Goal: Task Accomplishment & Management: Manage account settings

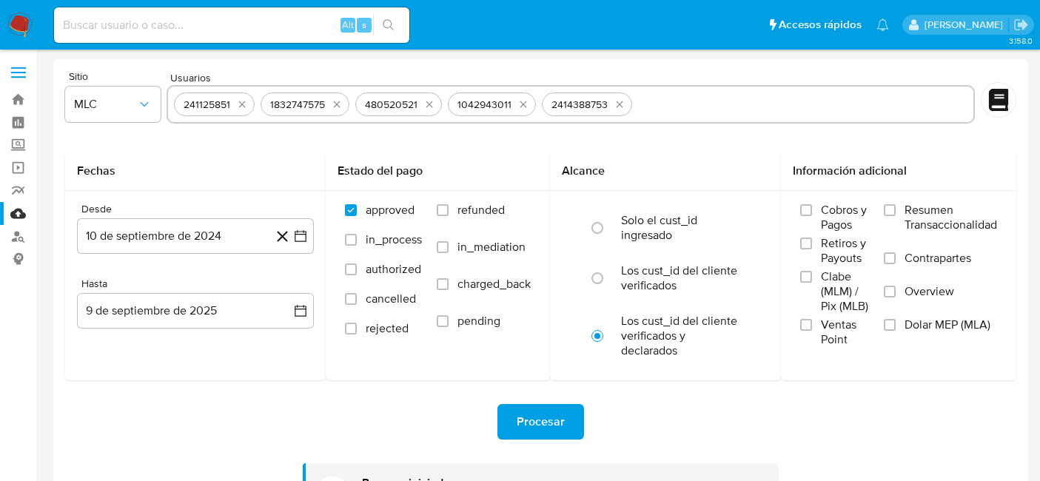
select select "10"
click at [726, 418] on div "Procesar" at bounding box center [540, 422] width 951 height 36
click at [19, 24] on img at bounding box center [19, 25] width 25 height 25
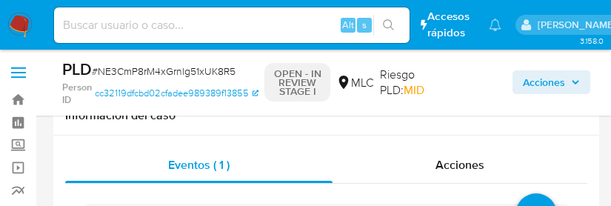
select select "10"
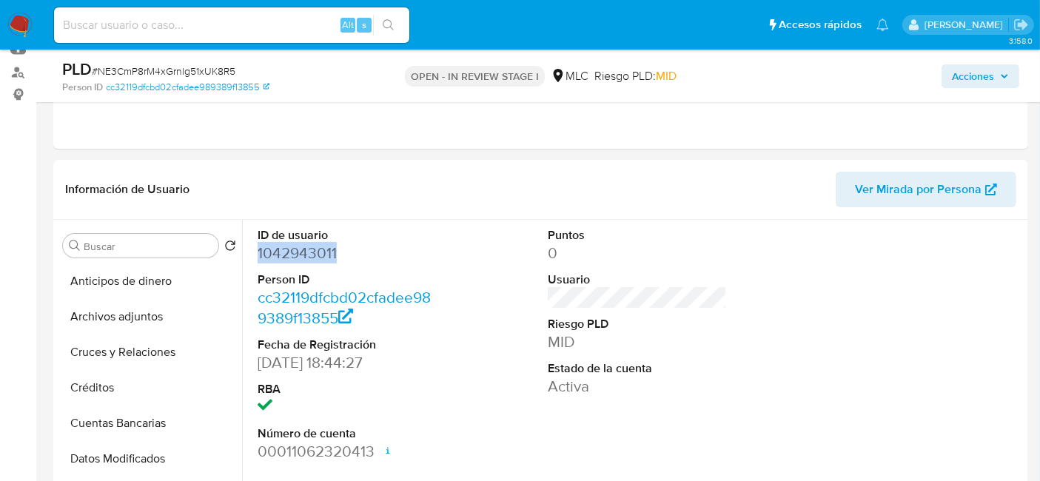
scroll to position [247, 0]
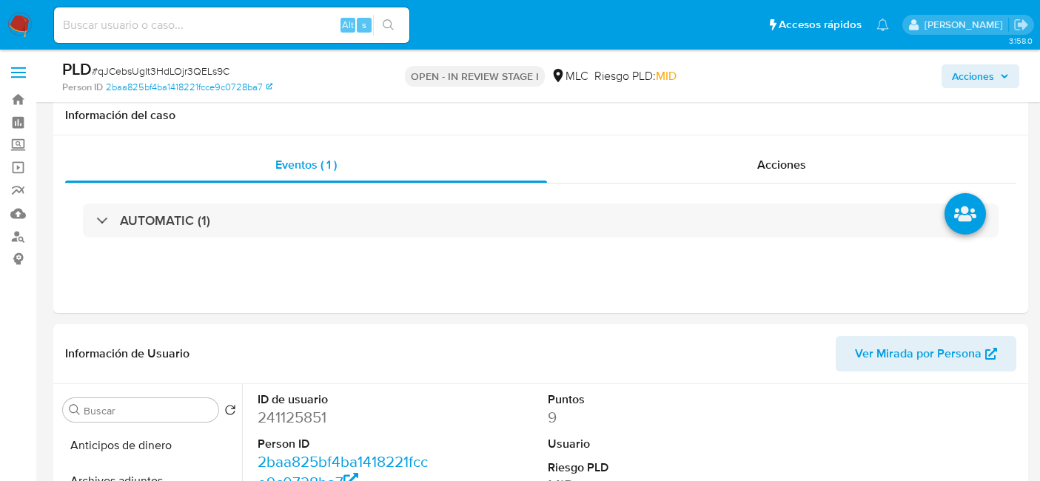
select select "10"
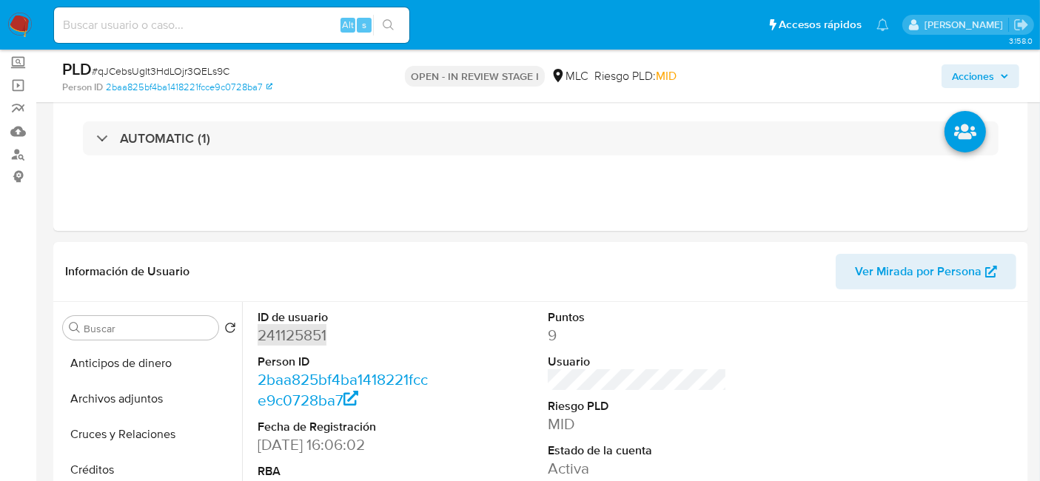
scroll to position [163, 0]
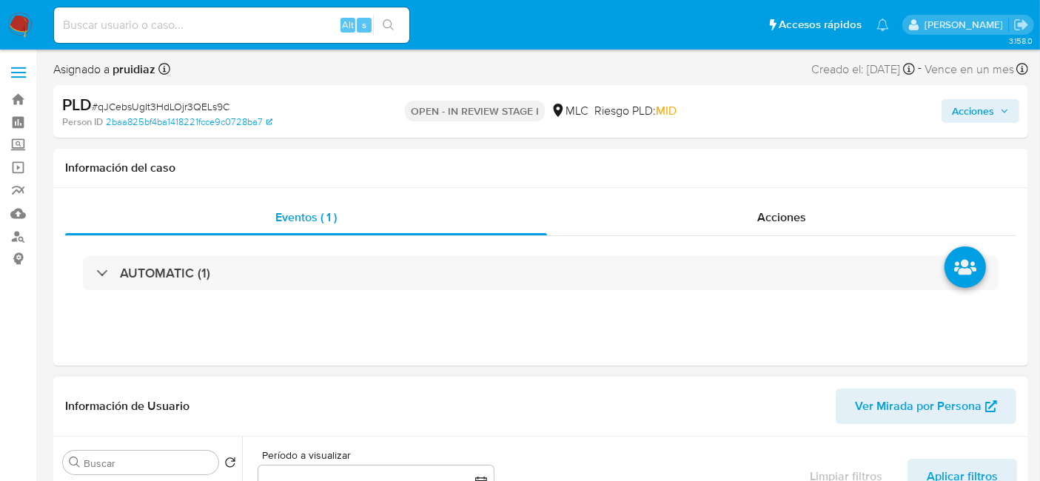
select select "10"
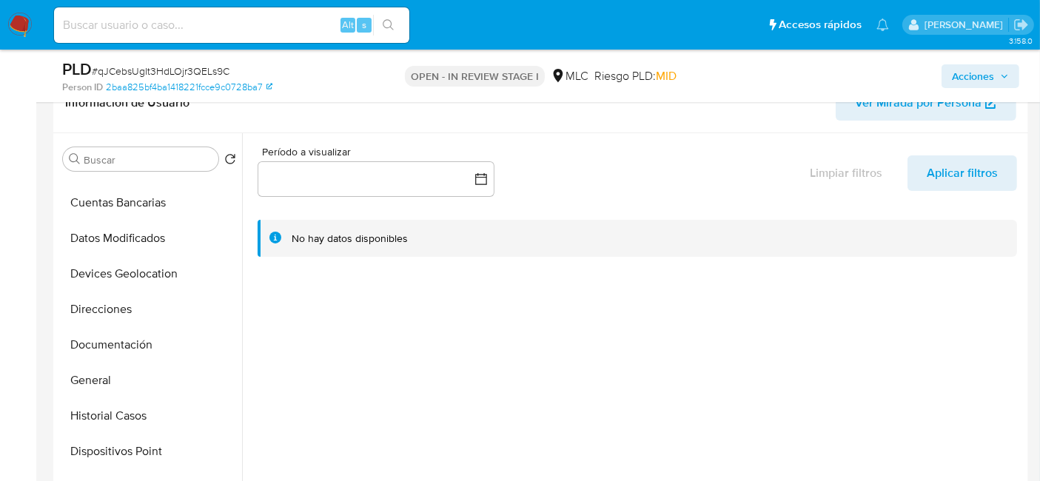
scroll to position [151, 0]
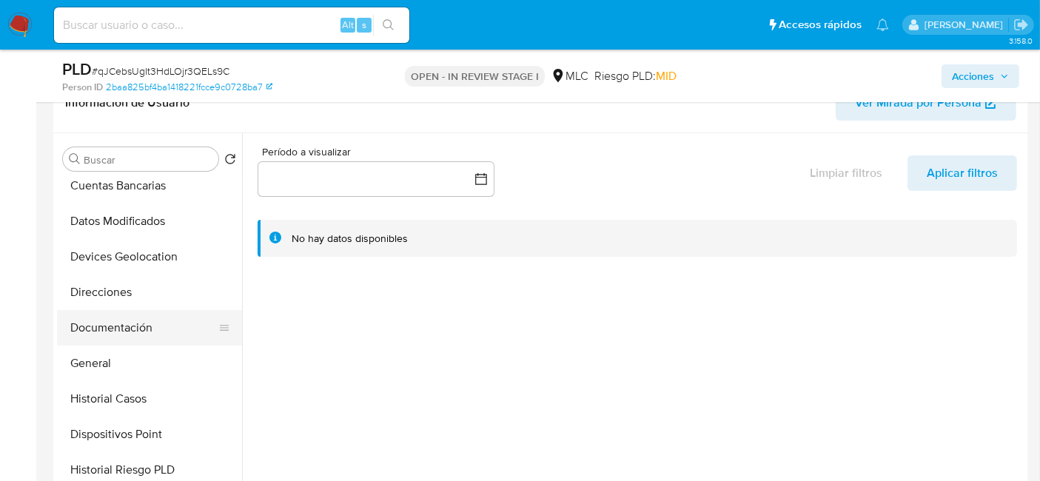
click at [101, 344] on button "Documentación" at bounding box center [143, 328] width 173 height 36
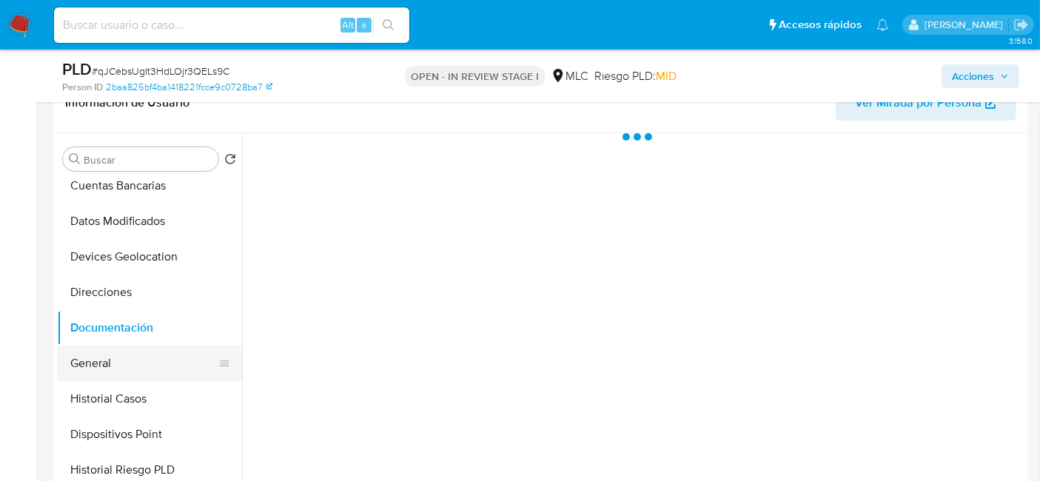
click at [93, 356] on button "General" at bounding box center [143, 364] width 173 height 36
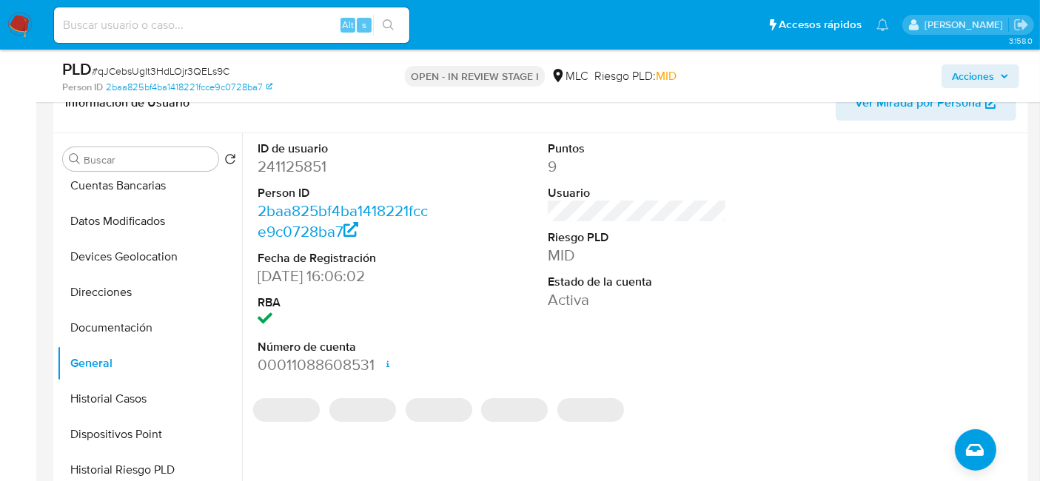
click at [292, 162] on dd "241125851" at bounding box center [347, 166] width 179 height 21
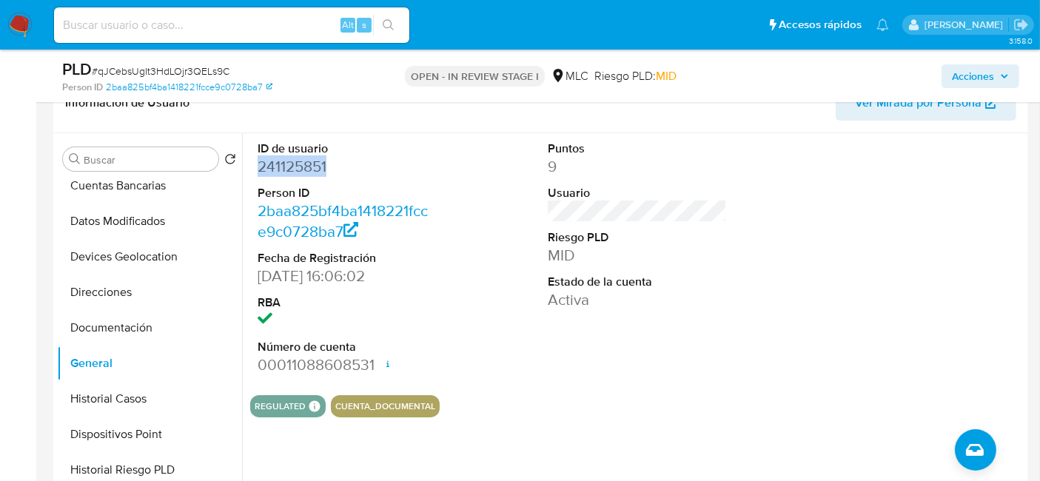
copy dd "241125851"
click at [306, 166] on dd "241125851" at bounding box center [347, 166] width 179 height 21
click at [177, 68] on span "# qJCebsUgIt3HdLOjr3QELs9C" at bounding box center [161, 71] width 138 height 15
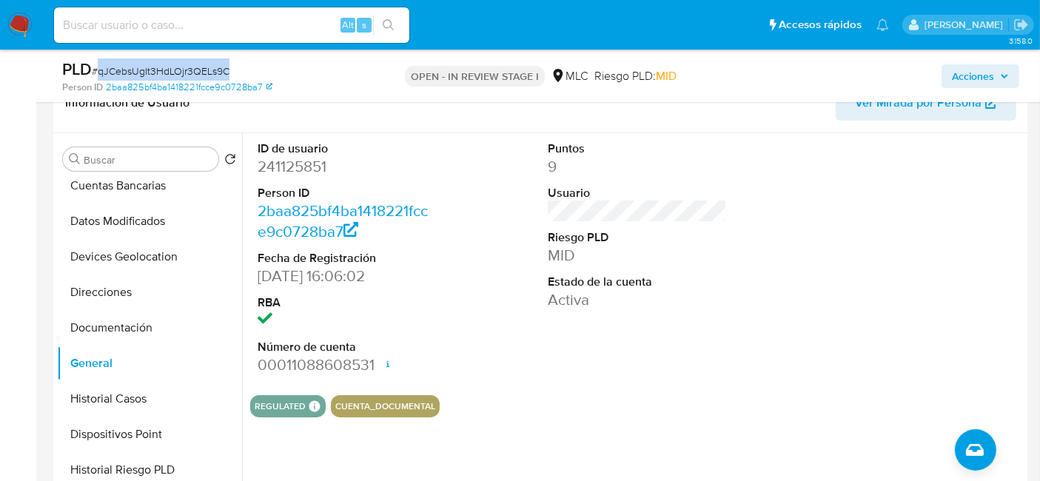
copy span "qJCebsUgIt3HdLOjr3QELs9C"
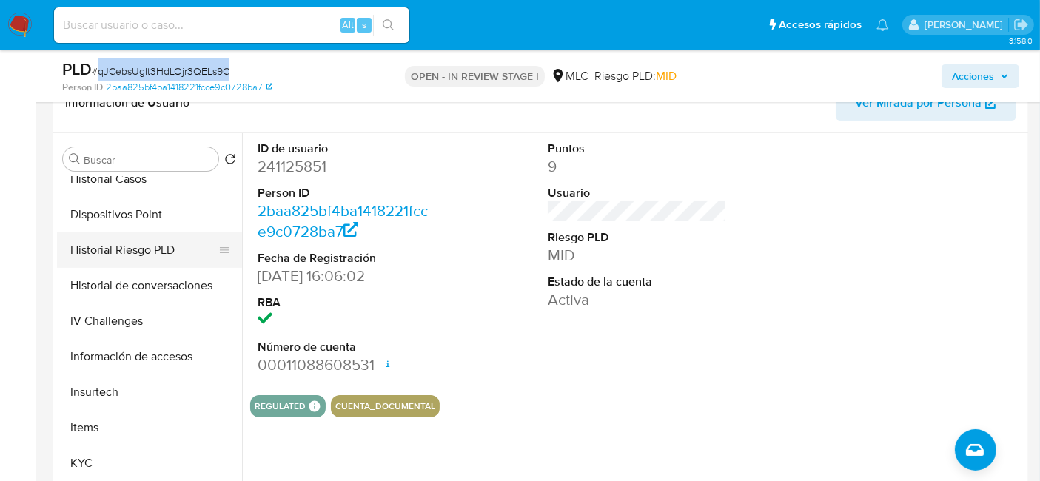
scroll to position [398, 0]
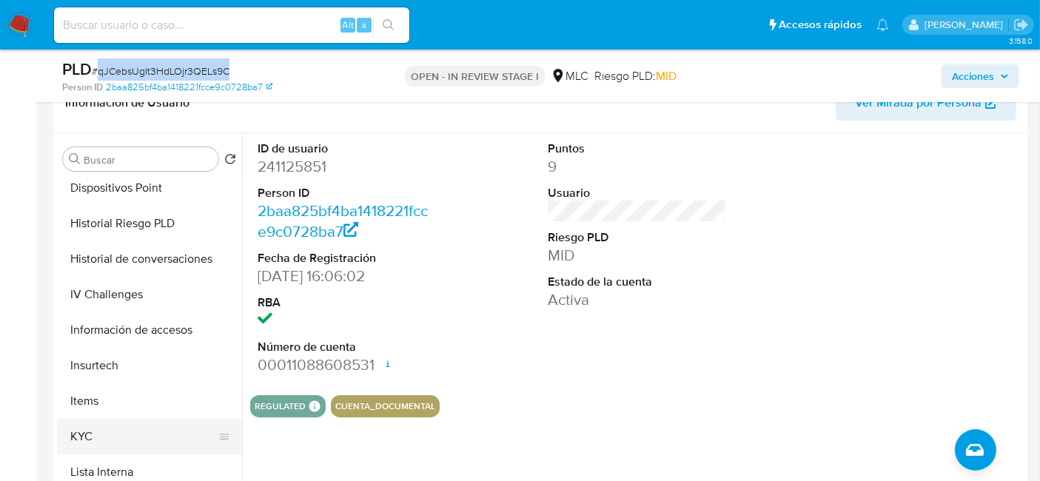
click at [87, 445] on button "KYC" at bounding box center [143, 437] width 173 height 36
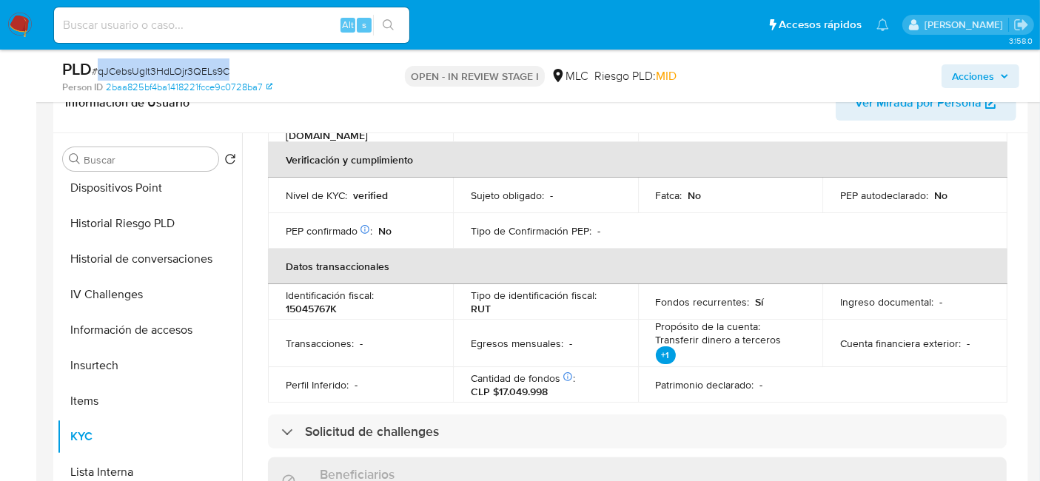
scroll to position [0, 0]
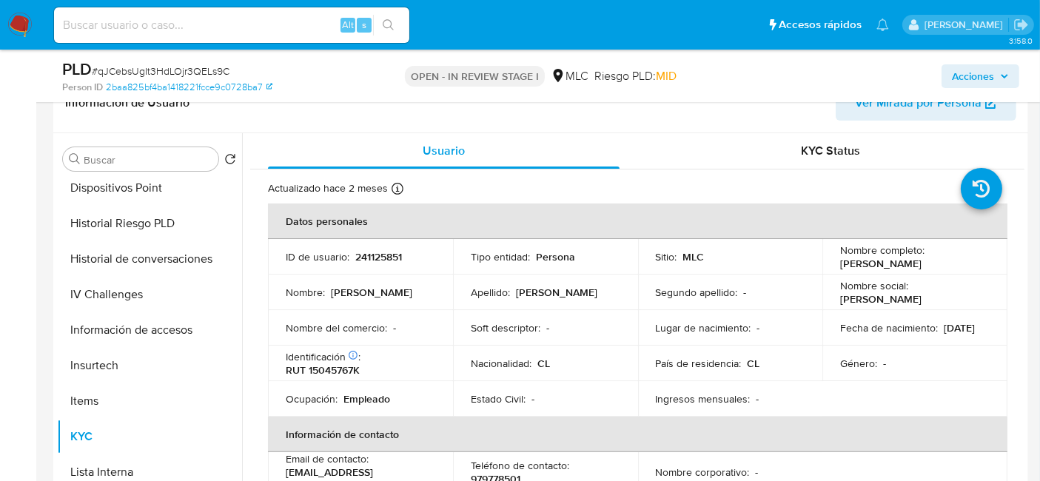
click at [342, 363] on p "RUT 15045767K" at bounding box center [323, 369] width 74 height 13
copy p "15045767K"
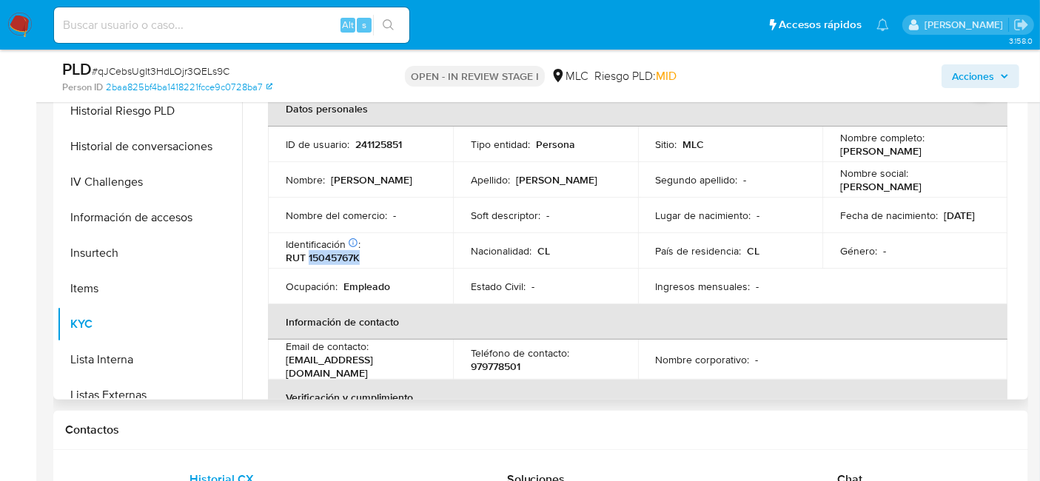
copy p "15045767K"
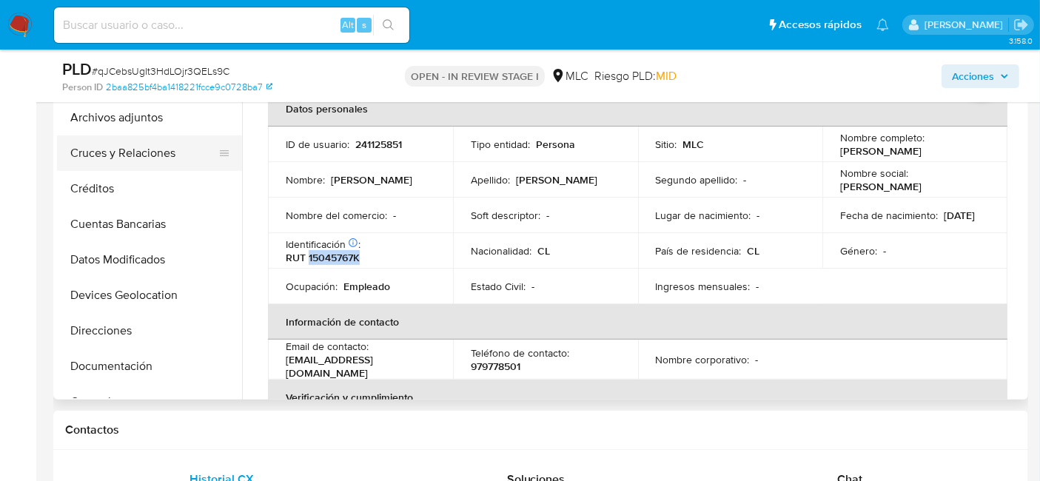
click at [158, 144] on button "Cruces y Relaciones" at bounding box center [143, 153] width 173 height 36
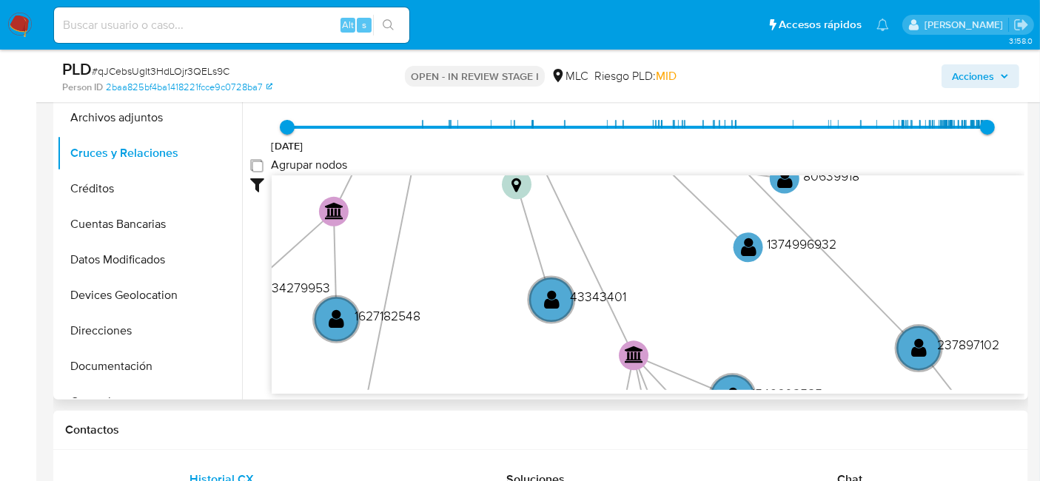
drag, startPoint x: 253, startPoint y: 164, endPoint x: 265, endPoint y: 167, distance: 12.4
click at [253, 164] on group_nodes "Agrupar nodos" at bounding box center [256, 165] width 12 height 12
checkbox group_nodes "true"
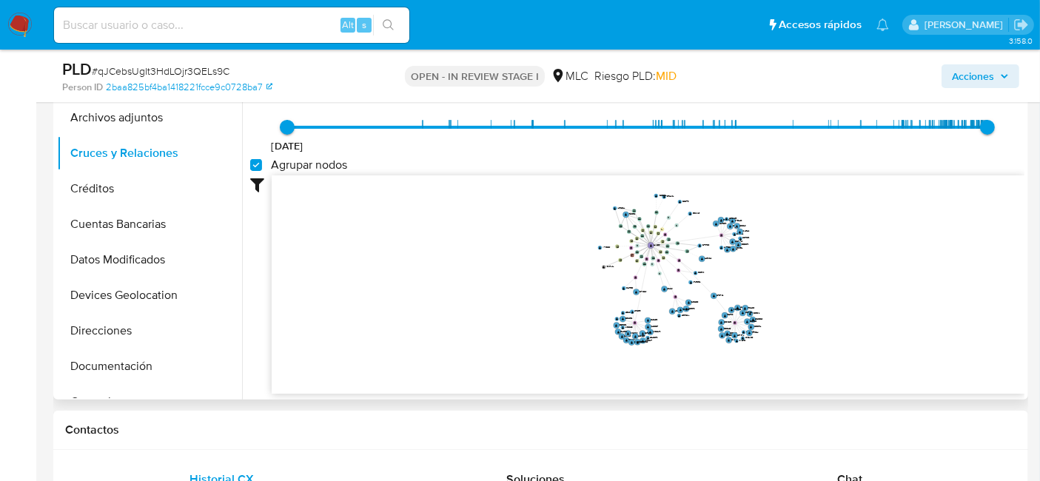
drag, startPoint x: 883, startPoint y: 282, endPoint x: 751, endPoint y: 226, distance: 144.0
click at [791, 258] on icon "user-241125851  241125851 device-60fedbf508813b0019867777  device-5eade5d3088…" at bounding box center [648, 282] width 753 height 215
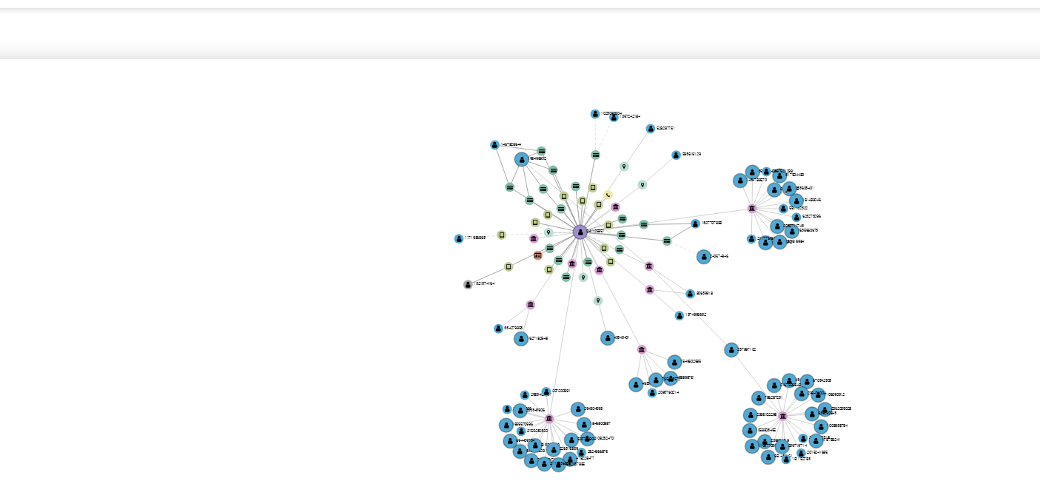
scroll to position [54, 0]
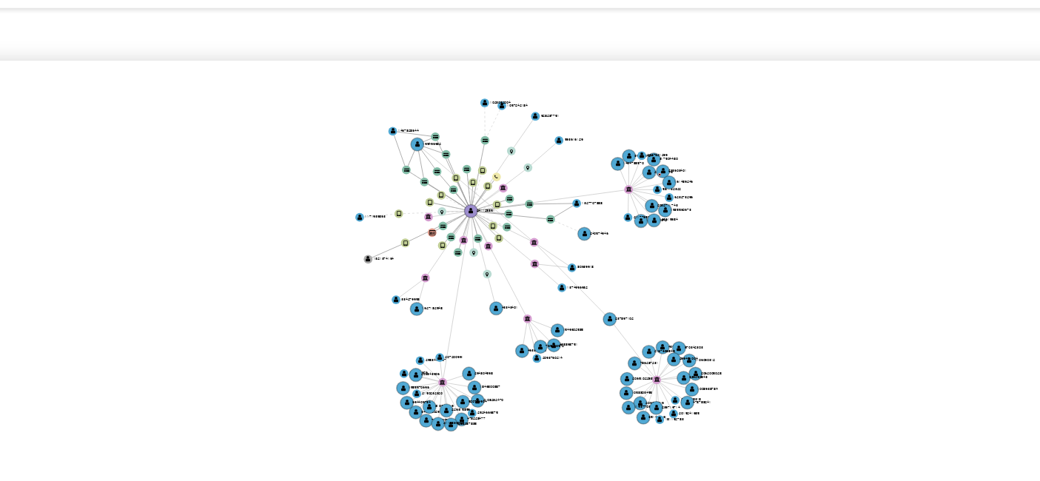
drag, startPoint x: 741, startPoint y: 178, endPoint x: 688, endPoint y: 172, distance: 52.9
click at [688, 172] on icon "user-241125851  241125851 device-60fedbf508813b0019867777  device-5eade5d3088…" at bounding box center [648, 228] width 753 height 215
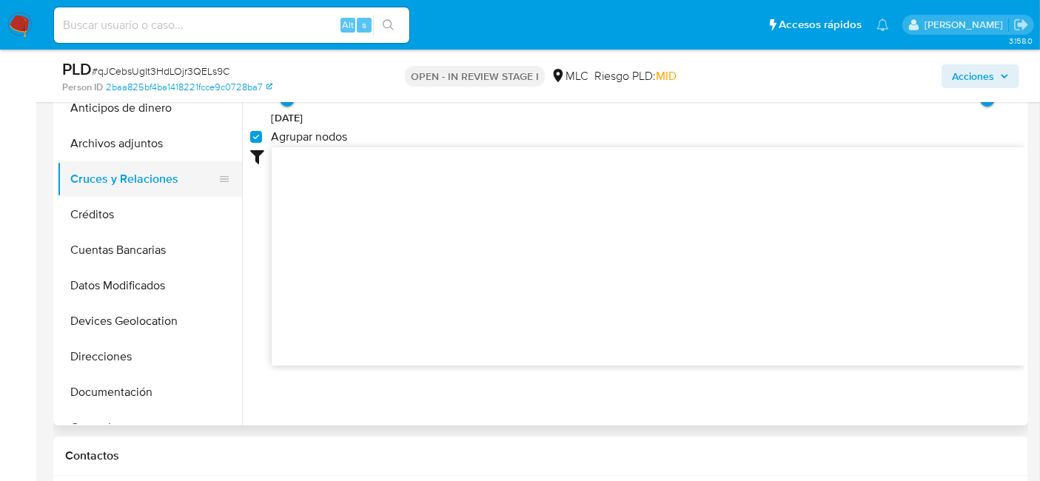
scroll to position [363, 0]
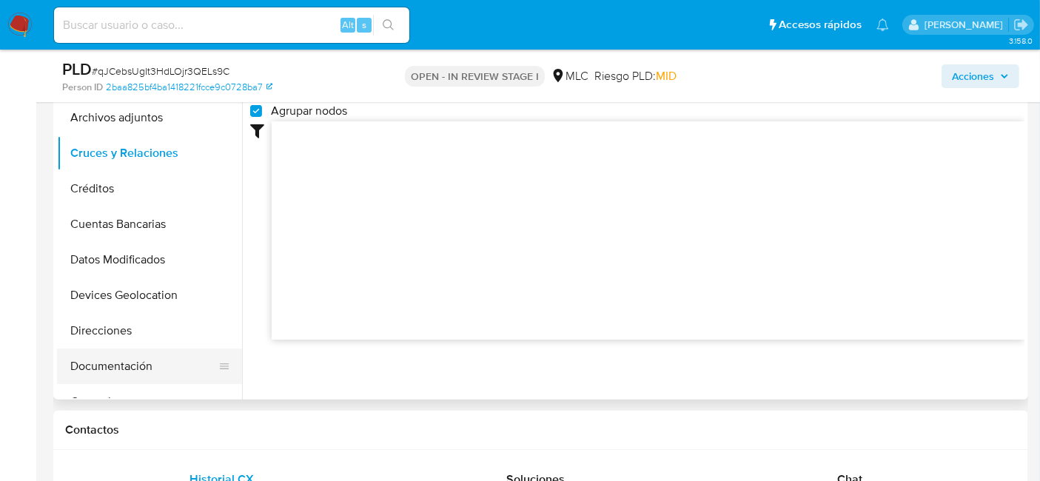
click at [93, 355] on button "Documentación" at bounding box center [143, 367] width 173 height 36
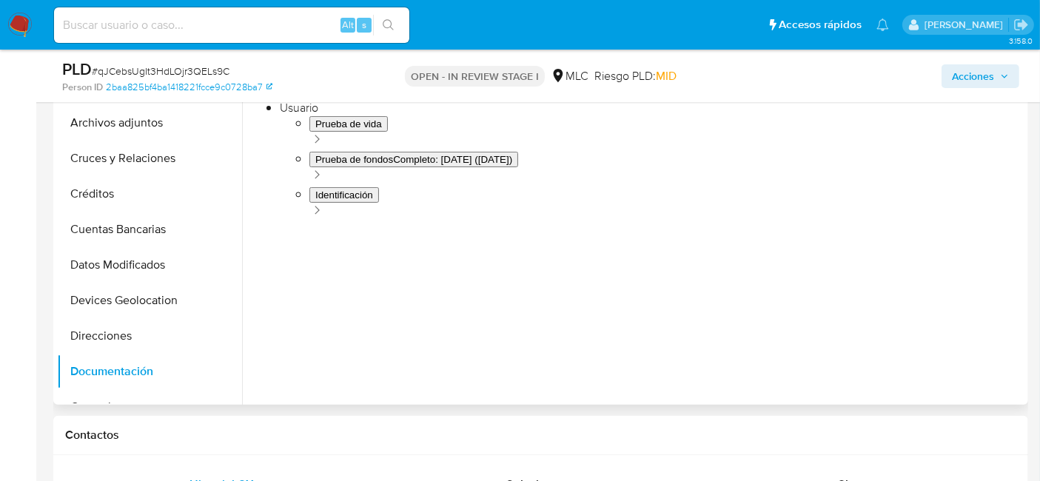
scroll to position [281, 0]
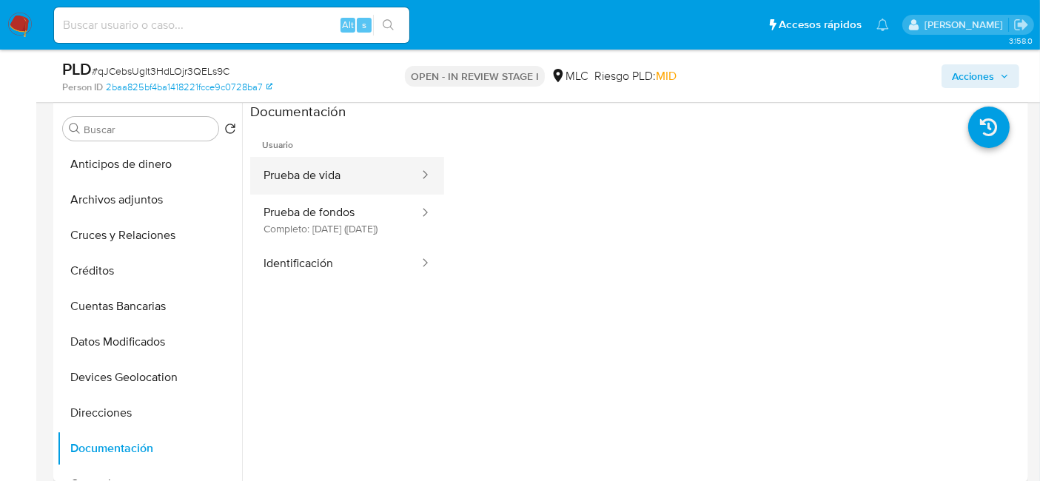
click at [341, 170] on button "Prueba de vida" at bounding box center [335, 176] width 170 height 38
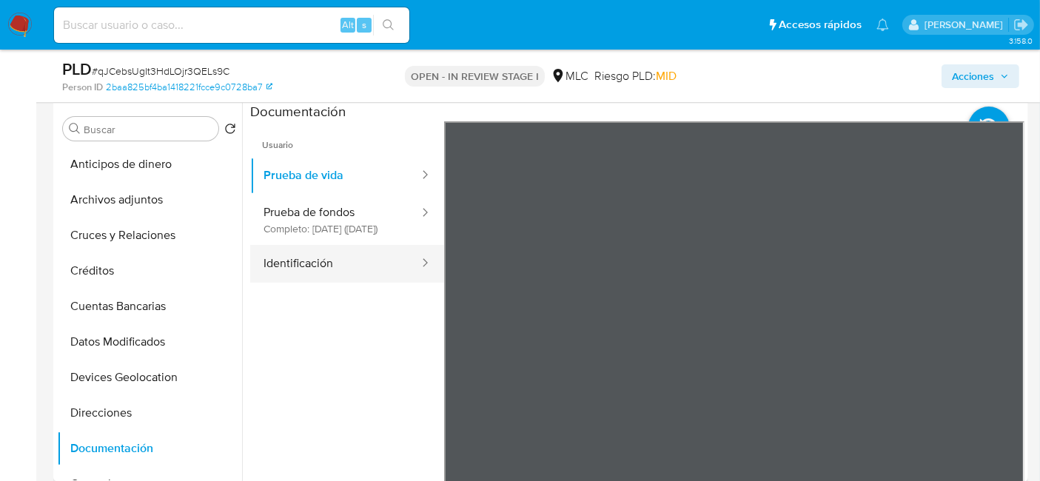
click at [308, 271] on button "Identificación" at bounding box center [335, 264] width 170 height 38
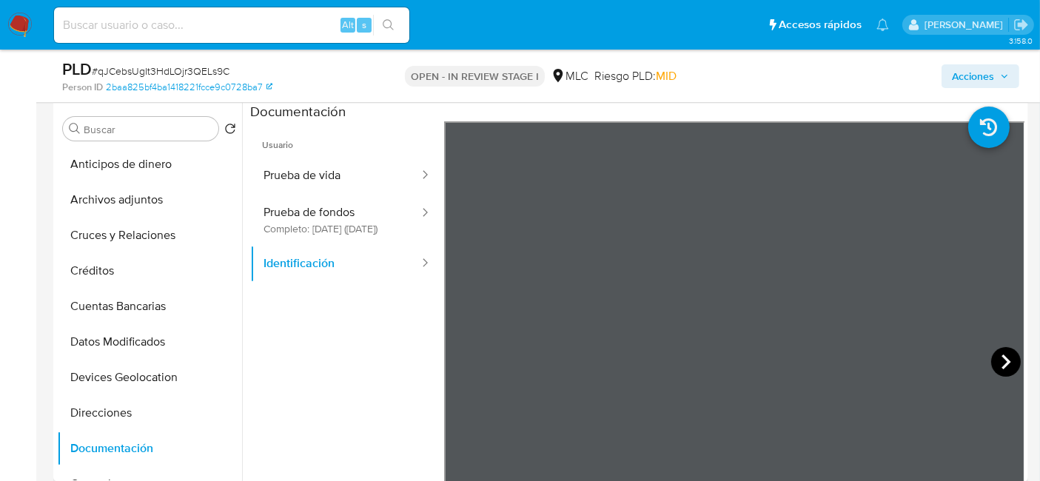
click at [999, 361] on icon at bounding box center [1006, 362] width 30 height 30
click at [344, 187] on button "Prueba de vida" at bounding box center [335, 176] width 170 height 38
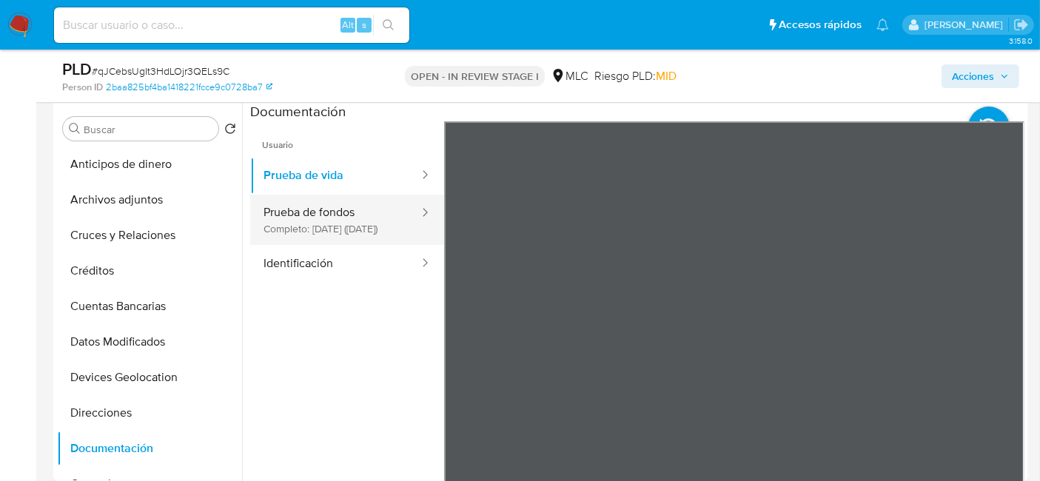
click at [339, 221] on button "Prueba de fondos Completo: 06/07/2025 (hace 2 meses)" at bounding box center [335, 220] width 170 height 50
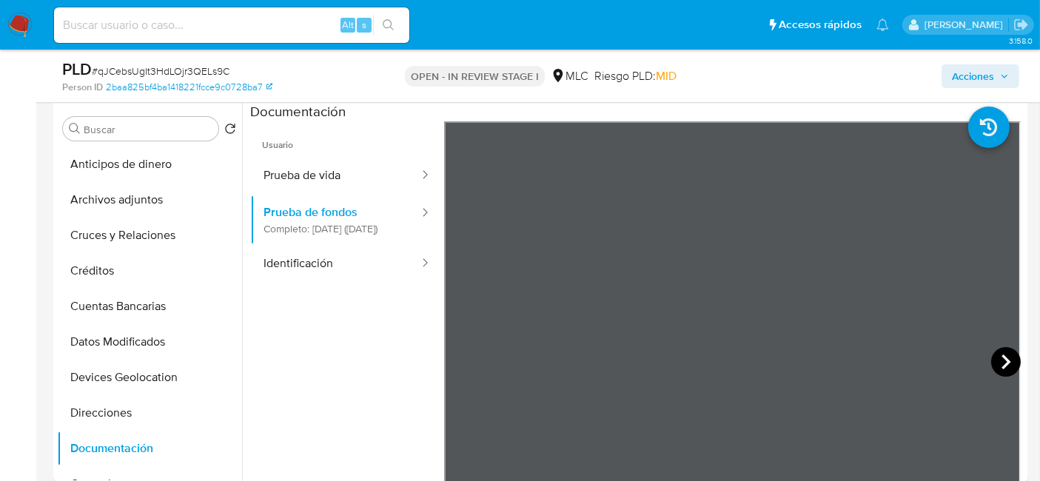
click at [992, 362] on icon at bounding box center [1006, 362] width 30 height 30
click at [1002, 358] on icon at bounding box center [1006, 362] width 9 height 15
click at [468, 352] on icon at bounding box center [463, 362] width 30 height 30
click at [466, 361] on icon at bounding box center [463, 362] width 30 height 30
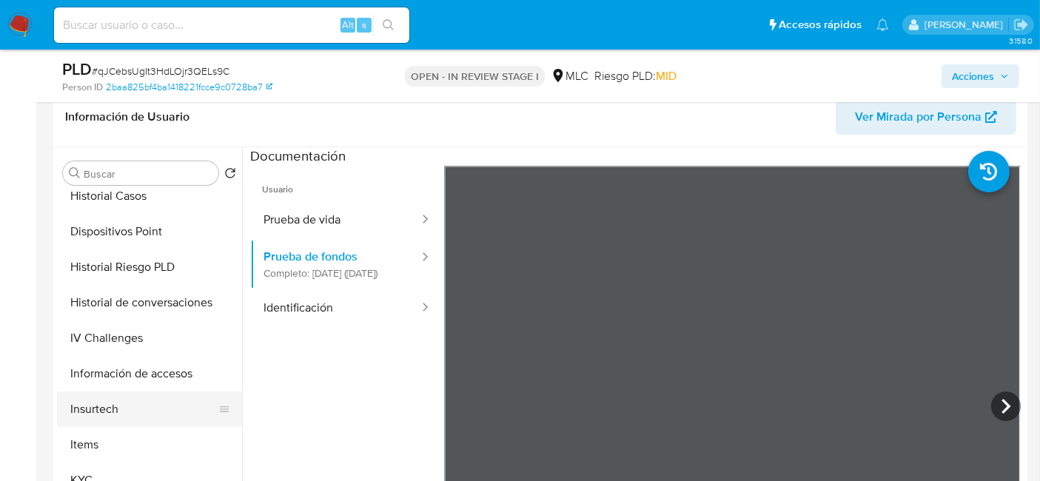
scroll to position [406, 0]
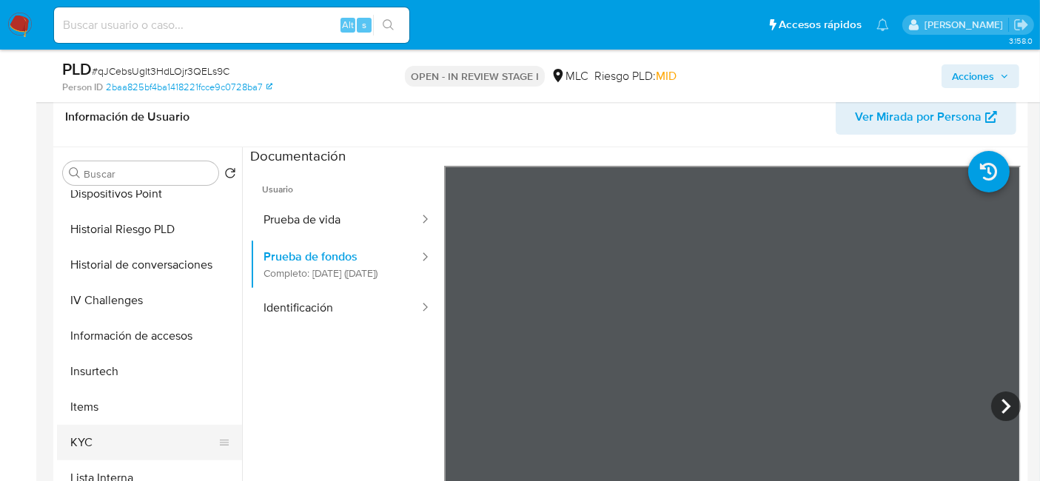
click at [80, 435] on button "KYC" at bounding box center [143, 443] width 173 height 36
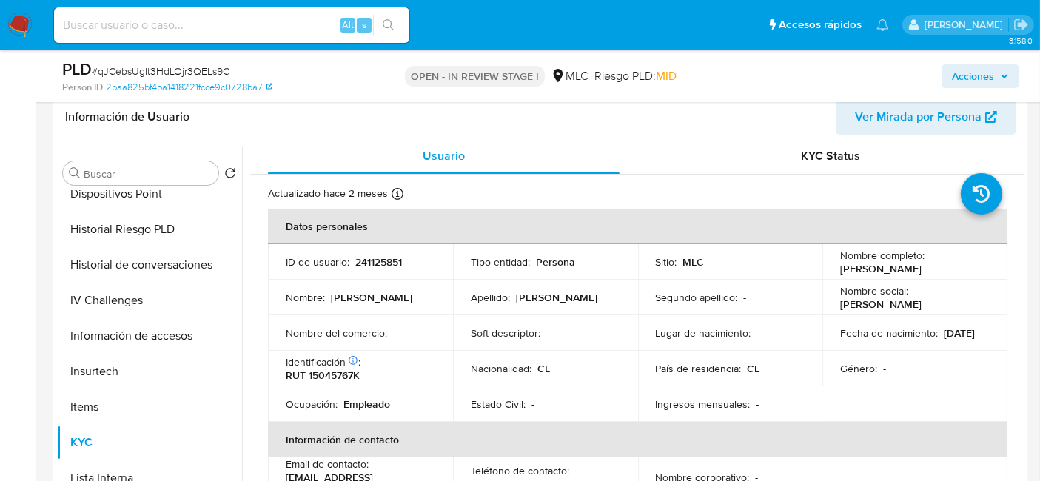
scroll to position [8, 0]
drag, startPoint x: 975, startPoint y: 269, endPoint x: 833, endPoint y: 274, distance: 142.2
click at [833, 274] on td "Nombre completo : Mario Alberto Gallardo Huerta" at bounding box center [914, 263] width 185 height 36
copy p "Mario Alberto Gallardo Huerta"
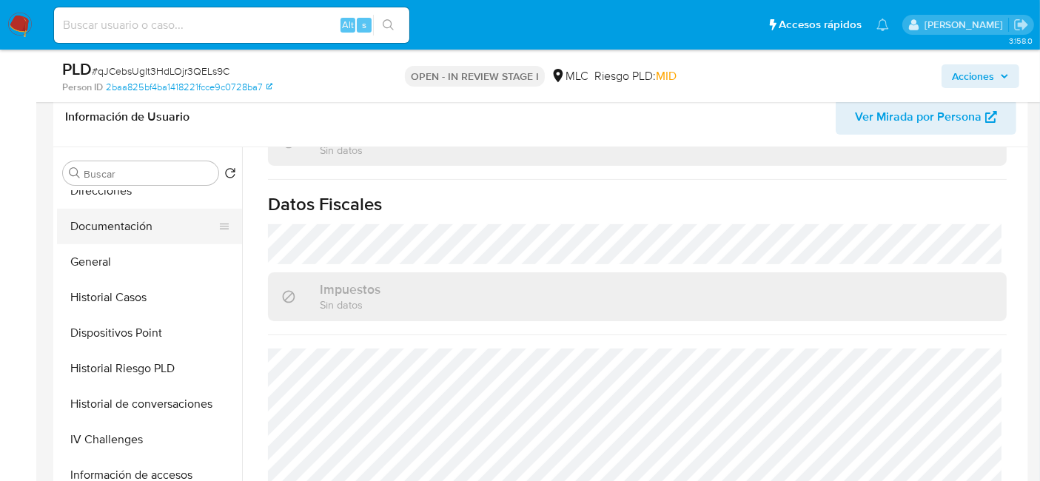
scroll to position [241, 0]
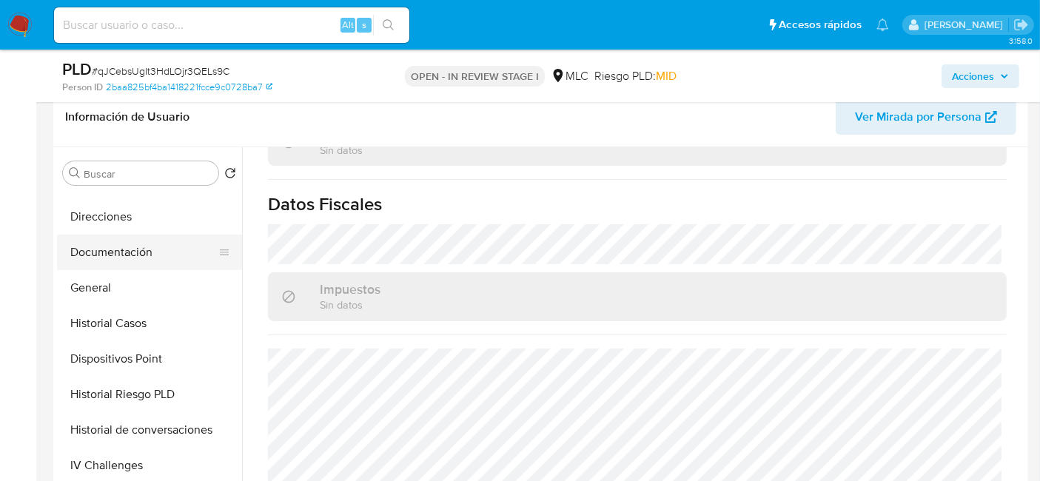
click at [128, 245] on button "Documentación" at bounding box center [143, 253] width 173 height 36
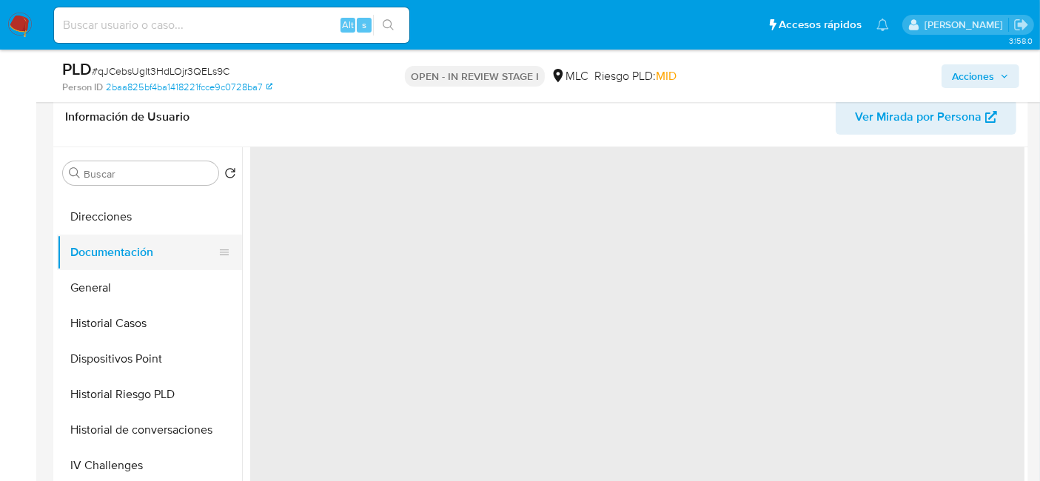
scroll to position [0, 0]
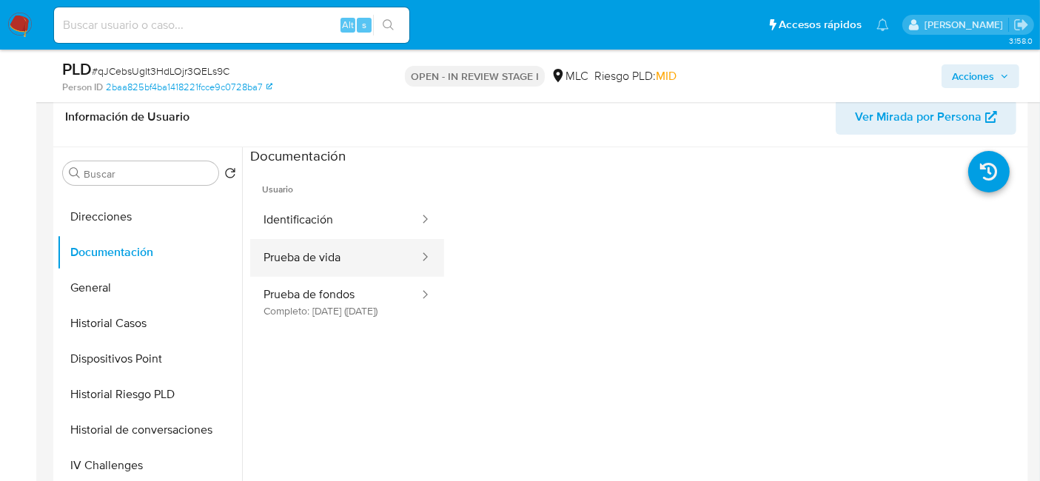
click at [326, 269] on button "Prueba de vida" at bounding box center [335, 258] width 170 height 38
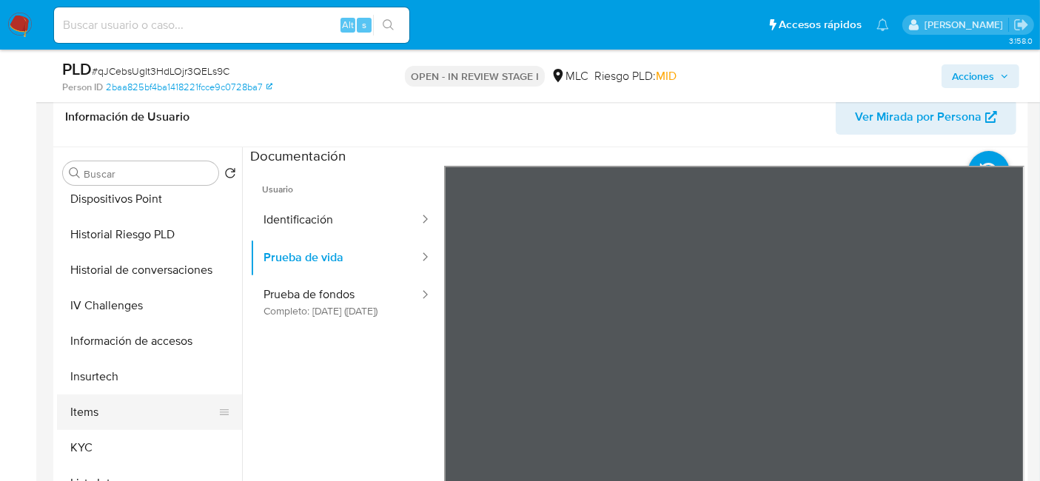
scroll to position [402, 0]
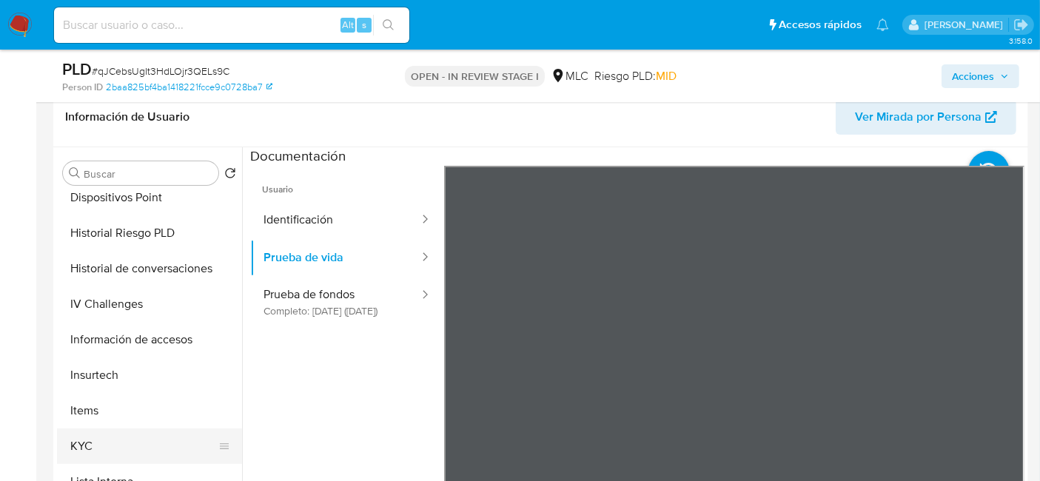
click at [104, 434] on button "KYC" at bounding box center [143, 447] width 173 height 36
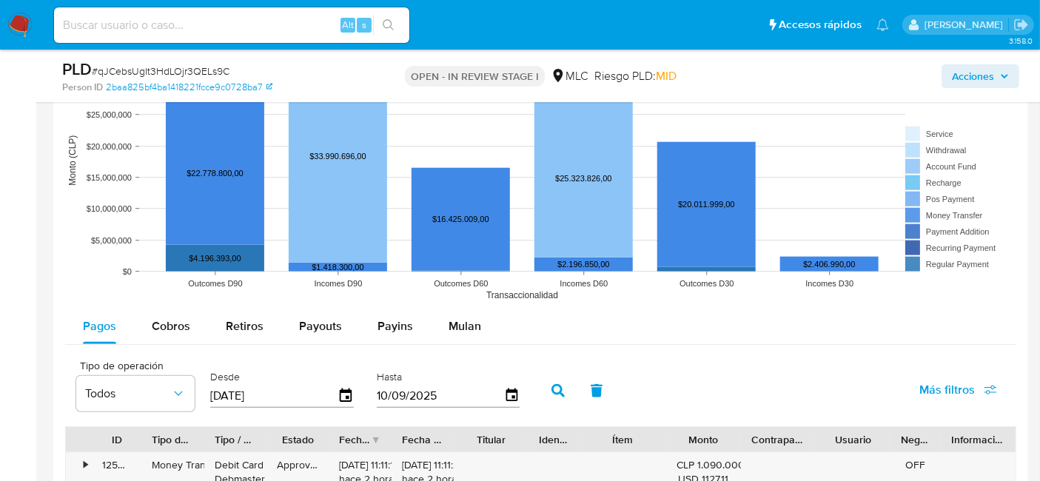
scroll to position [1404, 0]
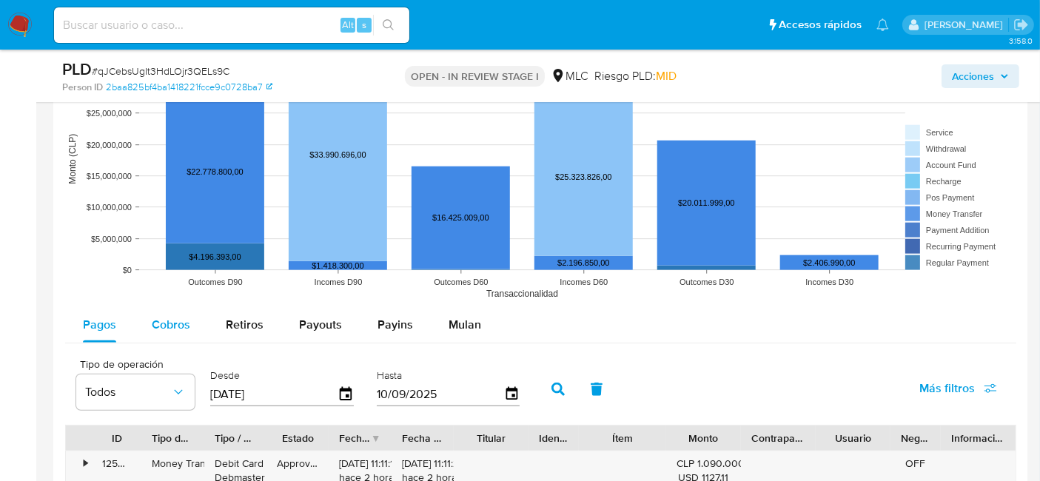
click at [166, 325] on span "Cobros" at bounding box center [171, 324] width 38 height 17
select select "10"
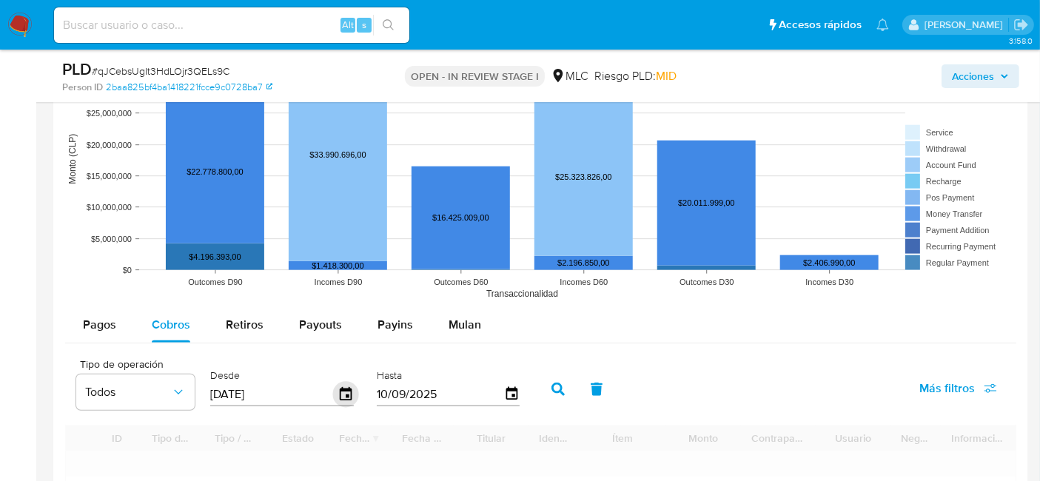
click at [341, 393] on icon "button" at bounding box center [346, 395] width 26 height 26
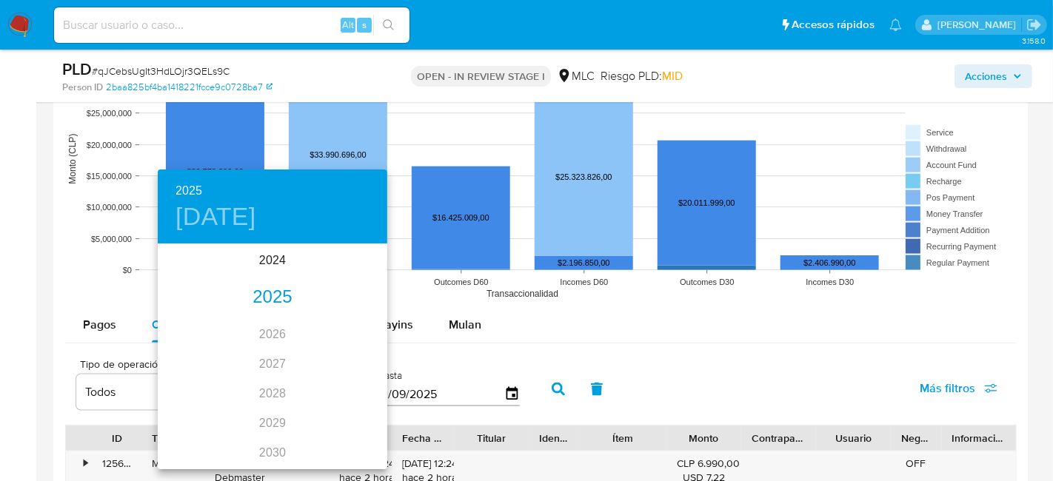
click at [243, 221] on h4 "vie., jun. 13" at bounding box center [215, 216] width 81 height 31
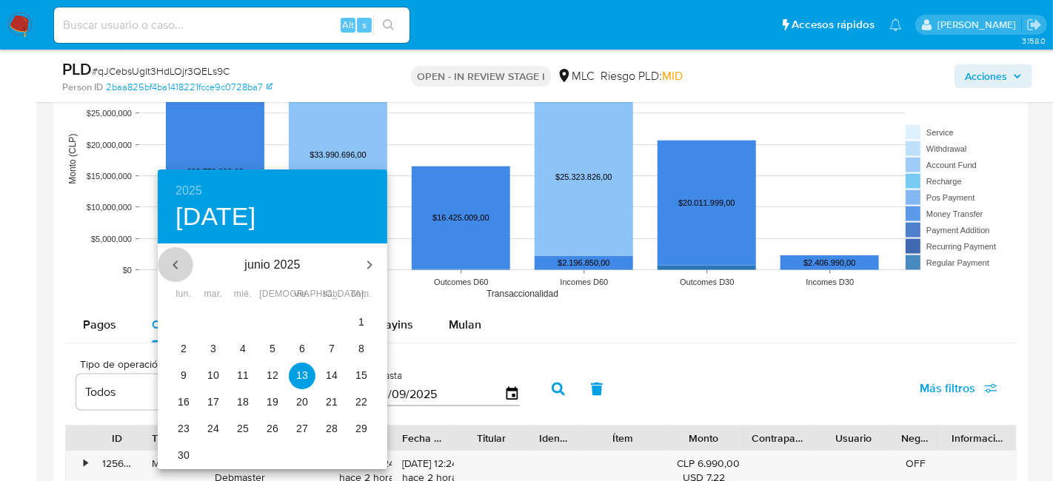
click at [171, 270] on icon "button" at bounding box center [176, 265] width 18 height 18
click at [212, 322] on p "1" at bounding box center [213, 322] width 6 height 15
type input "01/04/2025"
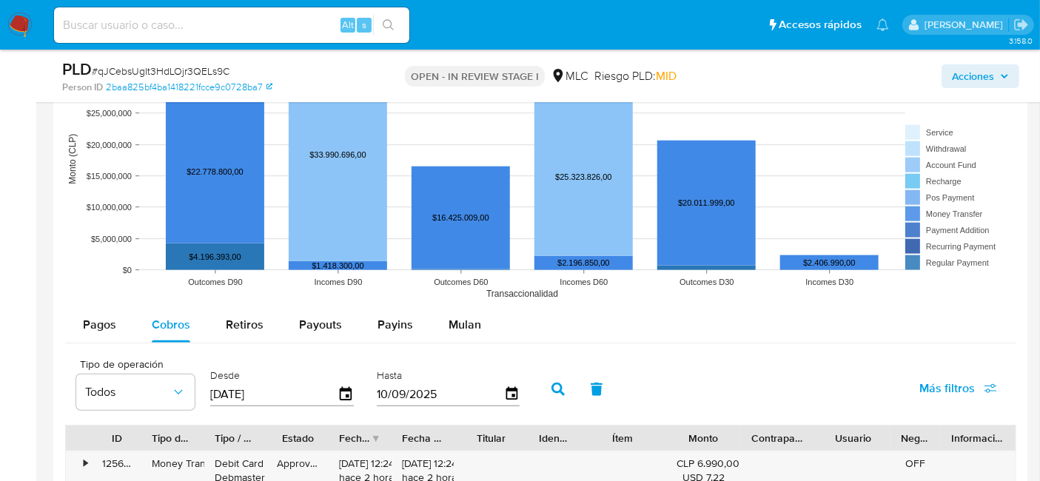
click at [552, 385] on icon "button" at bounding box center [558, 389] width 13 height 13
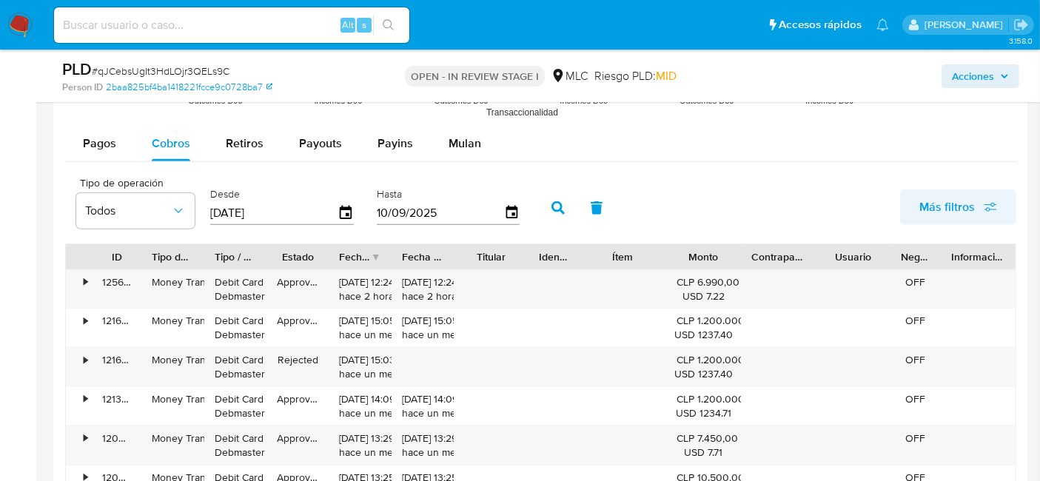
click at [946, 198] on span "Más filtros" at bounding box center [947, 208] width 56 height 36
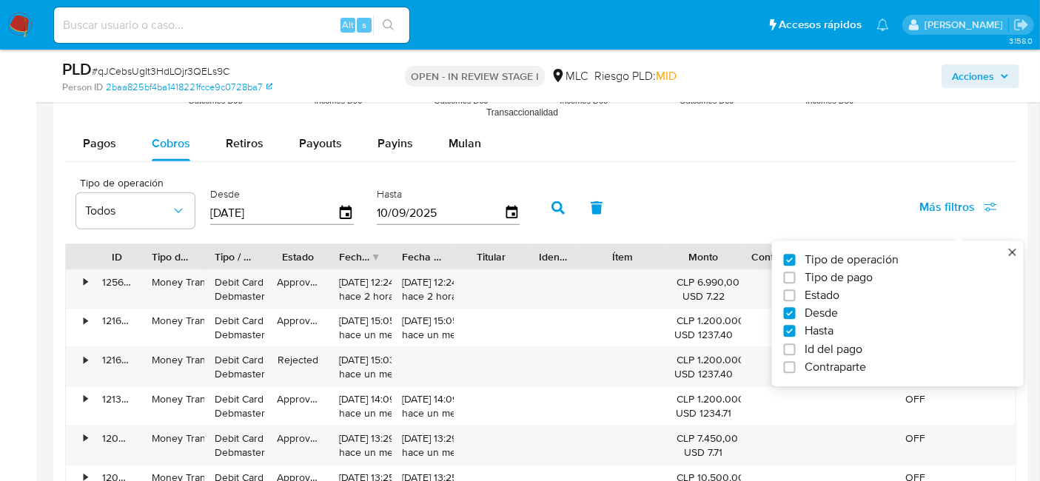
click at [822, 366] on span "Contraparte" at bounding box center [835, 367] width 61 height 15
click at [796, 366] on input "Contraparte" at bounding box center [790, 367] width 12 height 12
checkbox input "true"
click at [666, 212] on icon at bounding box center [669, 210] width 12 height 12
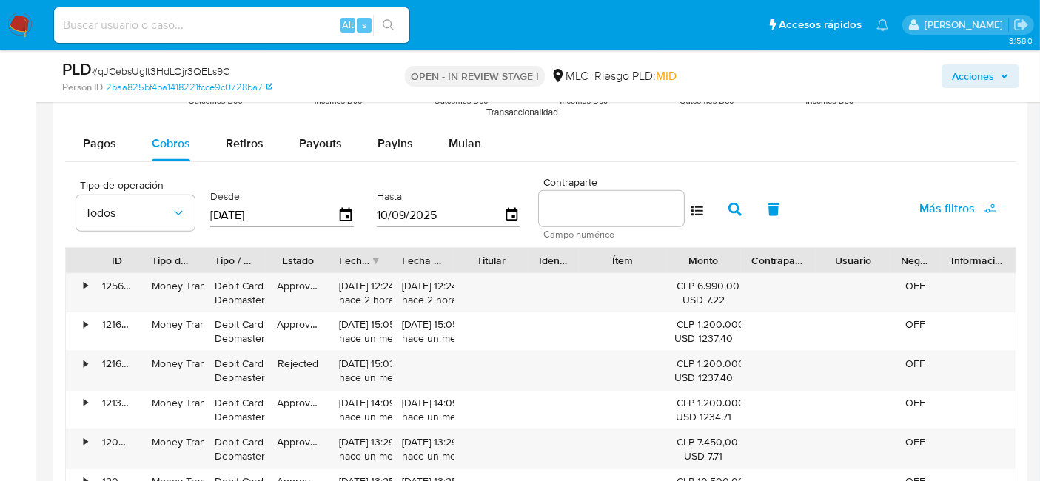
click at [623, 207] on input at bounding box center [611, 208] width 145 height 19
paste input "80639918"
type input "80639918"
click at [728, 206] on icon "button" at bounding box center [734, 209] width 13 height 13
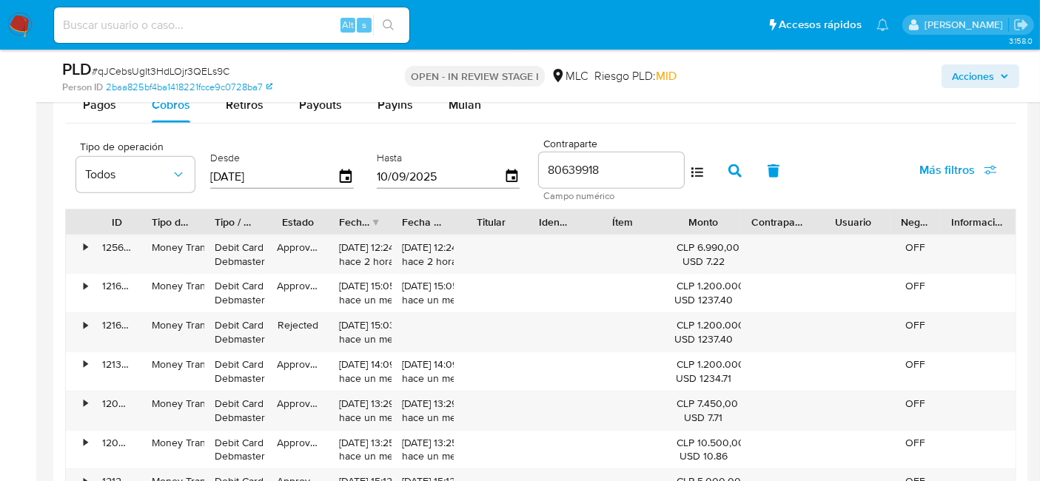
scroll to position [1623, 0]
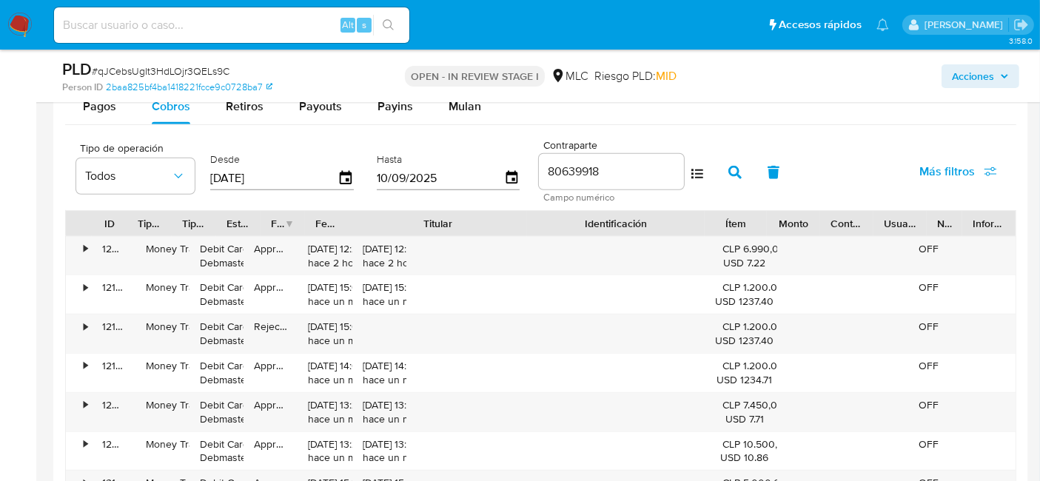
drag, startPoint x: 517, startPoint y: 216, endPoint x: 620, endPoint y: 220, distance: 103.0
click at [620, 220] on div "ID Tipo de operación Tipo / Método Estado Fecha de creación Fecha de aprobación…" at bounding box center [541, 223] width 950 height 25
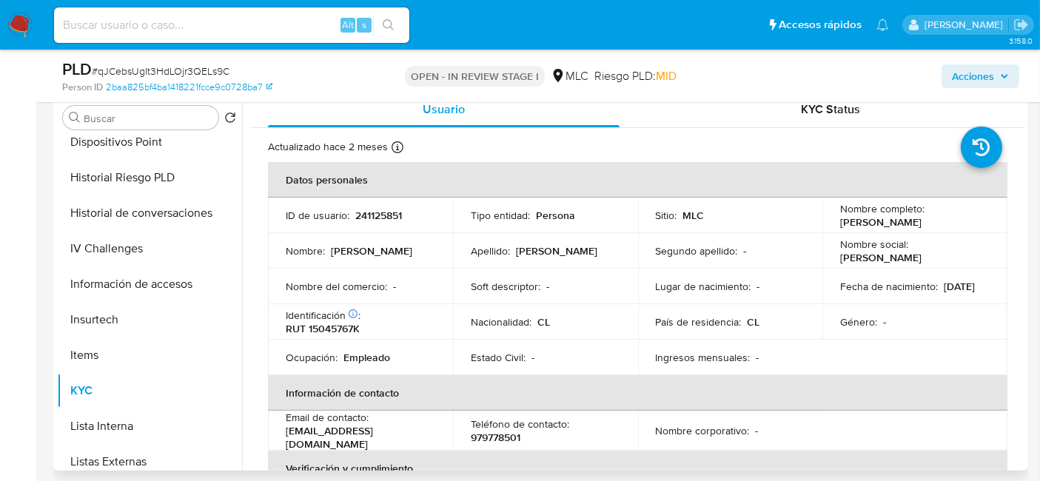
scroll to position [0, 0]
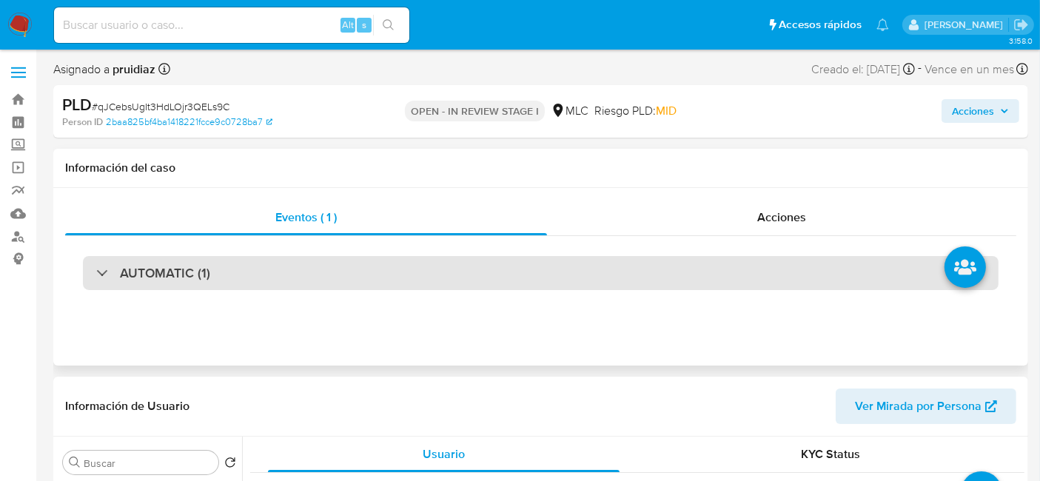
click at [175, 277] on h3 "AUTOMATIC (1)" at bounding box center [165, 273] width 90 height 16
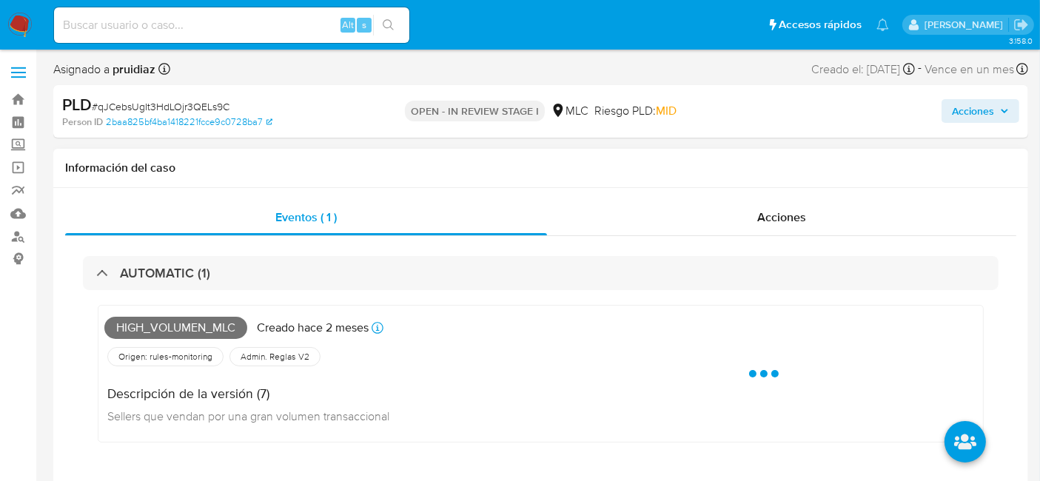
click at [171, 324] on span "High_volumen_mlc" at bounding box center [175, 328] width 143 height 22
copy span "High_volumen_mlc"
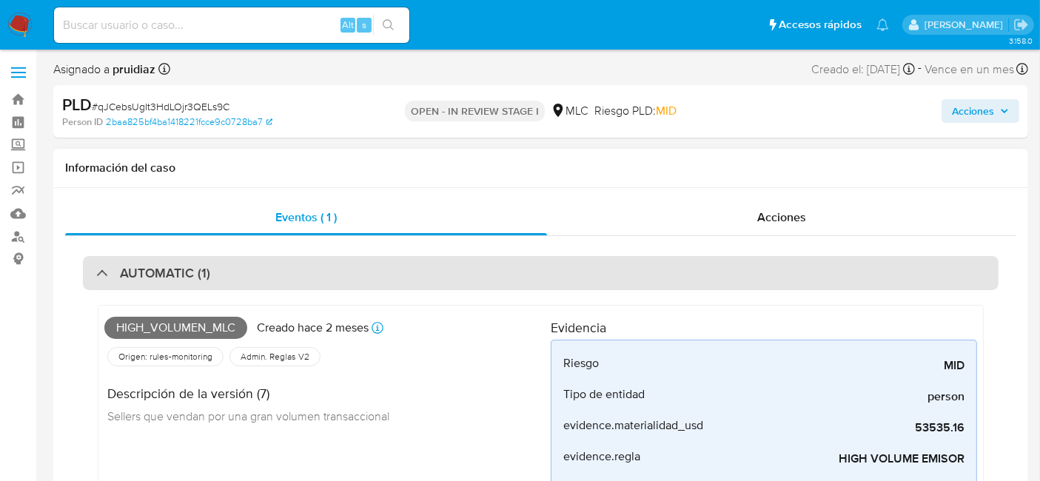
click at [170, 265] on h3 "AUTOMATIC (1)" at bounding box center [165, 273] width 90 height 16
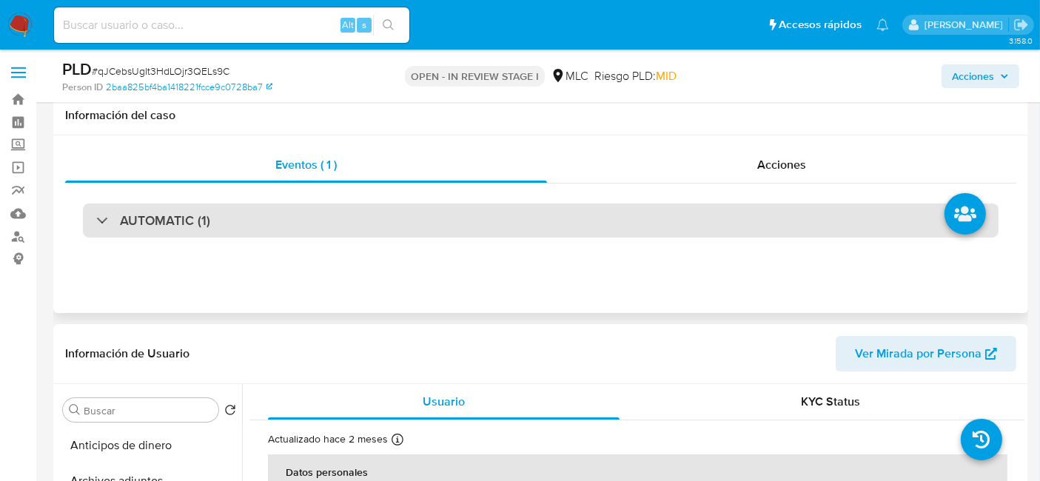
scroll to position [164, 0]
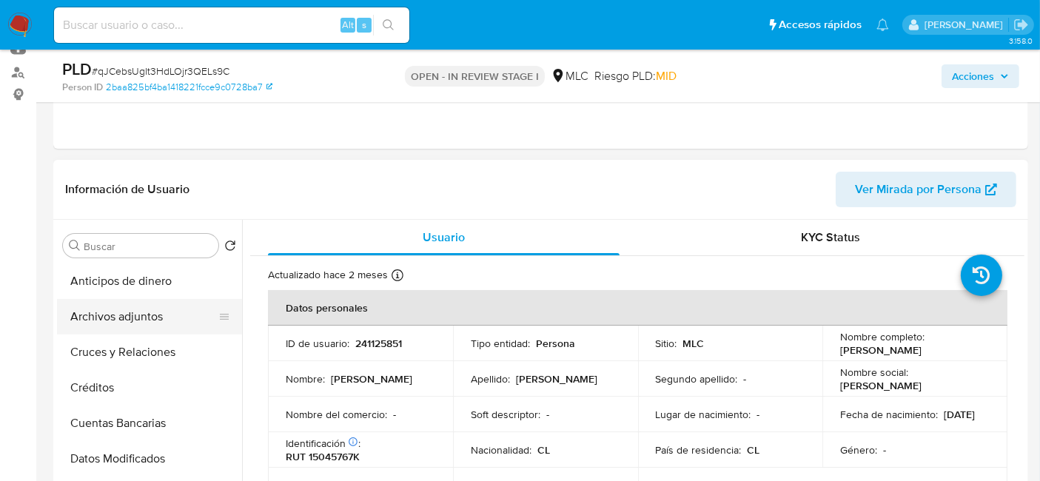
click at [113, 319] on button "Archivos adjuntos" at bounding box center [143, 317] width 173 height 36
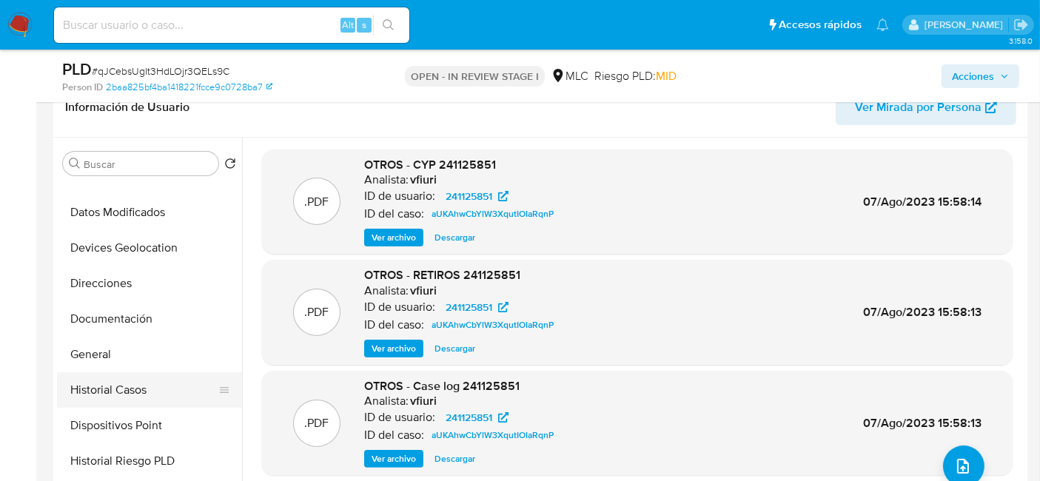
click at [123, 379] on button "Historial Casos" at bounding box center [143, 390] width 173 height 36
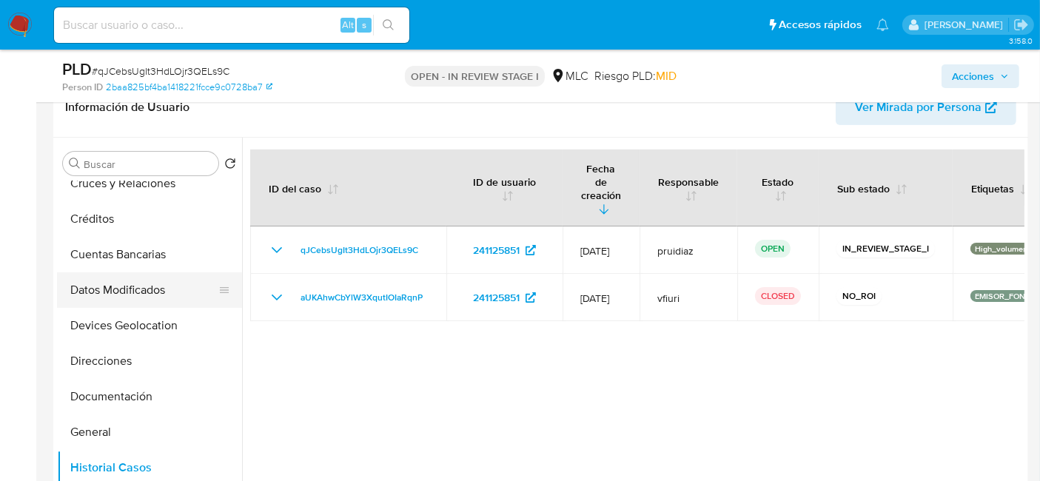
scroll to position [0, 0]
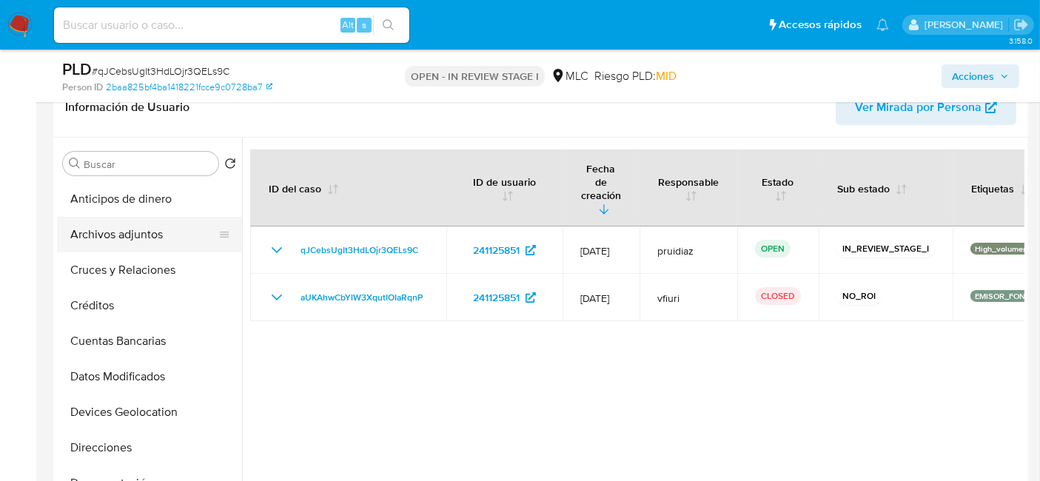
click at [127, 242] on button "Archivos adjuntos" at bounding box center [143, 235] width 173 height 36
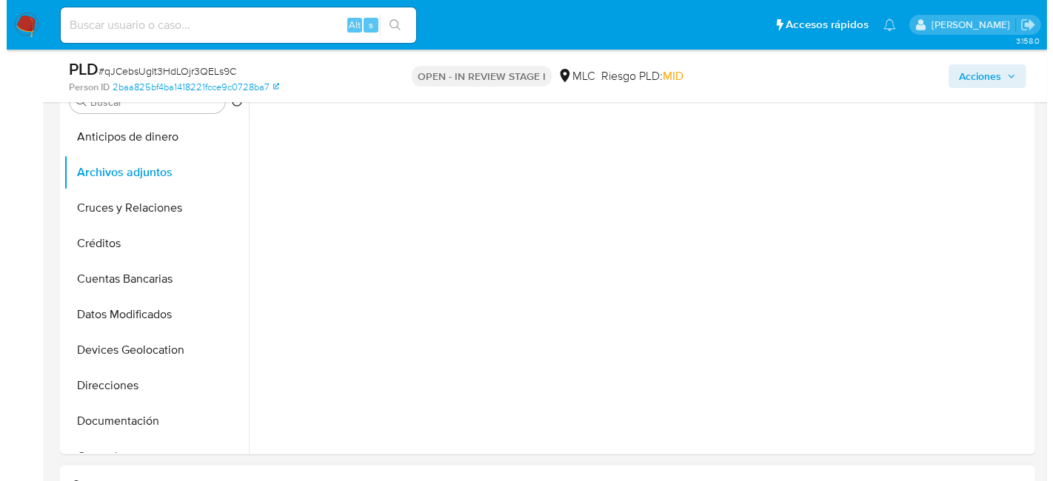
scroll to position [411, 0]
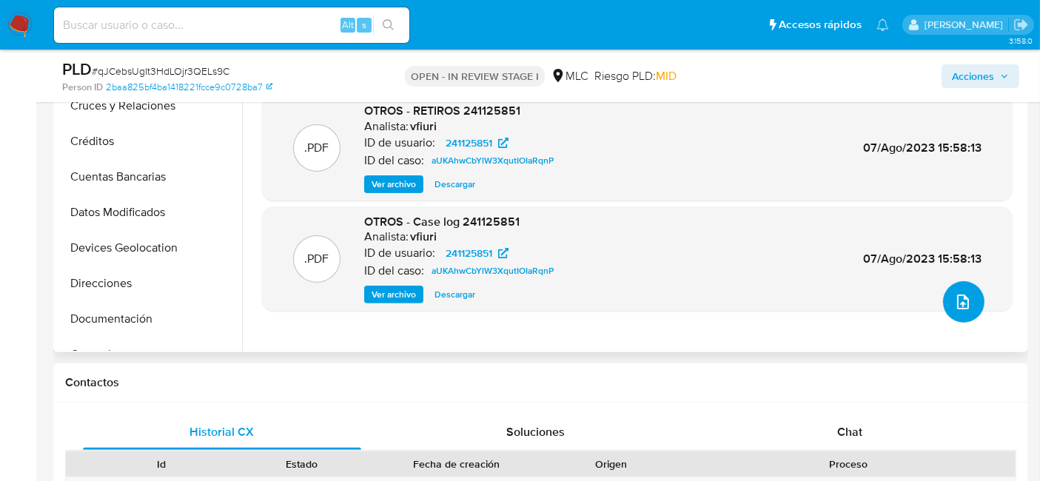
click at [960, 297] on icon "upload-file" at bounding box center [963, 302] width 18 height 18
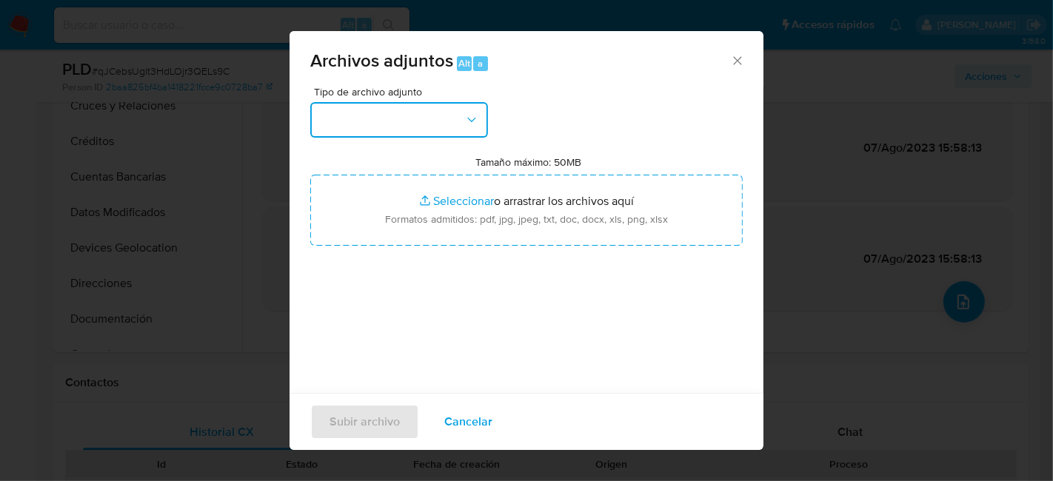
click at [382, 128] on button "button" at bounding box center [399, 120] width 178 height 36
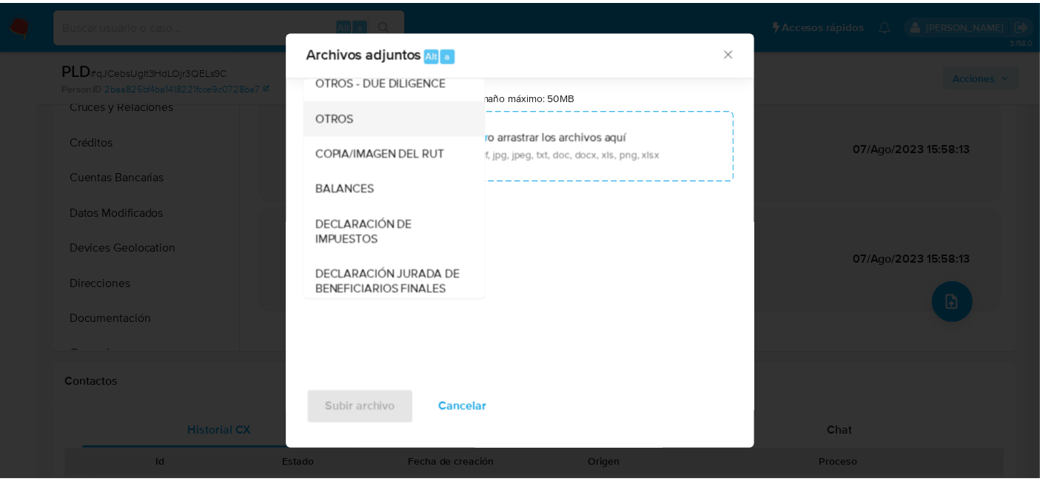
scroll to position [204, 0]
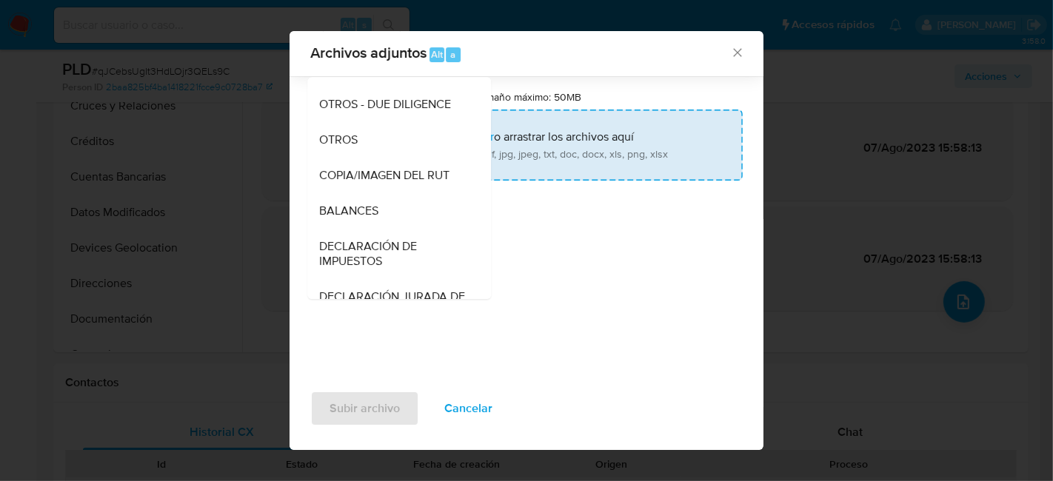
click at [358, 146] on div "OTROS" at bounding box center [394, 140] width 151 height 36
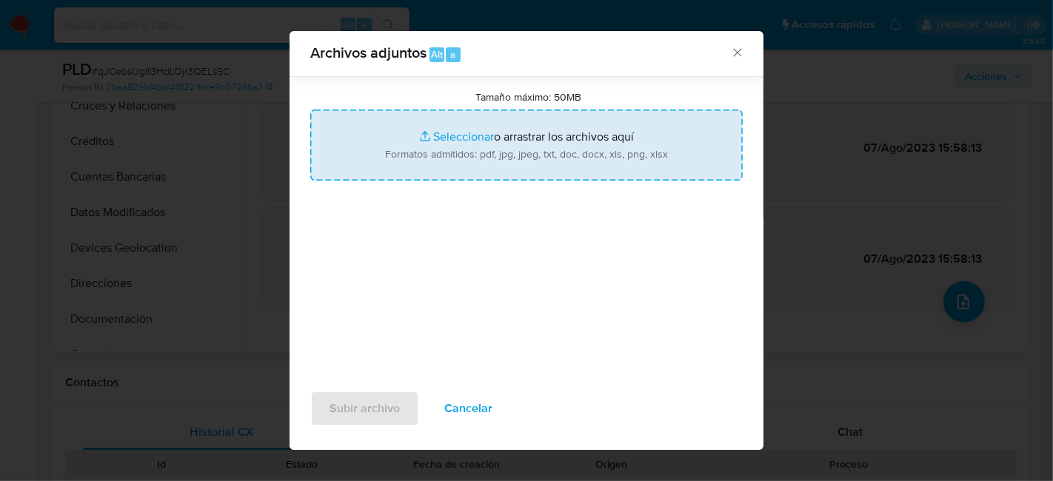
click at [485, 142] on input "Tamaño máximo: 50MB Seleccionar archivos" at bounding box center [526, 145] width 432 height 71
type input "C:\fakepath\241125851 - 10_09_2025.xlsx"
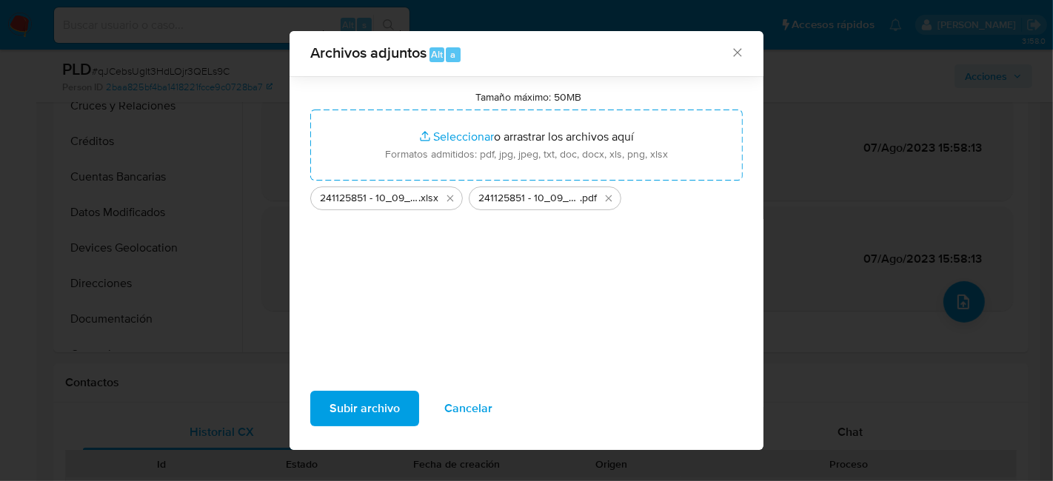
click at [346, 408] on span "Subir archivo" at bounding box center [364, 408] width 70 height 33
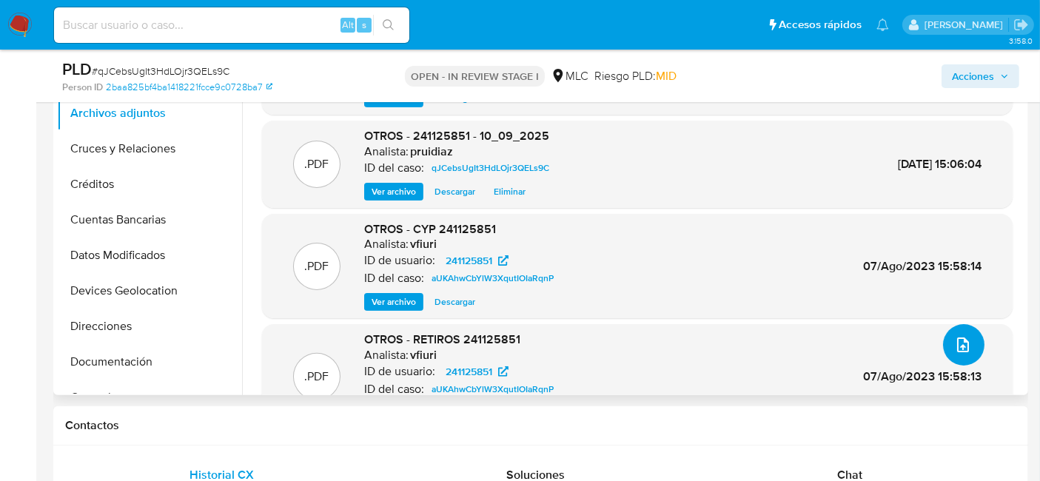
scroll to position [247, 0]
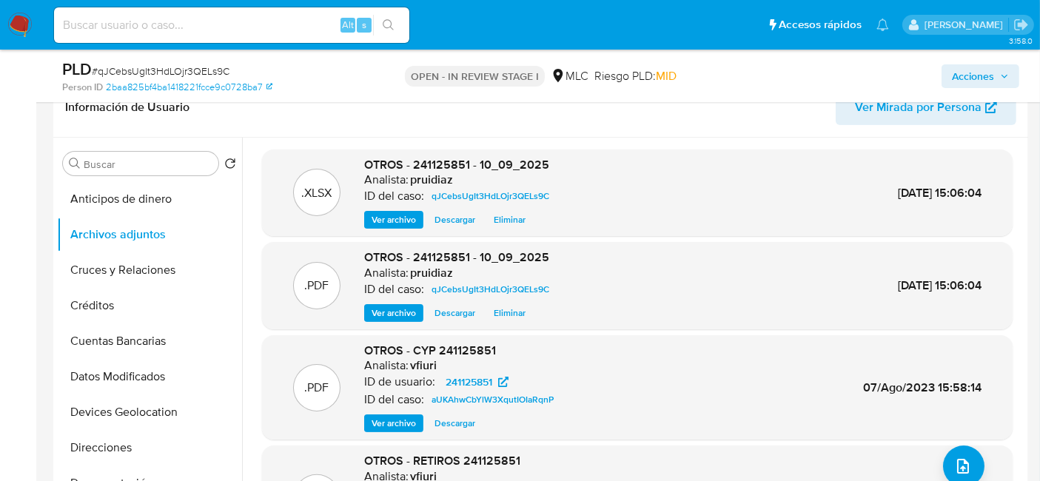
click at [981, 68] on span "Acciones" at bounding box center [973, 76] width 42 height 24
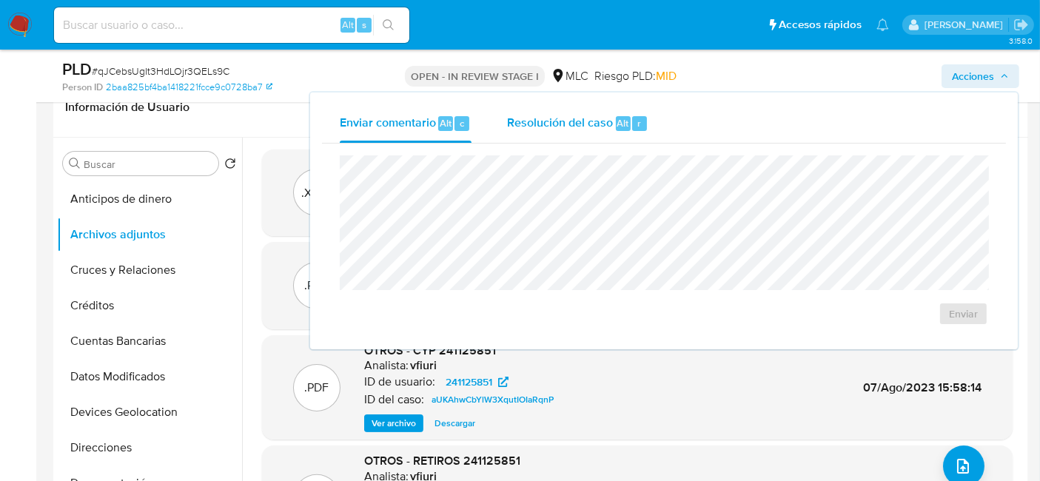
click at [560, 119] on span "Resolución del caso" at bounding box center [560, 122] width 106 height 17
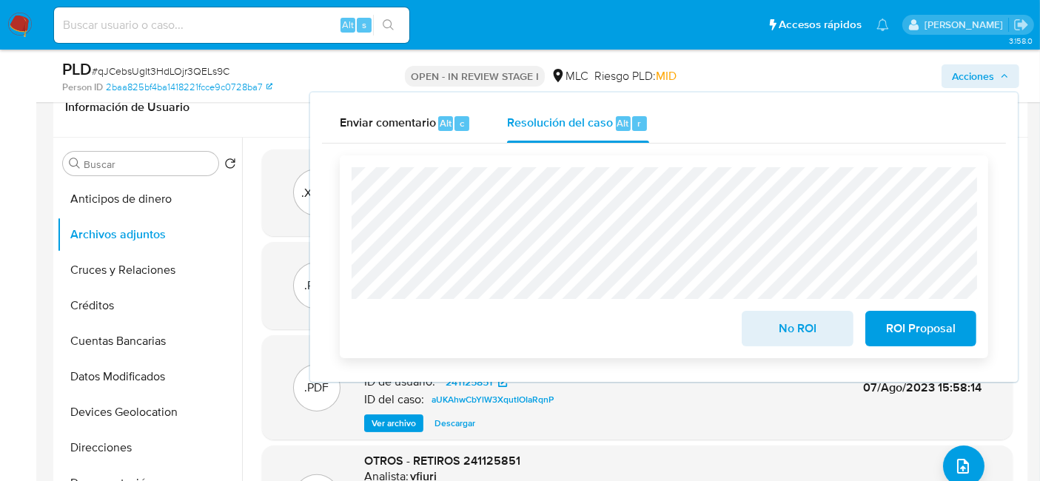
click at [807, 344] on span "No ROI" at bounding box center [797, 328] width 73 height 33
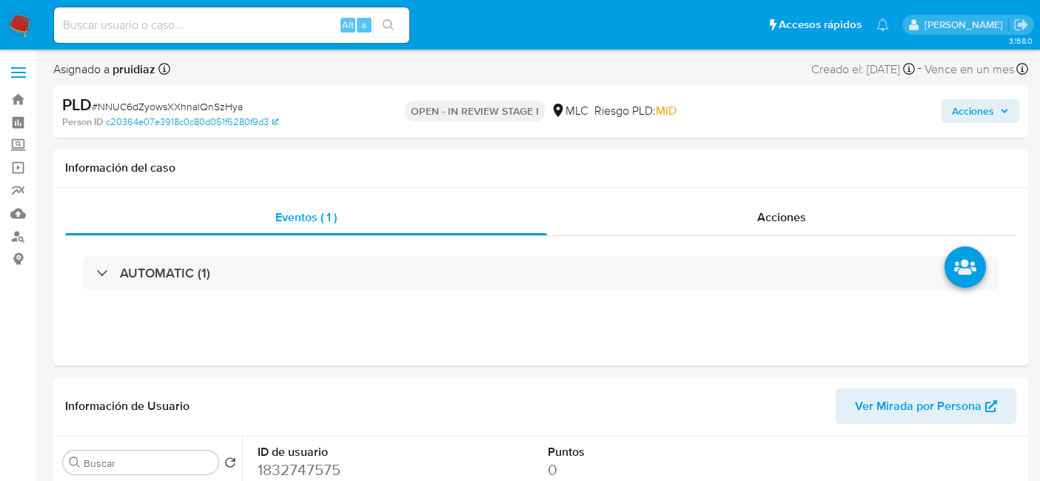
select select "10"
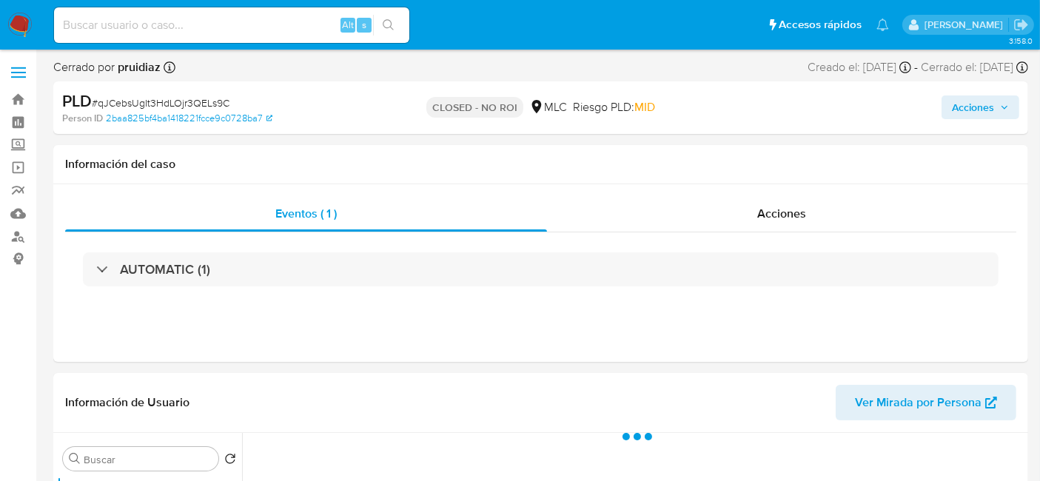
select select "10"
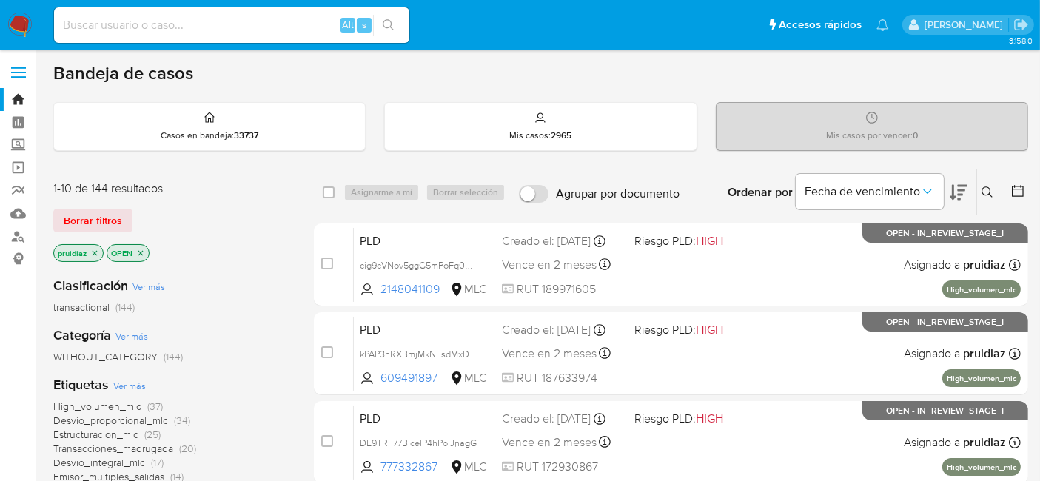
click at [20, 21] on img at bounding box center [19, 25] width 25 height 25
click at [949, 192] on div "Fecha de vencimiento" at bounding box center [882, 193] width 172 height 46
click at [955, 193] on icon at bounding box center [959, 193] width 18 height 18
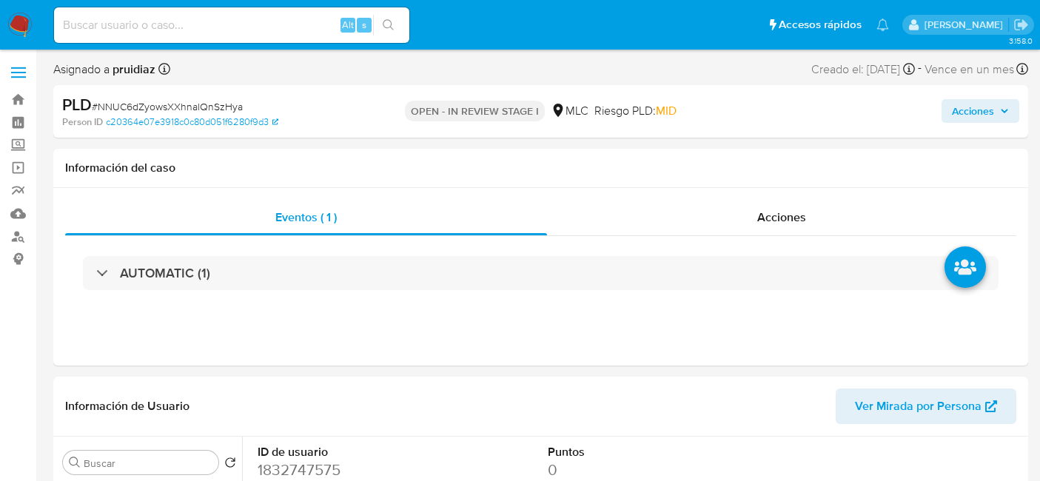
select select "10"
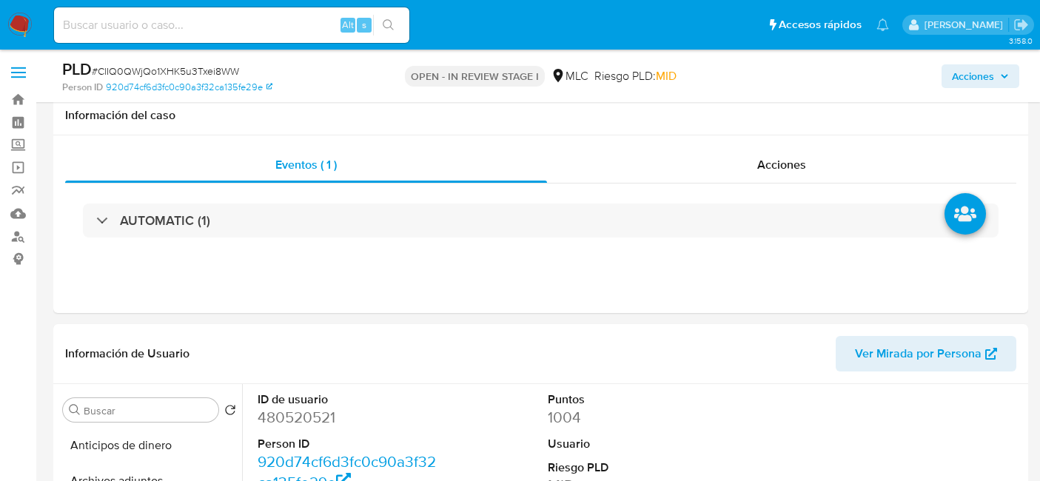
select select "10"
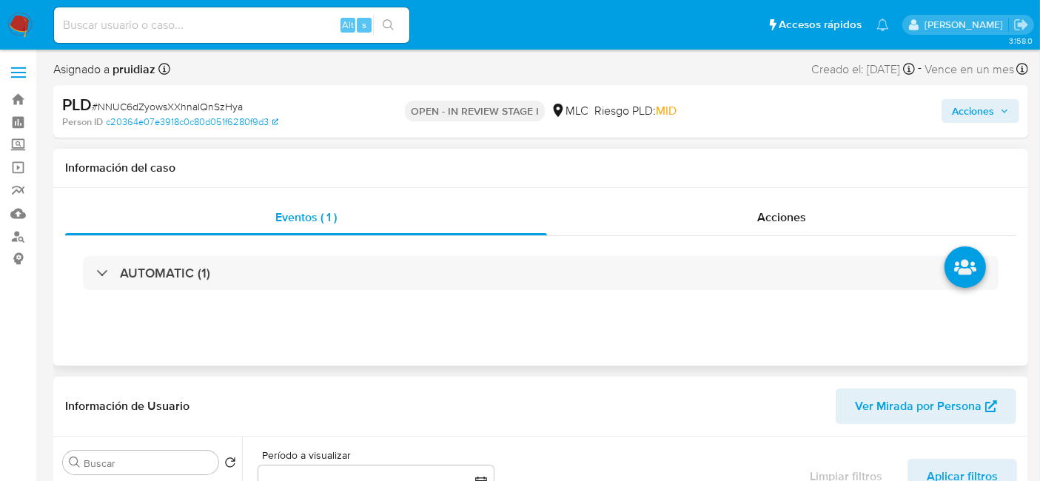
select select "10"
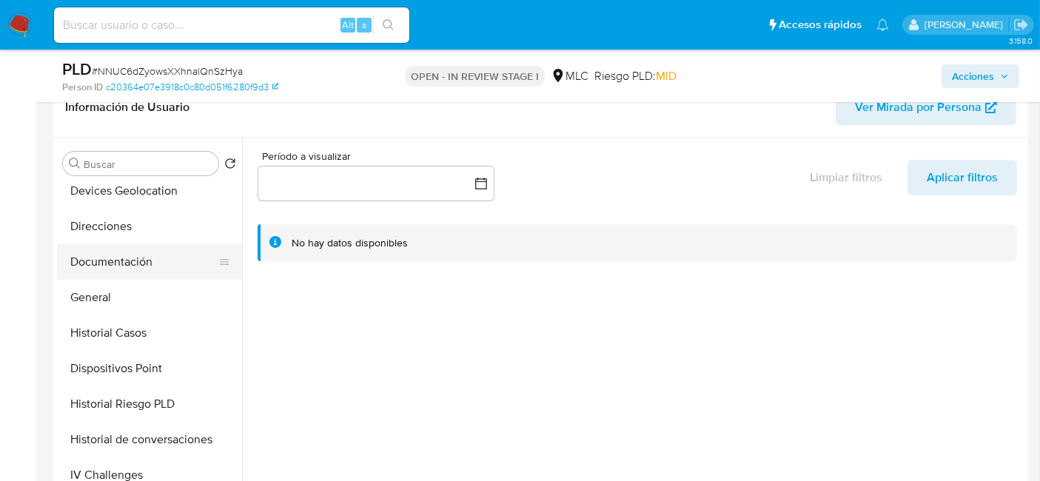
scroll to position [247, 0]
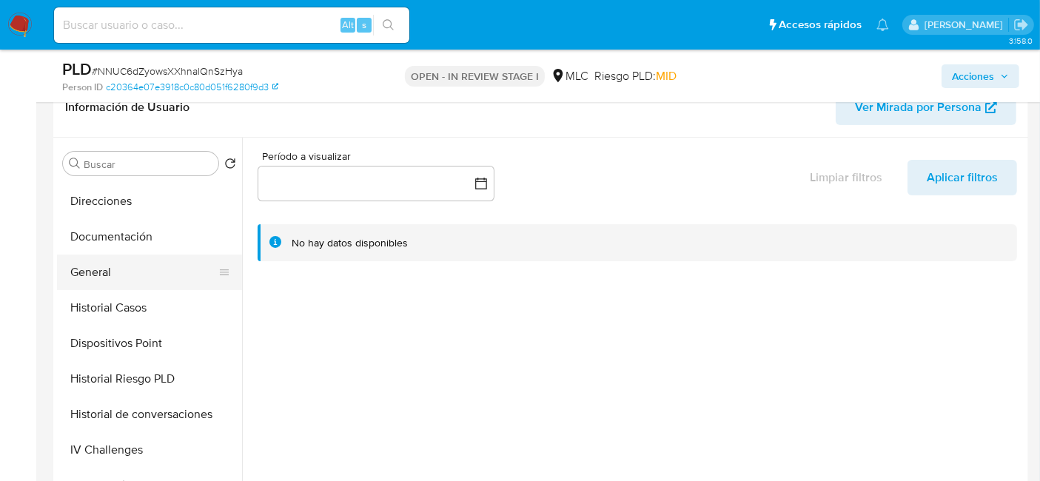
click at [129, 265] on button "General" at bounding box center [143, 273] width 173 height 36
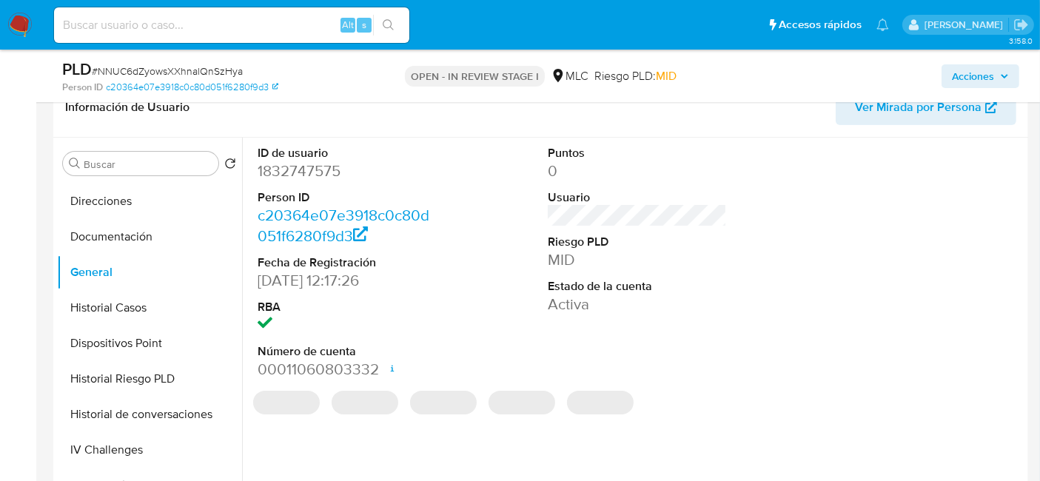
click at [314, 164] on dd "1832747575" at bounding box center [347, 171] width 179 height 21
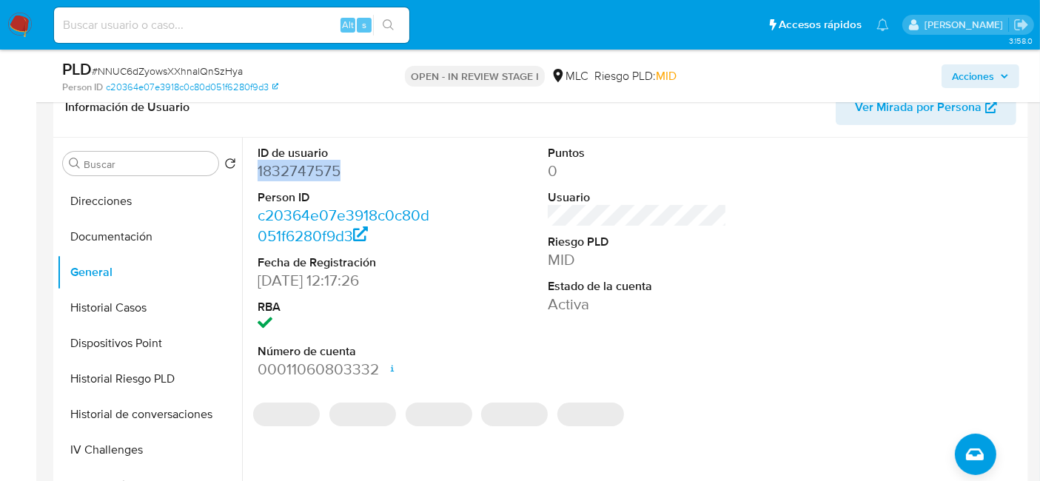
copy dd "1832747575"
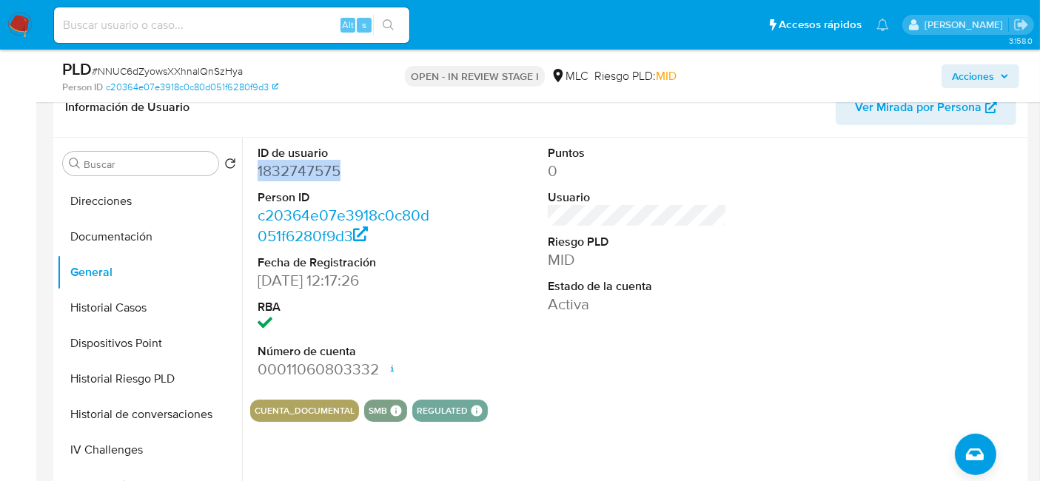
click at [317, 167] on dd "1832747575" at bounding box center [347, 171] width 179 height 21
click at [113, 288] on button "General" at bounding box center [143, 273] width 173 height 36
click at [106, 305] on button "Historial Casos" at bounding box center [143, 308] width 173 height 36
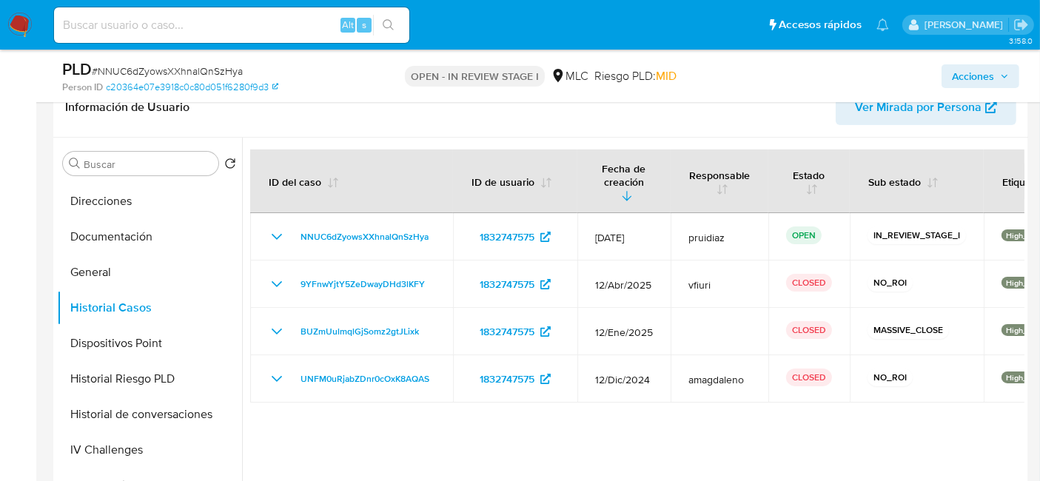
click at [228, 68] on span "# NNUC6dZyowsXXhnalQnSzHya" at bounding box center [167, 71] width 151 height 15
copy span "NNUC6dZyowsXXhnalQnSzHya"
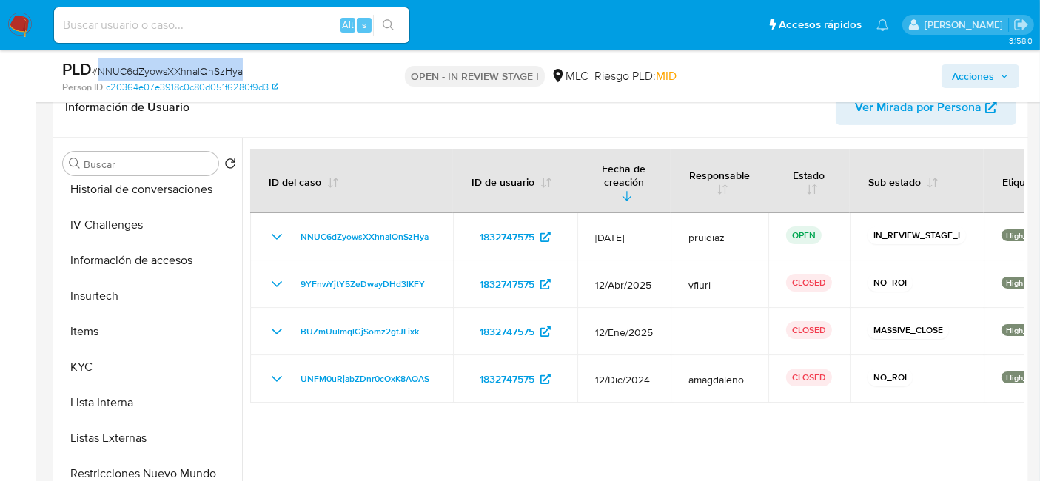
scroll to position [503, 0]
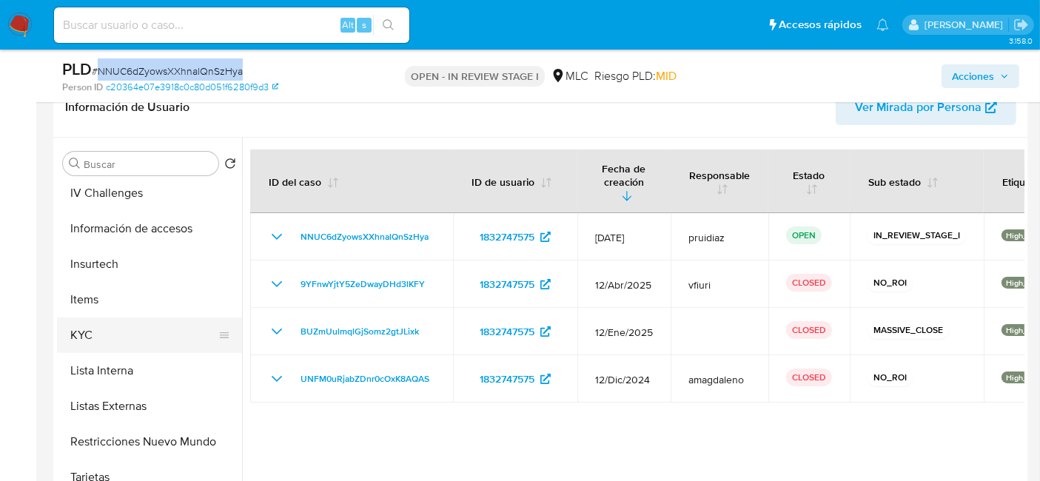
click at [105, 336] on button "KYC" at bounding box center [143, 336] width 173 height 36
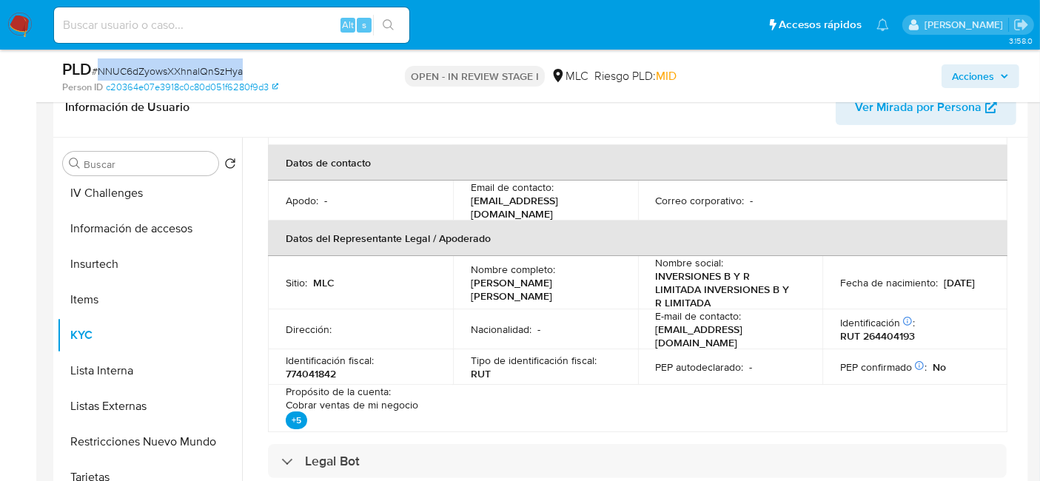
scroll to position [0, 0]
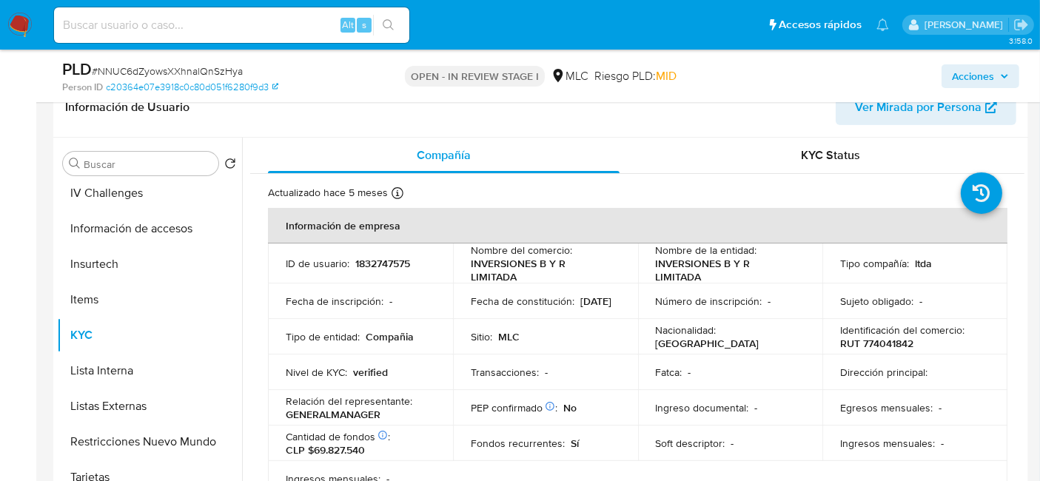
click at [879, 337] on p "RUT 774041842" at bounding box center [876, 343] width 73 height 13
copy p "774041842"
click at [894, 338] on p "RUT 774041842" at bounding box center [876, 343] width 73 height 13
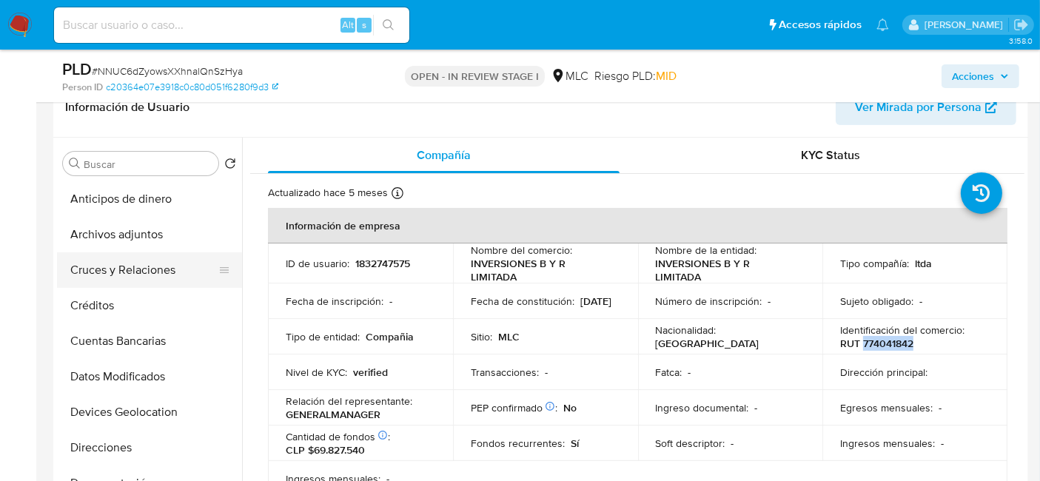
click at [147, 265] on button "Cruces y Relaciones" at bounding box center [143, 270] width 173 height 36
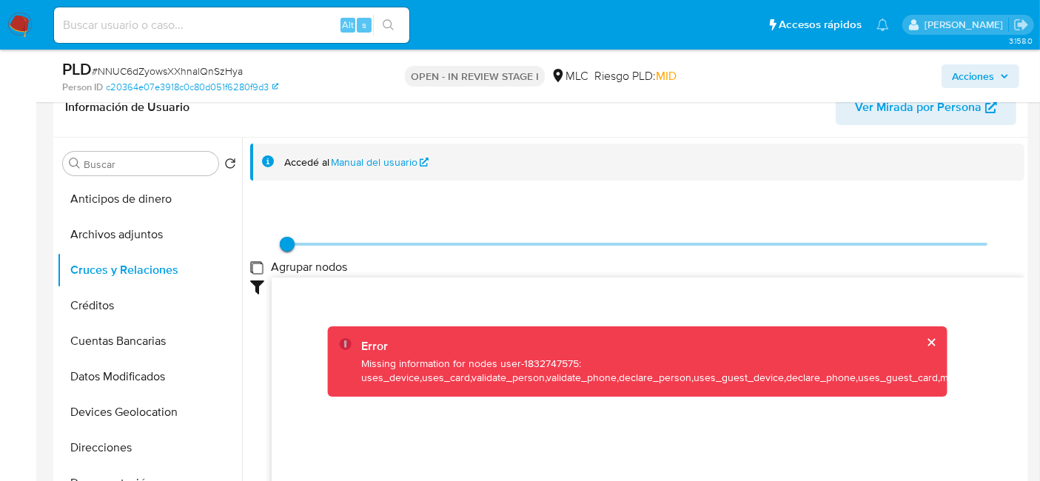
click at [256, 270] on group_nodes "Agrupar nodos" at bounding box center [256, 267] width 12 height 12
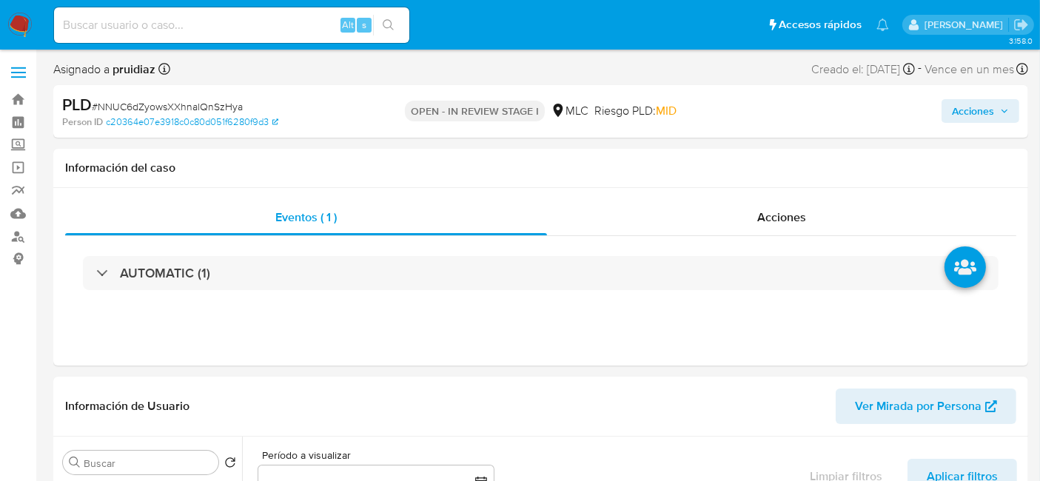
select select "10"
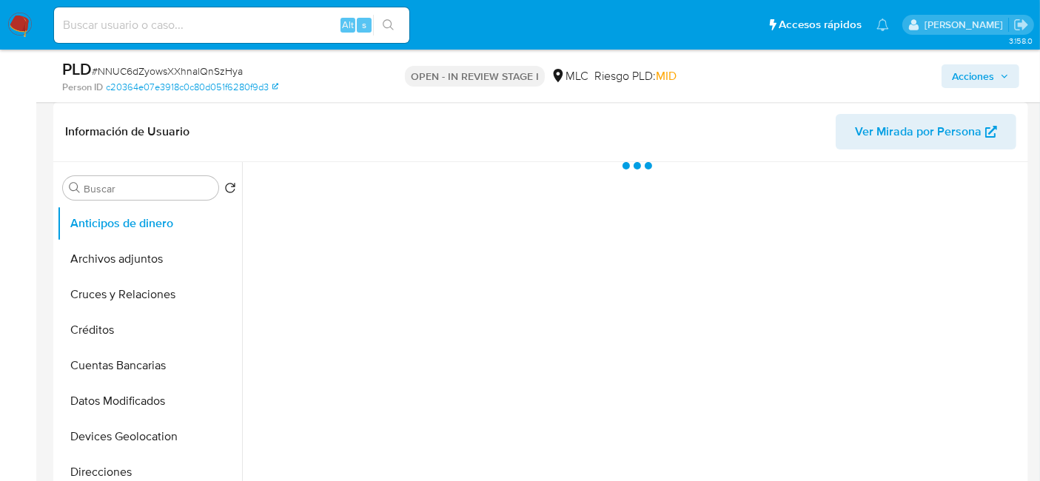
scroll to position [247, 0]
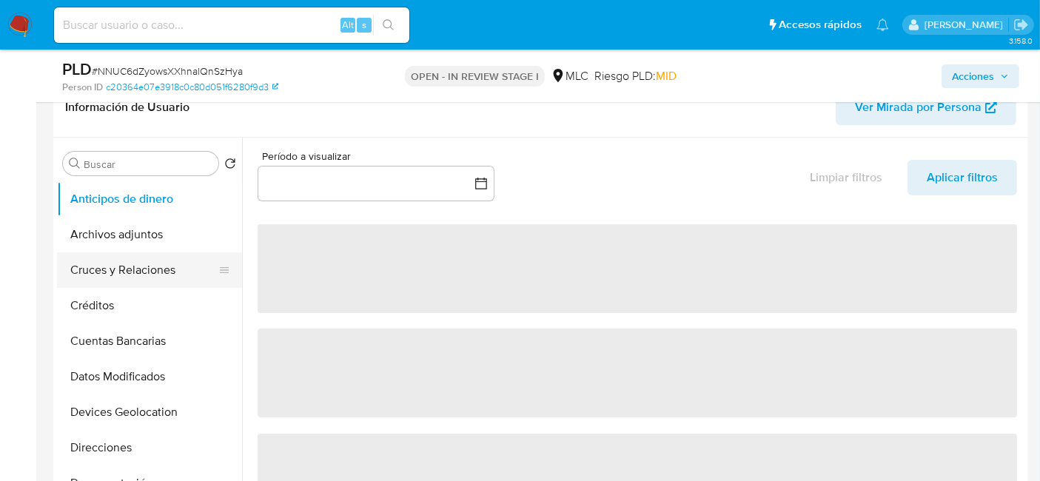
select select "10"
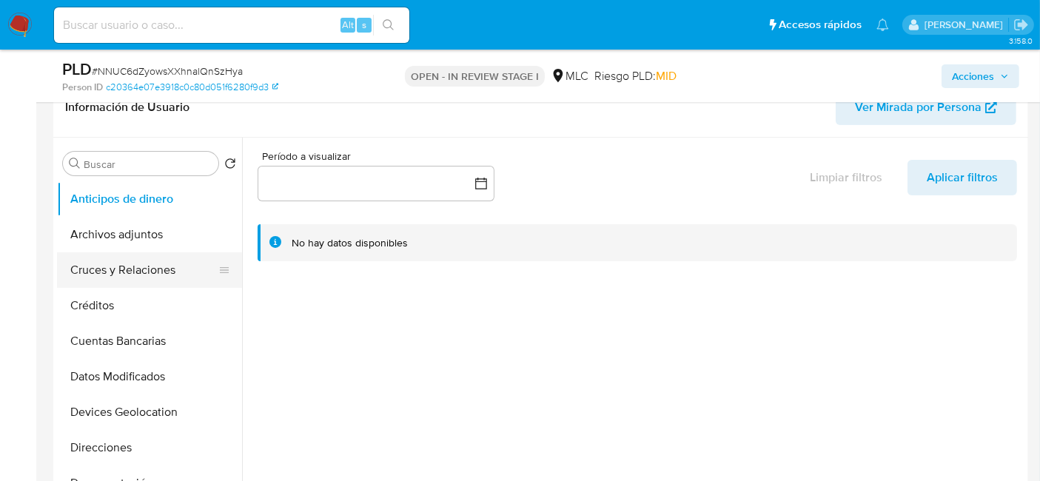
click at [98, 273] on button "Cruces y Relaciones" at bounding box center [143, 270] width 173 height 36
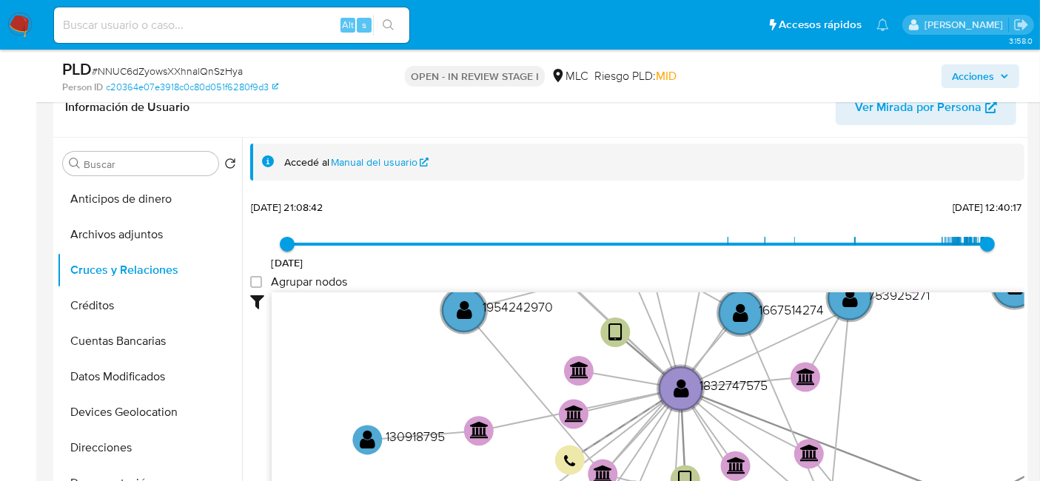
scroll to position [55, 0]
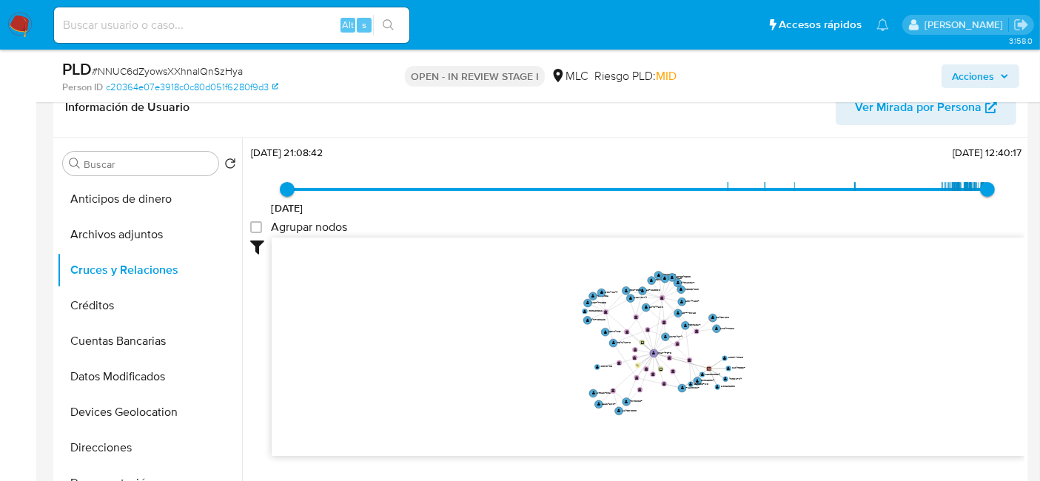
drag, startPoint x: 814, startPoint y: 302, endPoint x: 810, endPoint y: 313, distance: 12.0
click at [810, 313] on icon "device-66575516b806faac872cfc55  user-1832747575  1832747575 device-66a902aa7…" at bounding box center [648, 345] width 753 height 215
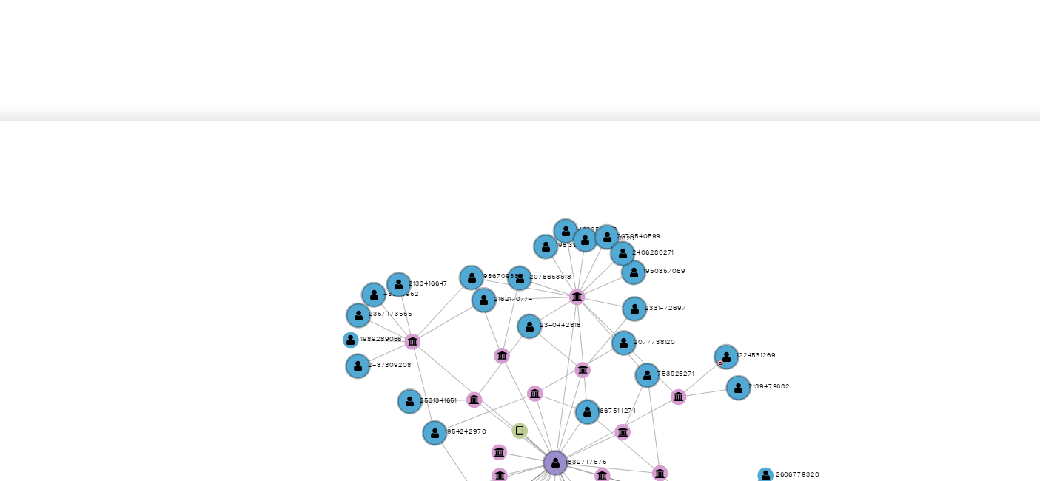
scroll to position [247, 0]
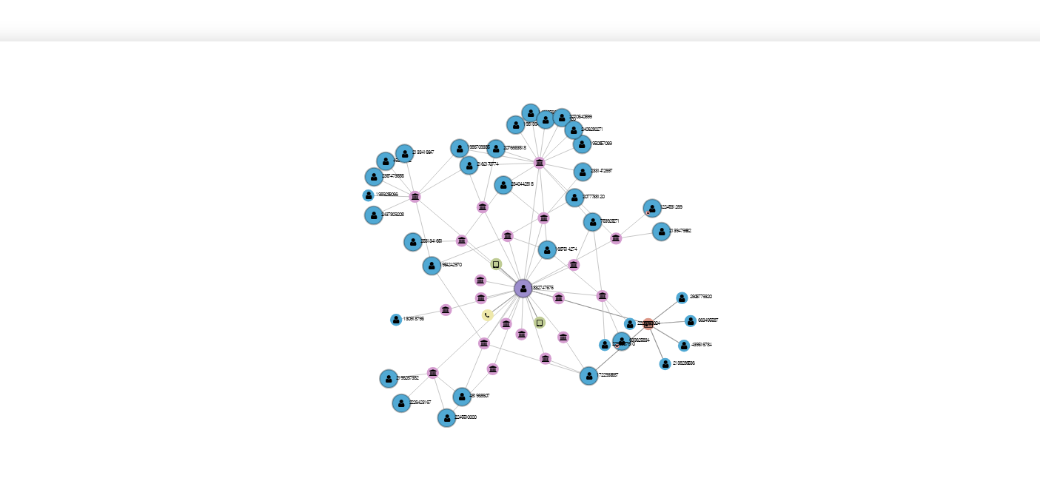
drag, startPoint x: 757, startPoint y: 289, endPoint x: 723, endPoint y: 272, distance: 38.4
click at [723, 272] on icon "device-66575516b806faac872cfc55  user-1832747575  1832747575 device-66a902aa7…" at bounding box center [648, 345] width 753 height 215
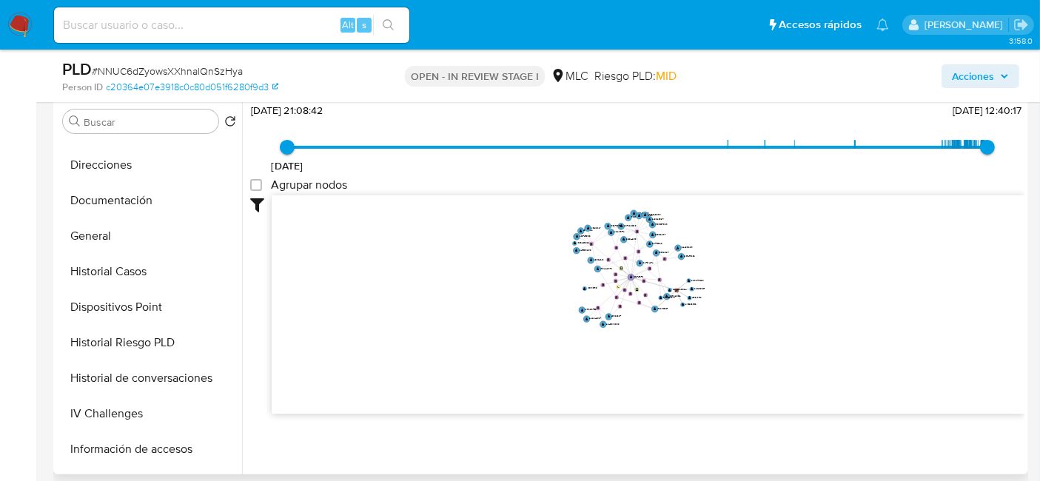
scroll to position [249, 0]
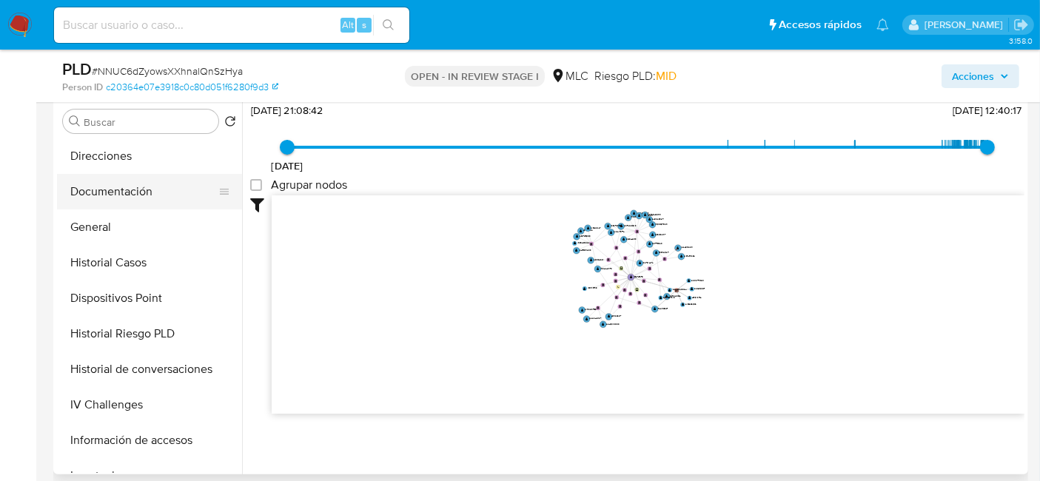
click at [141, 185] on button "Documentación" at bounding box center [143, 192] width 173 height 36
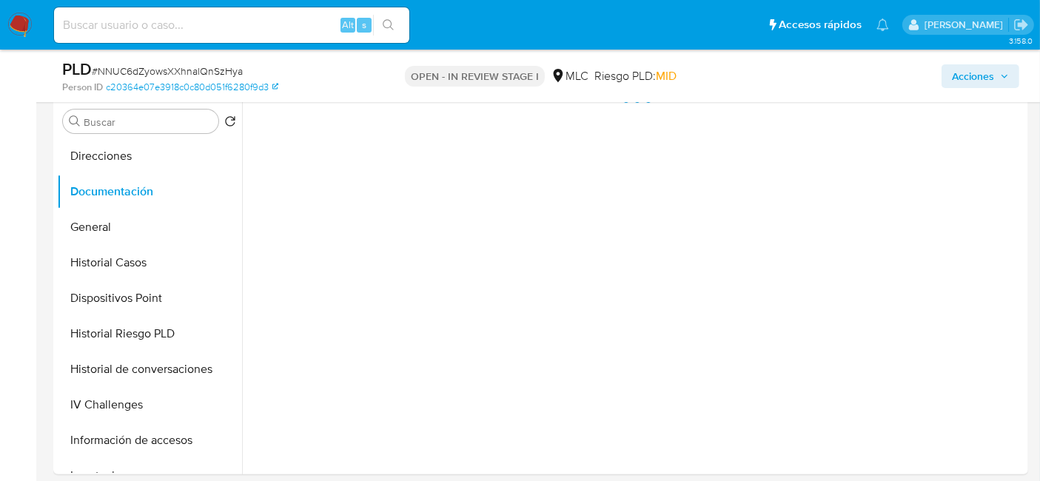
scroll to position [0, 0]
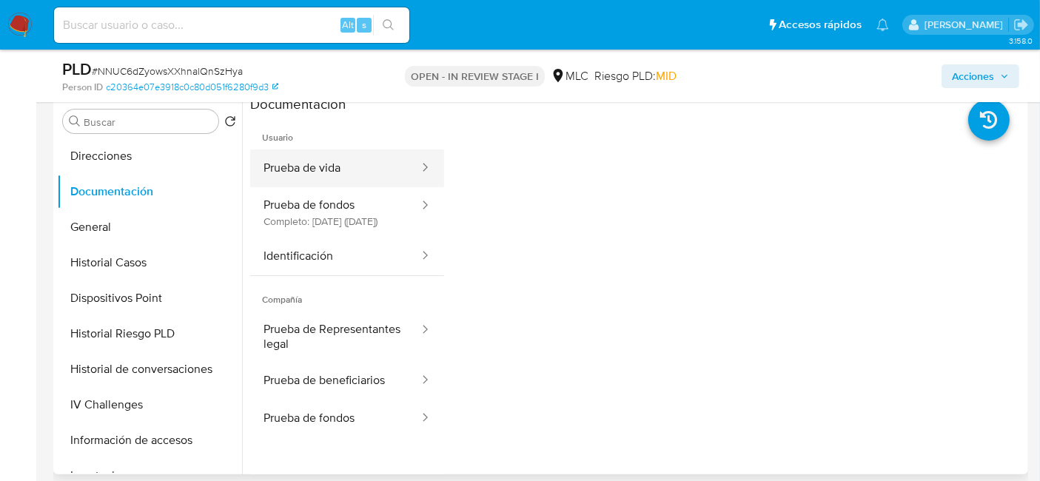
click at [325, 174] on button "Prueba de vida" at bounding box center [335, 169] width 170 height 38
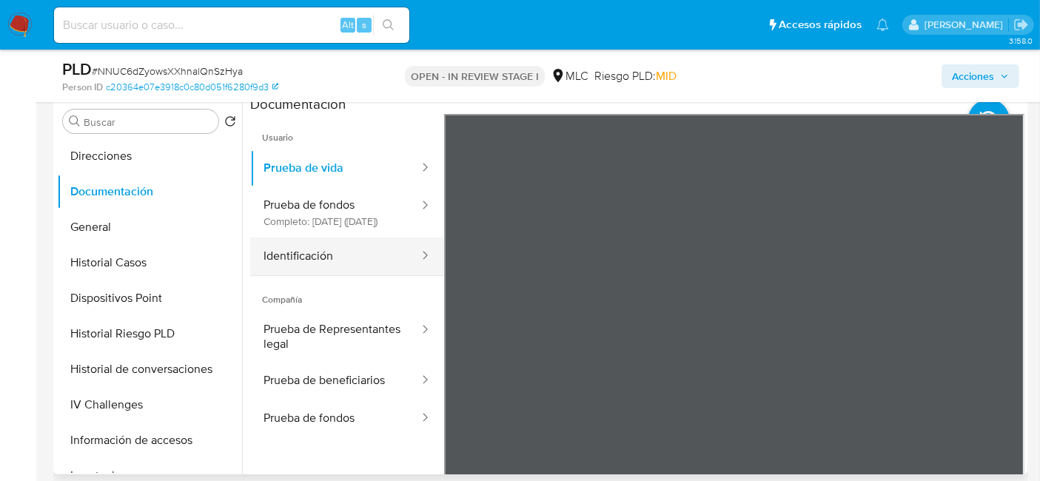
click at [346, 269] on button "Identificación" at bounding box center [335, 257] width 170 height 38
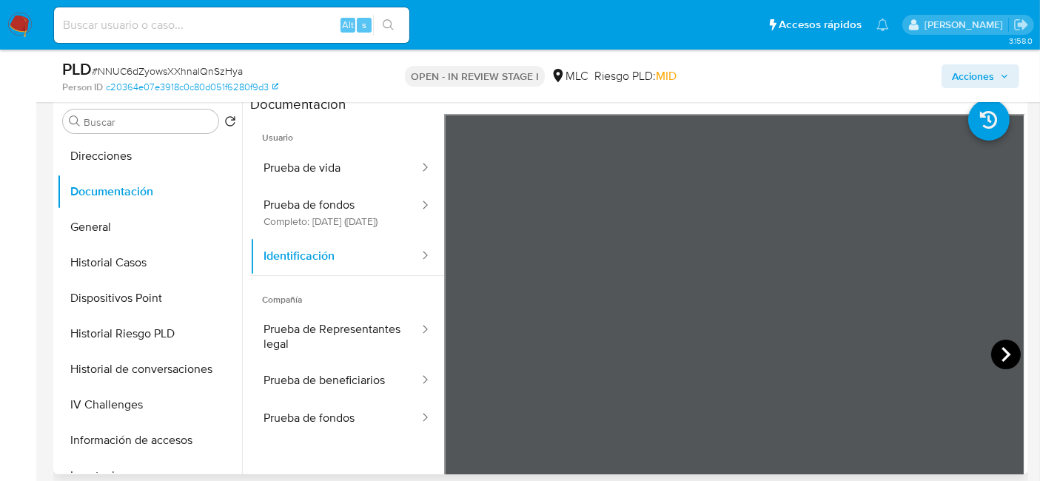
click at [1008, 363] on icon at bounding box center [1006, 355] width 30 height 30
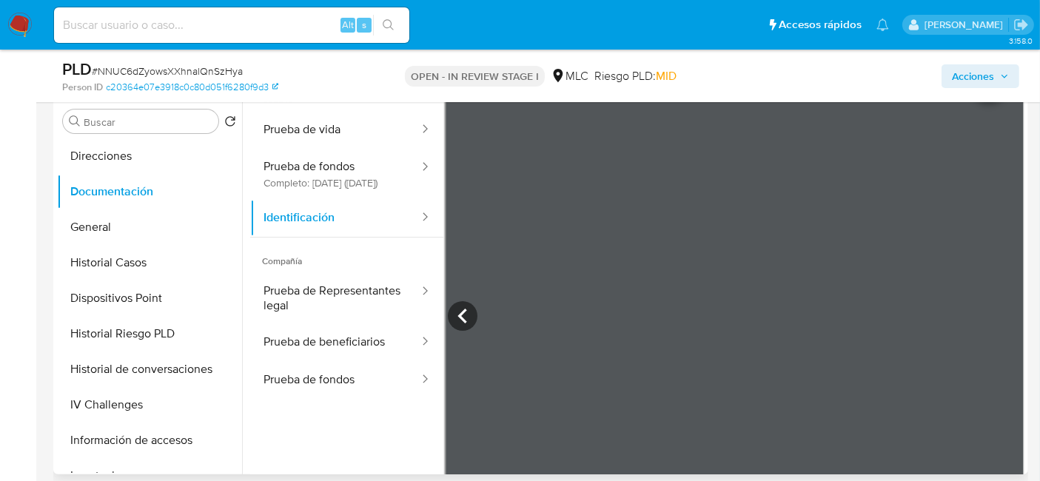
scroll to position [38, 0]
click at [386, 172] on button "Prueba de fondos Completo: 16/04/2025 (hace 5 meses)" at bounding box center [335, 174] width 170 height 50
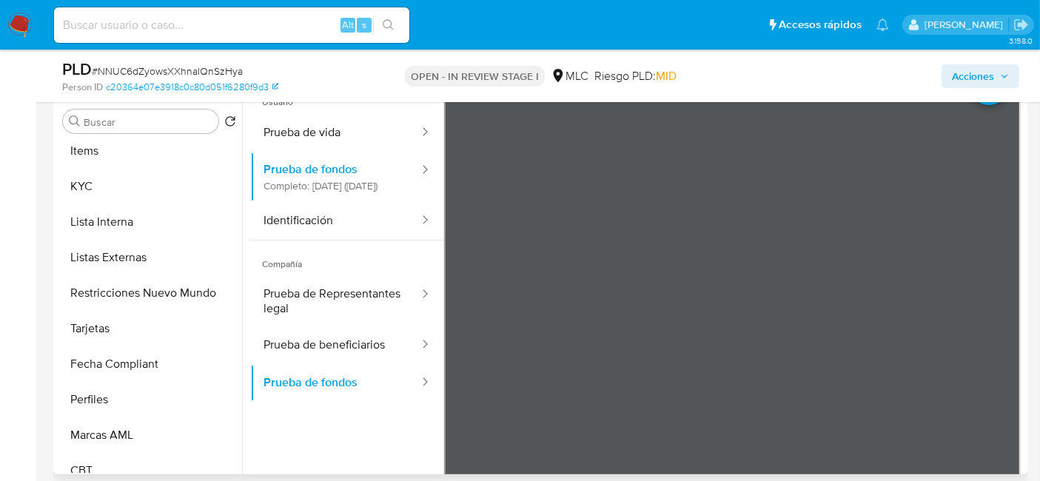
scroll to position [622, 0]
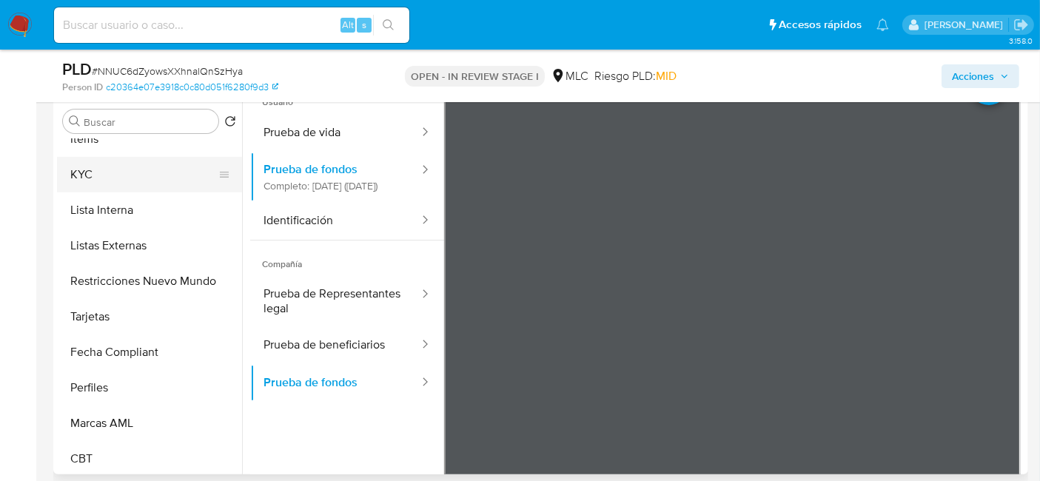
click at [77, 174] on button "KYC" at bounding box center [143, 175] width 173 height 36
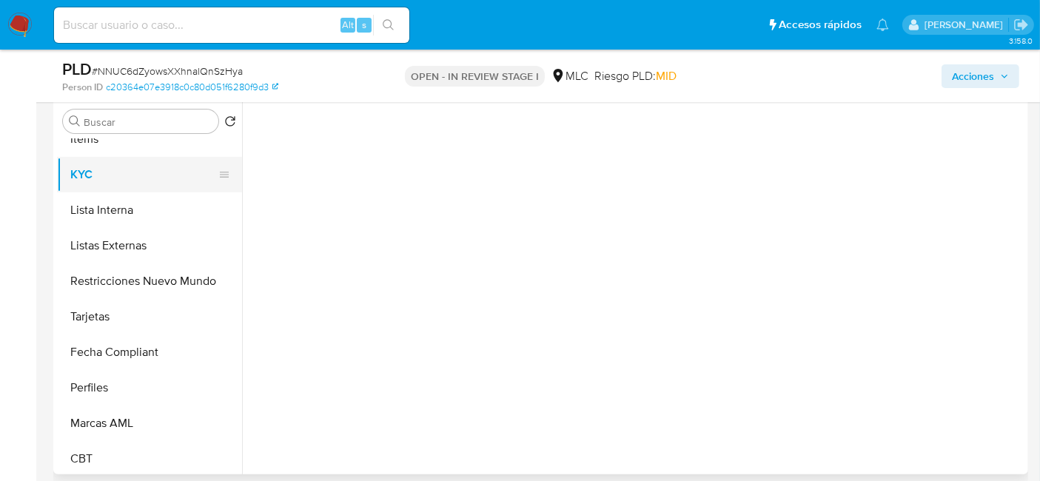
scroll to position [0, 0]
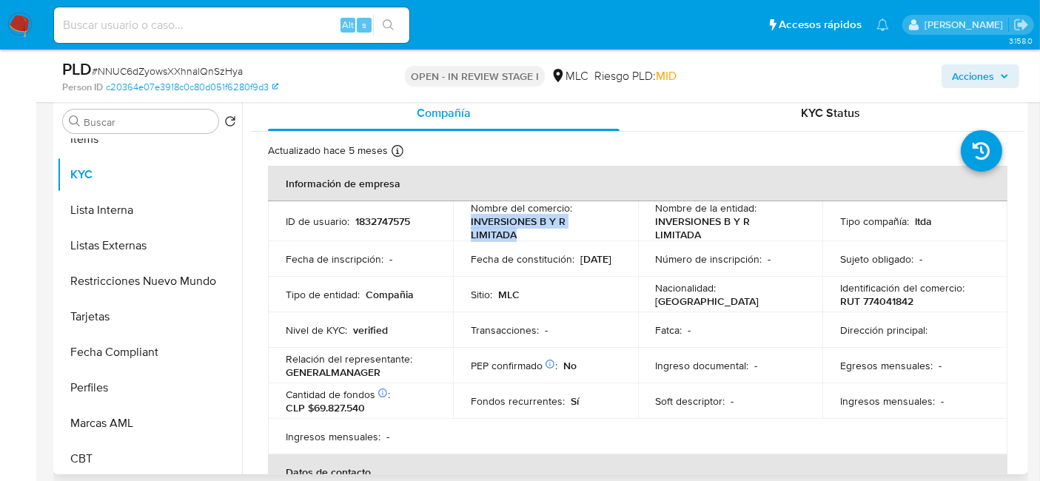
drag, startPoint x: 614, startPoint y: 226, endPoint x: 469, endPoint y: 227, distance: 145.1
click at [471, 227] on div "Nombre del comercio : INVERSIONES B Y R LIMITADA" at bounding box center [546, 221] width 150 height 40
copy p "INVERSIONES B Y R LIMITADA"
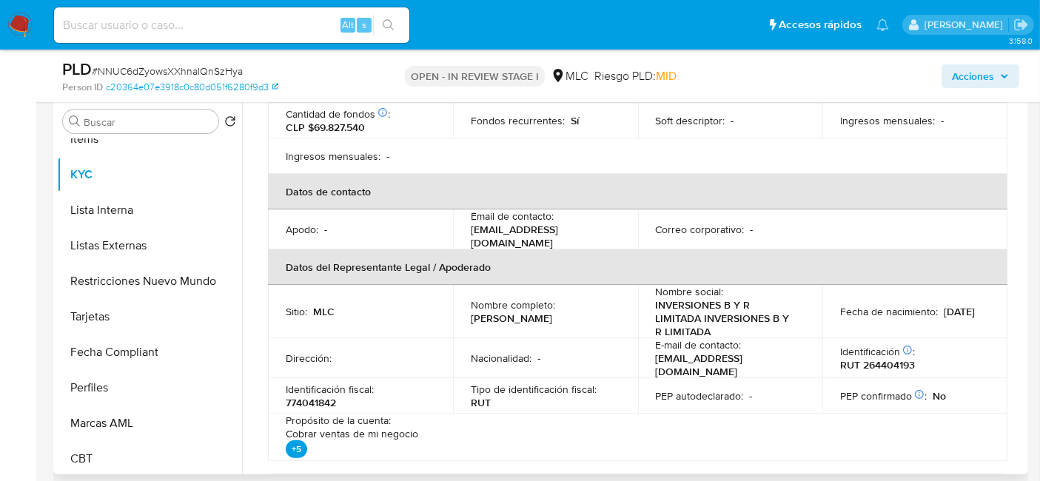
scroll to position [283, 0]
click at [656, 349] on p "byrinversiones2022@gmail.com" at bounding box center [728, 362] width 144 height 27
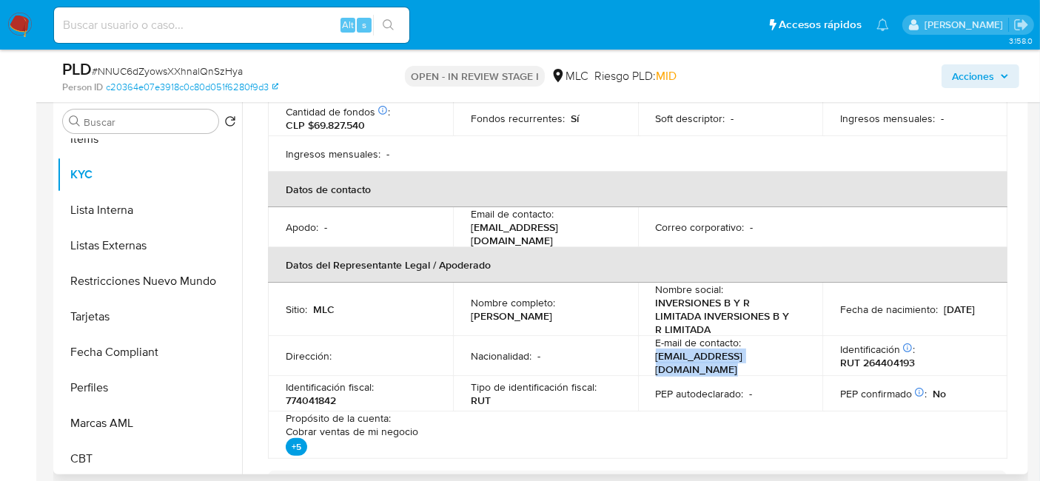
drag, startPoint x: 657, startPoint y: 341, endPoint x: 785, endPoint y: 335, distance: 128.2
click at [785, 349] on p "byrinversiones2022@gmail.com" at bounding box center [728, 362] width 144 height 27
copy p "byrinversiones2022@gmail.com"
drag, startPoint x: 600, startPoint y: 299, endPoint x: 464, endPoint y: 295, distance: 136.3
click at [464, 295] on td "Nombre completo : Luis Gustavo Barreto Nuñez" at bounding box center [545, 309] width 185 height 53
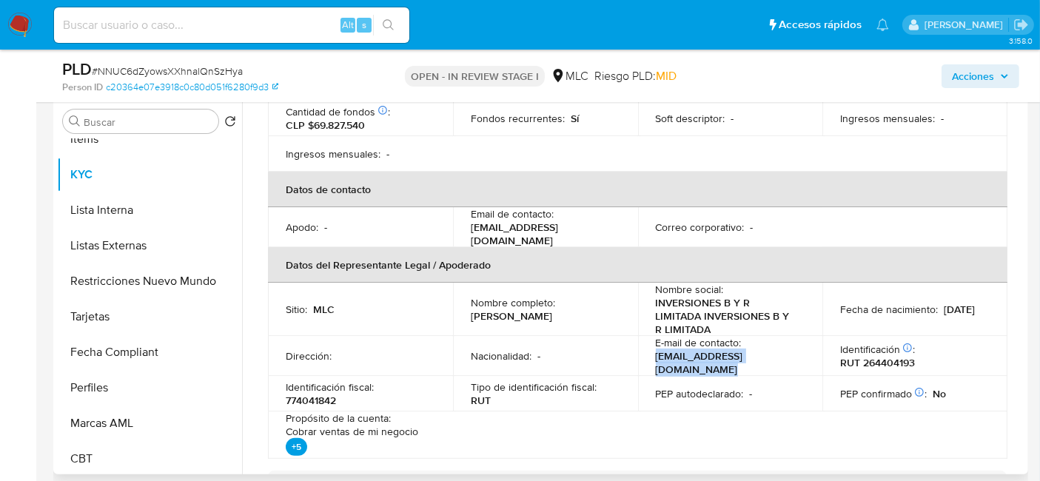
copy p "Luis Gustavo Barreto Nuñez"
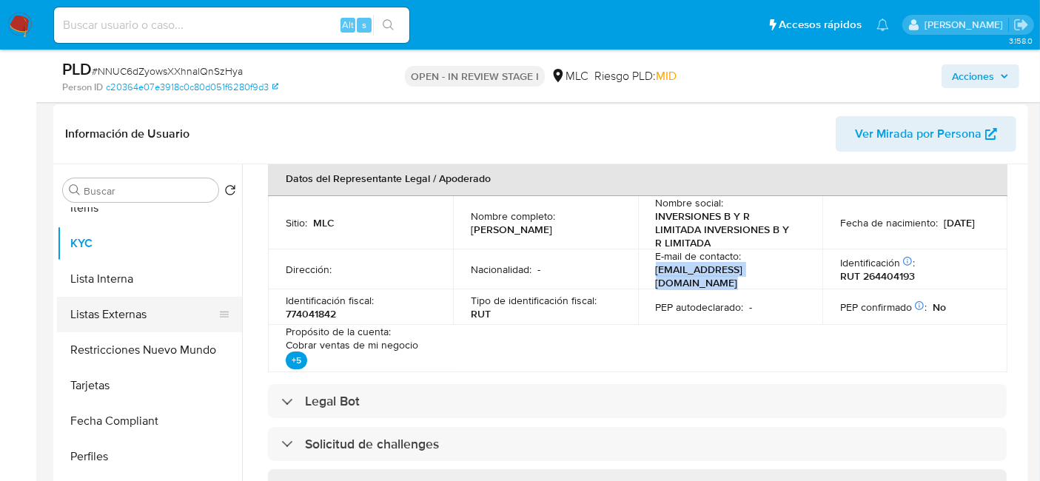
scroll to position [0, 0]
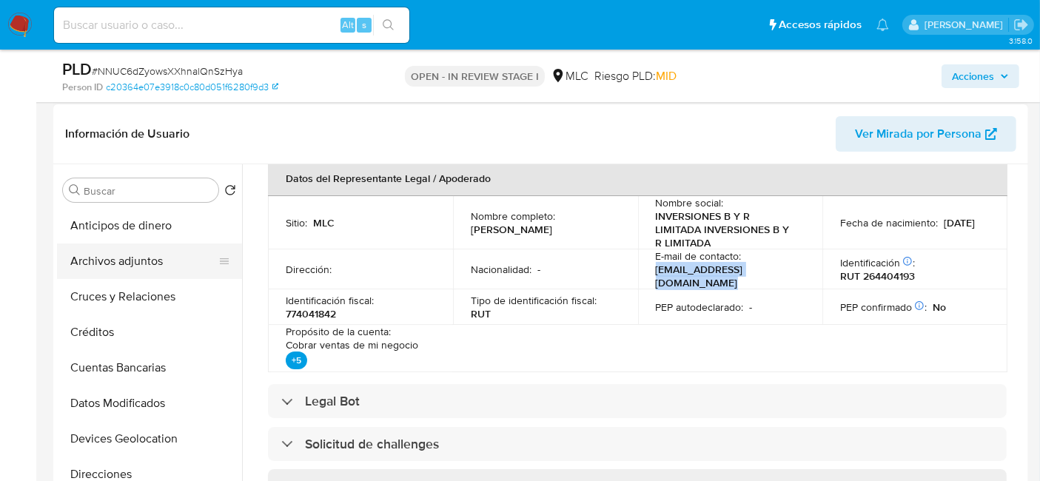
click at [90, 263] on button "Archivos adjuntos" at bounding box center [143, 262] width 173 height 36
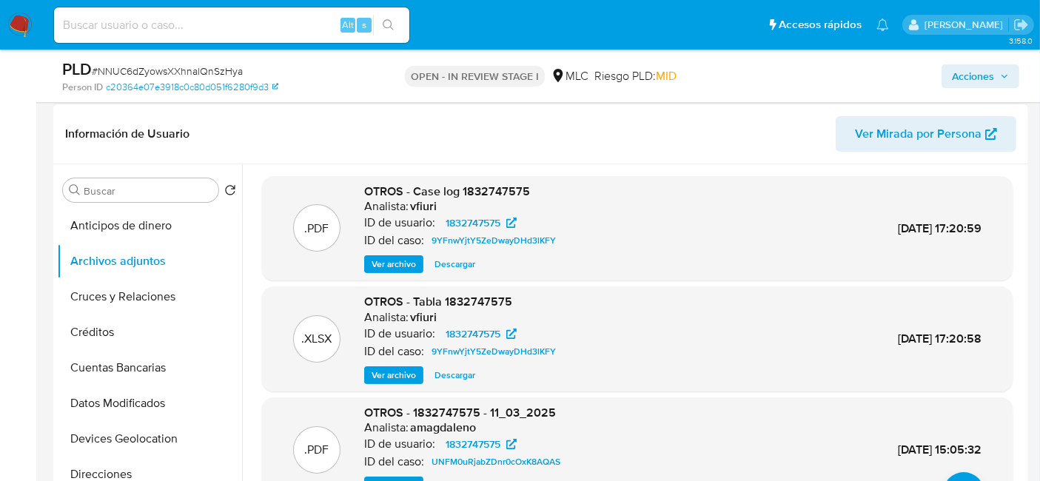
click at [395, 263] on span "Ver archivo" at bounding box center [394, 264] width 44 height 15
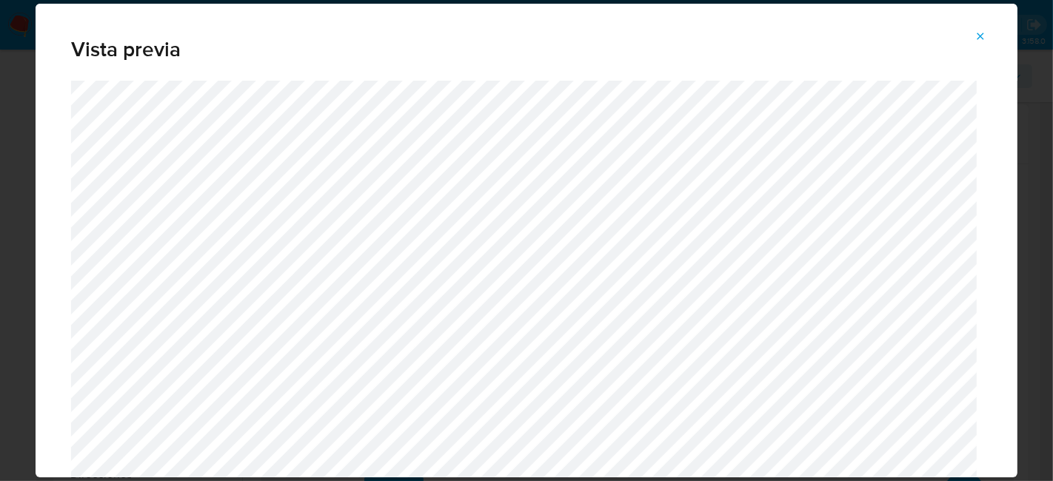
click at [979, 29] on span "Attachment preview" at bounding box center [980, 36] width 12 height 21
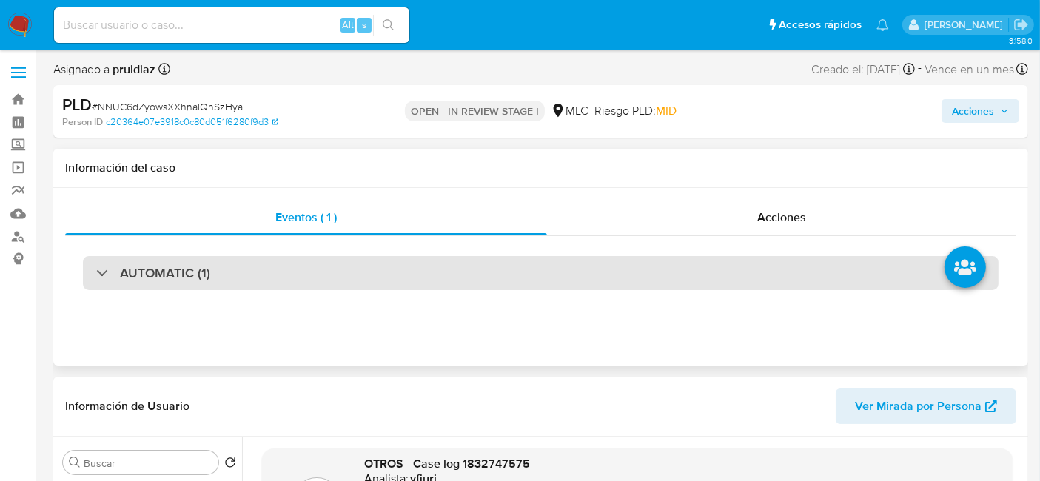
click at [203, 267] on h3 "AUTOMATIC (1)" at bounding box center [165, 273] width 90 height 16
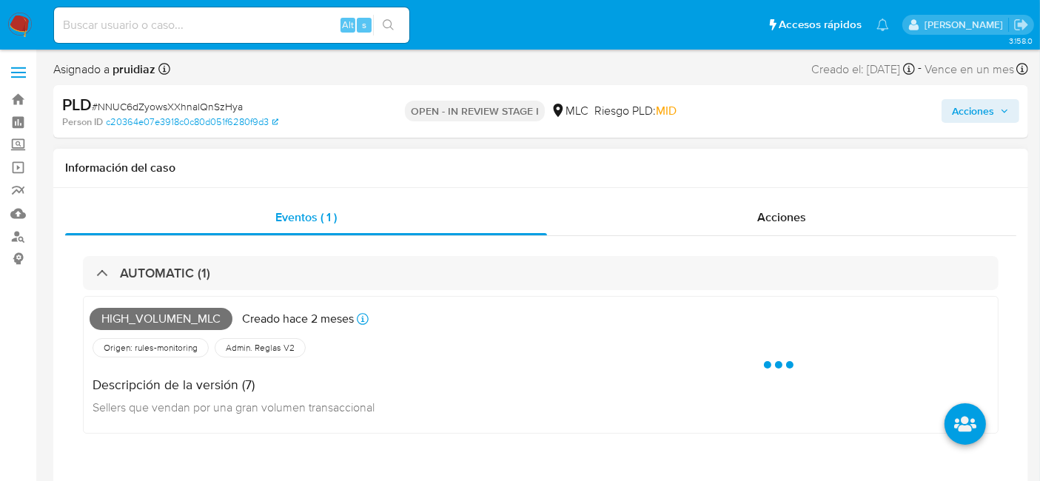
click at [189, 318] on span "High_volumen_mlc" at bounding box center [161, 319] width 143 height 22
copy span "High_volumen_mlc"
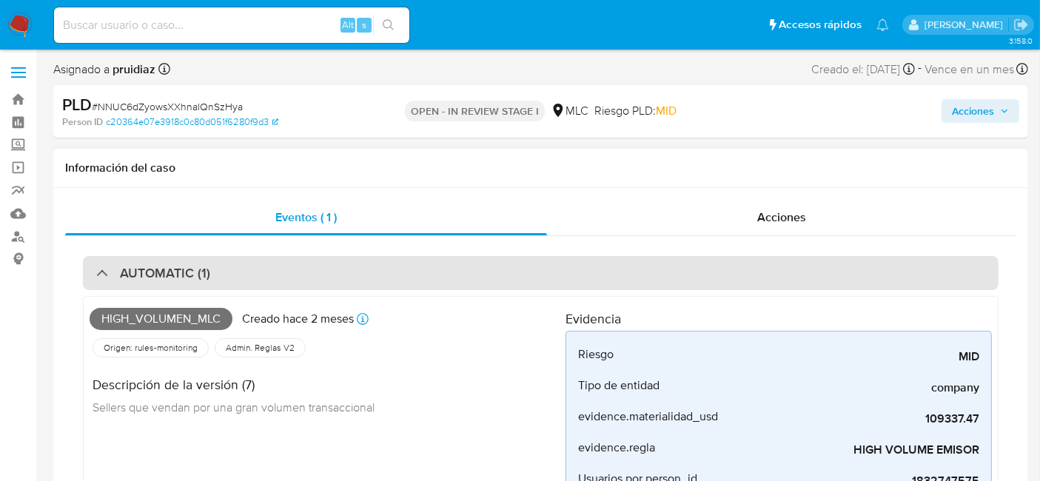
click at [207, 265] on h3 "AUTOMATIC (1)" at bounding box center [165, 273] width 90 height 16
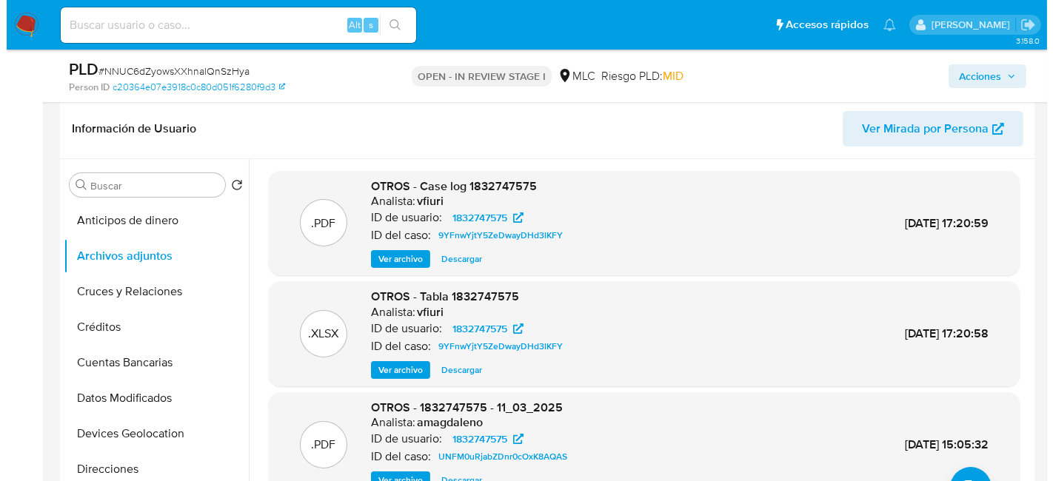
scroll to position [232, 0]
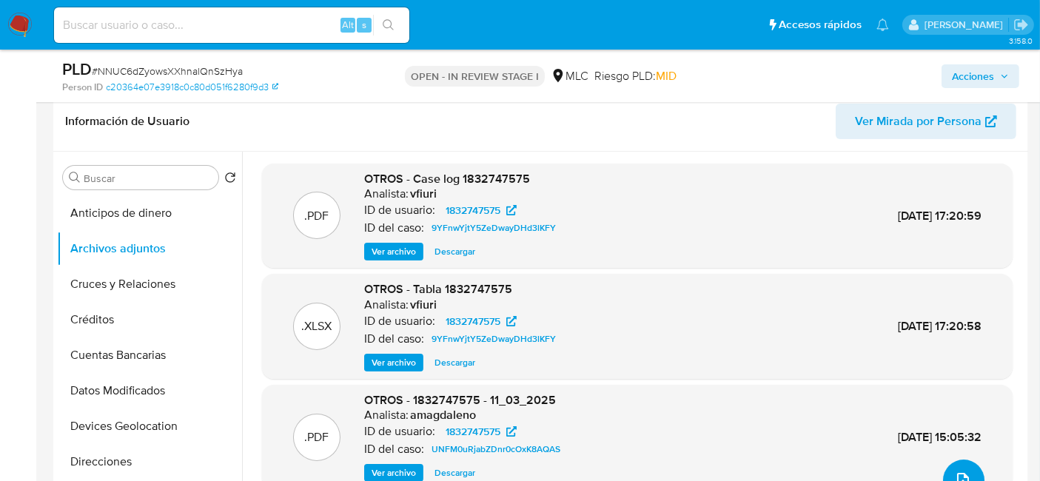
click at [956, 472] on icon "upload-file" at bounding box center [963, 481] width 18 height 18
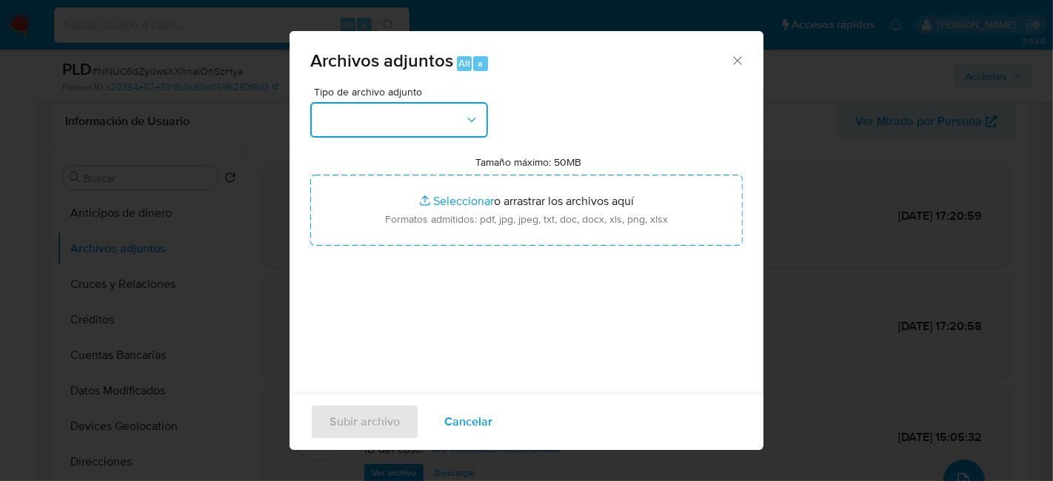
click at [446, 129] on button "button" at bounding box center [399, 120] width 178 height 36
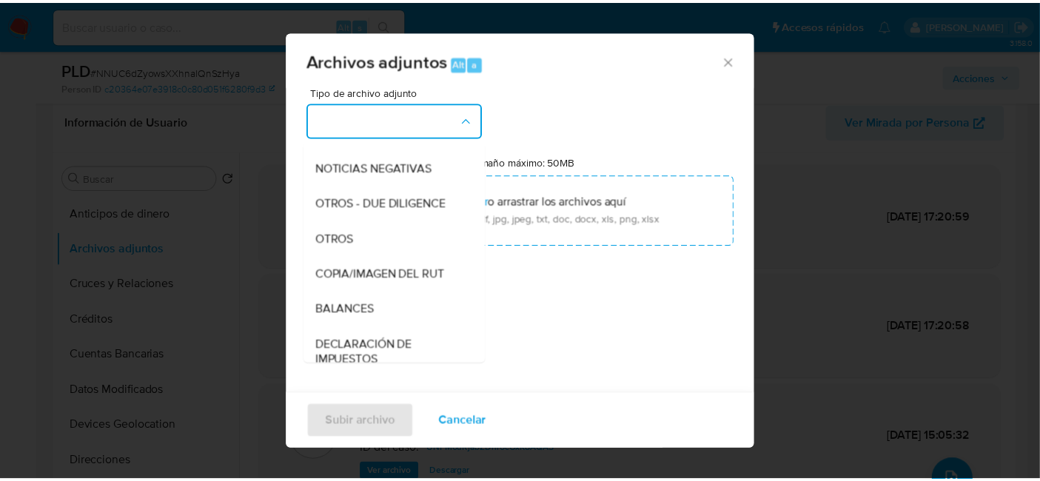
scroll to position [171, 0]
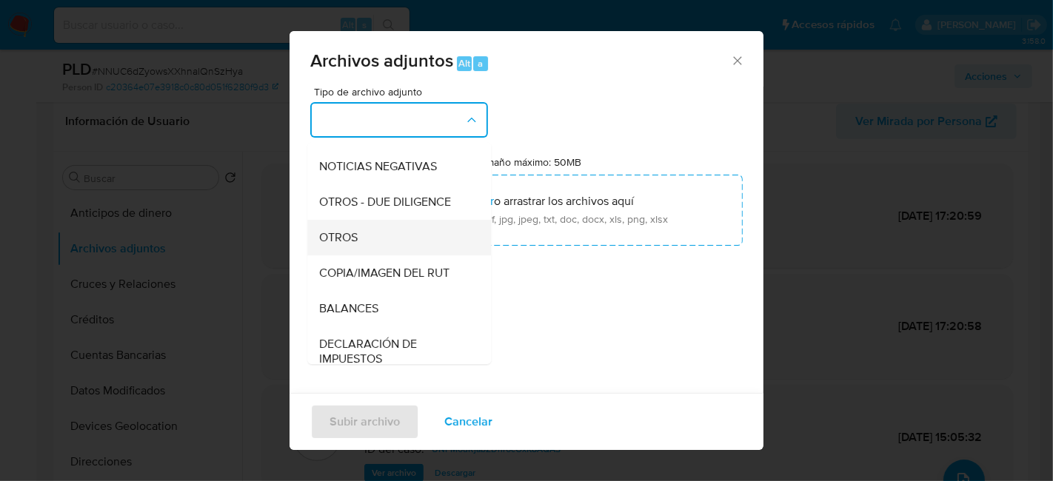
click at [353, 241] on div "OTROS" at bounding box center [394, 238] width 151 height 36
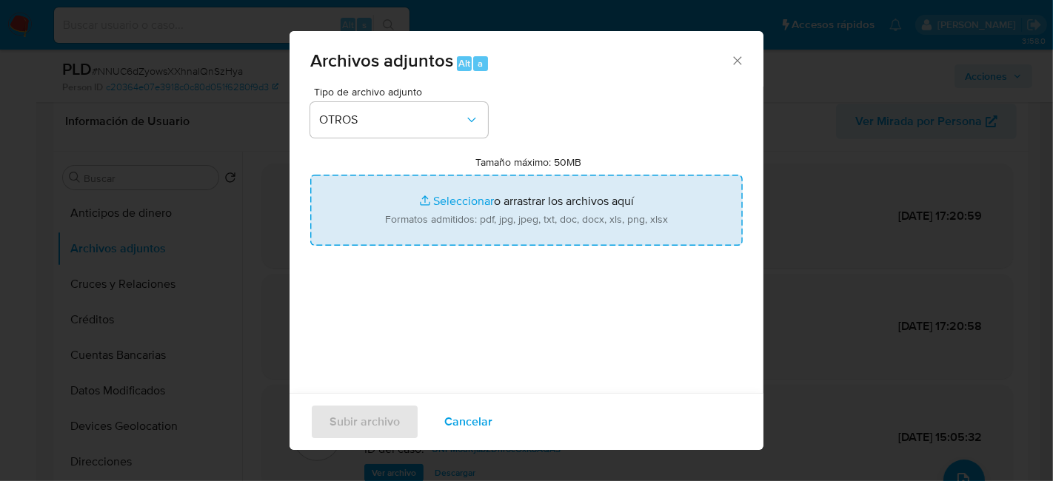
click at [567, 214] on input "Tamaño máximo: 50MB Seleccionar archivos" at bounding box center [526, 210] width 432 height 71
type input "C:\fakepath\1832747575 - 10_09_2025.xlsx"
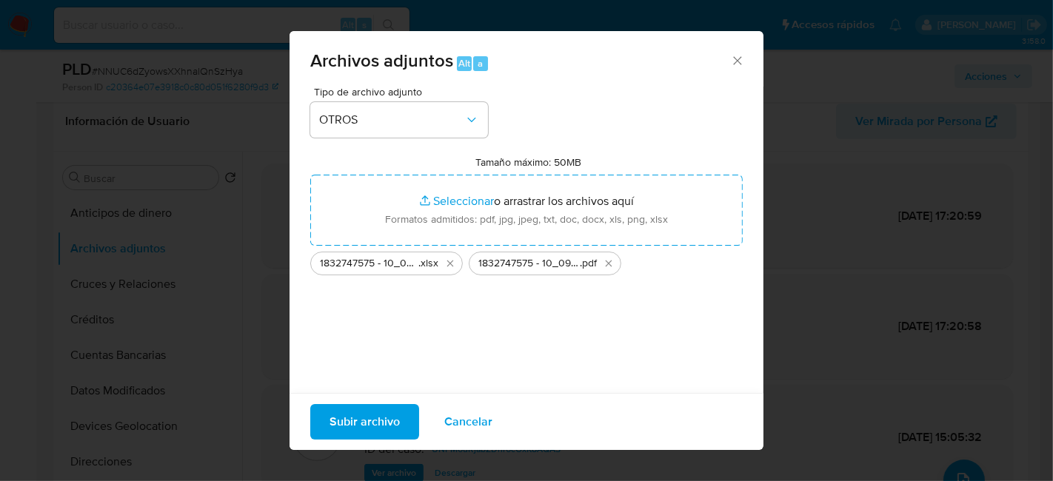
click at [399, 416] on button "Subir archivo" at bounding box center [364, 422] width 109 height 36
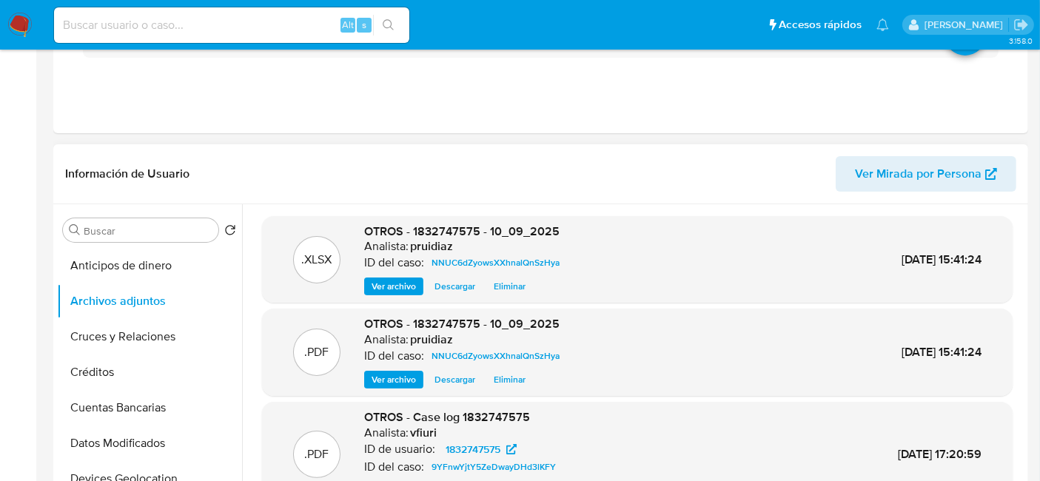
scroll to position [0, 0]
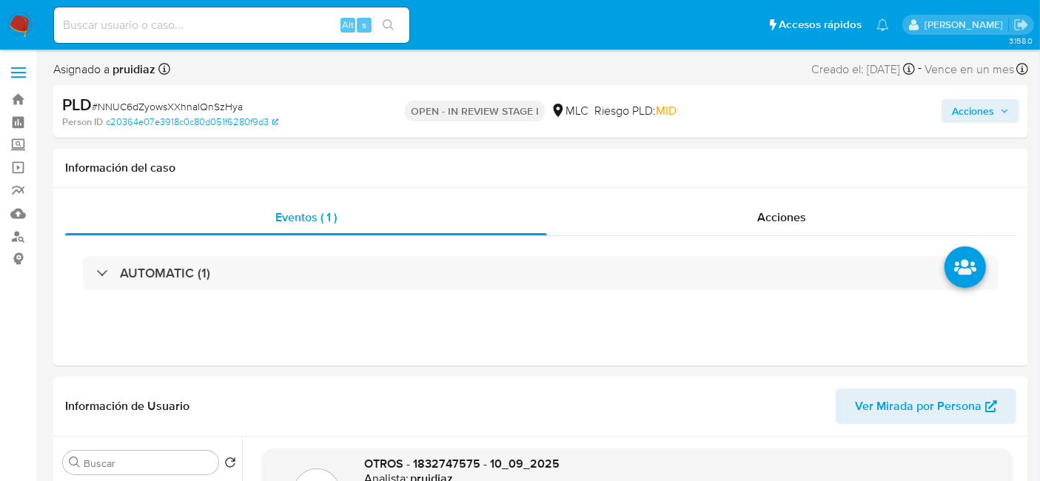
click at [981, 104] on span "Acciones" at bounding box center [973, 111] width 42 height 24
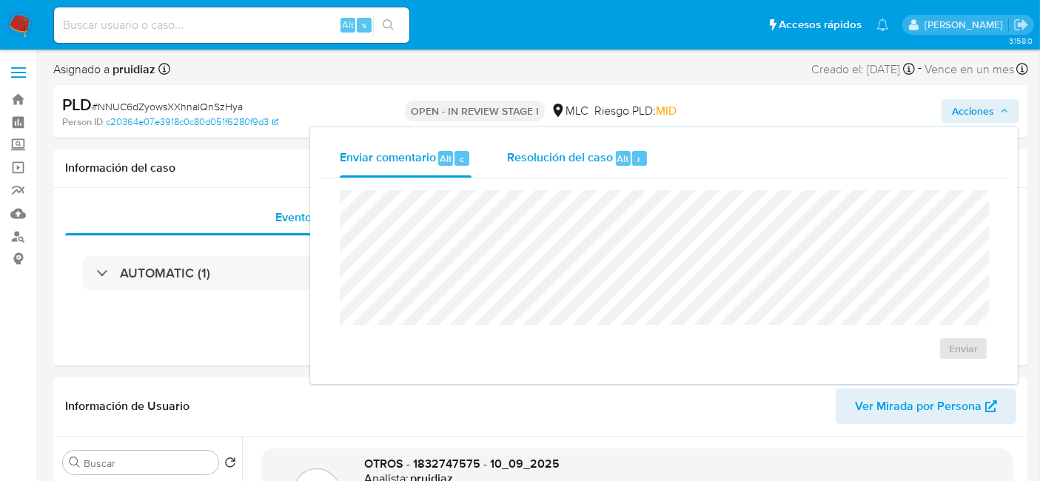
click at [543, 157] on span "Resolución del caso" at bounding box center [560, 158] width 106 height 17
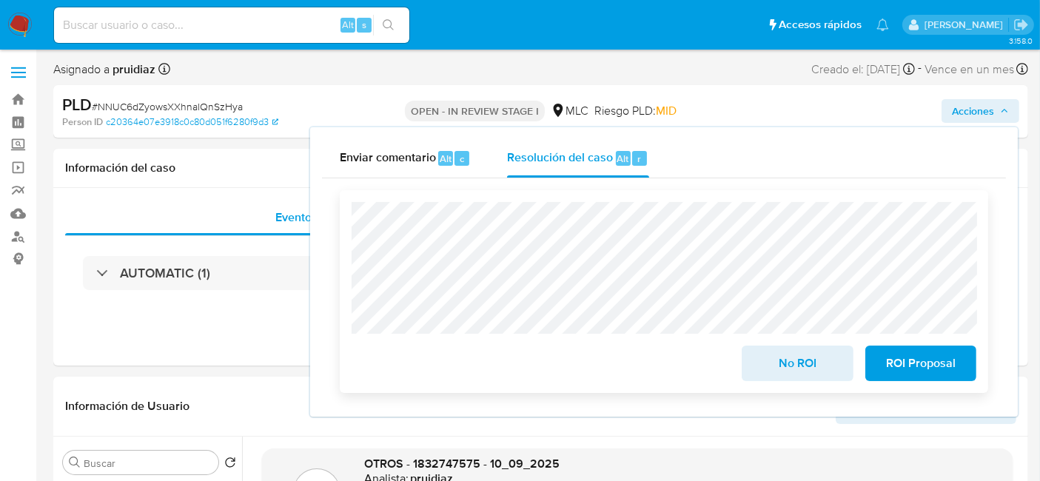
click at [795, 372] on span "No ROI" at bounding box center [797, 363] width 73 height 33
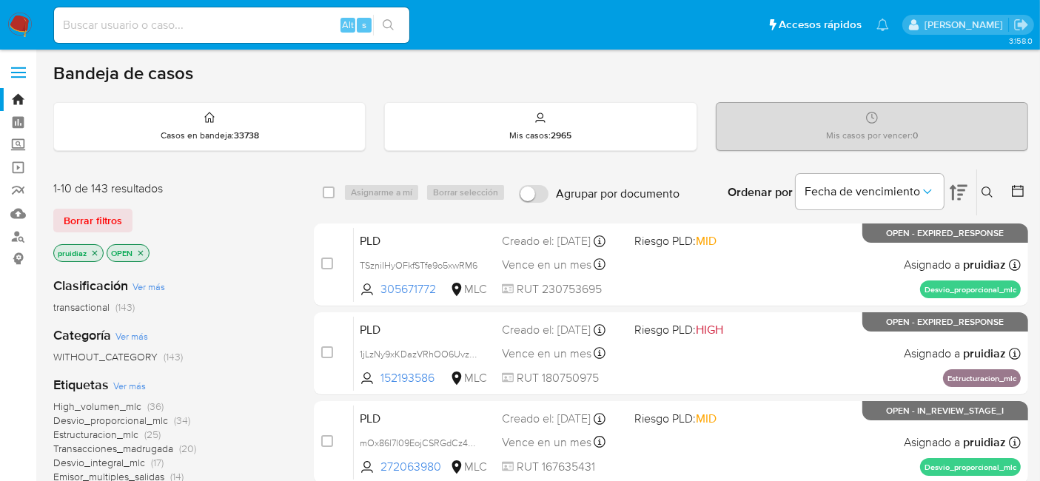
click at [29, 29] on img at bounding box center [19, 25] width 25 height 25
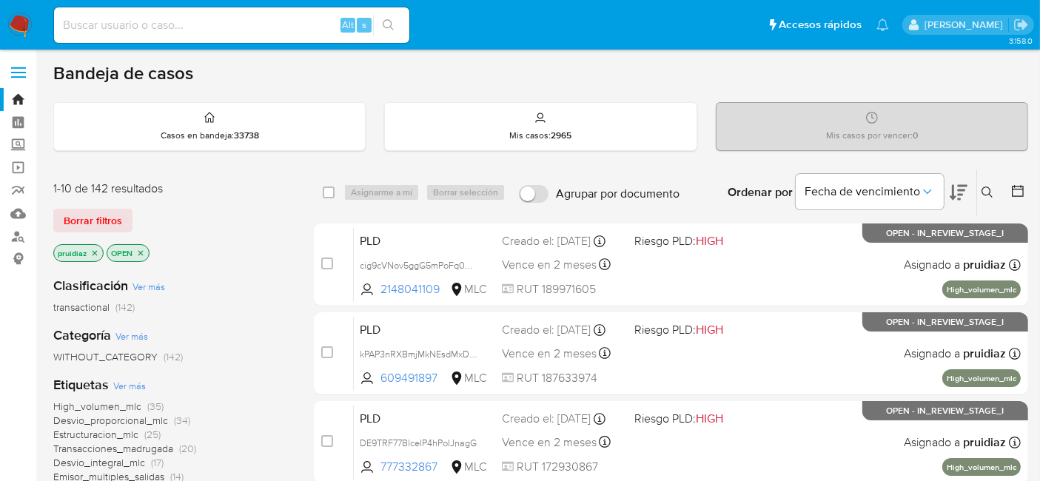
click at [974, 193] on div "Ordenar por Fecha de vencimiento" at bounding box center [846, 193] width 261 height 46
click at [964, 192] on icon at bounding box center [959, 193] width 18 height 18
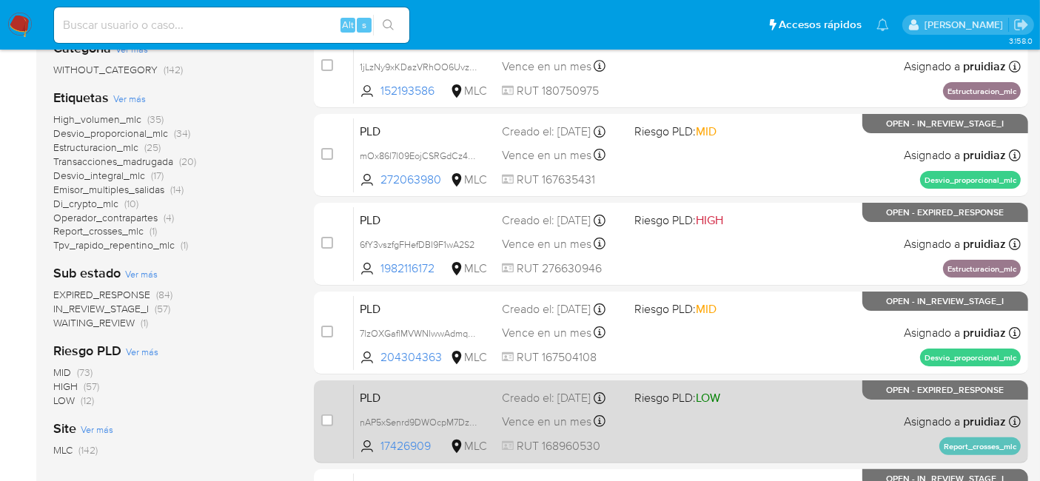
scroll to position [291, 0]
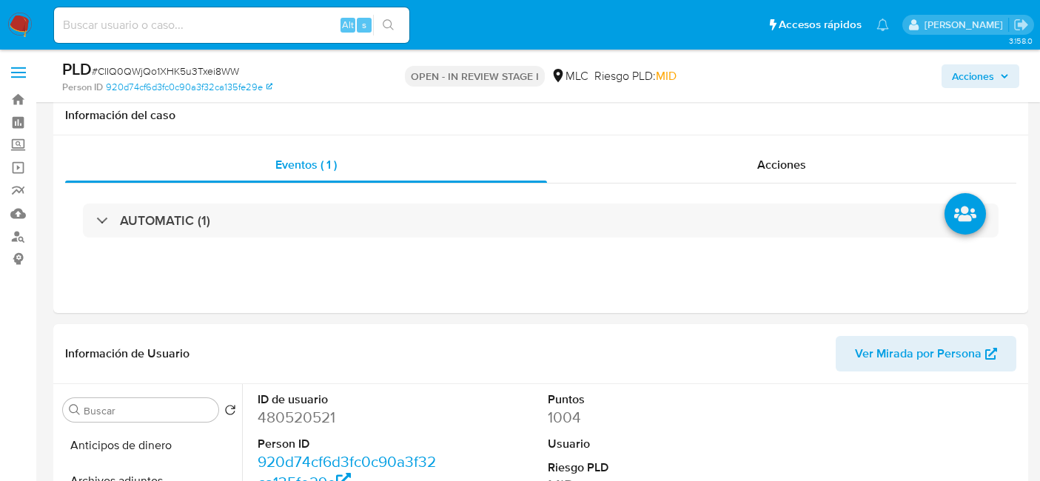
select select "10"
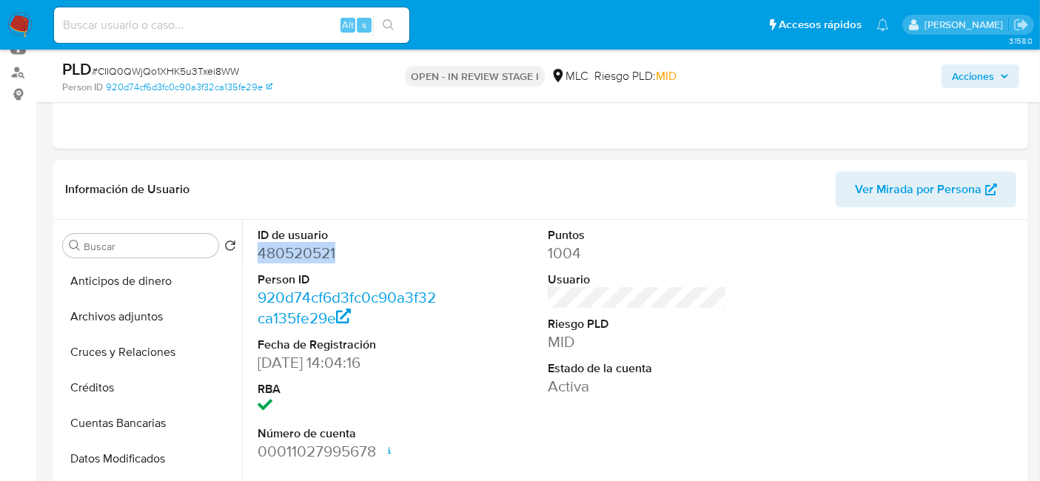
scroll to position [247, 0]
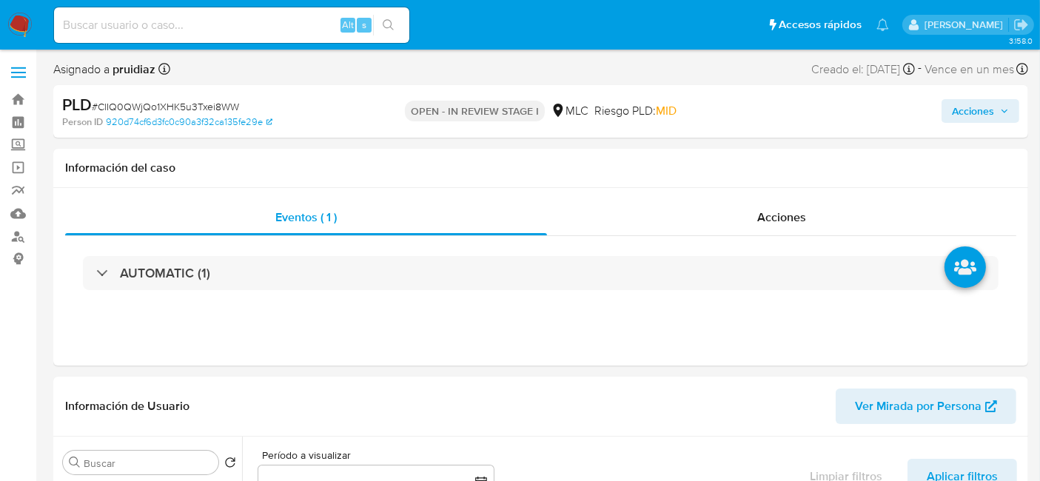
select select "10"
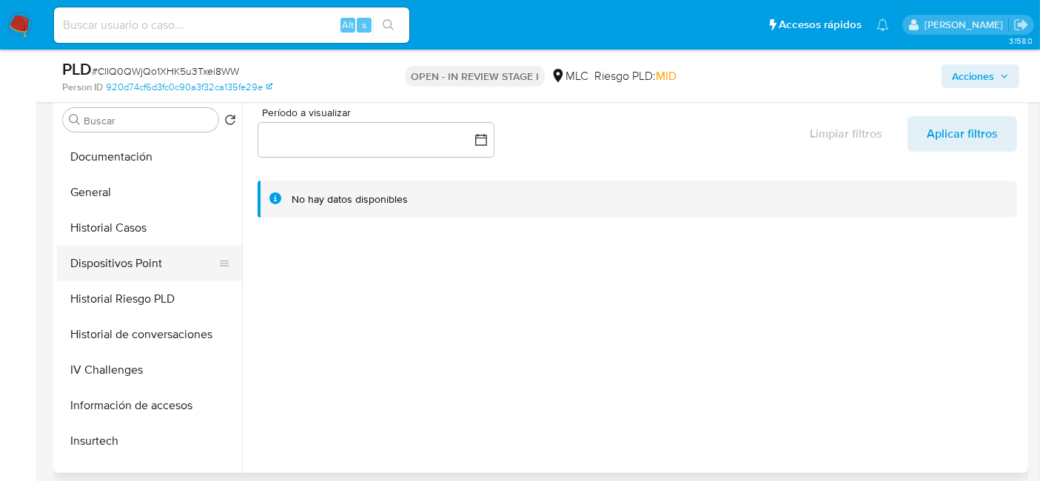
scroll to position [284, 0]
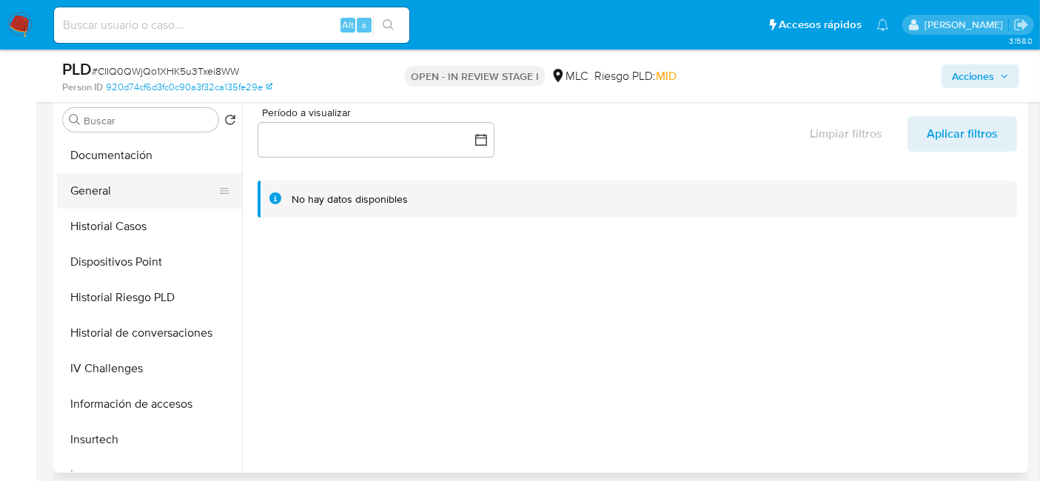
click at [103, 195] on button "General" at bounding box center [143, 191] width 173 height 36
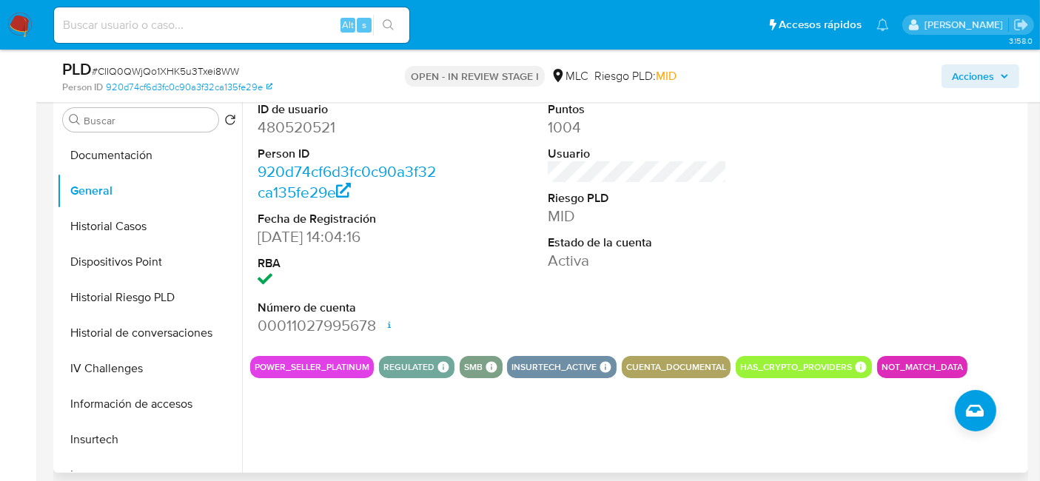
click at [301, 130] on dd "480520521" at bounding box center [347, 127] width 179 height 21
copy dd "480520521"
click at [285, 124] on dd "480520521" at bounding box center [347, 127] width 179 height 21
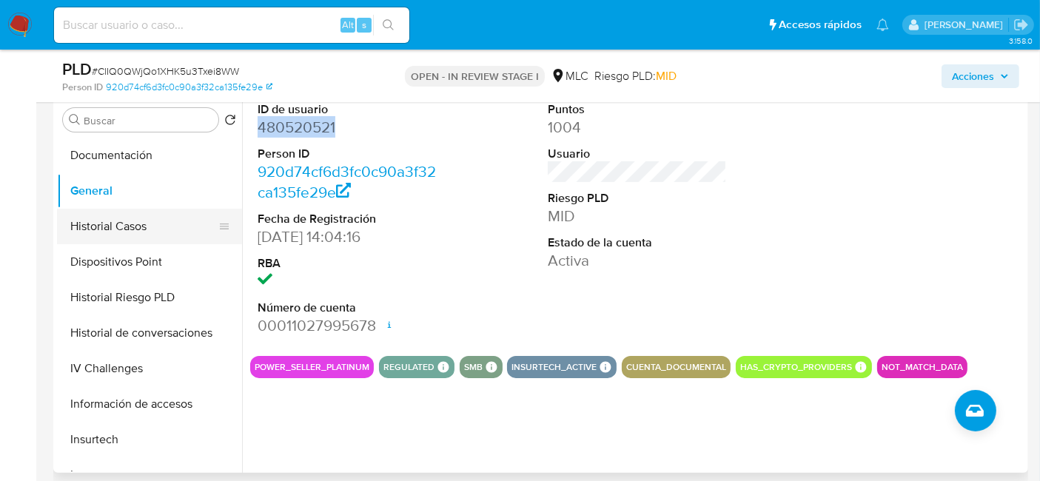
click at [124, 233] on button "Historial Casos" at bounding box center [143, 227] width 173 height 36
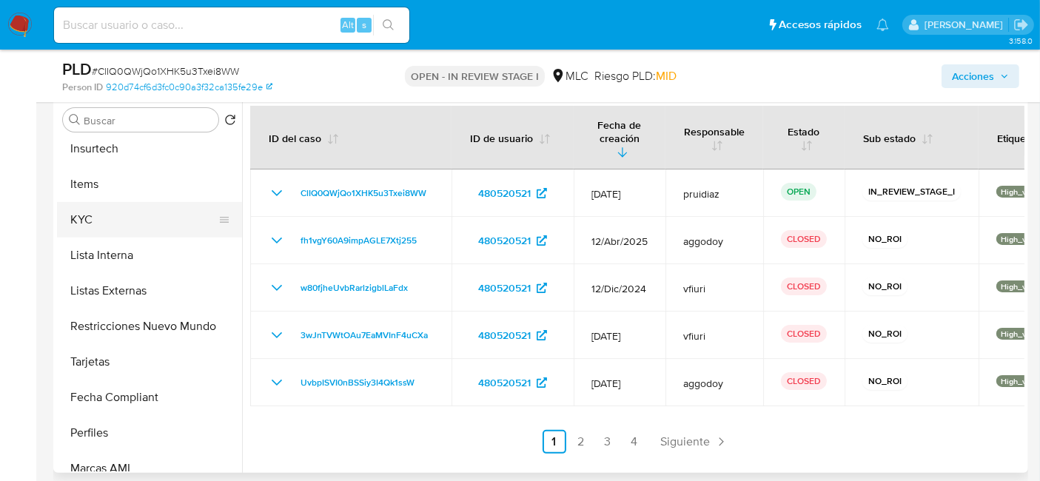
scroll to position [577, 0]
click at [107, 215] on button "KYC" at bounding box center [143, 218] width 173 height 36
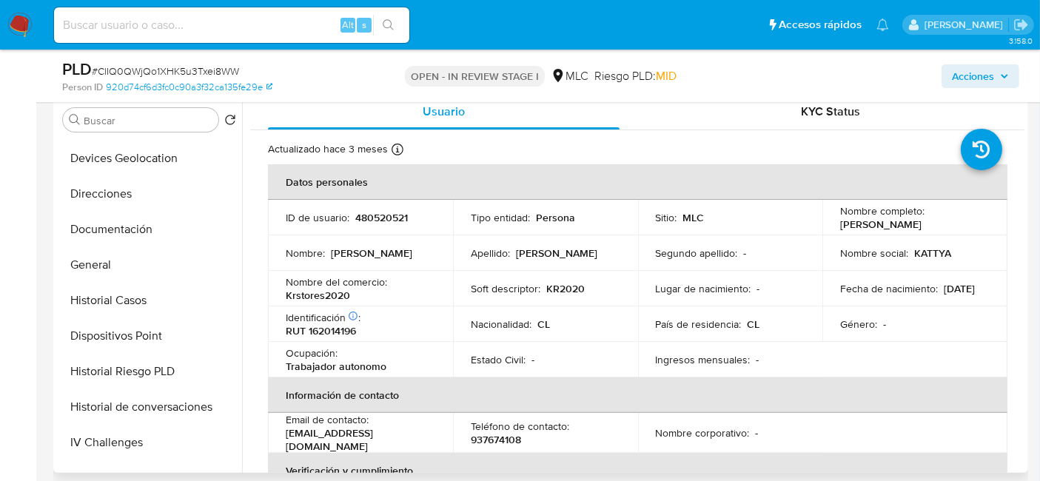
scroll to position [118, 0]
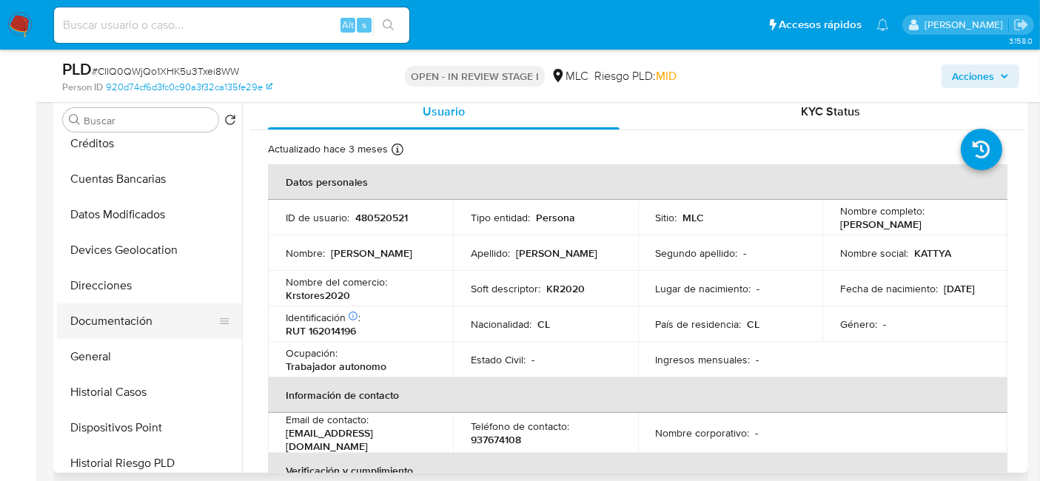
click at [119, 309] on button "Documentación" at bounding box center [143, 322] width 173 height 36
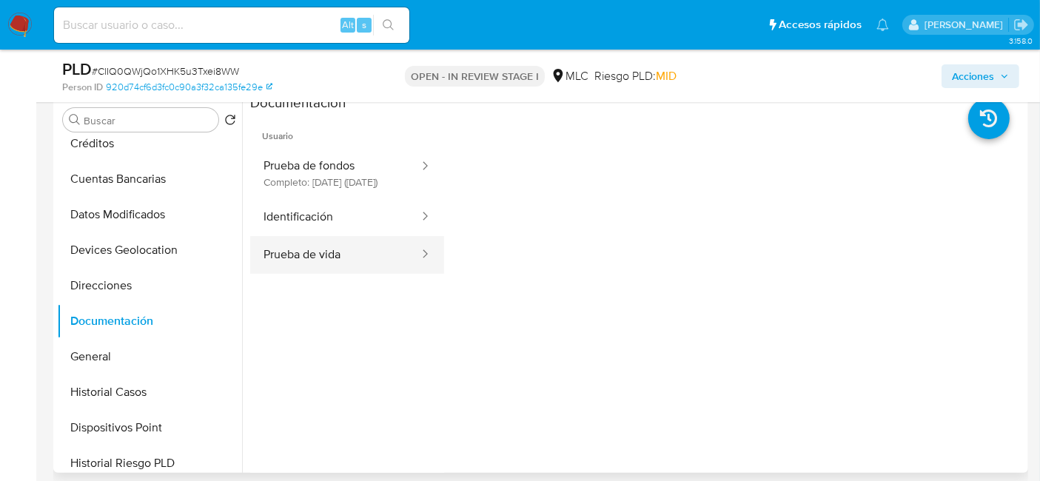
click at [320, 262] on button "Prueba de vida" at bounding box center [335, 255] width 170 height 38
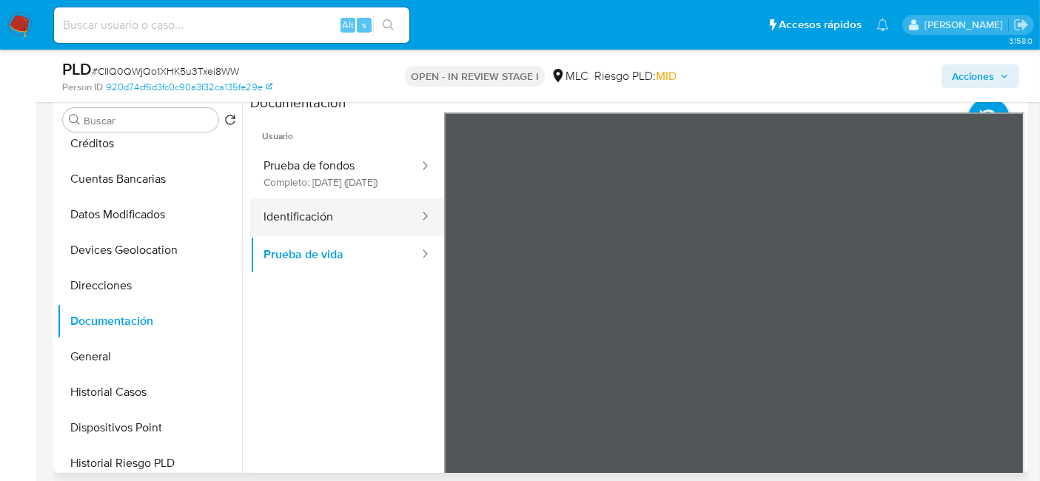
click at [346, 227] on button "Identificación" at bounding box center [335, 217] width 170 height 38
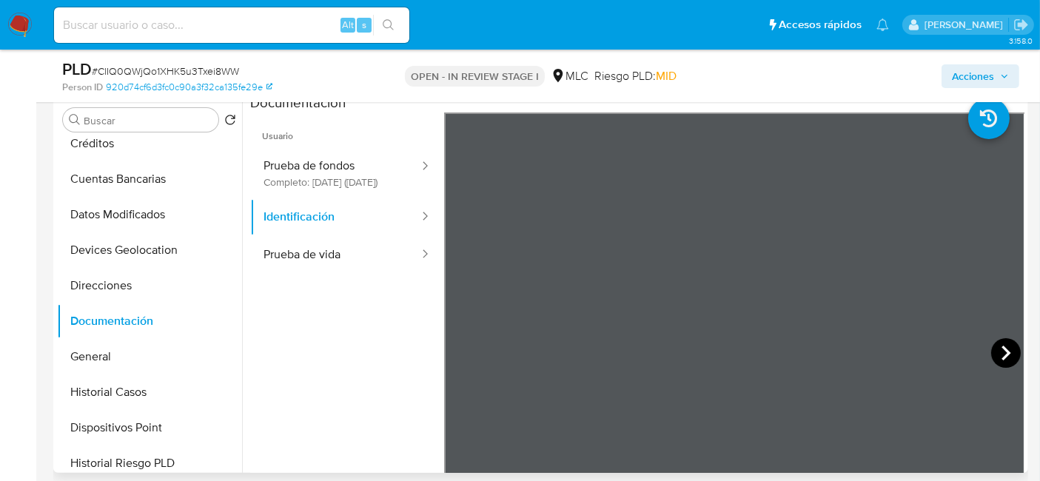
click at [1002, 358] on icon at bounding box center [1006, 353] width 9 height 15
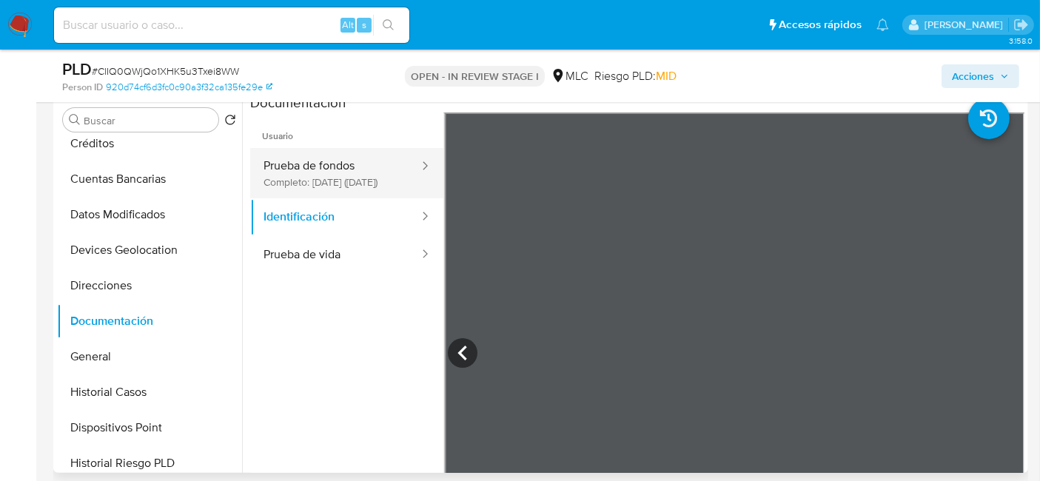
click at [352, 177] on button "Prueba de fondos Completo: 05/03/2023 (hace 3 años)" at bounding box center [335, 173] width 170 height 50
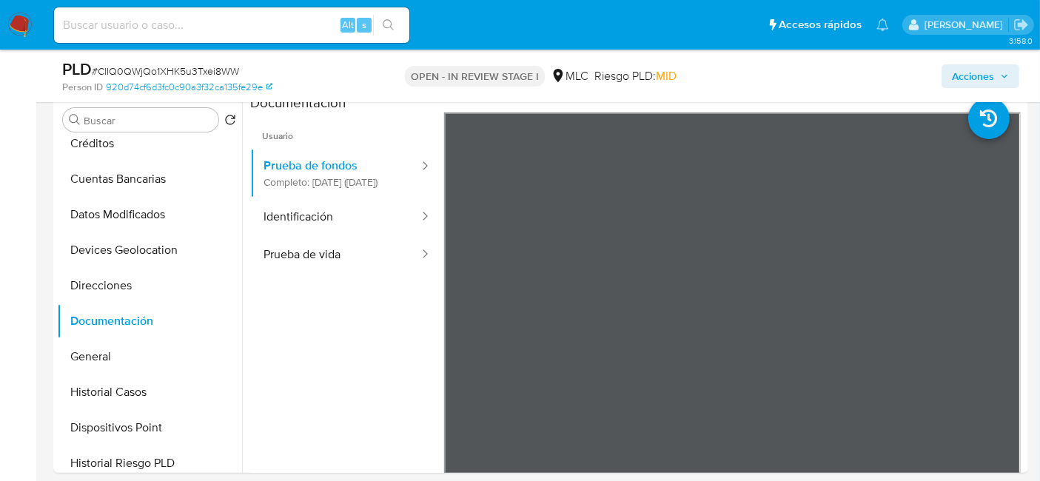
click at [144, 74] on span "# ClIQ0QWjQo1XHK5u3Txei8WW" at bounding box center [165, 71] width 147 height 15
copy span "ClIQ0QWjQo1XHK5u3Txei8WW"
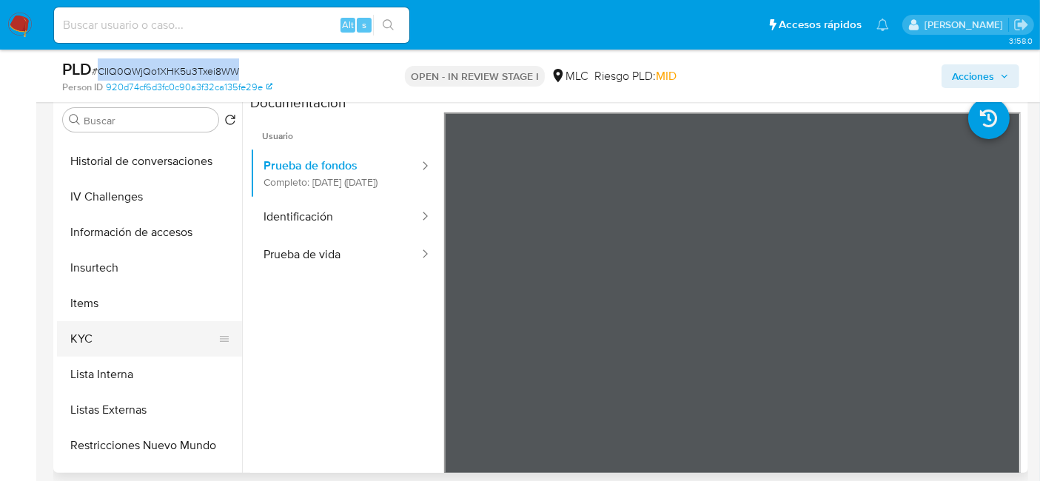
scroll to position [457, 0]
click at [92, 331] on button "KYC" at bounding box center [143, 339] width 173 height 36
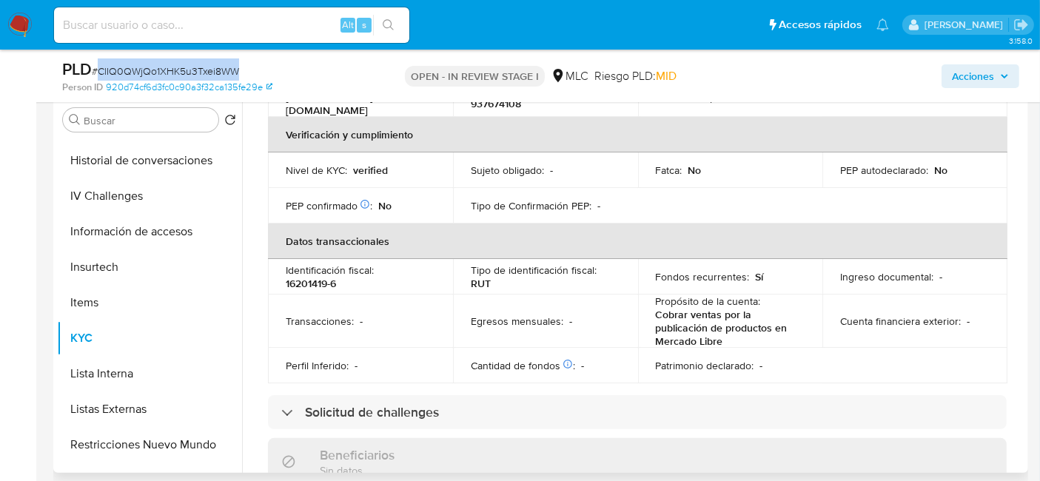
scroll to position [0, 0]
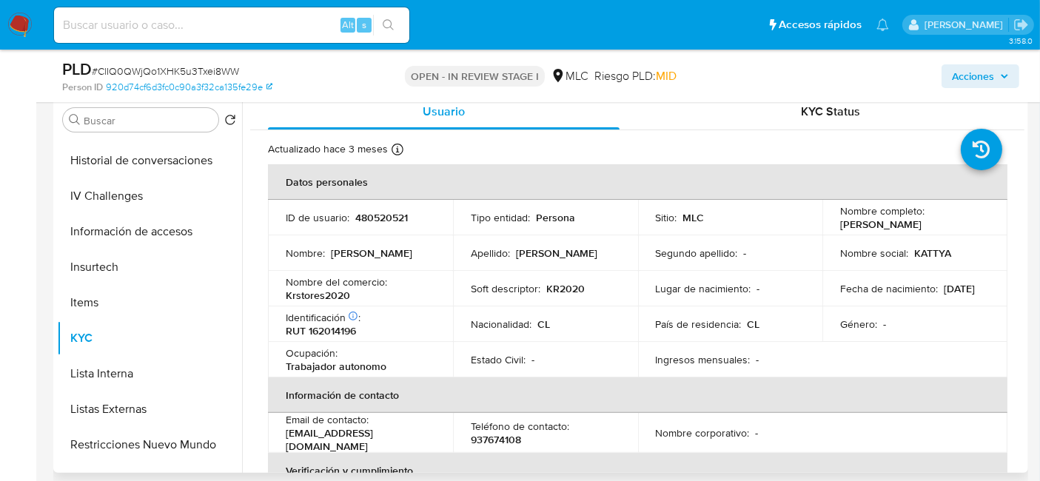
click at [340, 327] on p "RUT 162014196" at bounding box center [321, 330] width 70 height 13
copy p "162014196"
click at [335, 326] on p "RUT 162014196" at bounding box center [321, 330] width 70 height 13
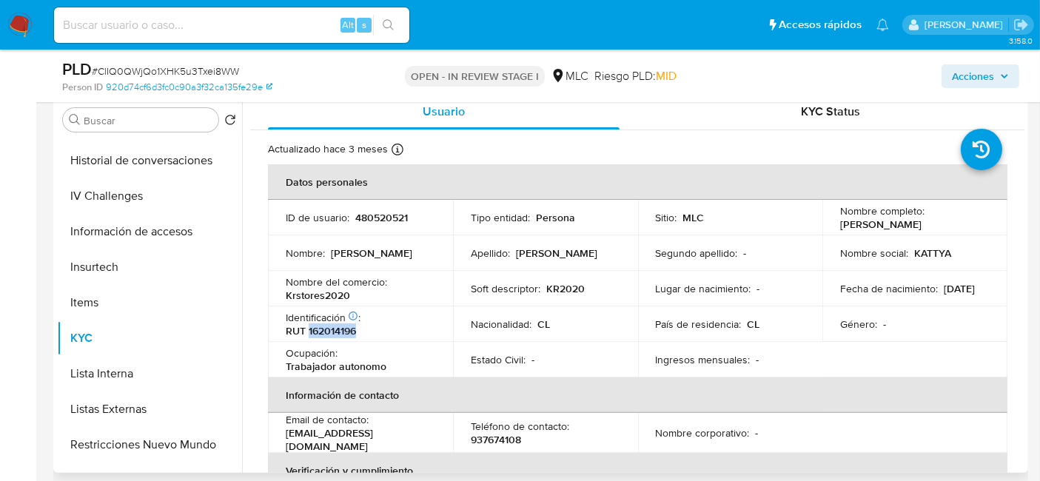
click at [335, 333] on p "RUT 162014196" at bounding box center [321, 330] width 70 height 13
click at [338, 327] on p "RUT 162014196" at bounding box center [321, 330] width 70 height 13
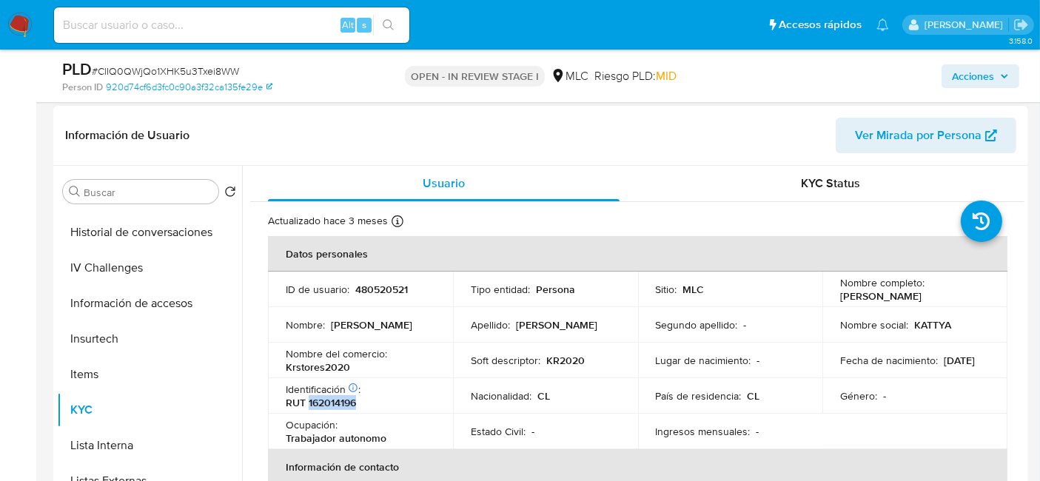
scroll to position [31, 0]
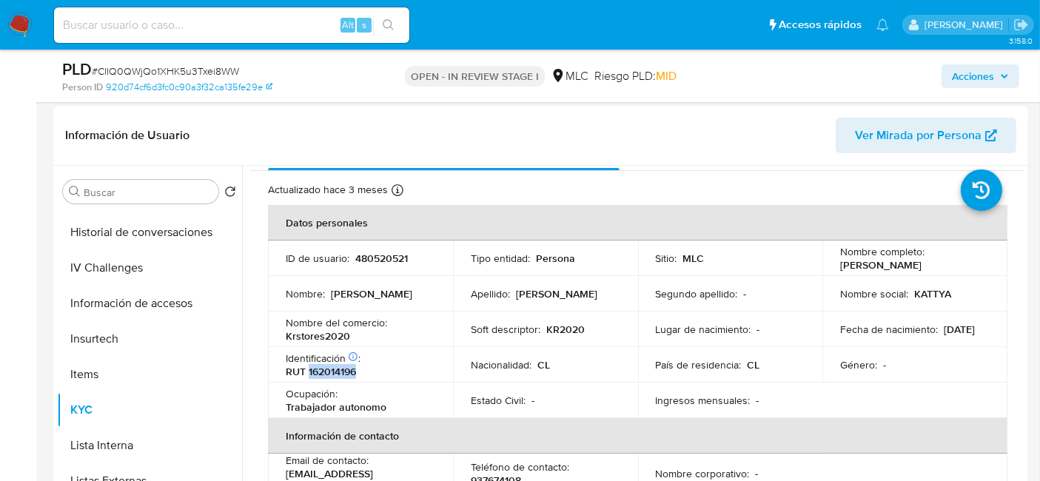
click at [337, 373] on p "RUT 162014196" at bounding box center [321, 371] width 70 height 13
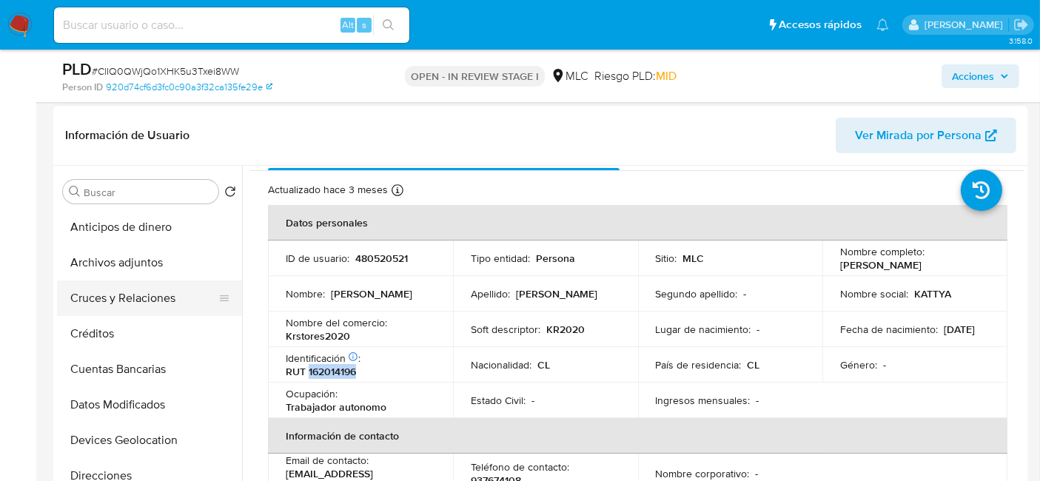
click at [110, 286] on button "Cruces y Relaciones" at bounding box center [143, 299] width 173 height 36
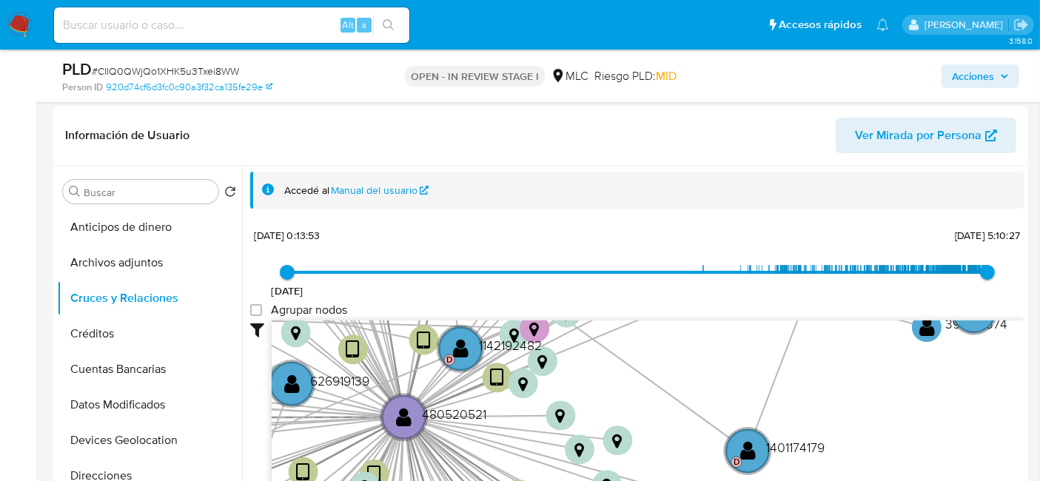
scroll to position [39, 0]
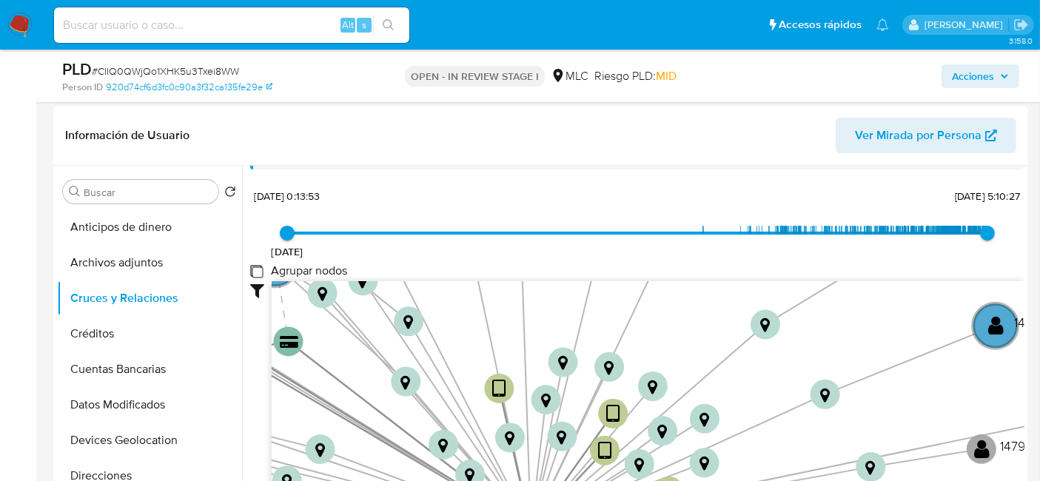
click at [255, 272] on group_nodes "Agrupar nodos" at bounding box center [256, 271] width 12 height 12
checkbox group_nodes "true"
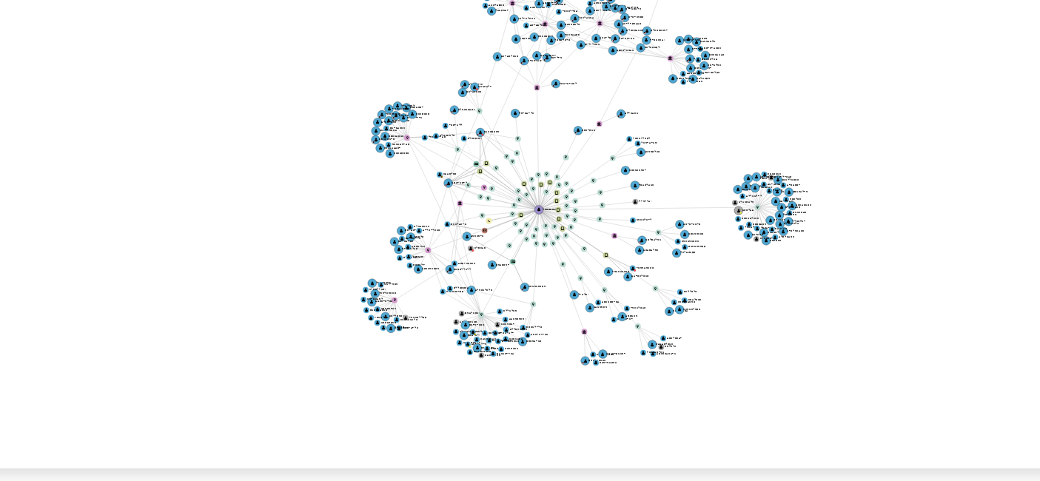
scroll to position [315, 0]
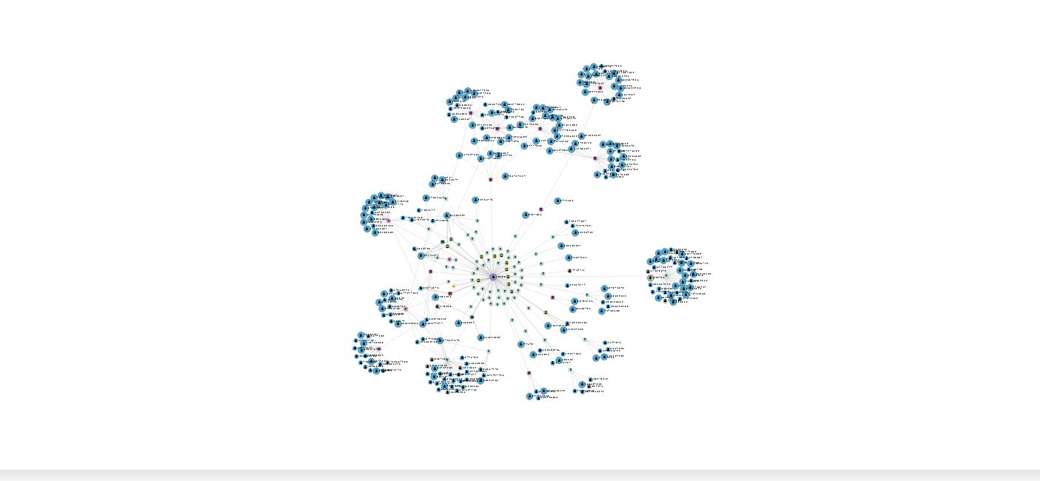
drag, startPoint x: 722, startPoint y: 270, endPoint x: 686, endPoint y: 298, distance: 45.9
click at [686, 298] on icon "device-67f86761d0d2053876073d3a  user-480520521  480520521 device-5d3a794b83a…" at bounding box center [648, 276] width 753 height 215
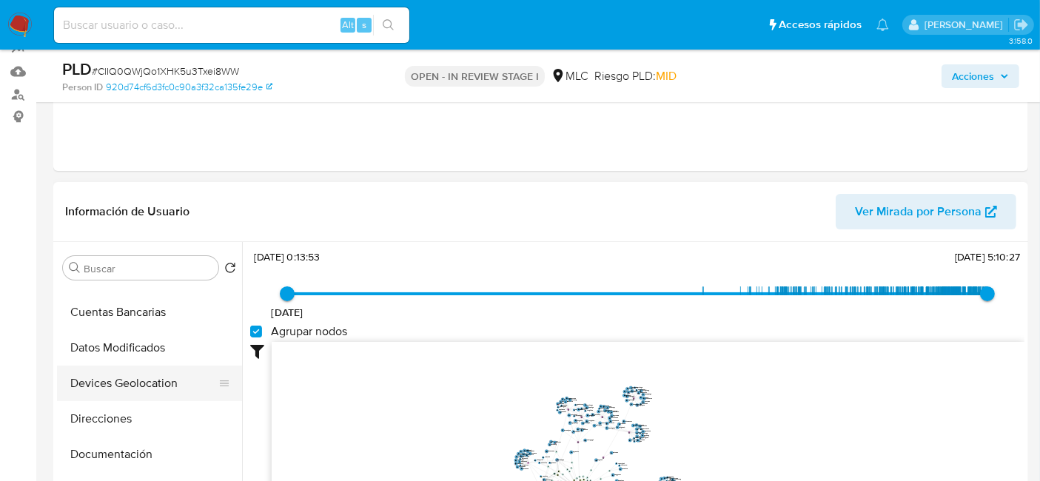
scroll to position [135, 0]
click at [96, 443] on button "Documentación" at bounding box center [143, 453] width 173 height 36
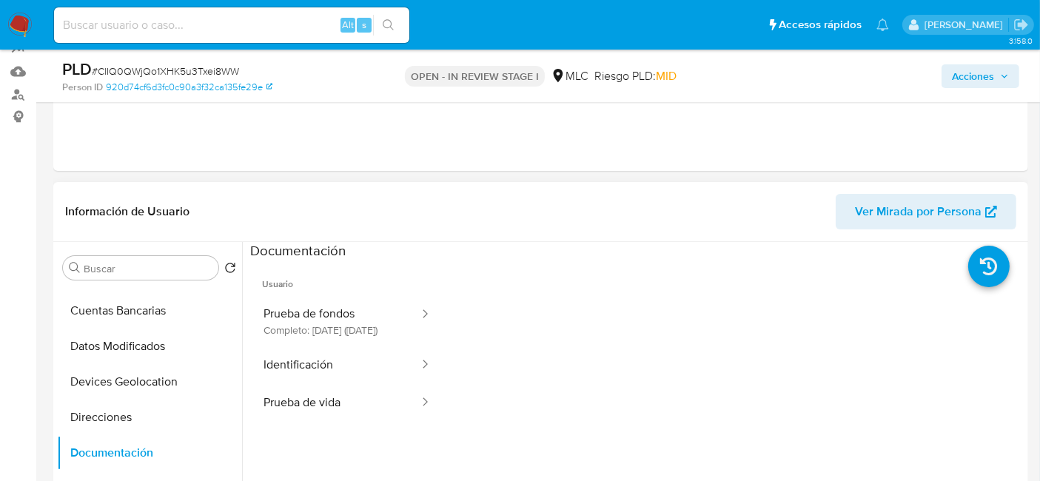
scroll to position [238, 0]
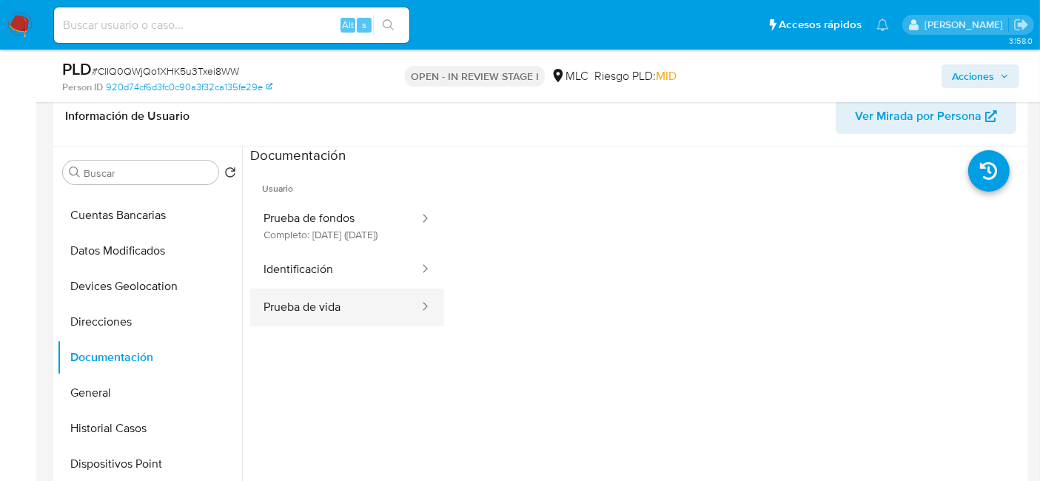
click at [332, 326] on button "Prueba de vida" at bounding box center [335, 308] width 170 height 38
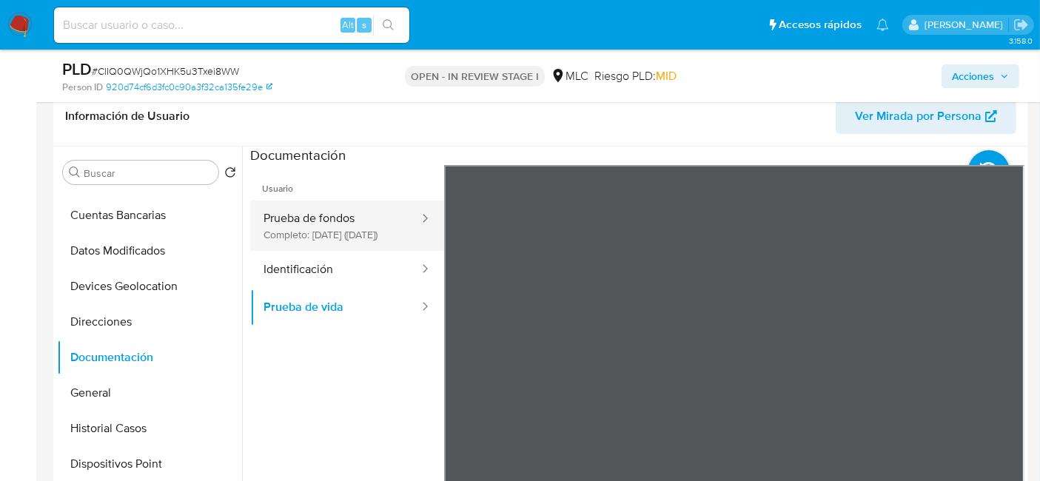
click at [369, 201] on button "Prueba de fondos Completo: 05/03/2023 (hace 3 años)" at bounding box center [335, 226] width 170 height 50
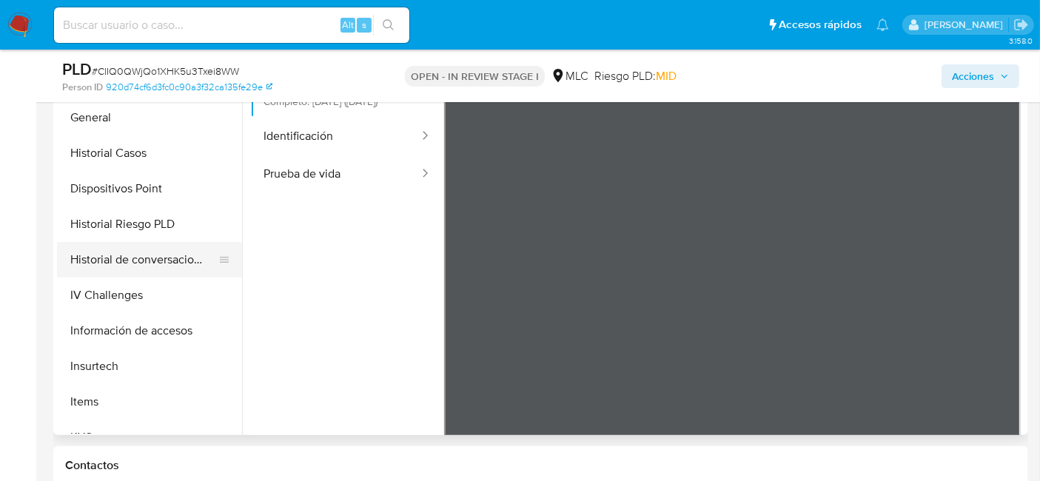
scroll to position [409, 0]
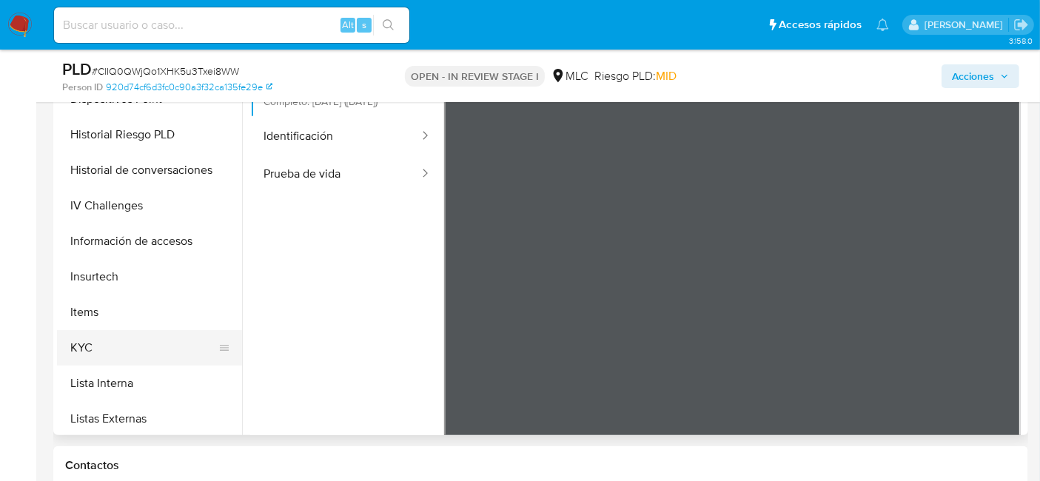
click at [93, 343] on button "KYC" at bounding box center [143, 348] width 173 height 36
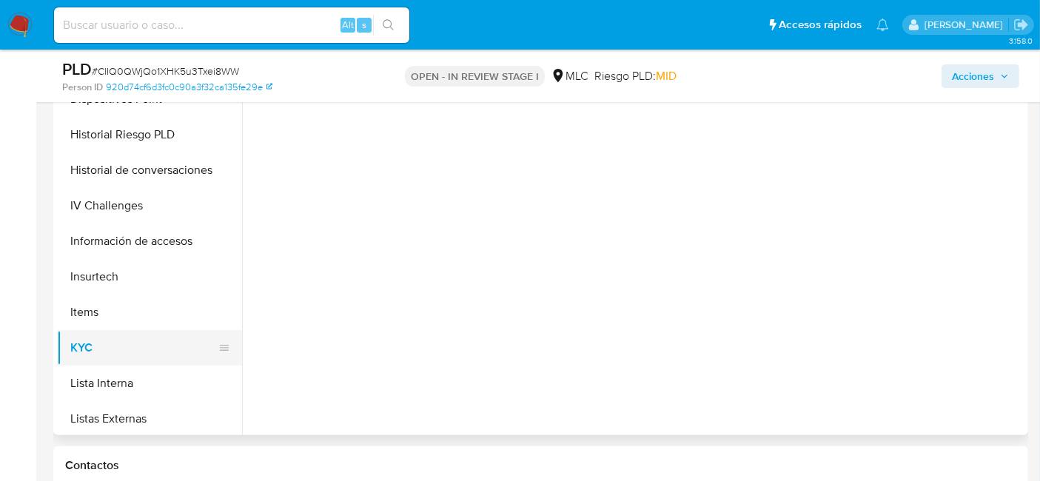
scroll to position [0, 0]
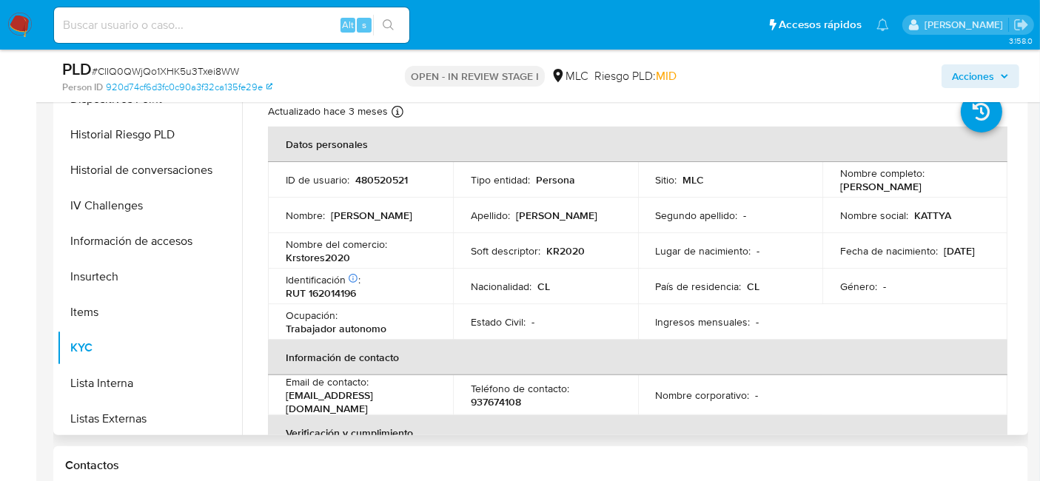
drag, startPoint x: 955, startPoint y: 187, endPoint x: 834, endPoint y: 189, distance: 121.4
click at [834, 189] on td "Nombre completo : Kattya Aysha Lillo Carter" at bounding box center [914, 180] width 185 height 36
copy p "Kattya Aysha Lillo Carter"
click at [932, 215] on p "KATTYA" at bounding box center [932, 215] width 37 height 13
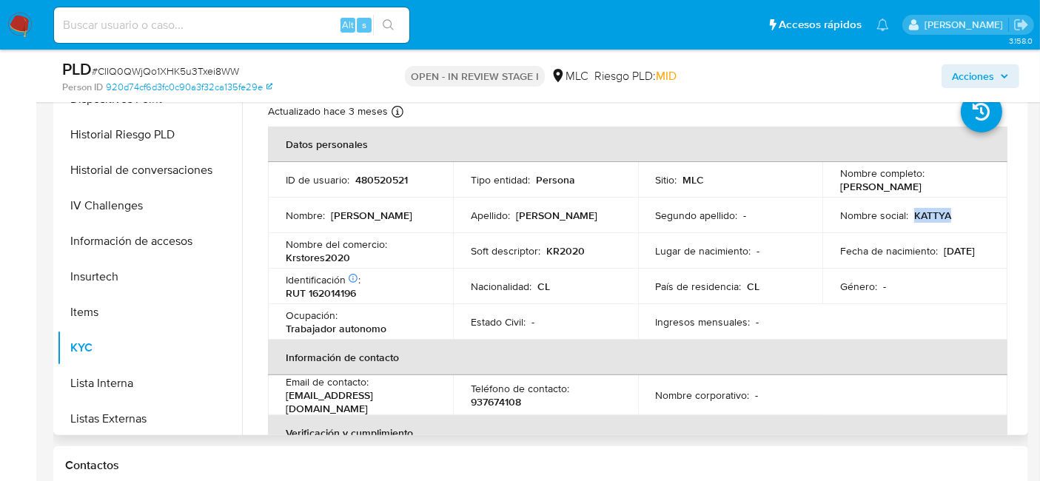
copy p "KATTYA"
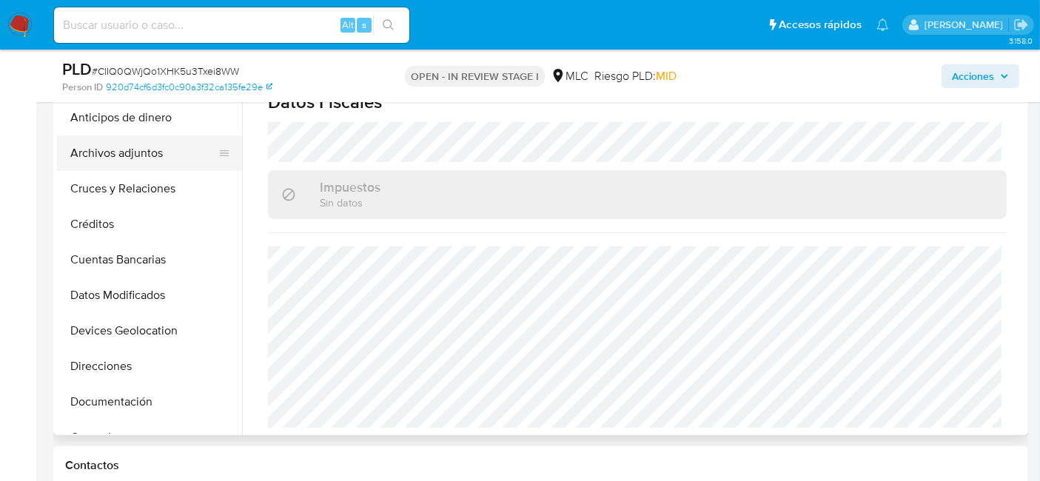
click at [117, 156] on button "Archivos adjuntos" at bounding box center [143, 153] width 173 height 36
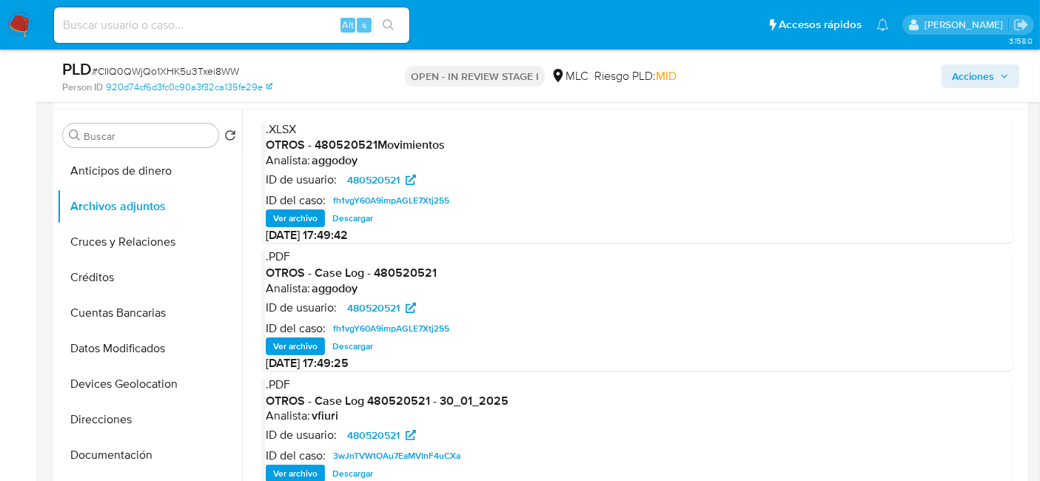
scroll to position [255, 0]
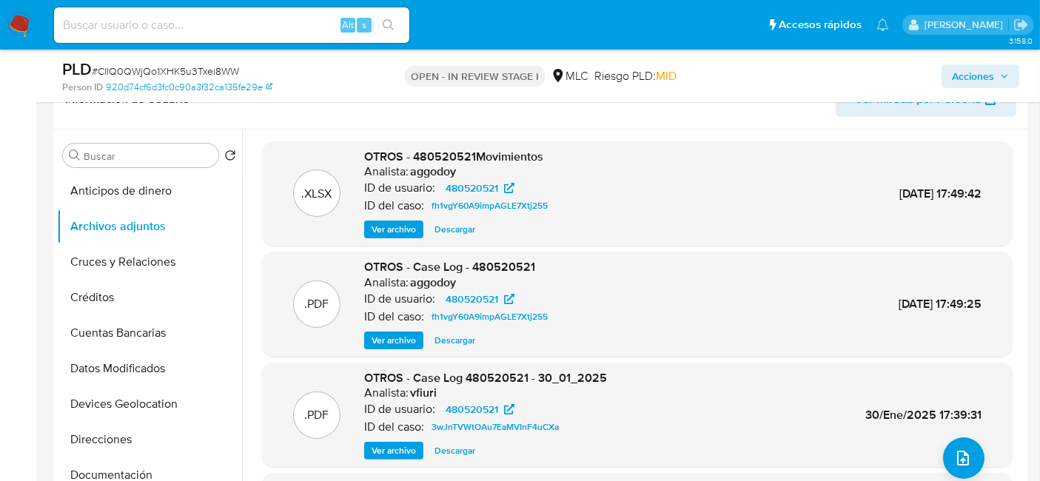
click at [389, 341] on span "Ver archivo" at bounding box center [394, 340] width 44 height 15
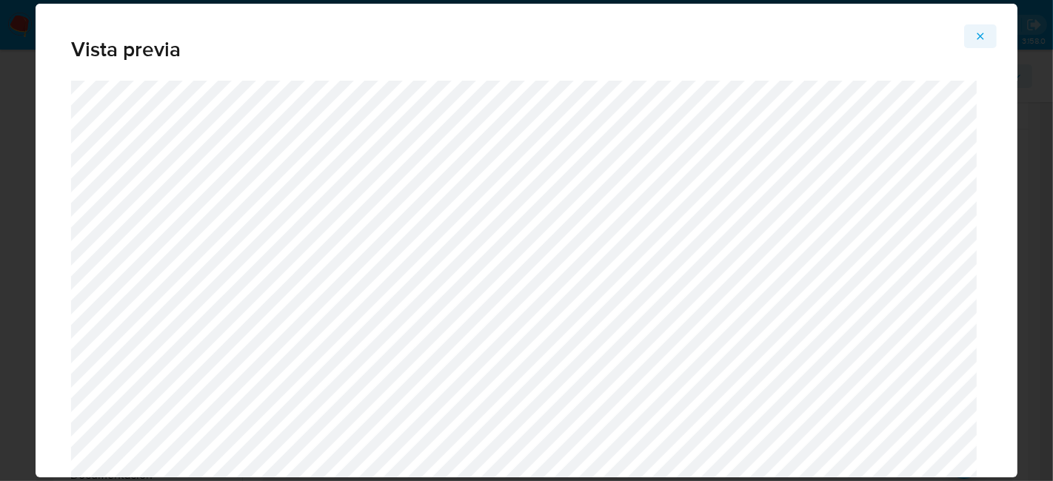
click at [975, 41] on icon "Attachment preview" at bounding box center [980, 36] width 12 height 12
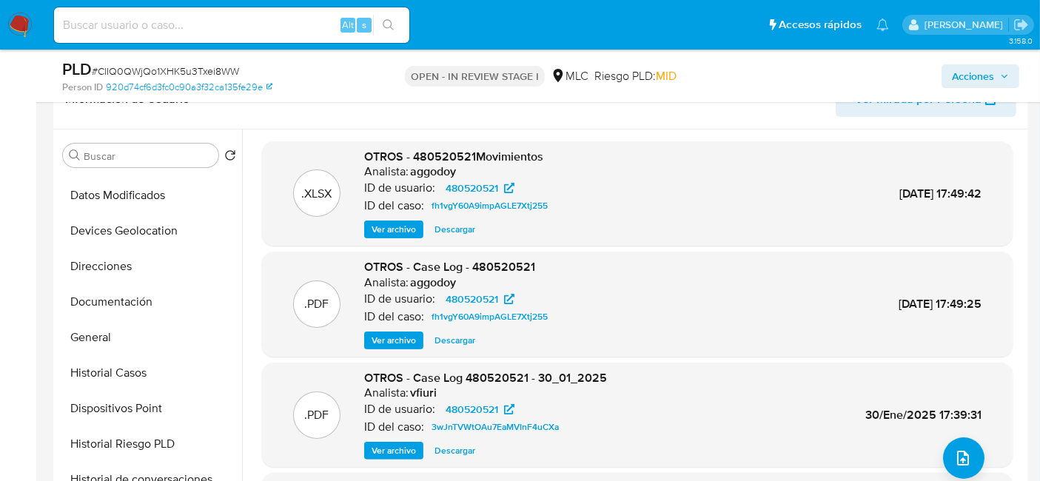
scroll to position [179, 0]
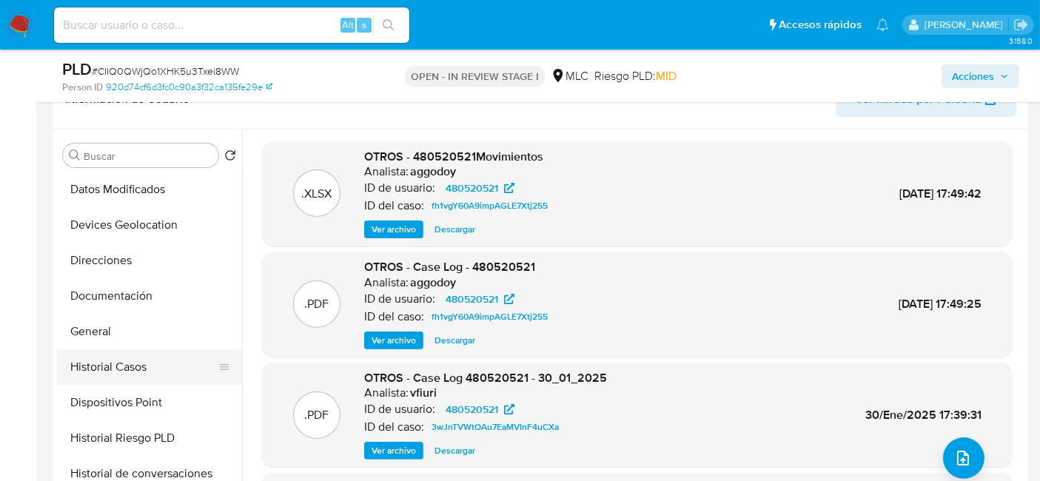
click at [122, 372] on button "Historial Casos" at bounding box center [143, 367] width 173 height 36
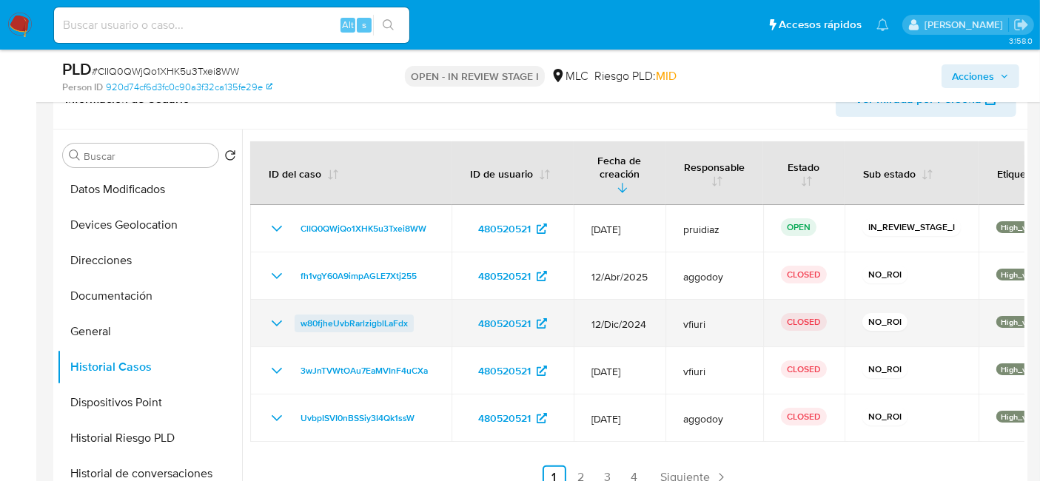
click at [360, 318] on span "w80fjheUvbRarlzigblLaFdx" at bounding box center [354, 324] width 107 height 18
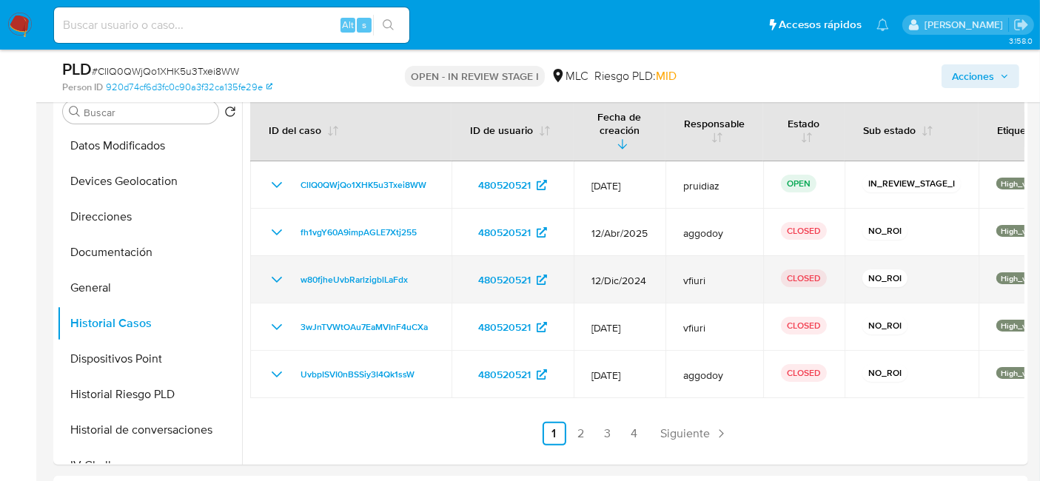
scroll to position [309, 0]
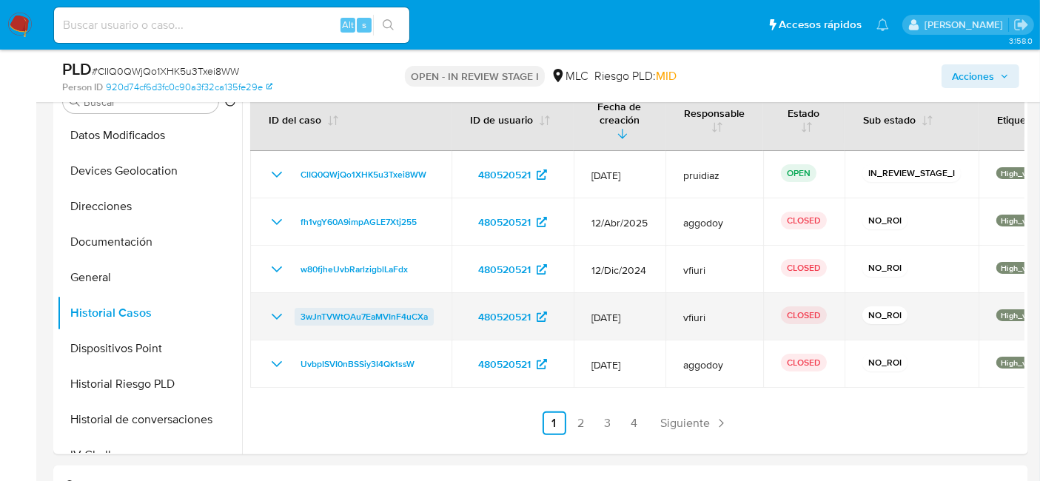
click at [374, 315] on span "3wJnTVWtOAu7EaMVInF4uCXa" at bounding box center [364, 317] width 127 height 18
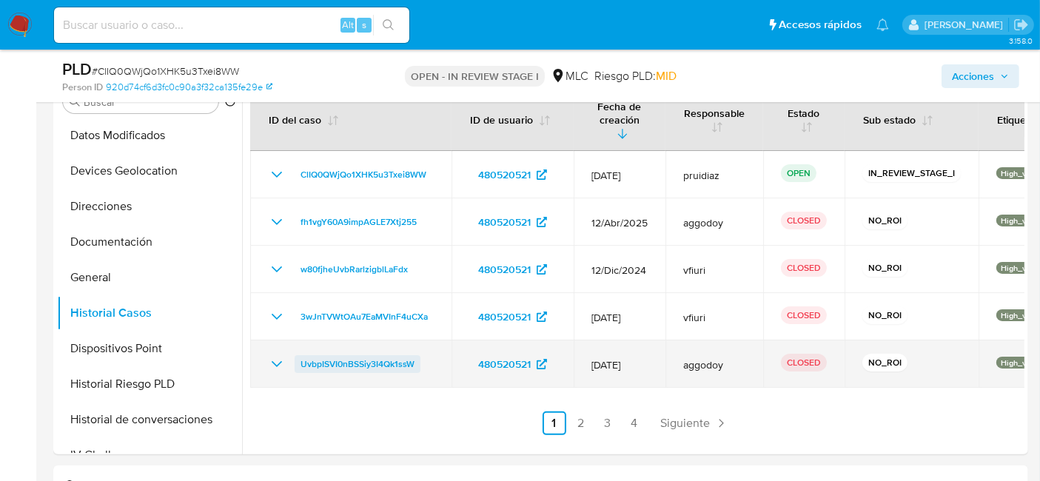
click at [389, 360] on span "UvbpISVI0nBSSiy3I4Qk1ssW" at bounding box center [358, 364] width 114 height 18
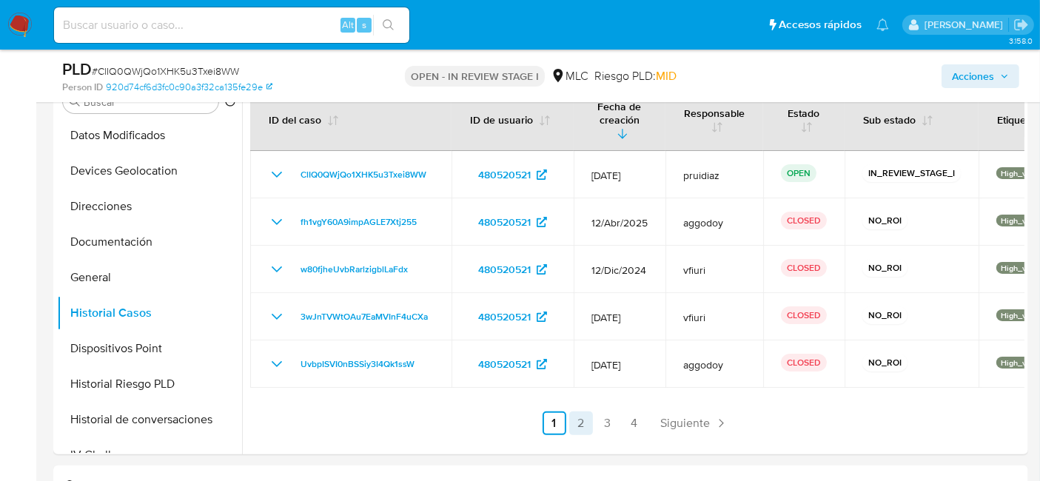
click at [583, 418] on link "2" at bounding box center [581, 424] width 24 height 24
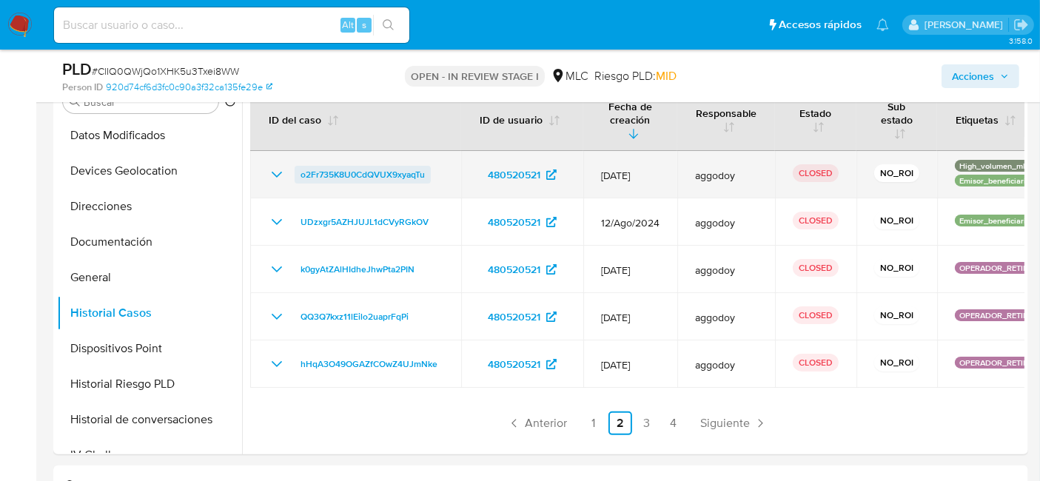
click at [378, 172] on span "o2Fr735K8U0CdQVUX9xyaqTu" at bounding box center [363, 175] width 124 height 18
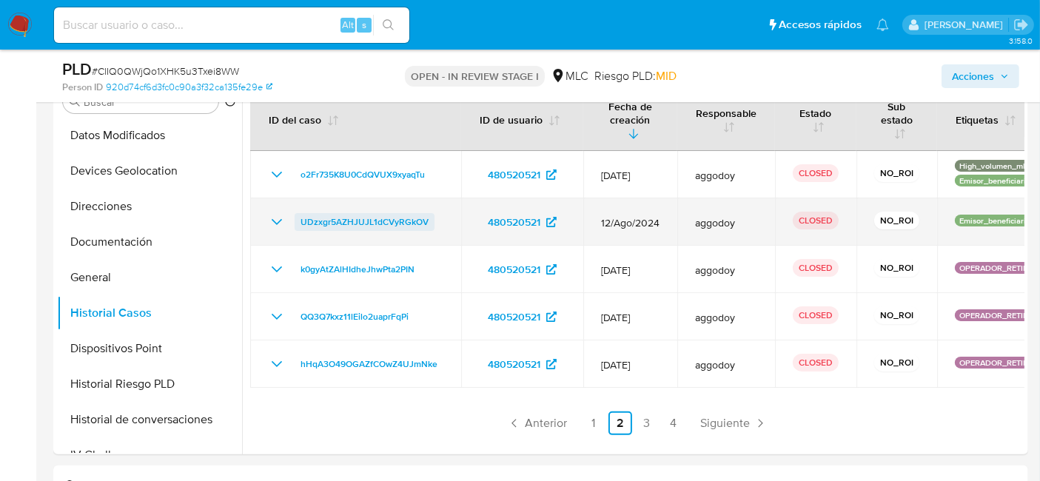
click at [355, 215] on span "UDzxgr5AZHJUJL1dCVyRGkOV" at bounding box center [365, 222] width 128 height 18
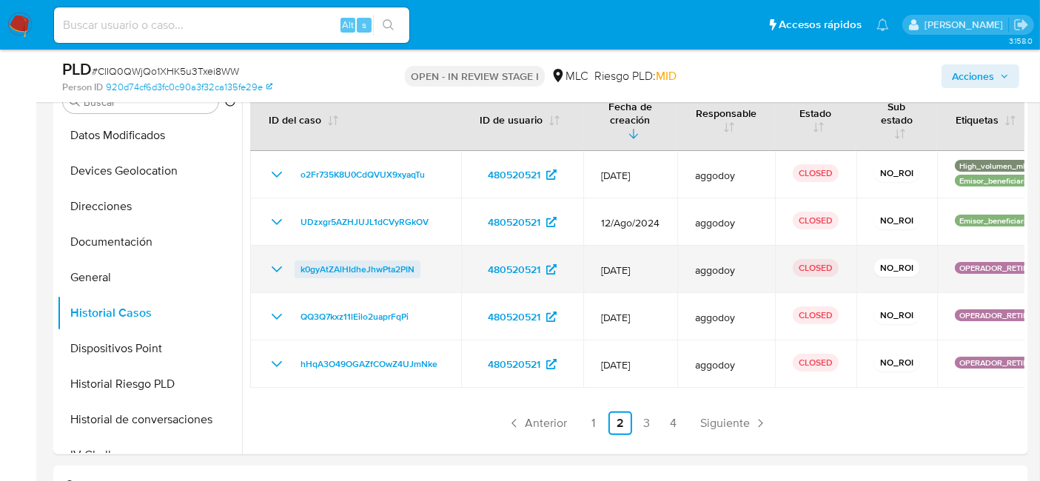
click at [380, 264] on span "k0gyAtZAlHIdheJhwPta2PIN" at bounding box center [358, 270] width 114 height 18
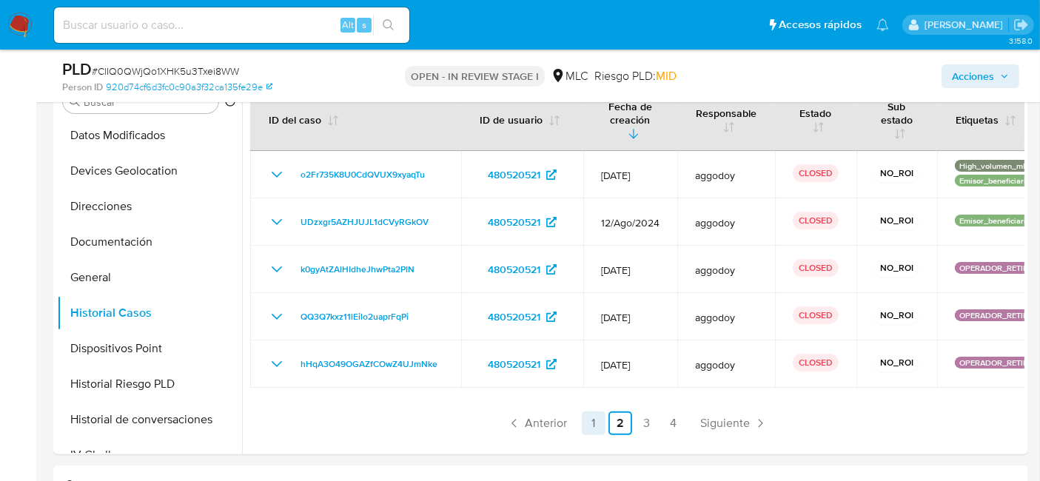
click at [598, 430] on link "1" at bounding box center [594, 424] width 24 height 24
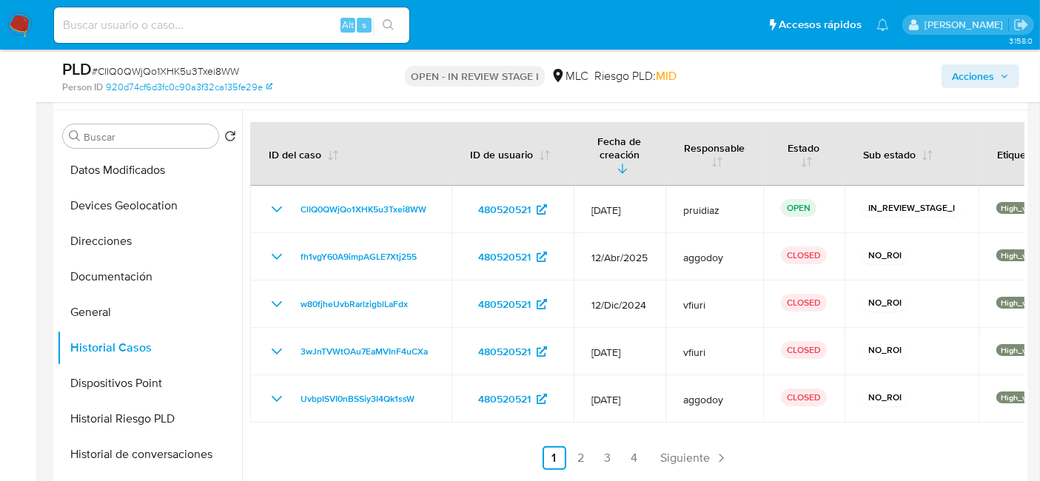
scroll to position [0, 0]
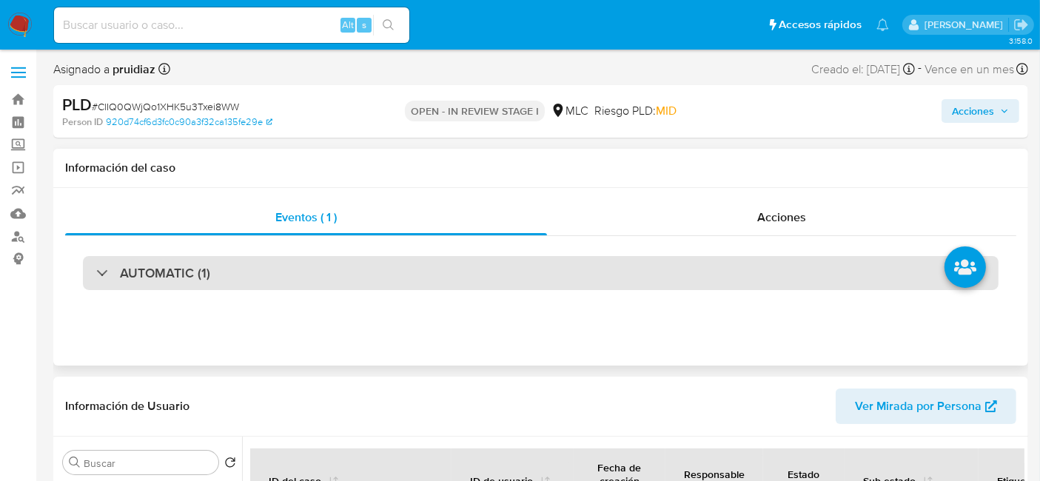
click at [148, 281] on h3 "AUTOMATIC (1)" at bounding box center [165, 273] width 90 height 16
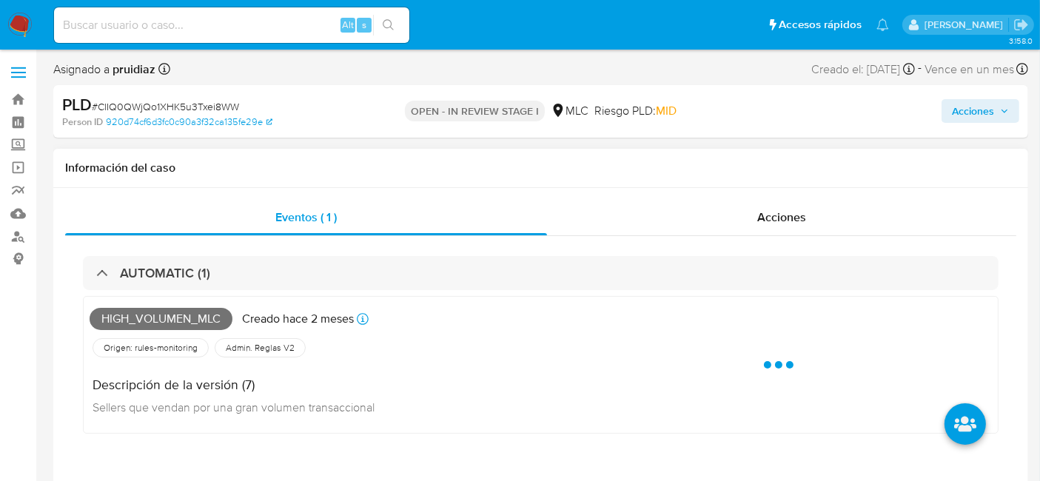
click at [172, 312] on span "High_volumen_mlc" at bounding box center [161, 319] width 143 height 22
copy span "High_volumen_mlc"
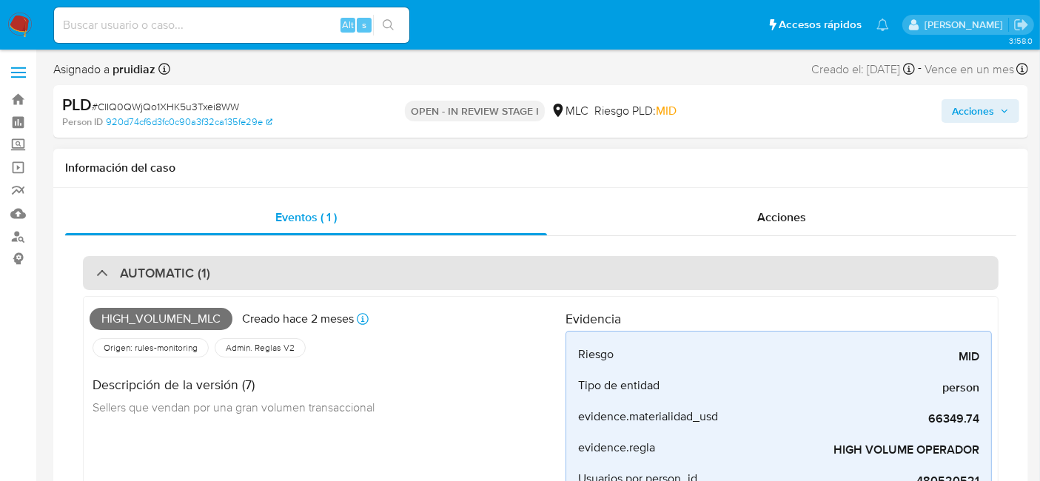
click at [218, 258] on div "AUTOMATIC (1)" at bounding box center [541, 273] width 916 height 34
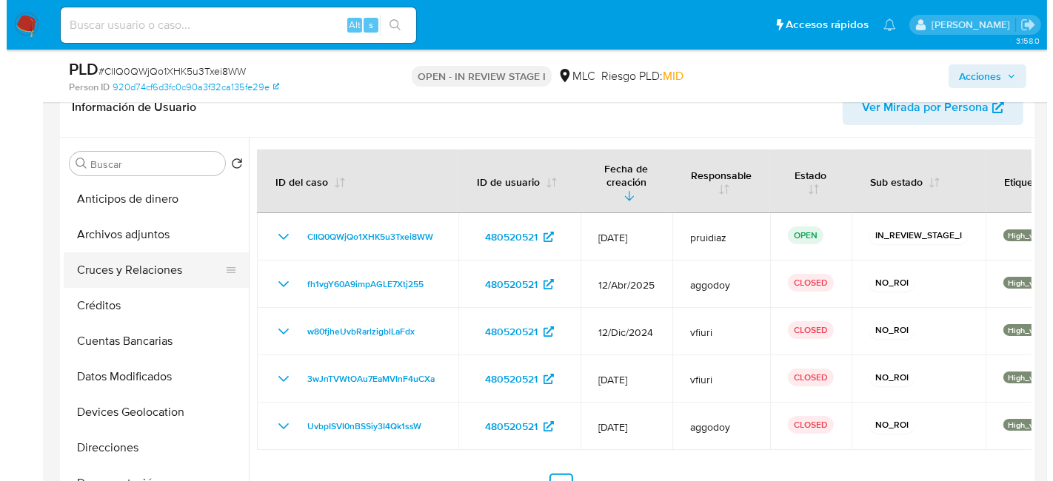
scroll to position [248, 0]
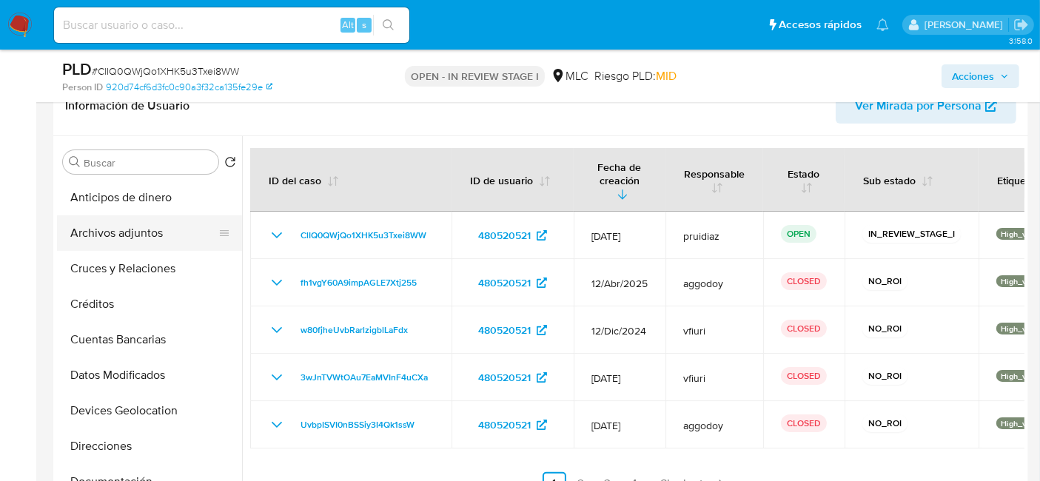
click at [120, 236] on button "Archivos adjuntos" at bounding box center [143, 233] width 173 height 36
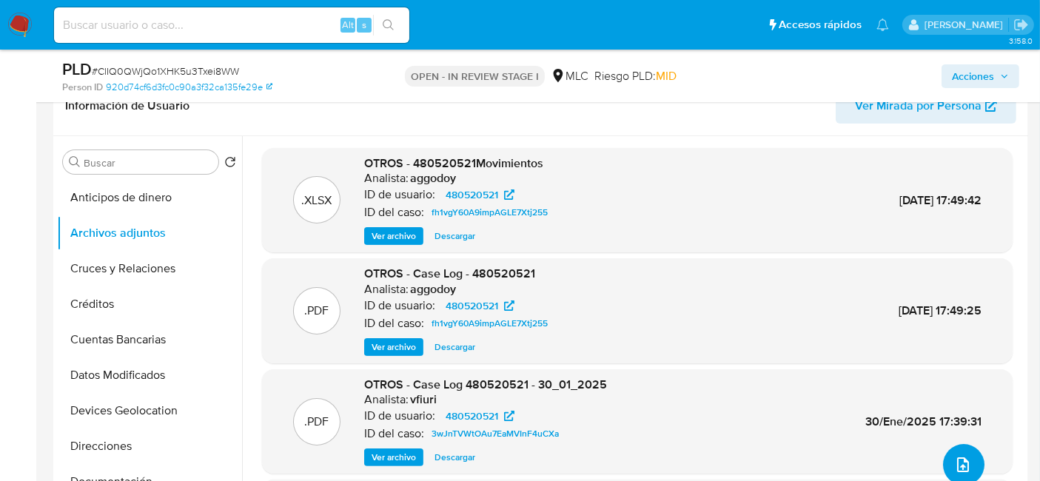
click at [955, 462] on icon "upload-file" at bounding box center [963, 465] width 18 height 18
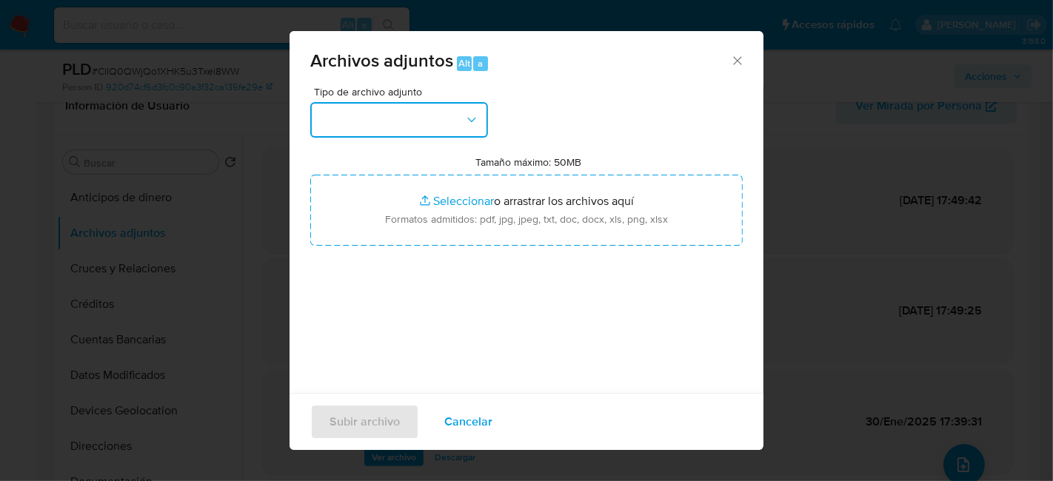
click at [455, 121] on button "button" at bounding box center [399, 120] width 178 height 36
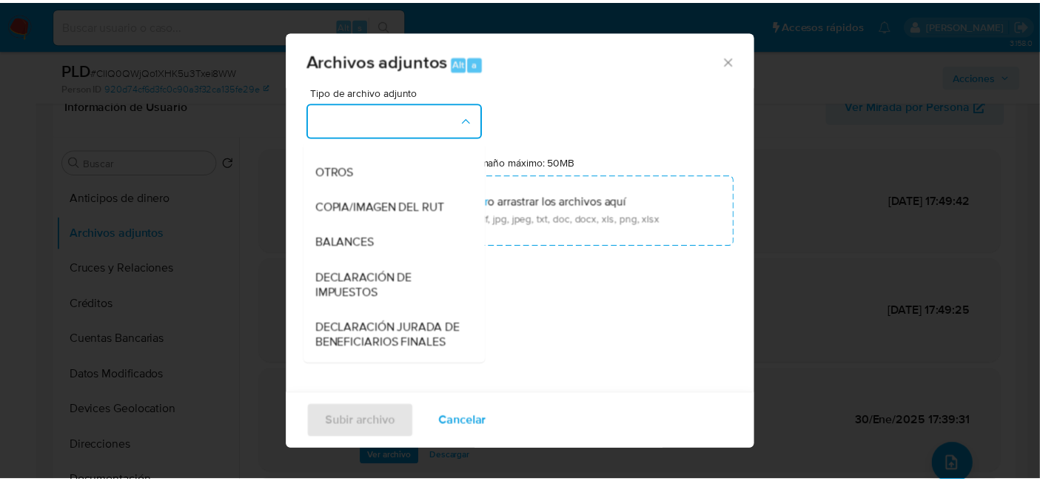
scroll to position [199, 0]
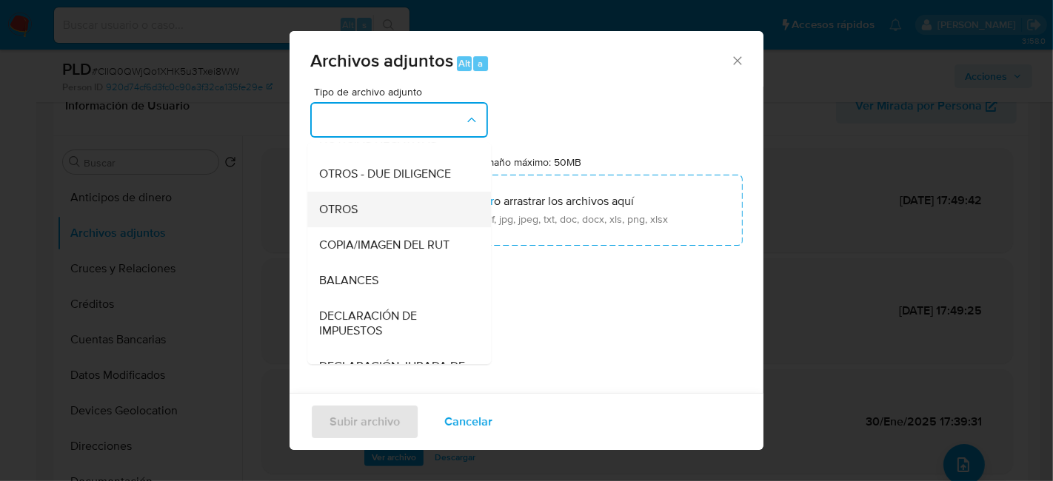
click at [352, 217] on span "OTROS" at bounding box center [338, 209] width 38 height 15
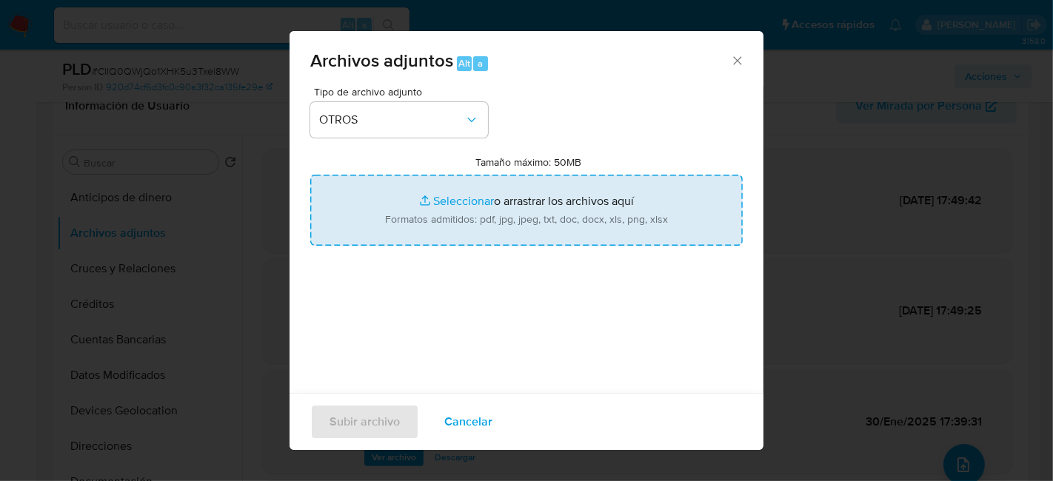
click at [517, 217] on input "Tamaño máximo: 50MB Seleccionar archivos" at bounding box center [526, 210] width 432 height 71
type input "C:\fakepath\480520521 - 10_09_2025.pdf"
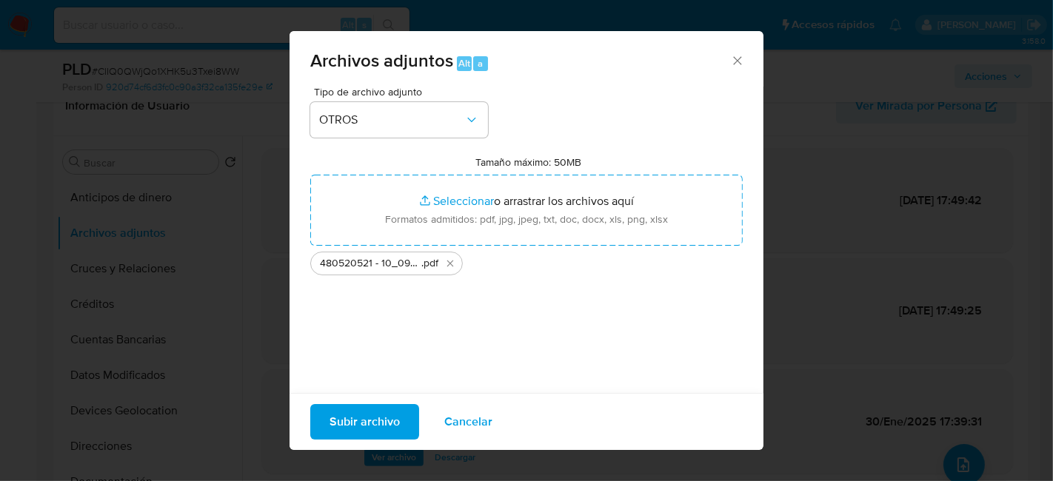
click at [386, 419] on span "Subir archivo" at bounding box center [364, 422] width 70 height 33
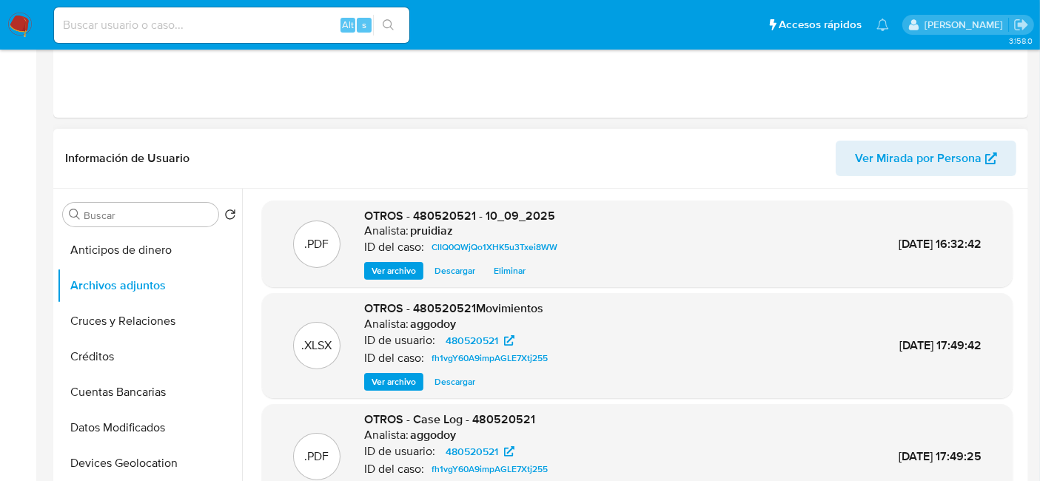
scroll to position [0, 0]
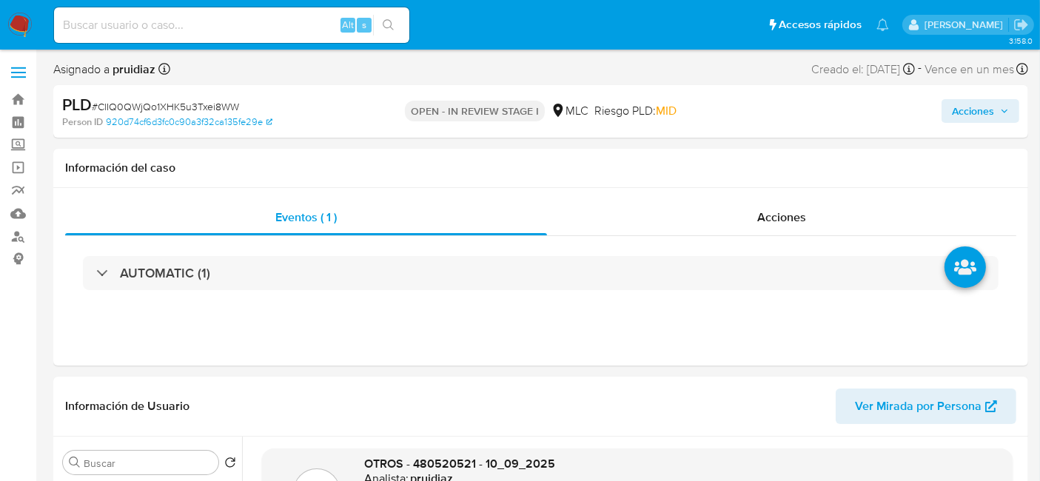
click at [991, 112] on span "Acciones" at bounding box center [973, 111] width 42 height 24
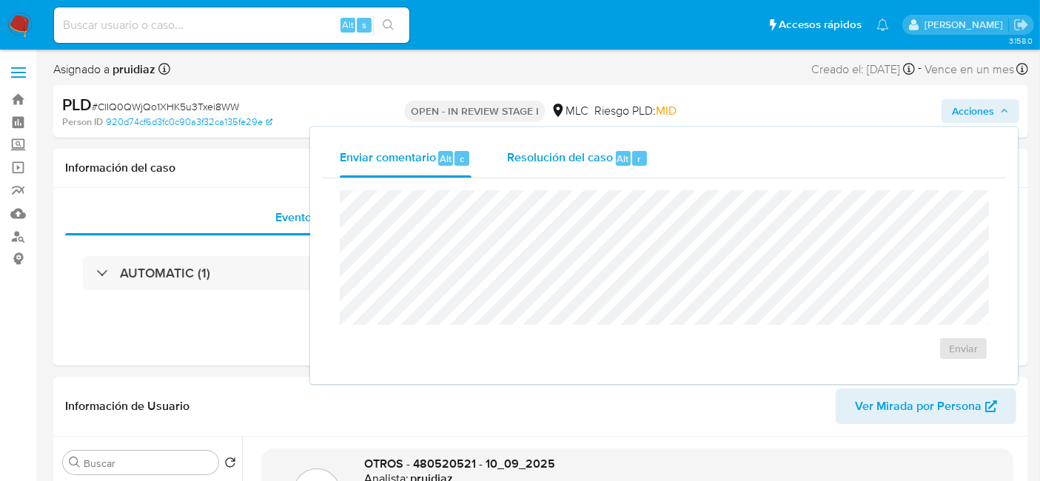
click at [577, 159] on span "Resolución del caso" at bounding box center [560, 158] width 106 height 17
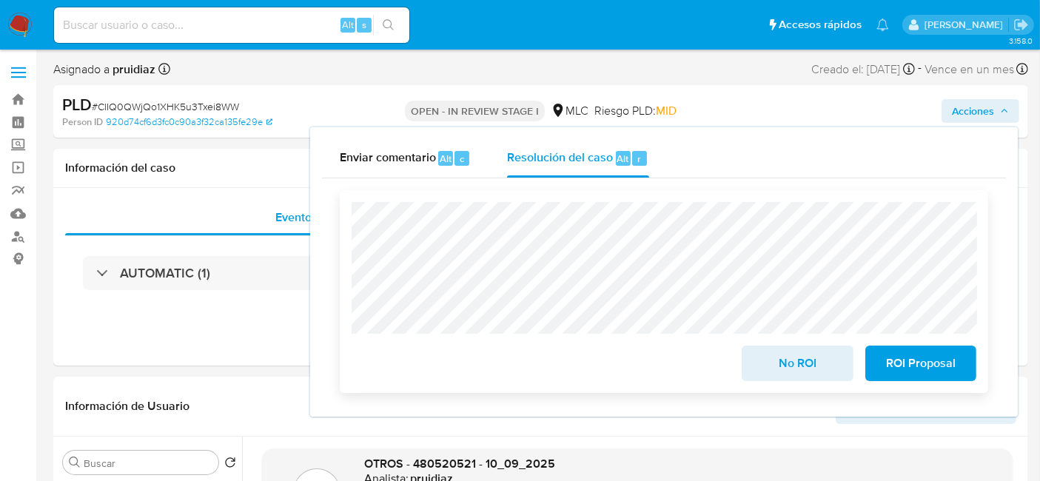
click at [775, 370] on span "No ROI" at bounding box center [797, 363] width 73 height 33
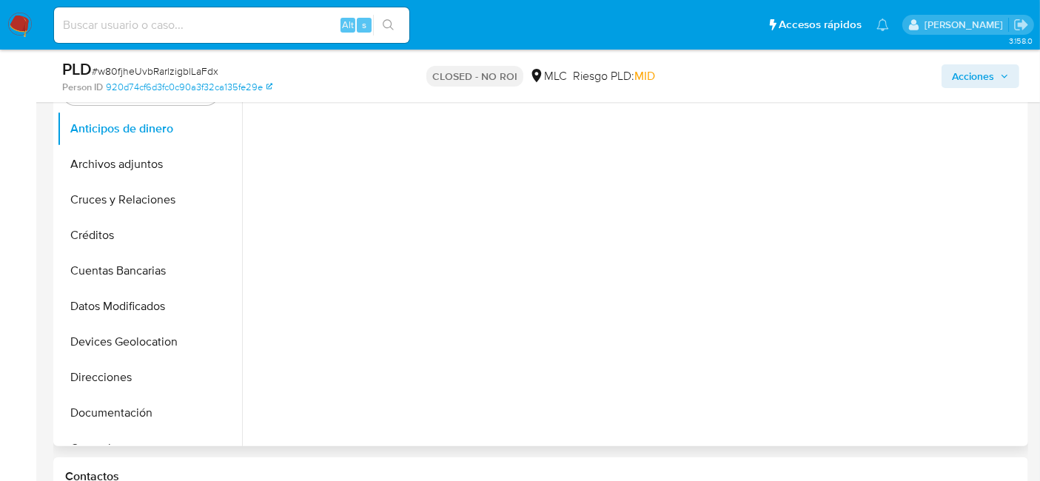
scroll to position [408, 0]
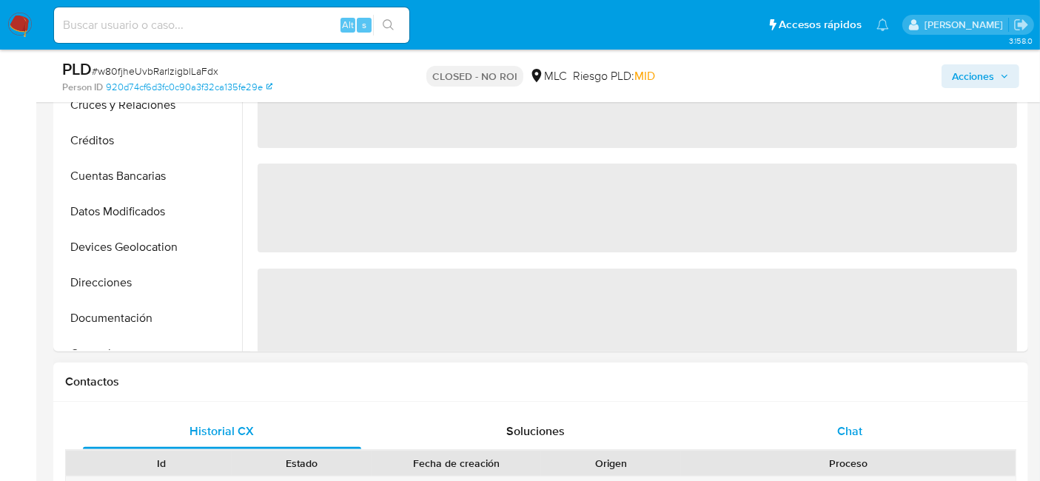
click at [838, 428] on span "Chat" at bounding box center [849, 431] width 25 height 17
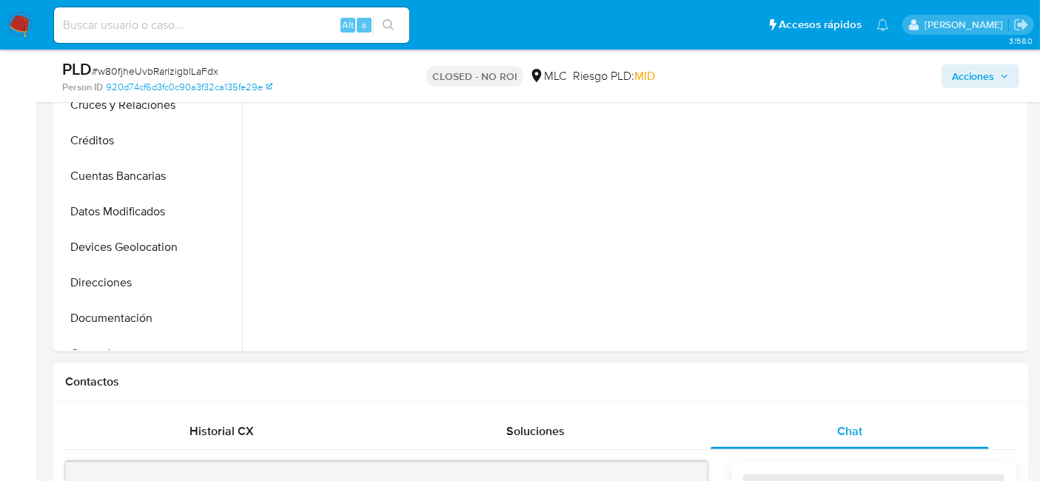
select select "10"
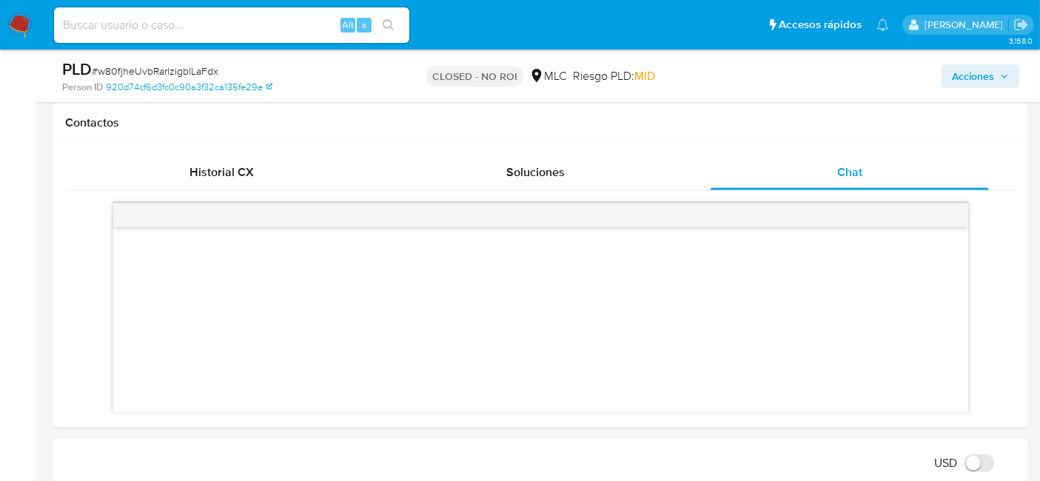
scroll to position [666, 0]
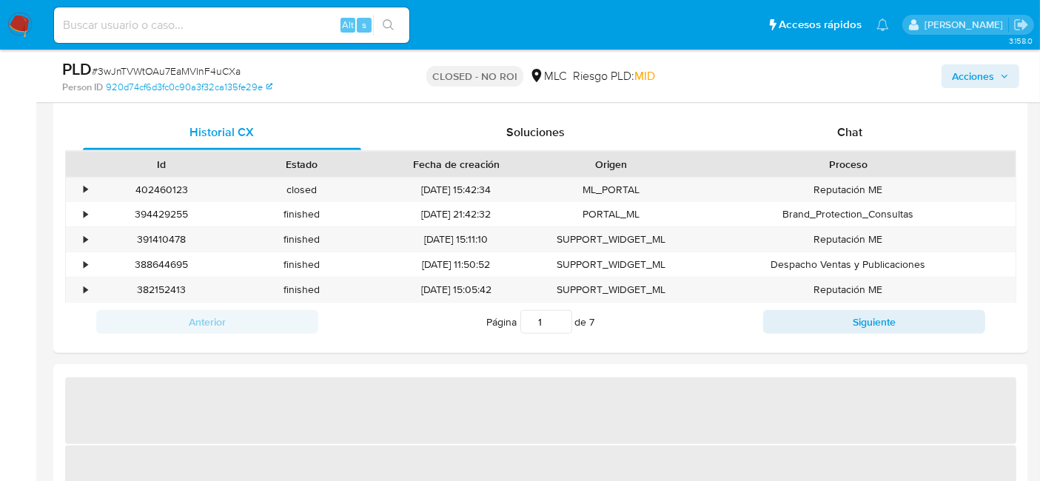
scroll to position [722, 0]
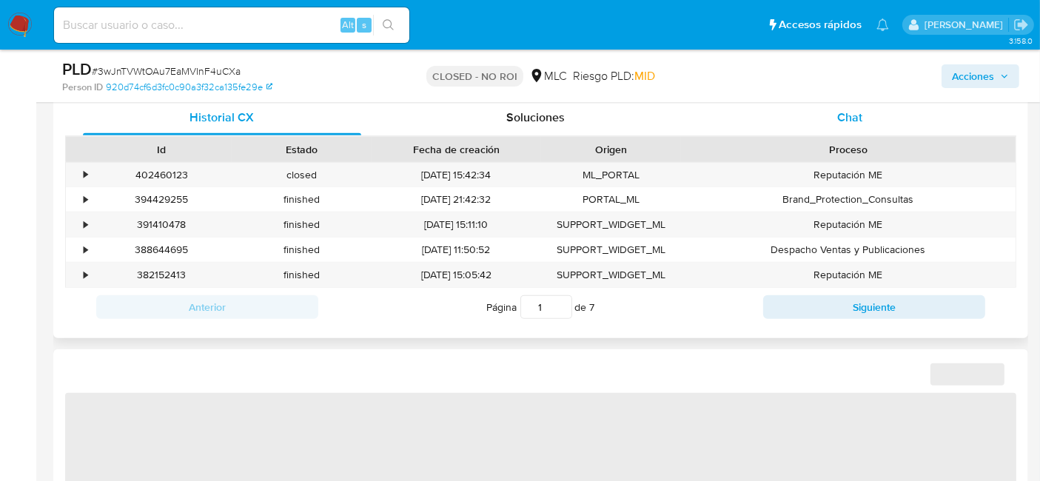
click at [867, 108] on div "Chat" at bounding box center [850, 118] width 278 height 36
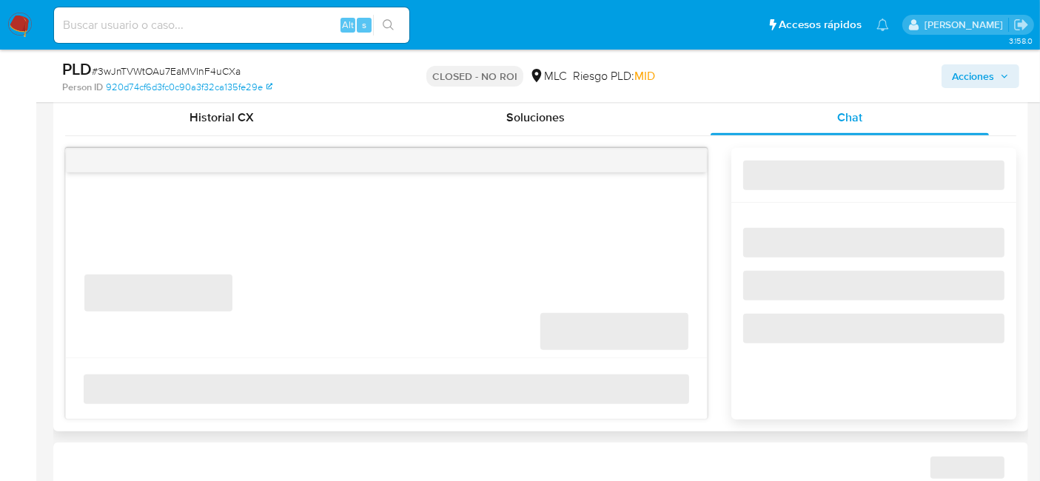
select select "10"
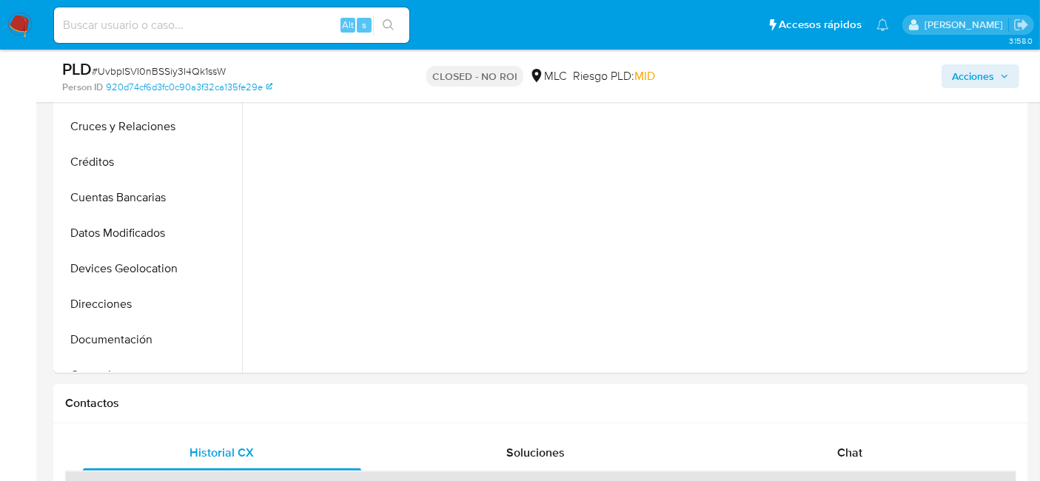
scroll to position [389, 0]
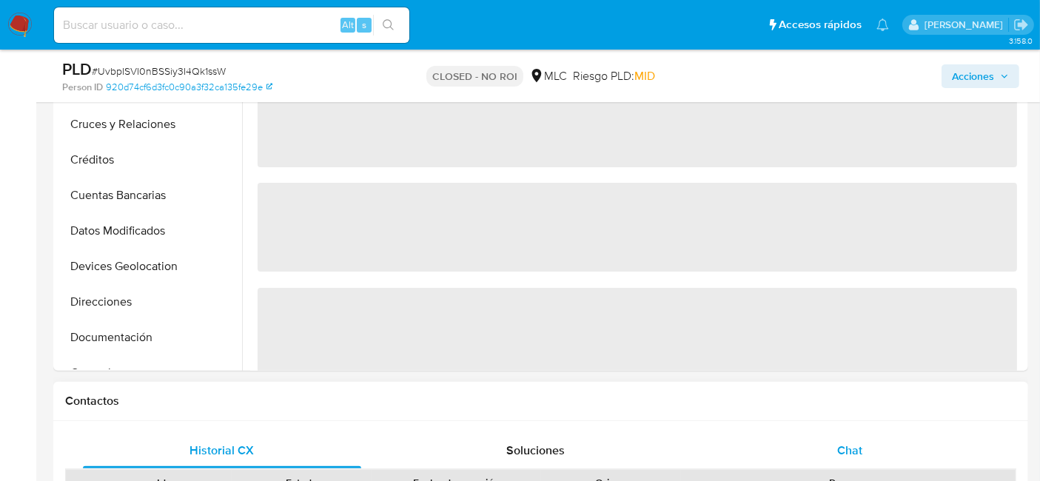
click at [823, 433] on div "Chat" at bounding box center [850, 451] width 278 height 36
select select "10"
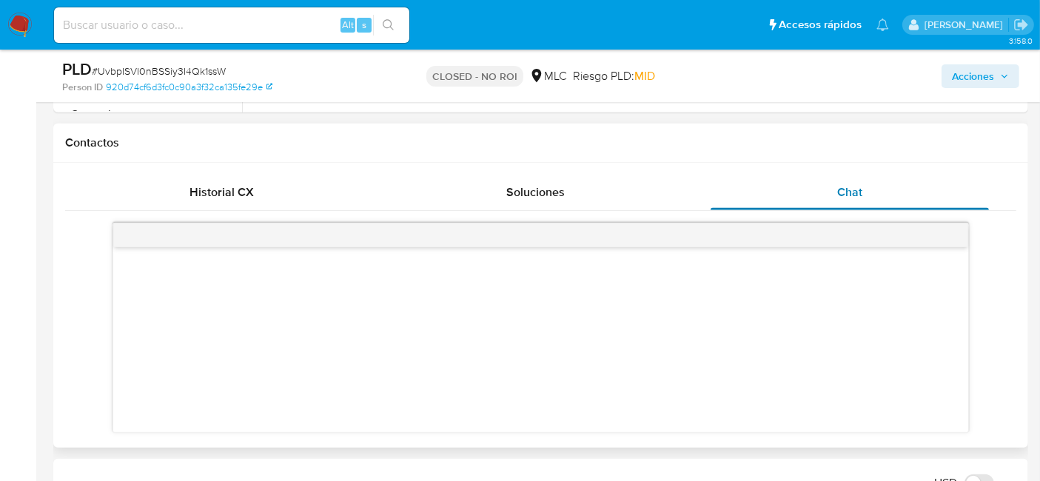
scroll to position [706, 0]
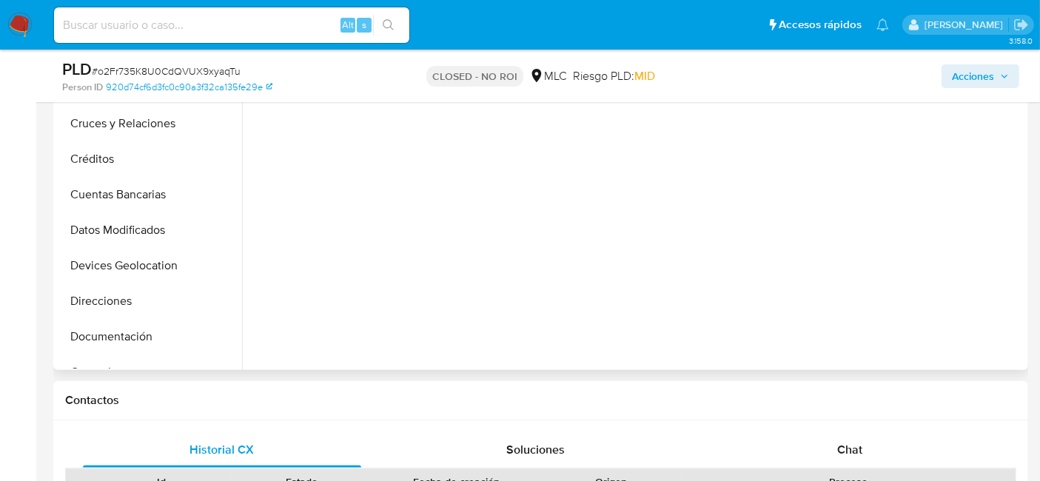
scroll to position [391, 0]
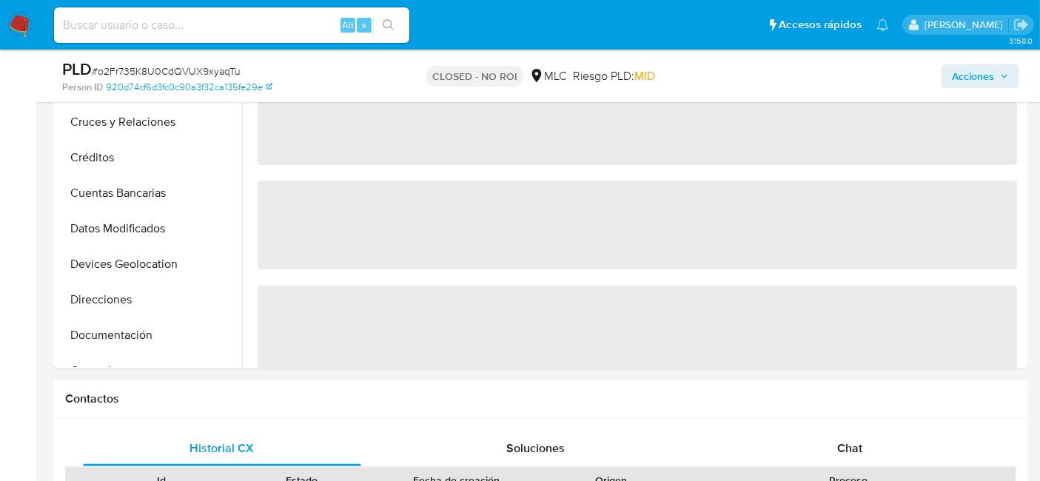
click at [851, 443] on span "Chat" at bounding box center [849, 448] width 25 height 17
select select "10"
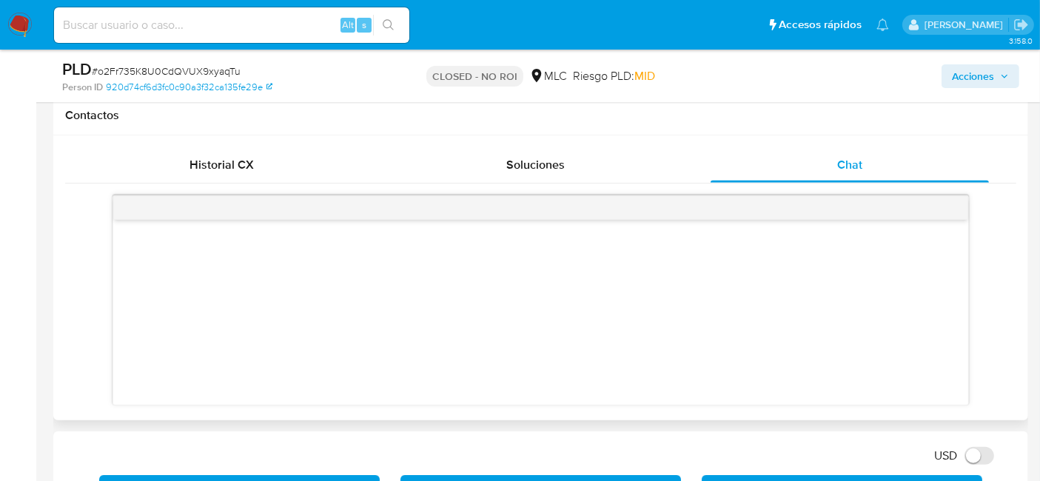
scroll to position [679, 0]
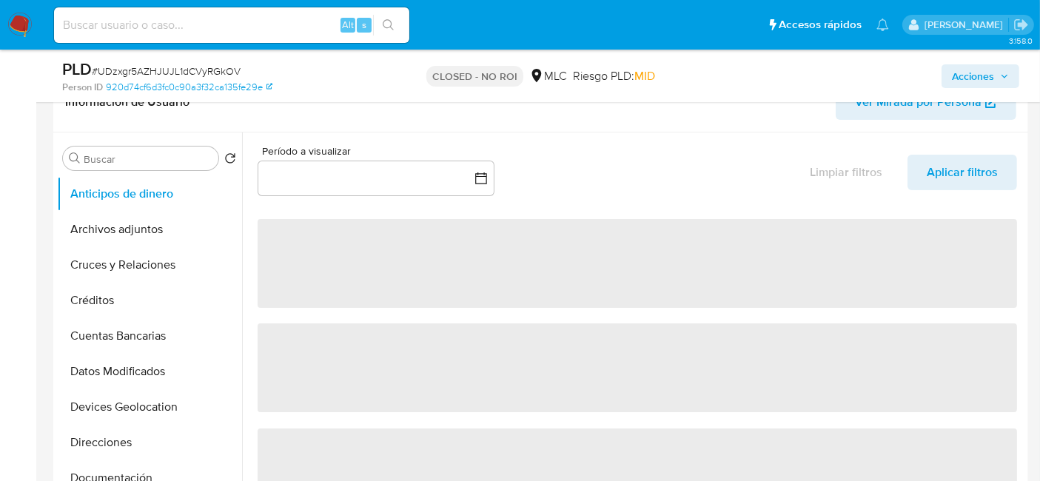
scroll to position [406, 0]
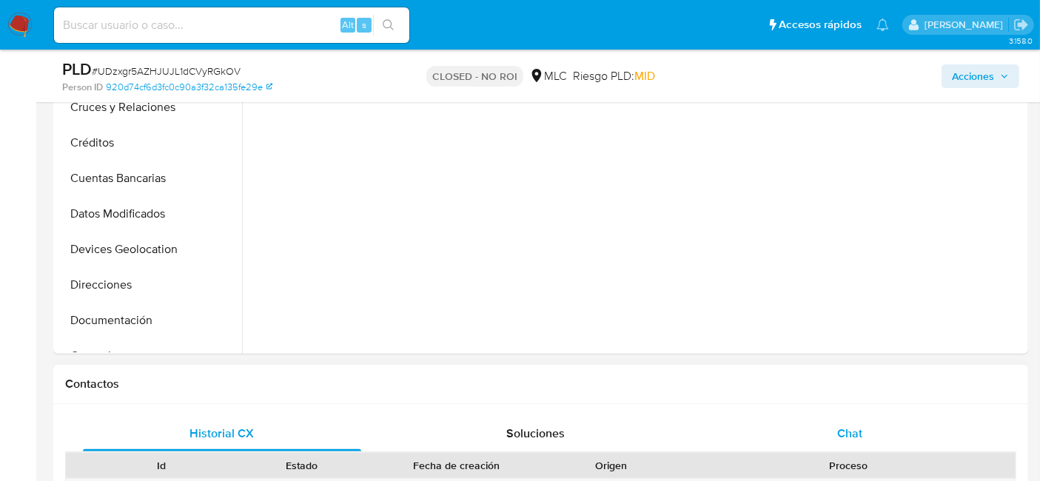
click at [829, 429] on div "Chat" at bounding box center [850, 434] width 278 height 36
select select "10"
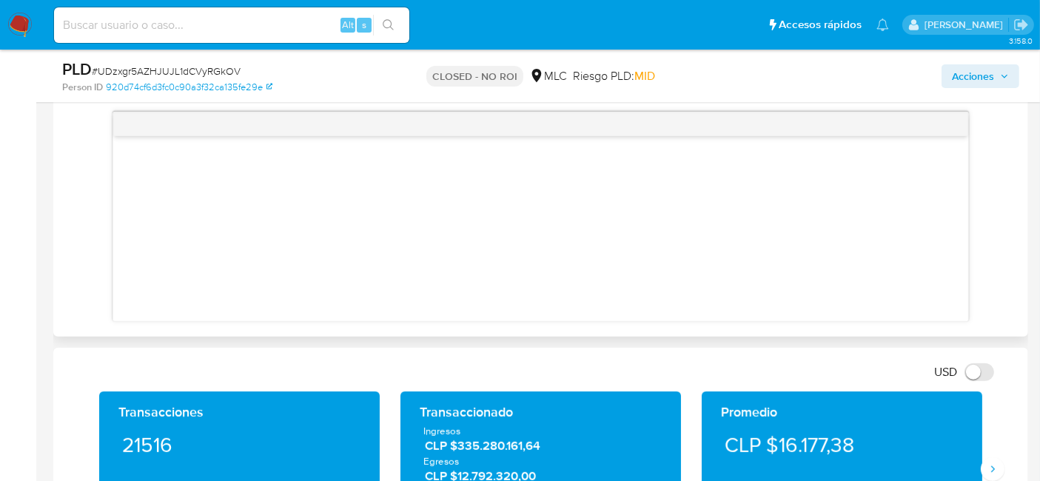
scroll to position [761, 0]
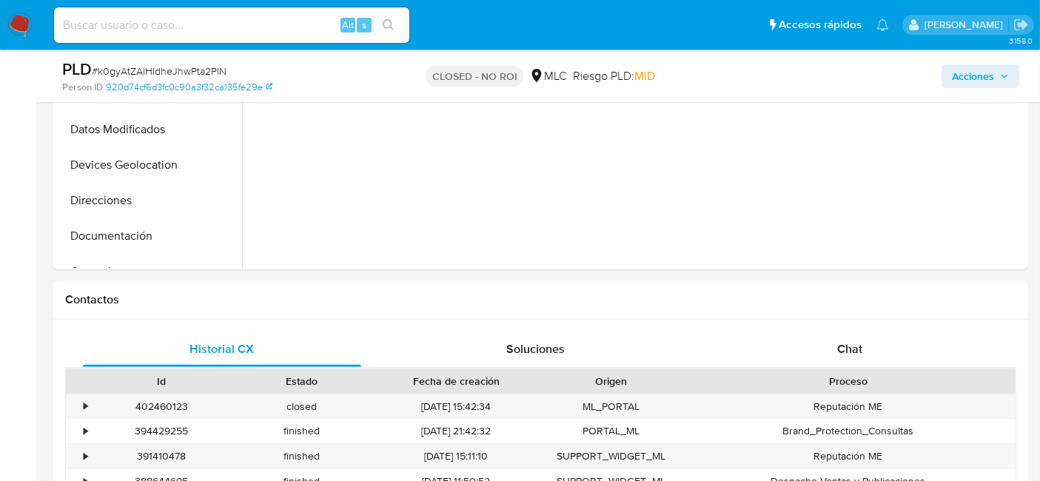
scroll to position [491, 0]
click at [838, 335] on div "Chat" at bounding box center [850, 349] width 278 height 36
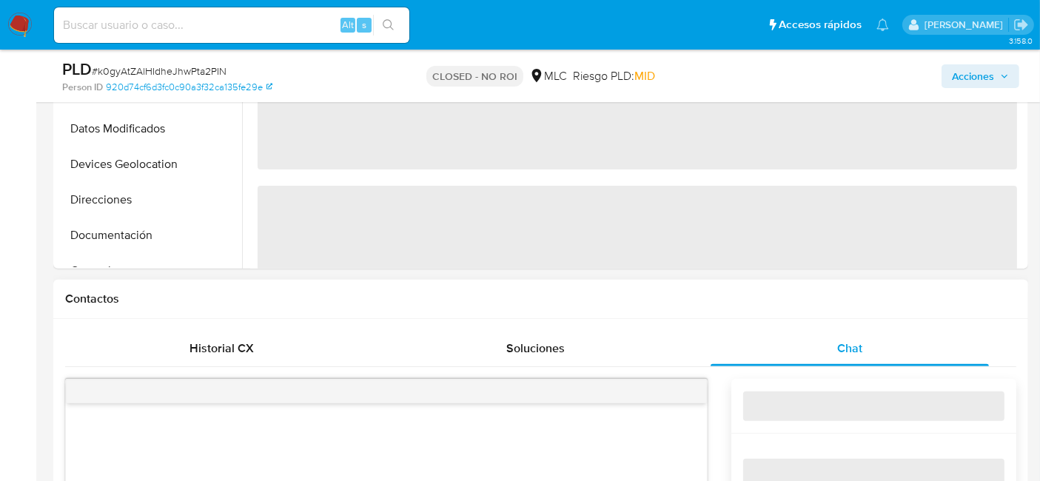
select select "10"
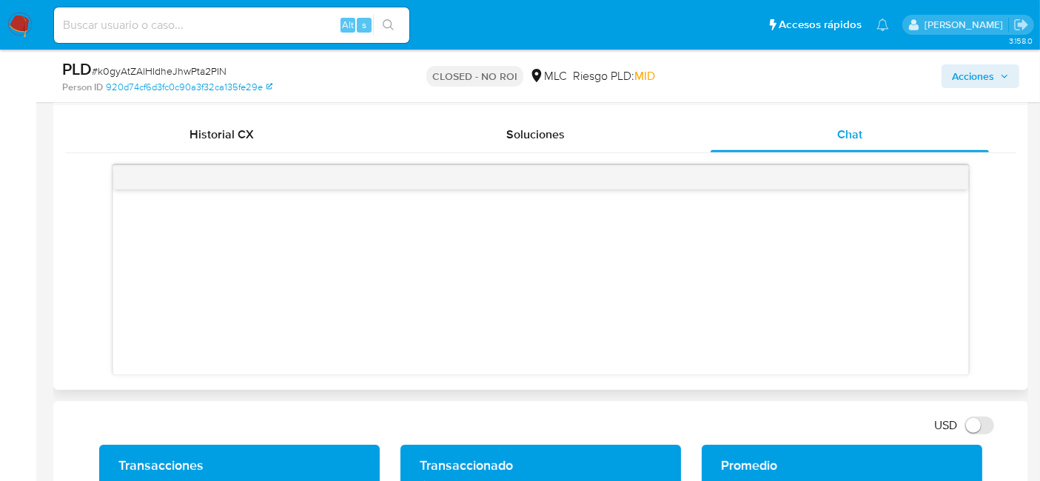
scroll to position [730, 0]
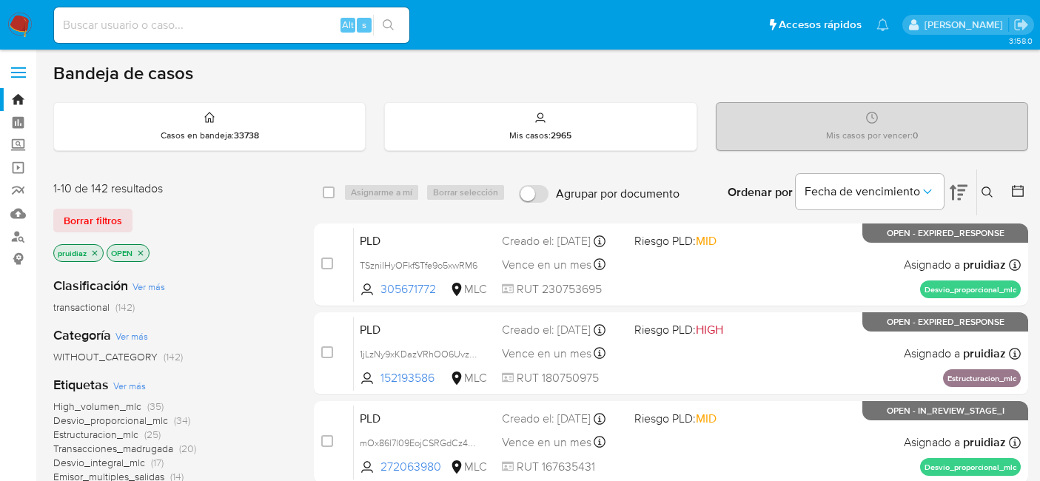
click at [30, 23] on img at bounding box center [19, 25] width 25 height 25
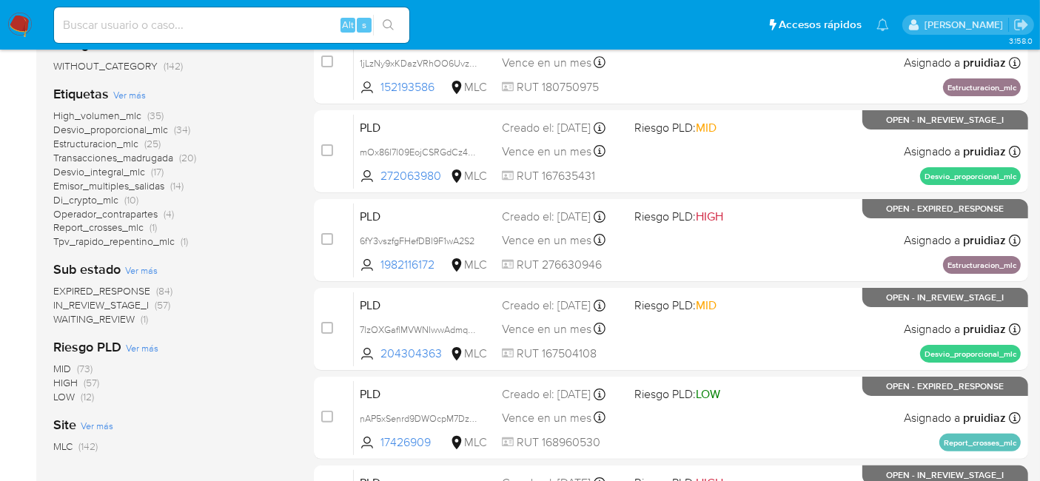
scroll to position [291, 0]
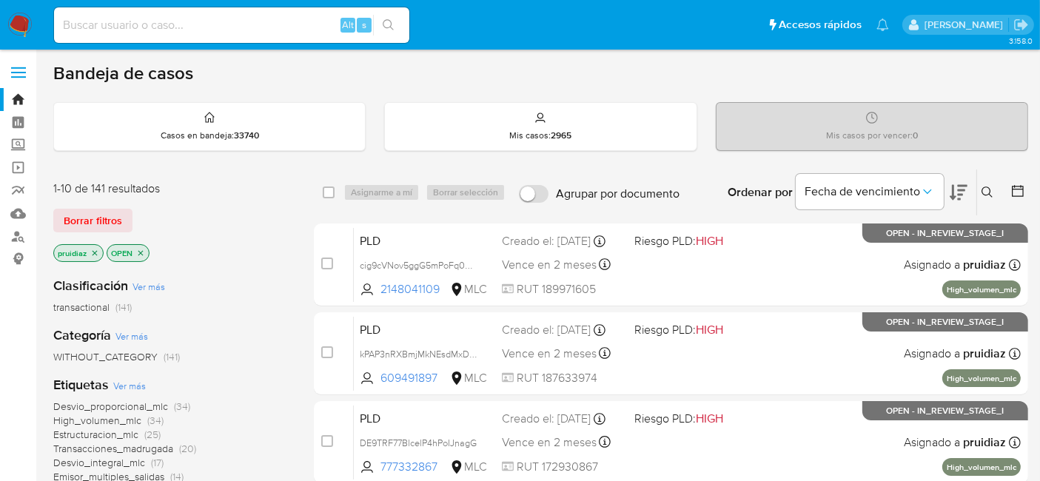
click at [960, 189] on icon at bounding box center [959, 193] width 18 height 16
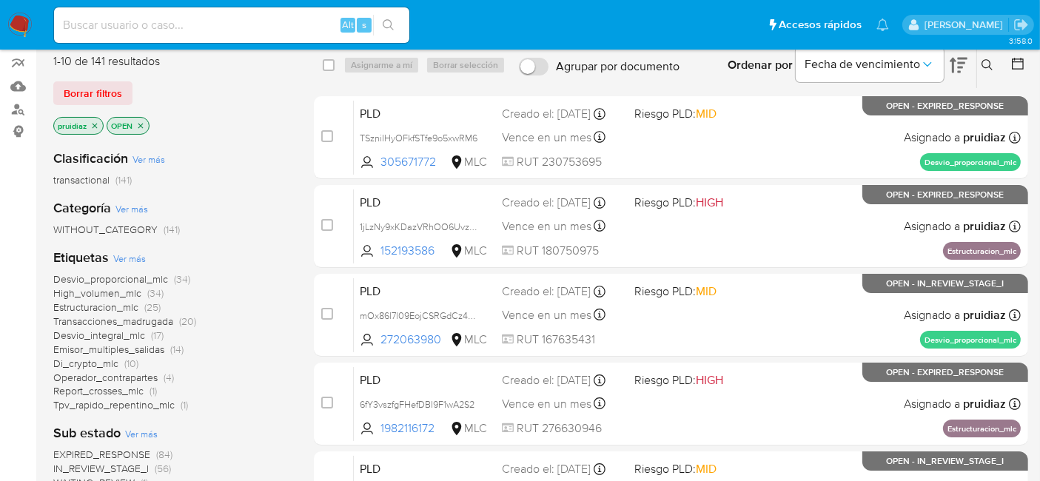
scroll to position [127, 0]
click at [103, 102] on span "Borrar filtros" at bounding box center [93, 94] width 58 height 21
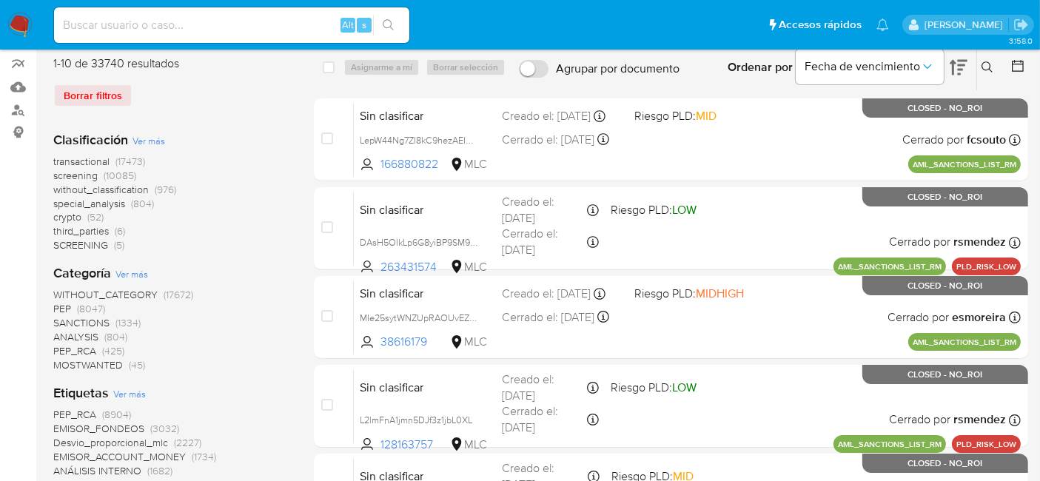
click at [1015, 65] on icon at bounding box center [1018, 65] width 15 height 15
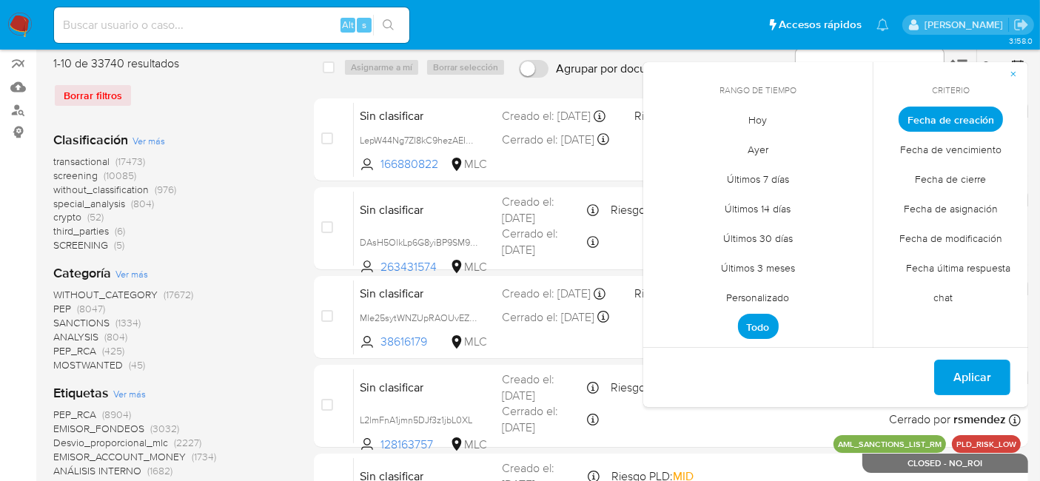
click at [764, 292] on span "Personalizado" at bounding box center [758, 298] width 94 height 30
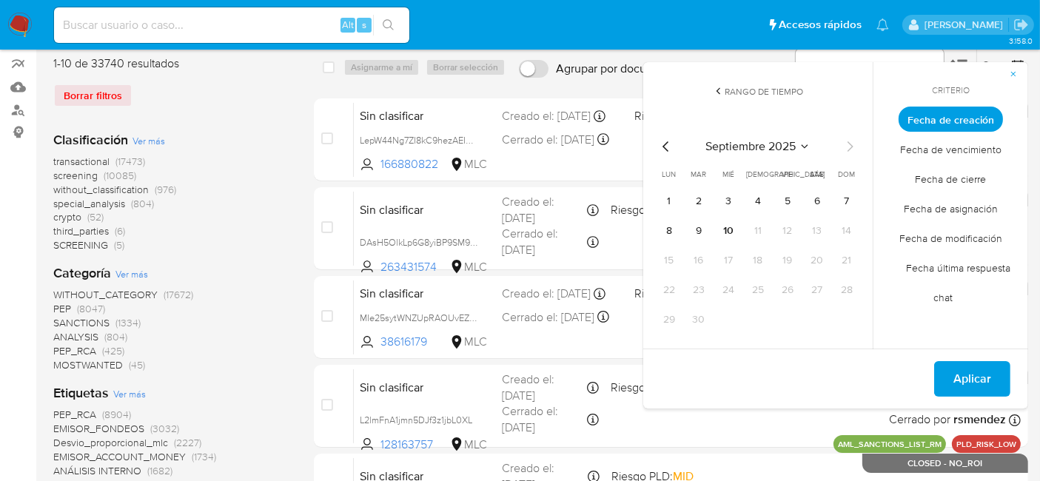
click at [671, 146] on icon "Mes anterior" at bounding box center [666, 147] width 18 height 18
click at [694, 198] on button "1" at bounding box center [699, 202] width 24 height 24
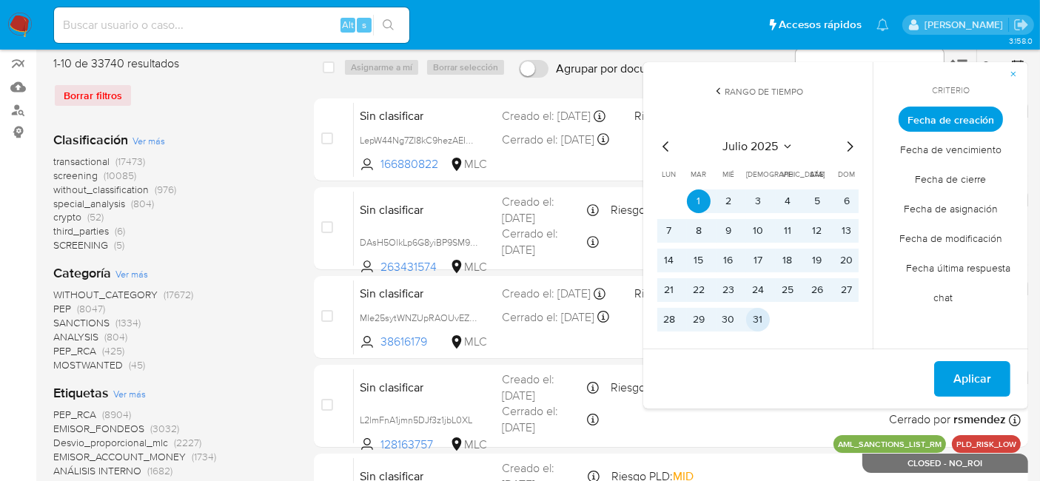
click at [755, 314] on button "31" at bounding box center [758, 320] width 24 height 24
drag, startPoint x: 844, startPoint y: 337, endPoint x: 963, endPoint y: 375, distance: 125.3
click at [963, 375] on span "Aplicar" at bounding box center [973, 379] width 38 height 33
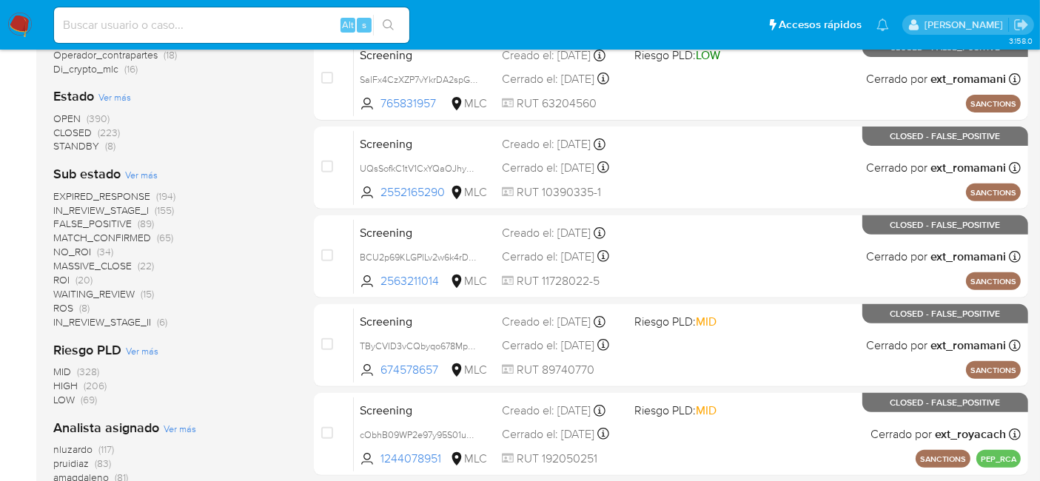
scroll to position [531, 0]
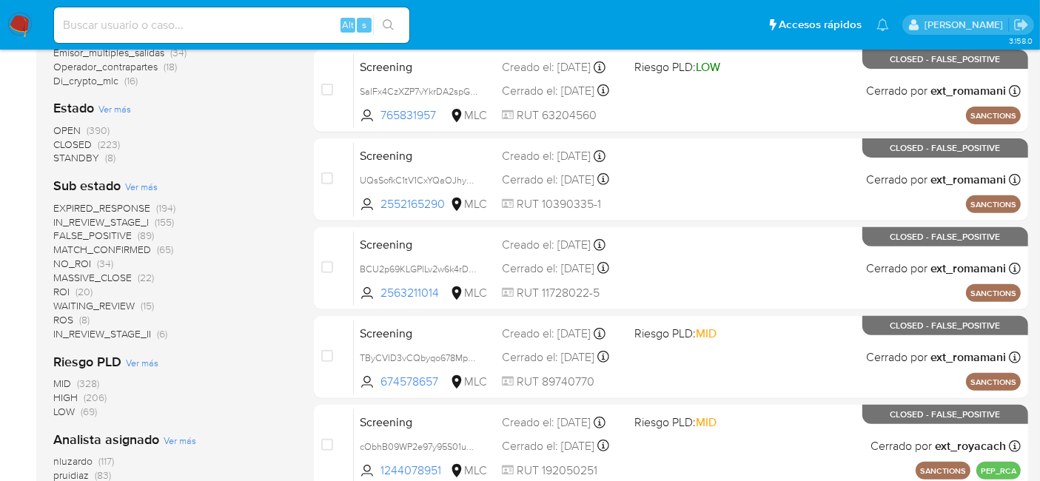
click at [69, 127] on span "OPEN" at bounding box center [66, 130] width 27 height 15
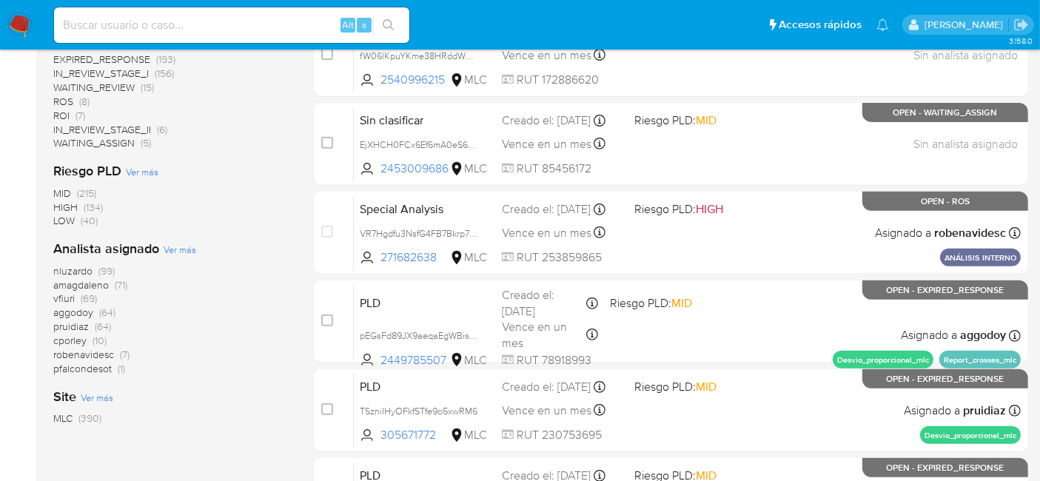
scroll to position [572, 0]
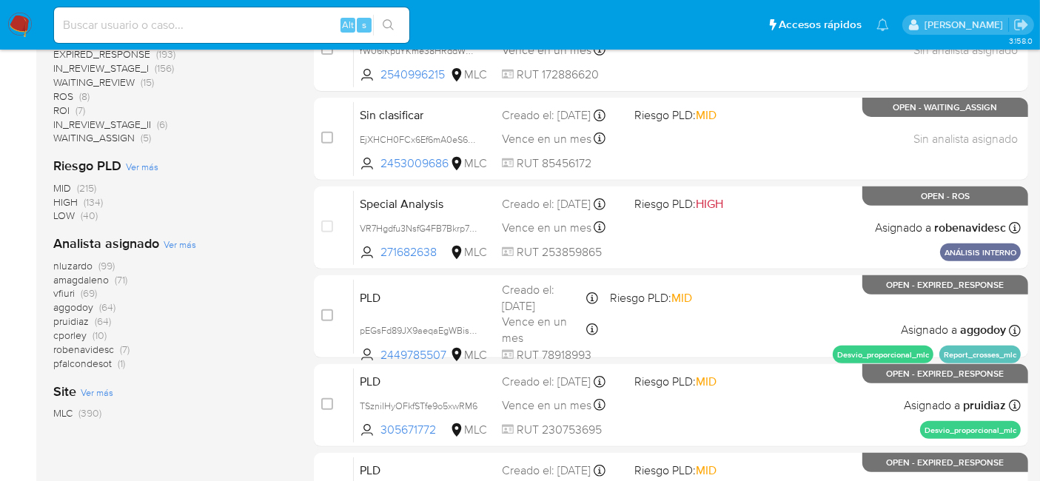
click at [20, 23] on img at bounding box center [19, 25] width 25 height 25
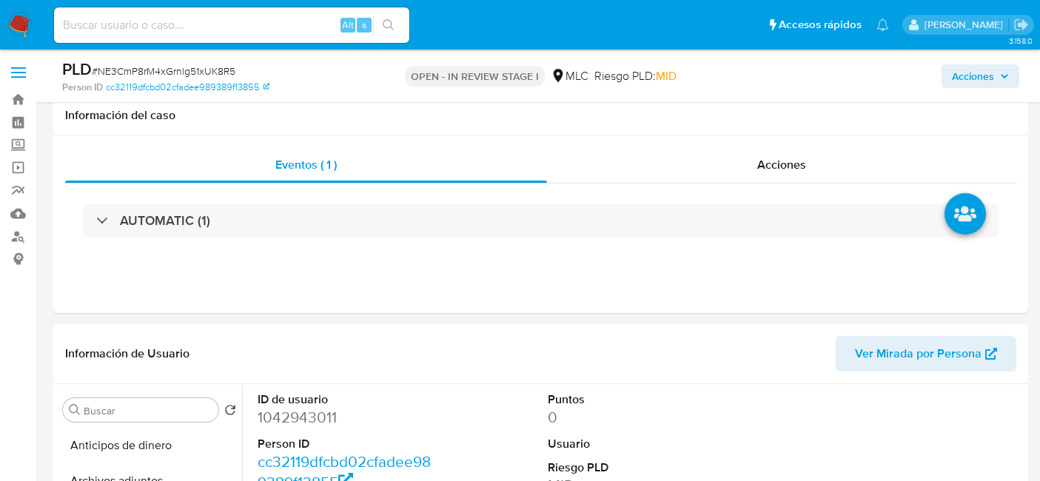
select select "10"
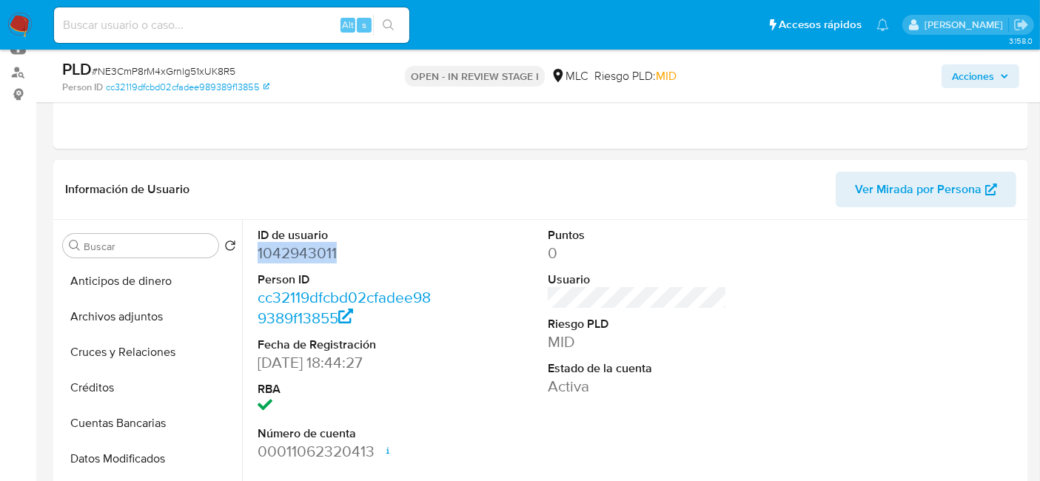
scroll to position [247, 0]
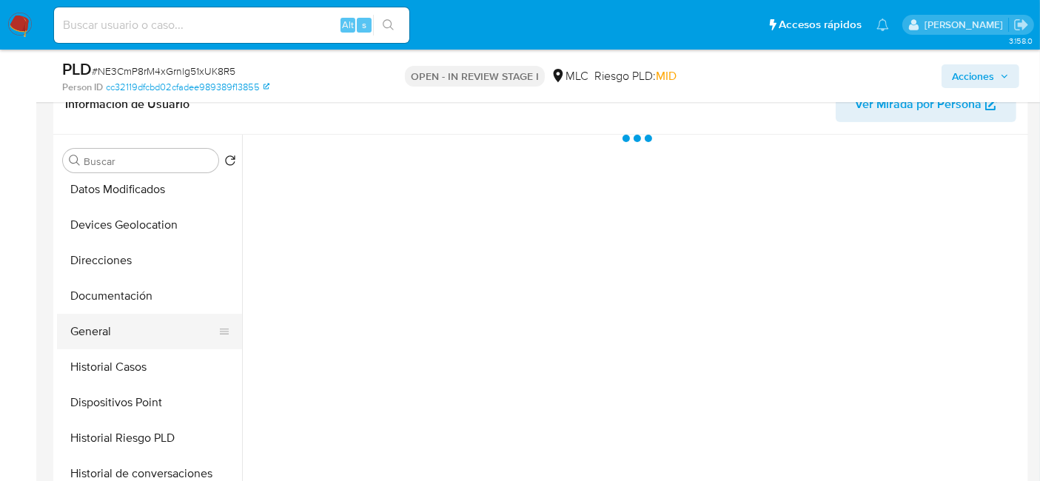
scroll to position [196, 0]
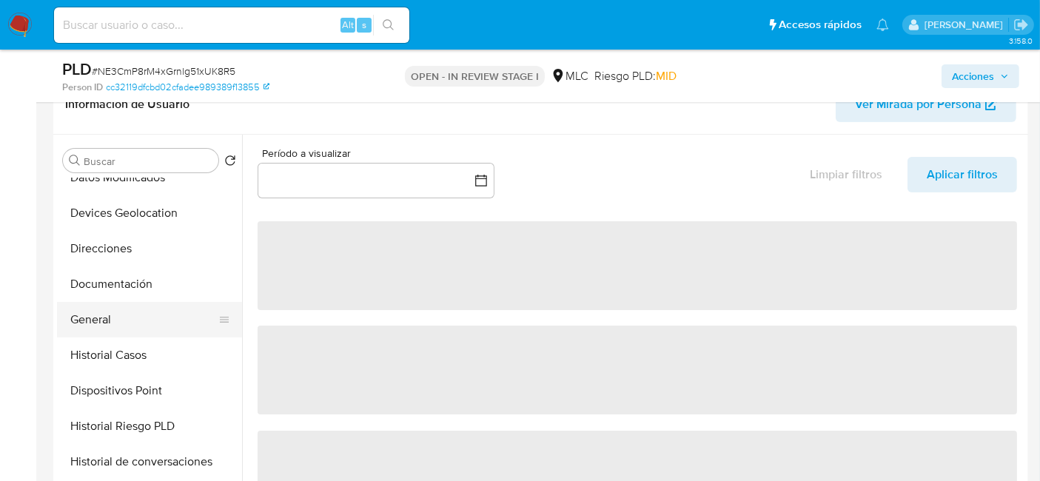
click at [90, 315] on button "General" at bounding box center [143, 320] width 173 height 36
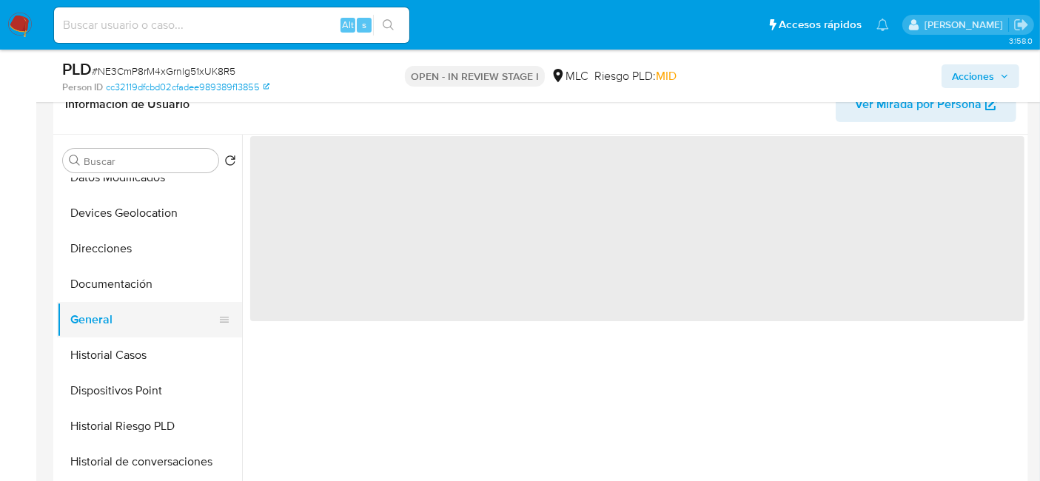
select select "10"
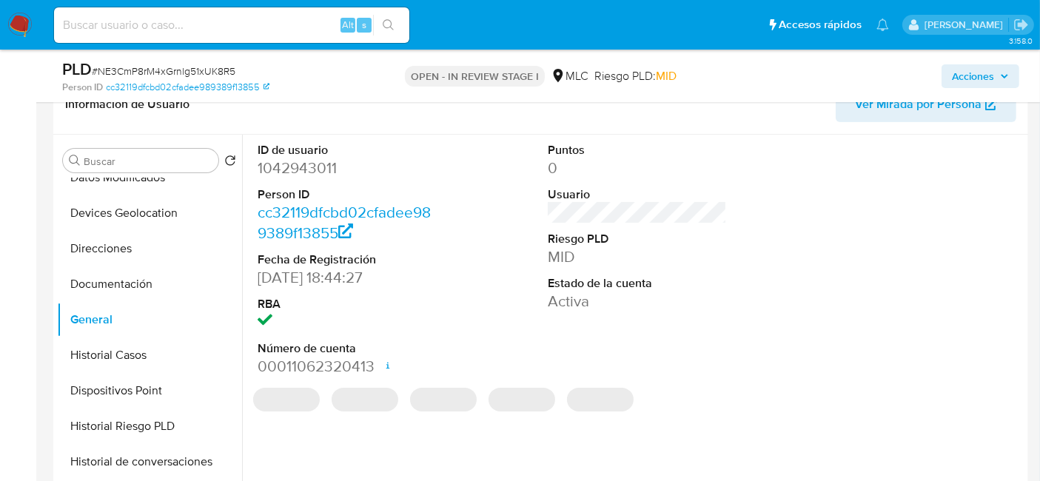
click at [314, 171] on dd "1042943011" at bounding box center [347, 168] width 179 height 21
copy dd "1042943011"
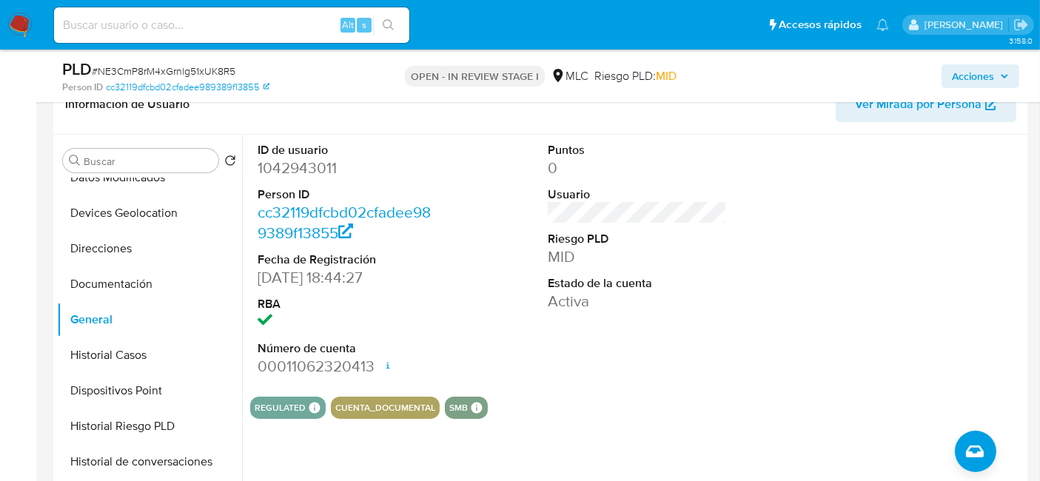
click at [164, 69] on span "# NE3CmP8rM4xGrnlg51xUK8R5" at bounding box center [164, 71] width 144 height 15
copy span "NE3CmP8rM4xGrnlg51xUK8R5"
click at [301, 161] on dd "1042943011" at bounding box center [347, 168] width 179 height 21
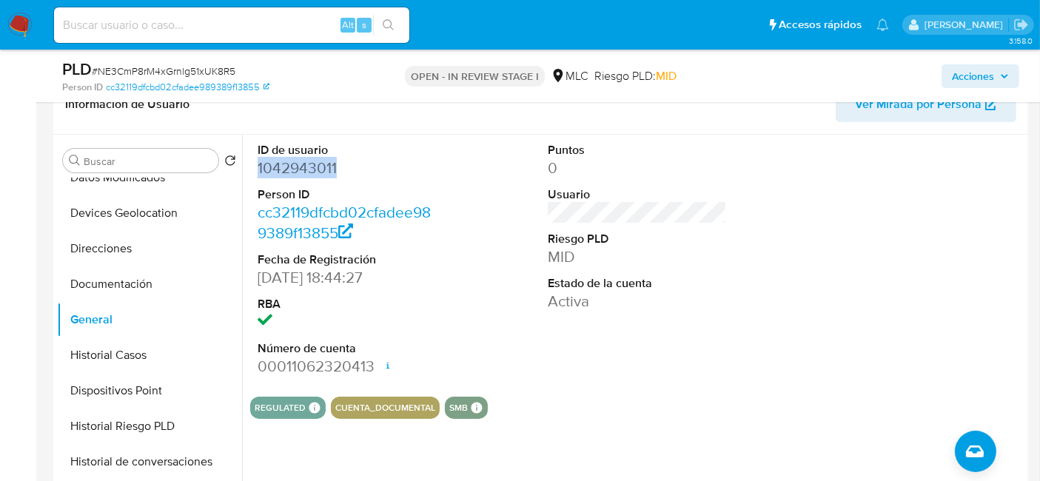
copy dd "1042943011"
click at [100, 361] on button "Historial Casos" at bounding box center [143, 356] width 173 height 36
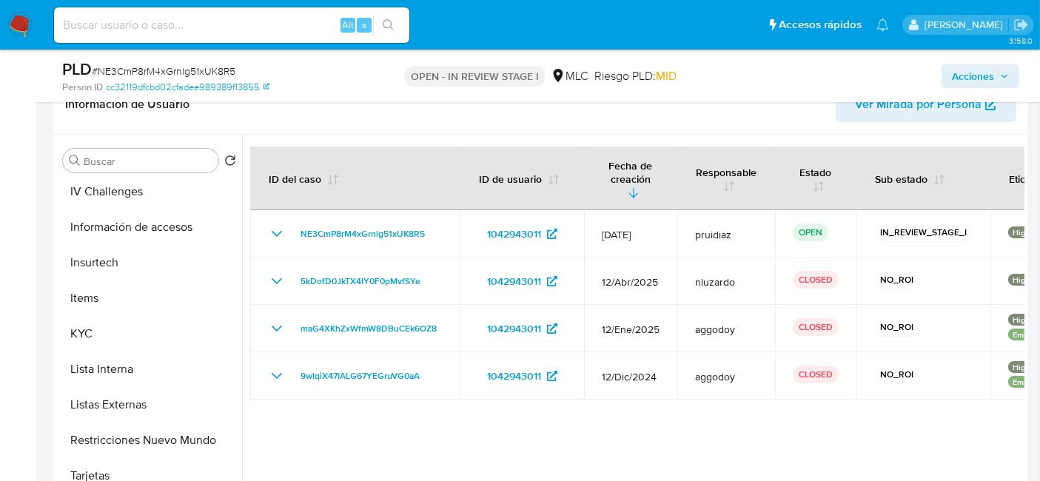
scroll to position [503, 0]
click at [93, 334] on button "KYC" at bounding box center [143, 333] width 173 height 36
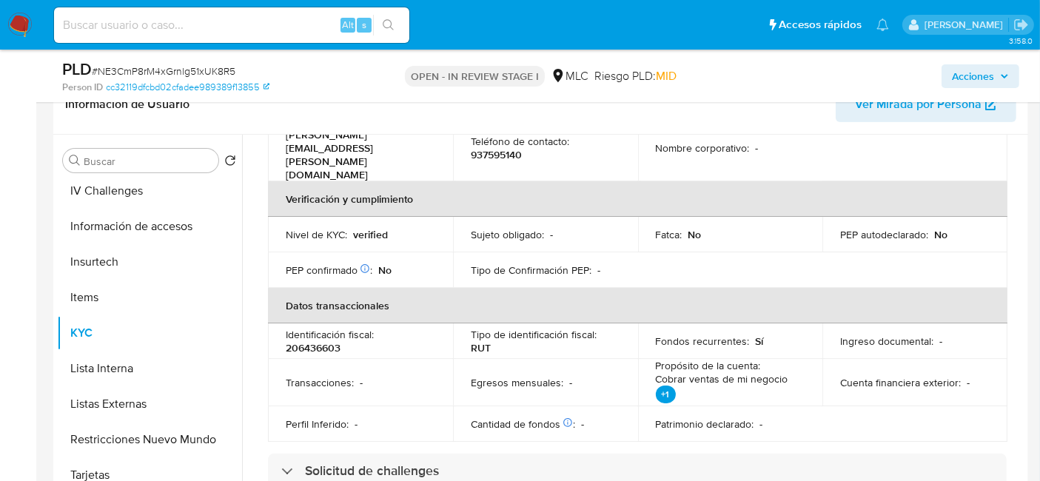
scroll to position [0, 0]
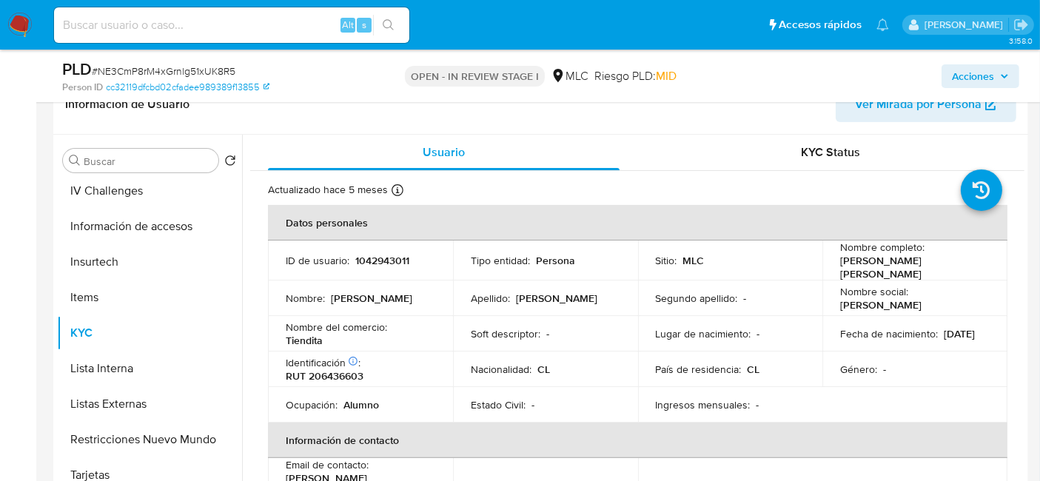
click at [345, 374] on p "RUT 206436603" at bounding box center [325, 375] width 78 height 13
copy p "206436603"
click at [344, 375] on p "RUT 206436603" at bounding box center [325, 375] width 78 height 13
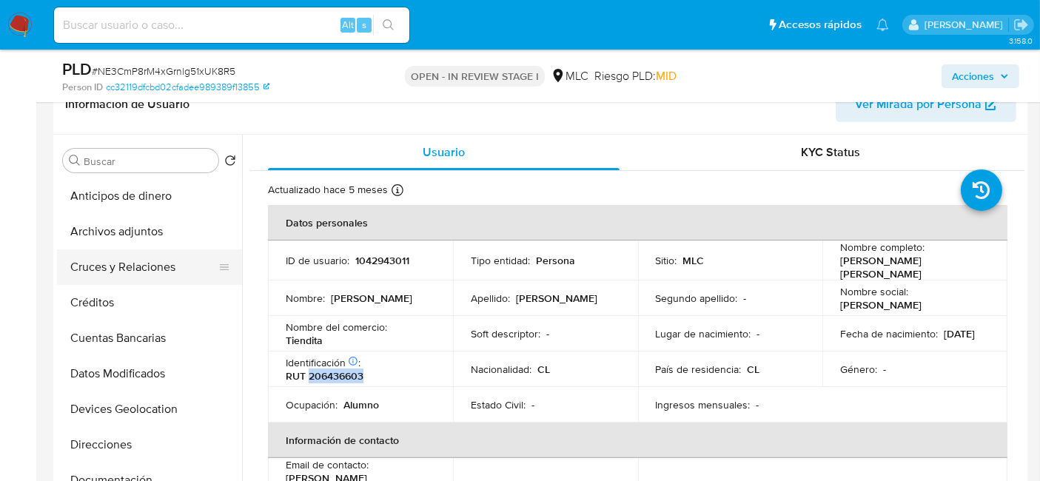
click at [110, 271] on button "Cruces y Relaciones" at bounding box center [143, 267] width 173 height 36
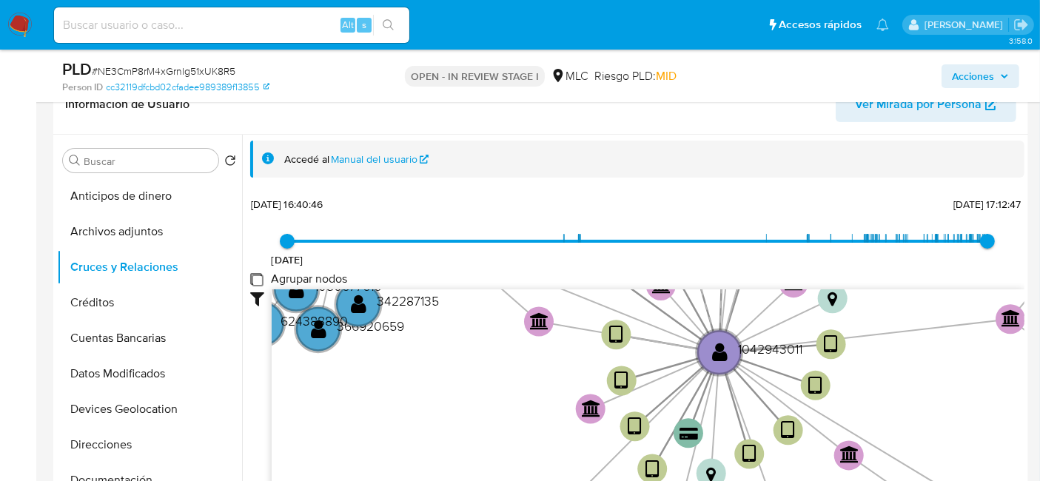
click at [259, 275] on group_nodes "Agrupar nodos" at bounding box center [256, 279] width 12 height 12
checkbox group_nodes "true"
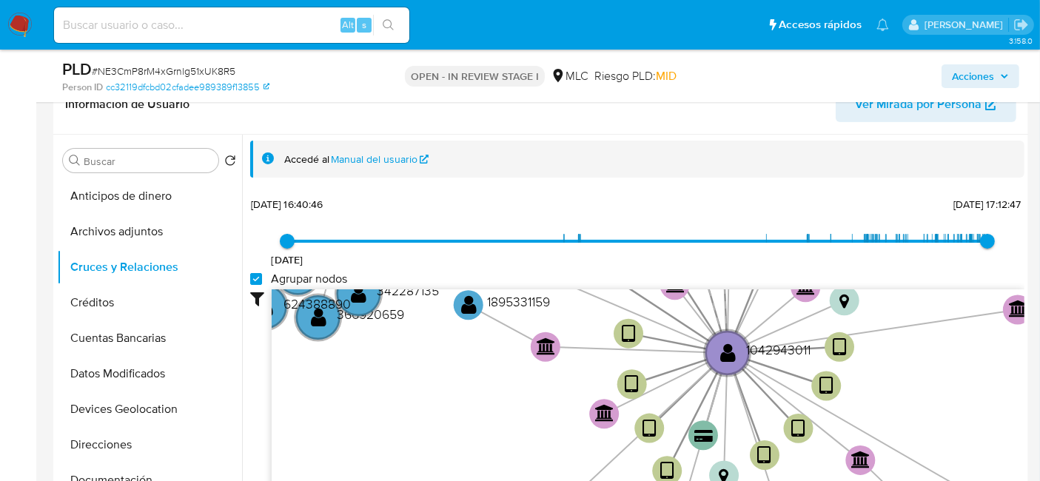
scroll to position [53, 0]
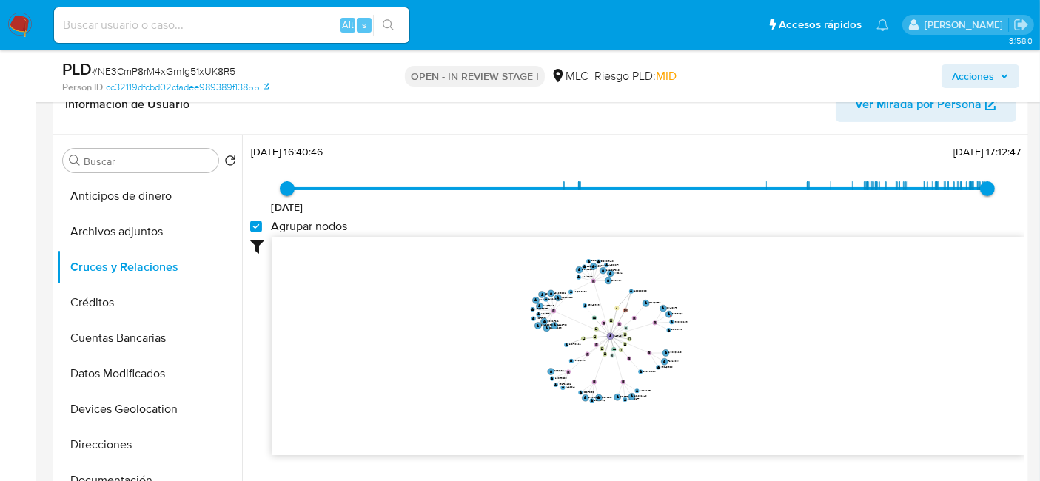
drag, startPoint x: 739, startPoint y: 272, endPoint x: 736, endPoint y: 349, distance: 77.8
click at [736, 349] on icon "device-67e0420f70a546f49dee5198  user-1042943011  1042943011 device-67d9d64d3…" at bounding box center [648, 344] width 753 height 215
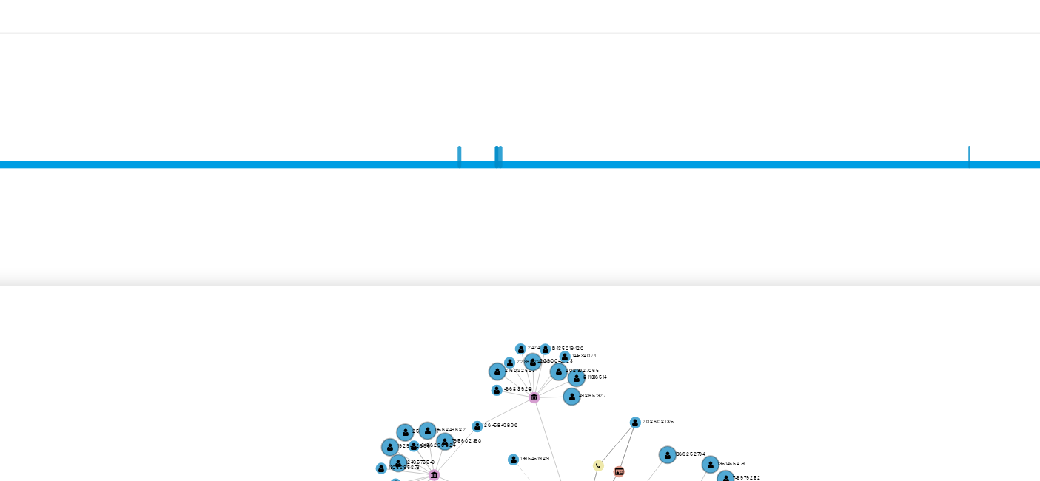
scroll to position [249, 0]
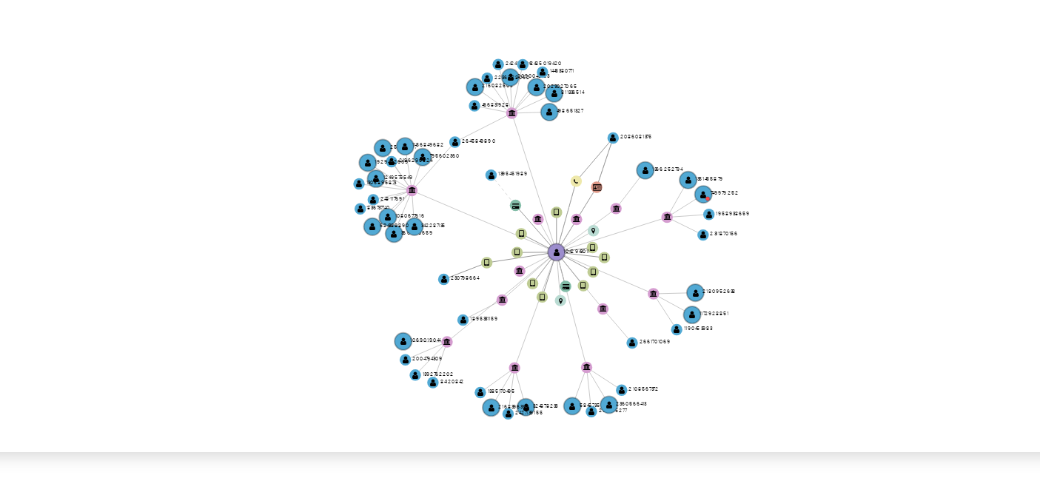
drag, startPoint x: 710, startPoint y: 315, endPoint x: 697, endPoint y: 355, distance: 41.9
click at [697, 355] on icon "device-67e0420f70a546f49dee5198  user-1042943011  1042943011 device-67d9d64d3…" at bounding box center [648, 342] width 753 height 215
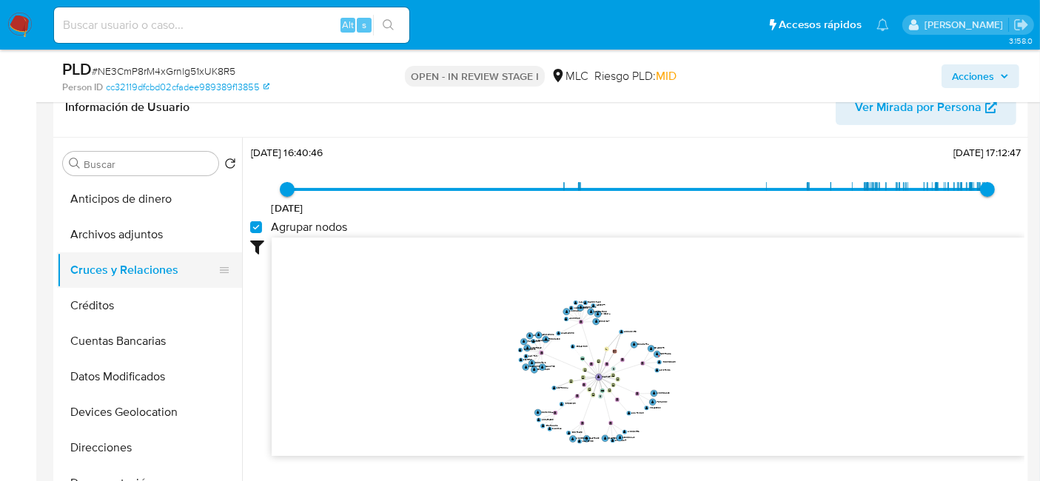
scroll to position [82, 0]
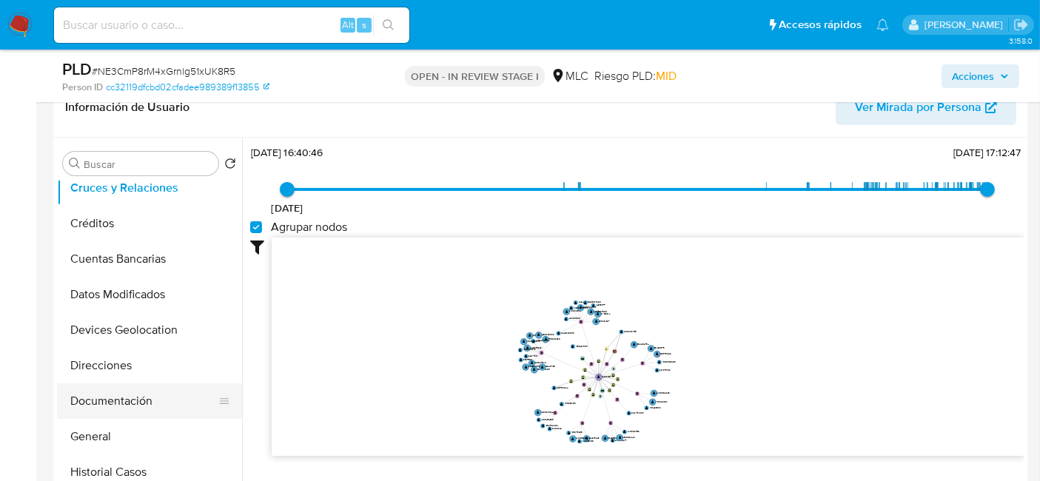
click at [122, 395] on button "Documentación" at bounding box center [143, 401] width 173 height 36
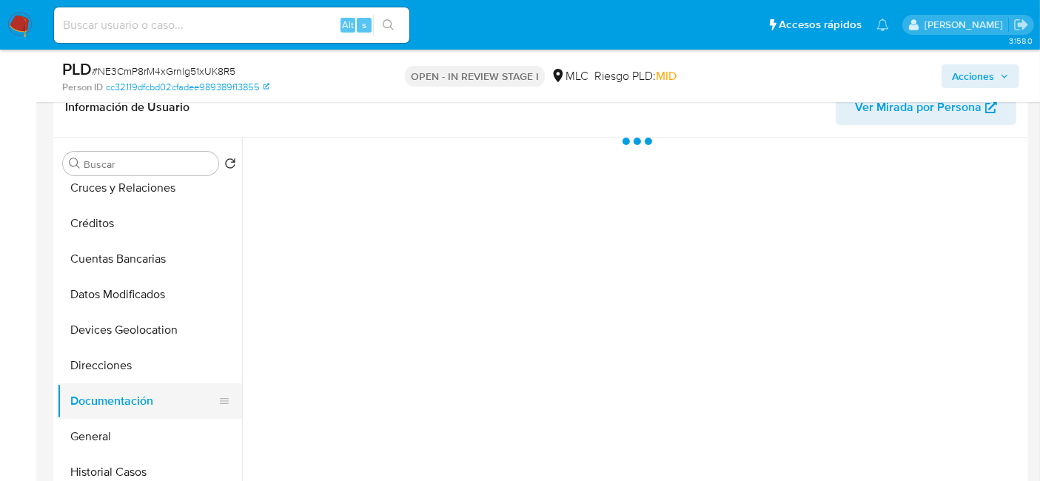
scroll to position [0, 0]
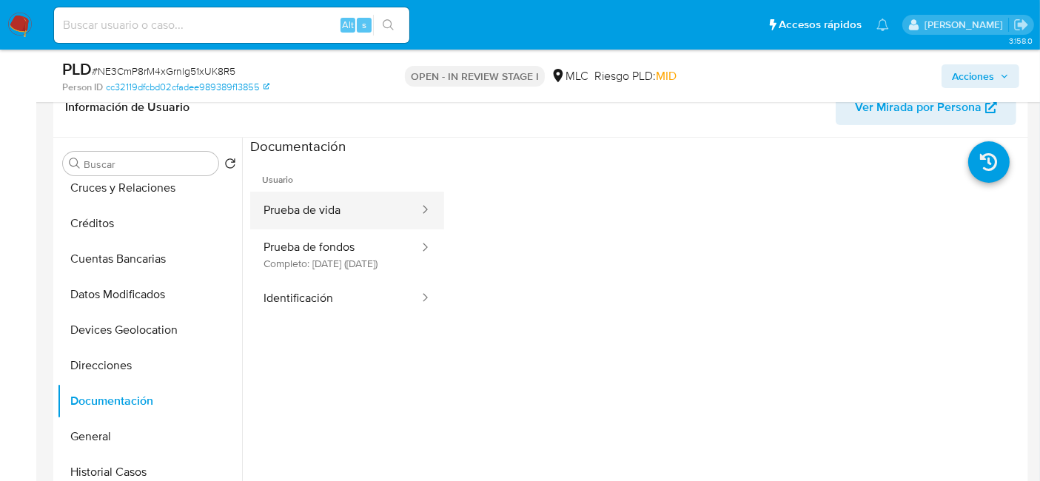
click at [418, 210] on icon at bounding box center [425, 209] width 15 height 15
click at [372, 207] on button "Prueba de vida" at bounding box center [335, 211] width 170 height 38
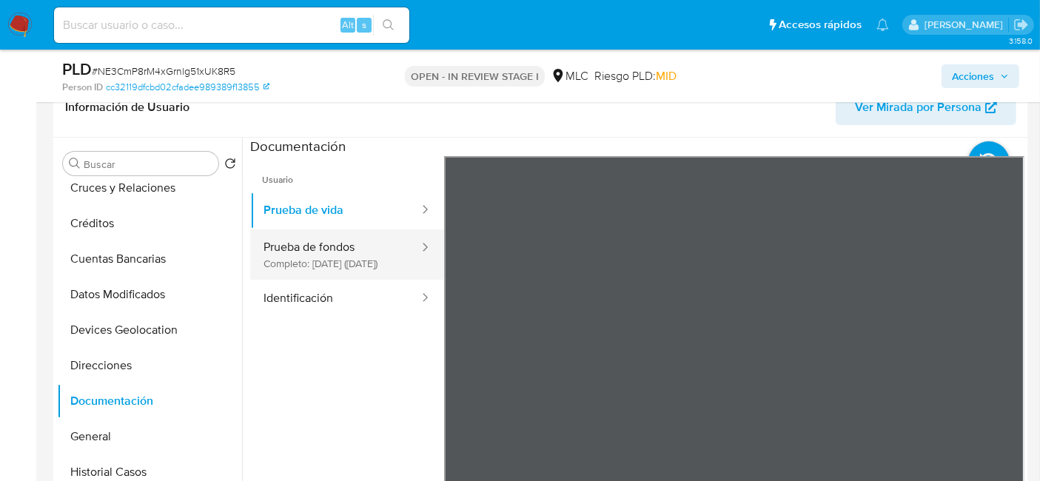
click at [338, 280] on button "Prueba de fondos Completo: 10/01/2025 (hace 8 meses)" at bounding box center [335, 254] width 170 height 50
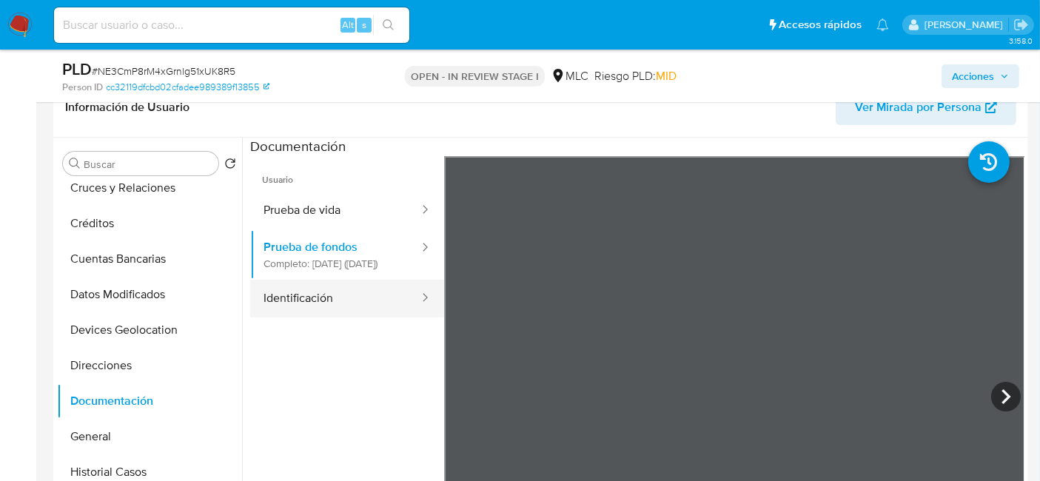
click at [343, 305] on button "Identificación" at bounding box center [335, 299] width 170 height 38
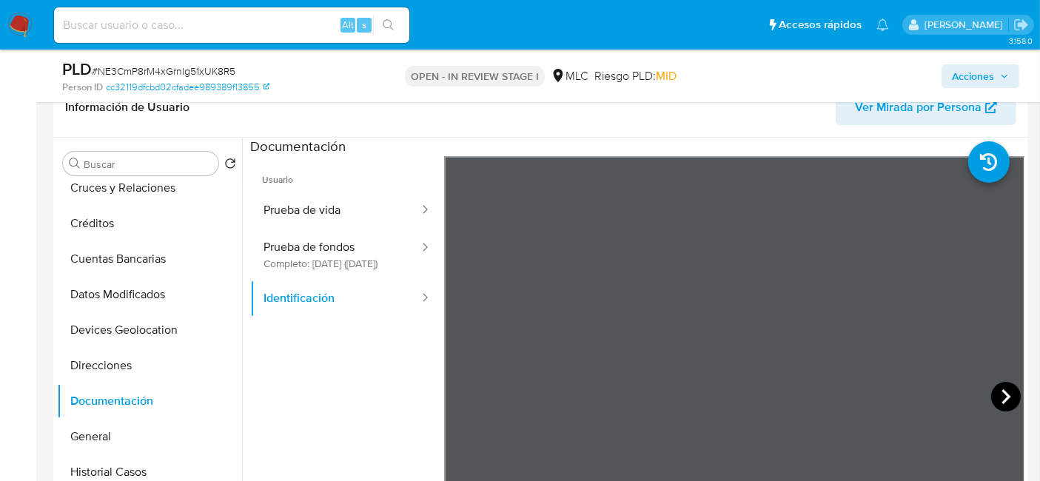
click at [996, 389] on icon at bounding box center [1006, 397] width 30 height 30
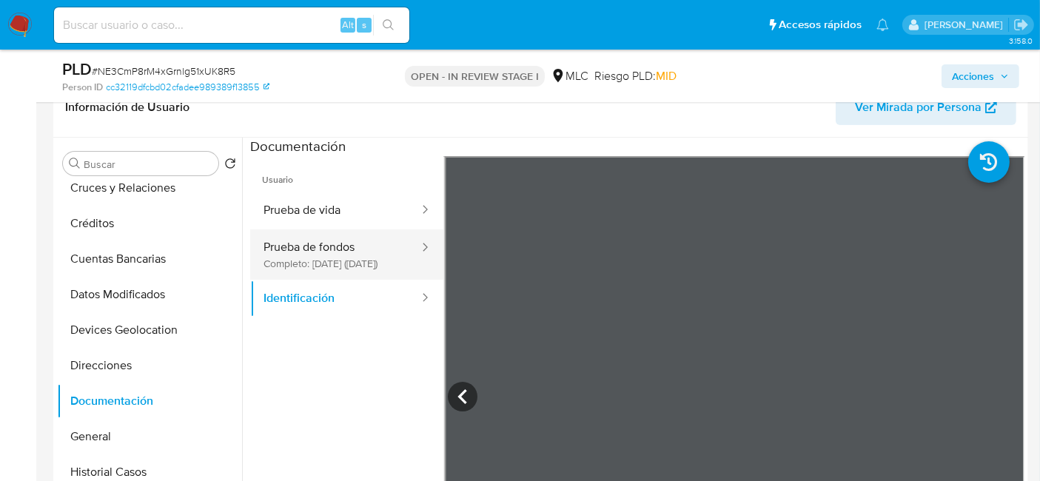
click at [327, 253] on button "Prueba de fondos Completo: 10/01/2025 (hace 8 meses)" at bounding box center [335, 254] width 170 height 50
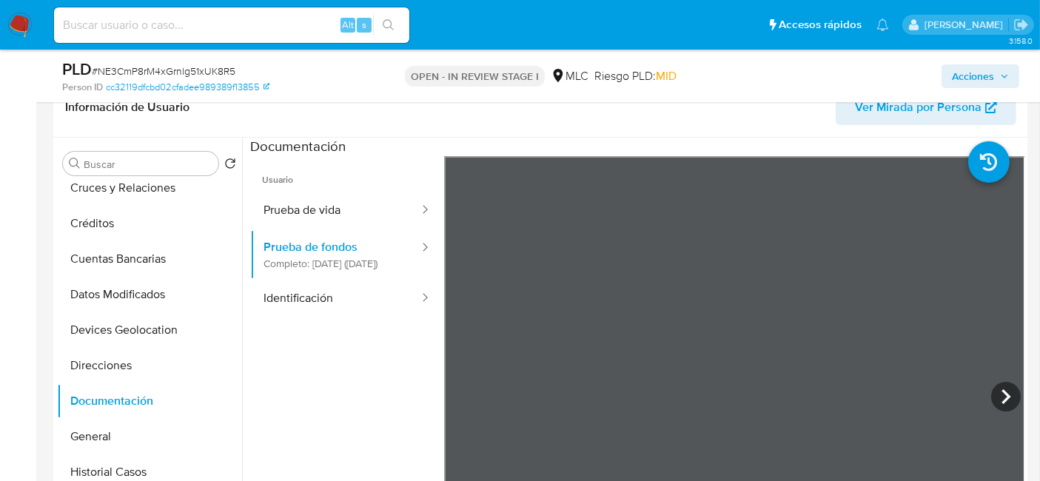
click at [992, 389] on icon at bounding box center [1006, 397] width 30 height 30
click at [852, 147] on section at bounding box center [637, 384] width 774 height 492
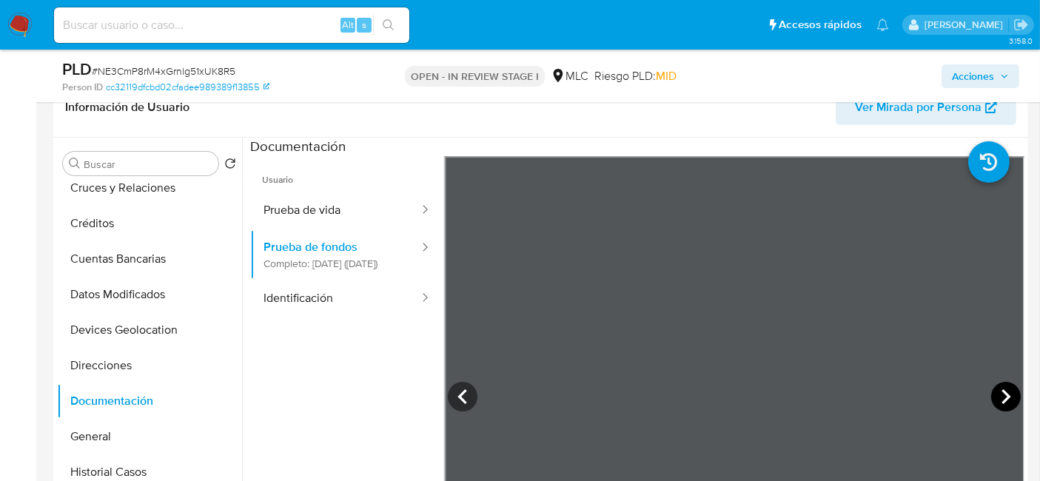
click at [991, 395] on icon at bounding box center [1006, 397] width 30 height 30
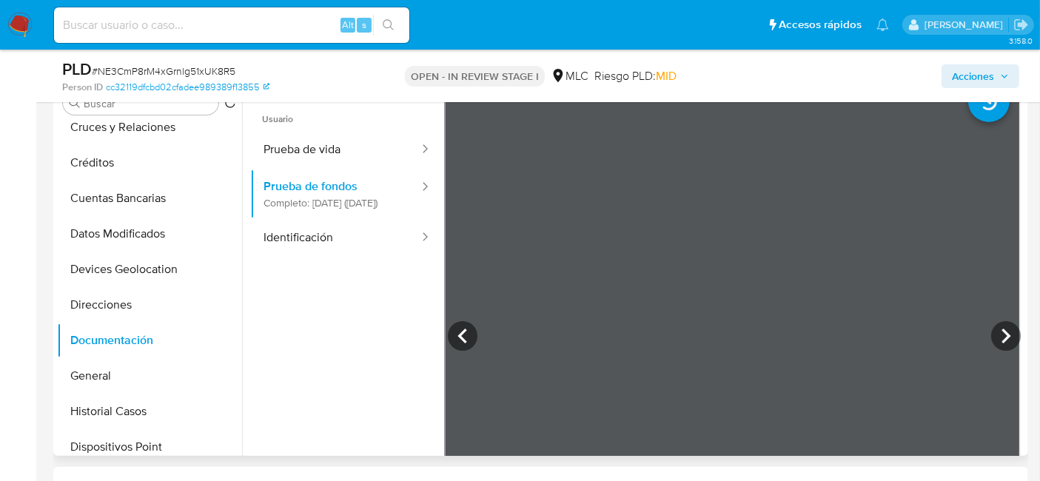
scroll to position [329, 0]
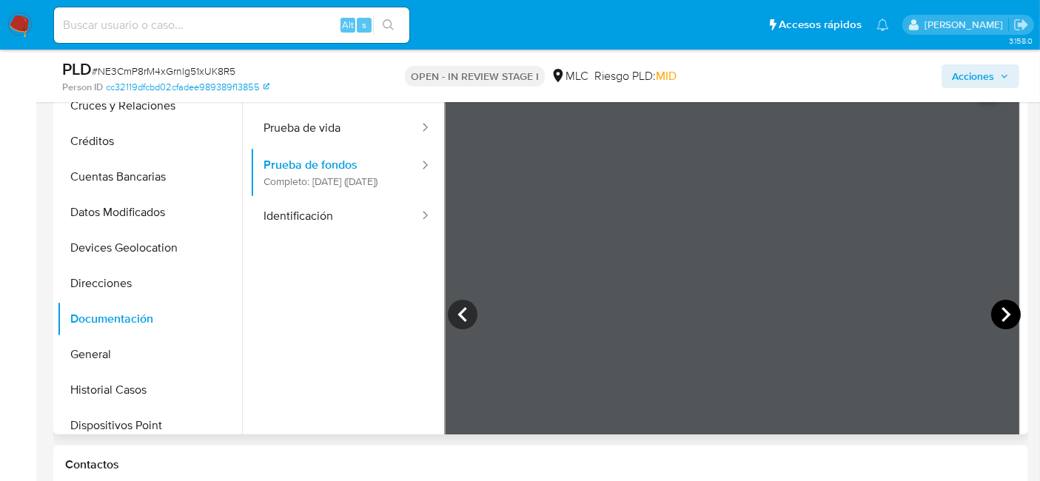
click at [991, 312] on icon at bounding box center [1006, 315] width 30 height 30
click at [991, 308] on icon at bounding box center [1006, 315] width 30 height 30
click at [993, 309] on icon at bounding box center [1006, 315] width 30 height 30
click at [991, 312] on icon at bounding box center [1006, 315] width 30 height 30
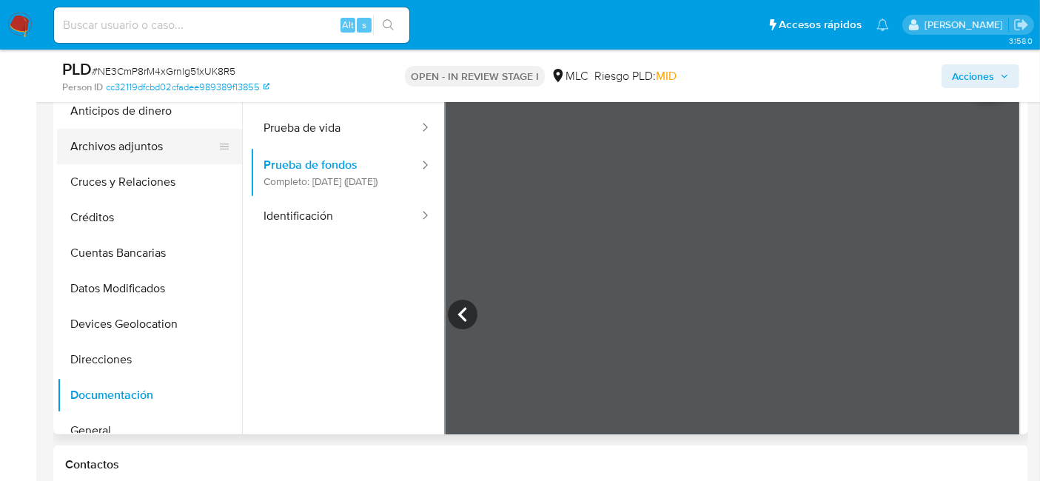
scroll to position [0, 0]
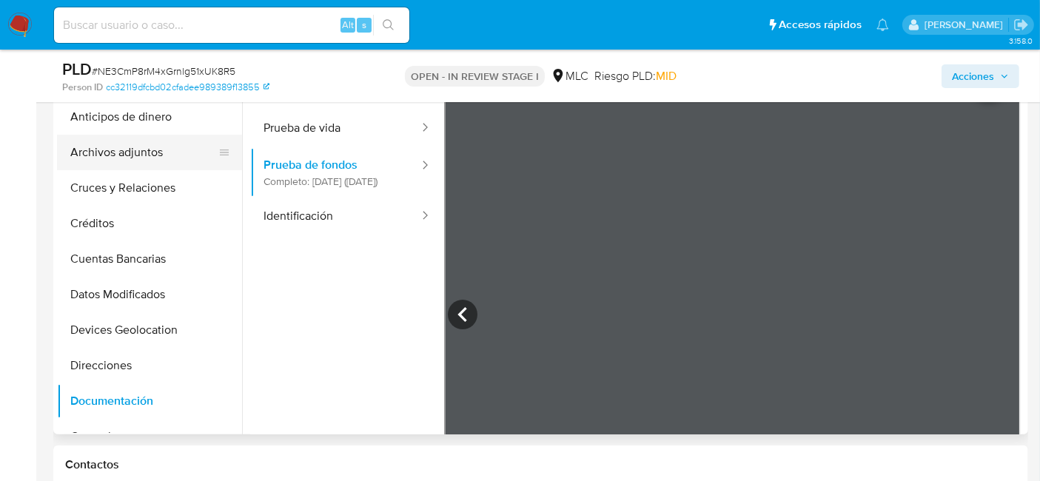
click at [124, 161] on button "Archivos adjuntos" at bounding box center [143, 153] width 173 height 36
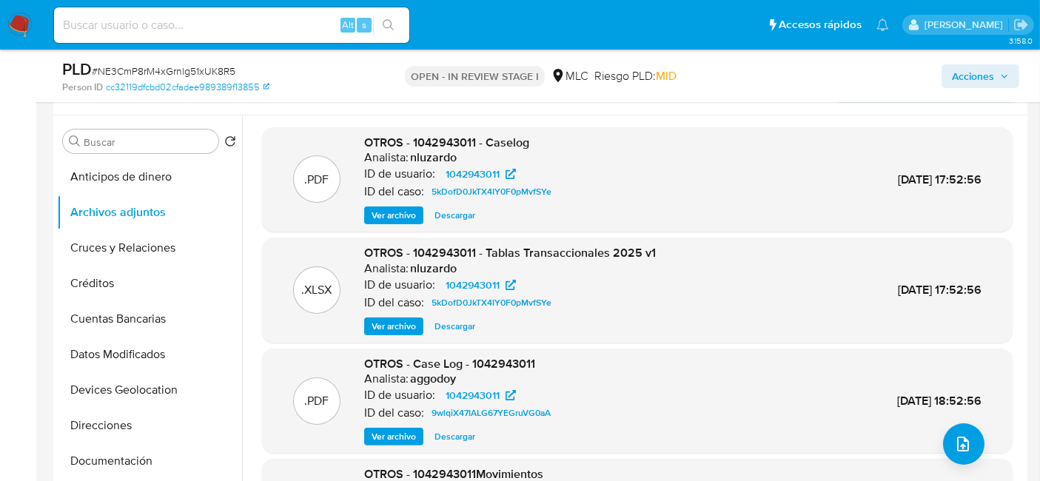
scroll to position [247, 0]
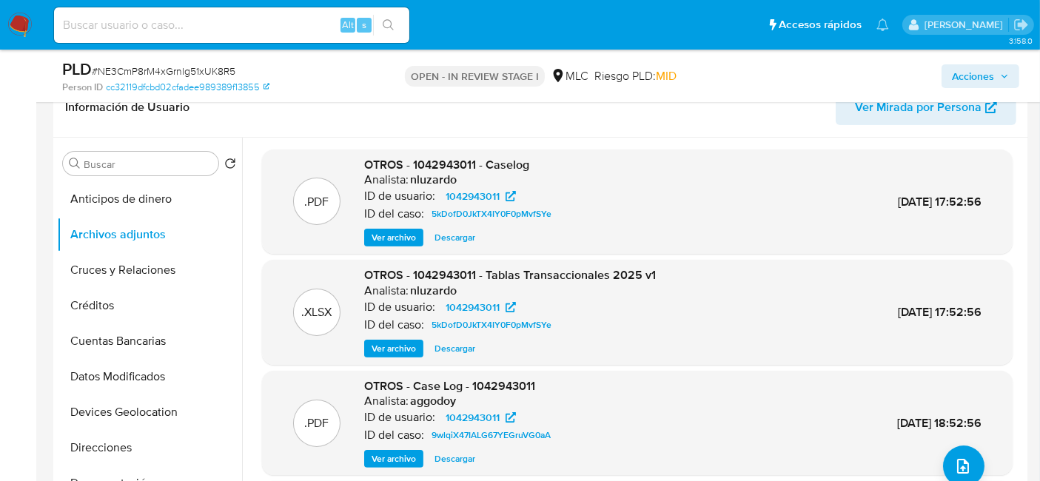
click at [415, 235] on span "Ver archivo" at bounding box center [394, 237] width 44 height 15
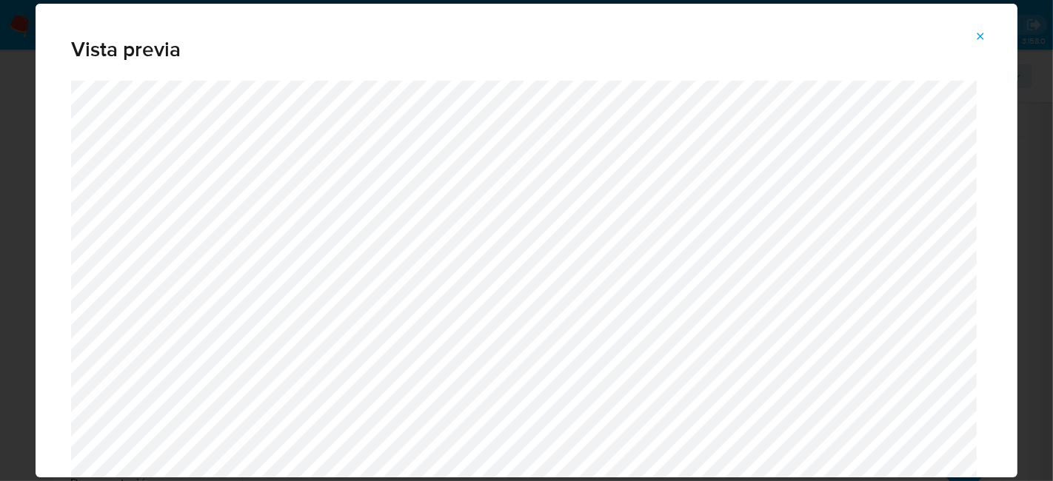
click at [978, 34] on icon "Attachment preview" at bounding box center [980, 36] width 7 height 7
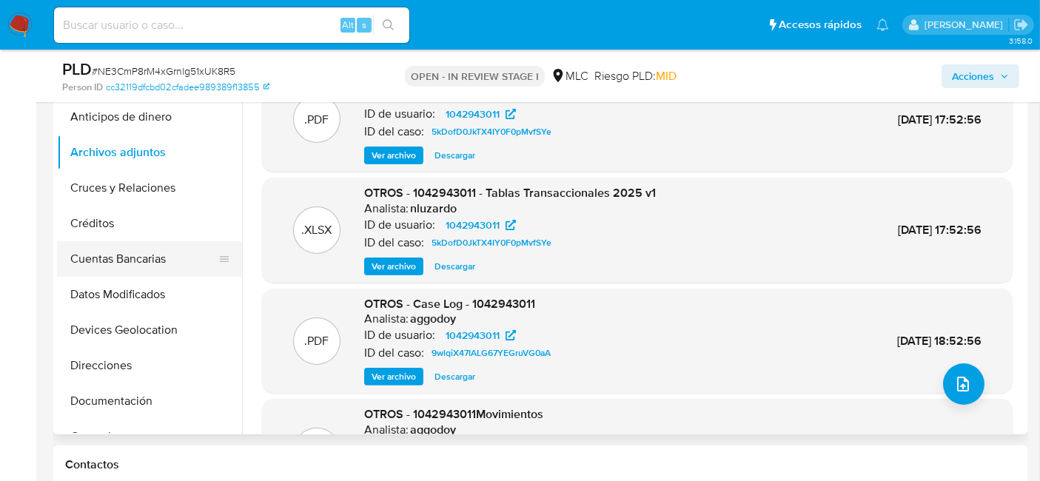
scroll to position [82, 0]
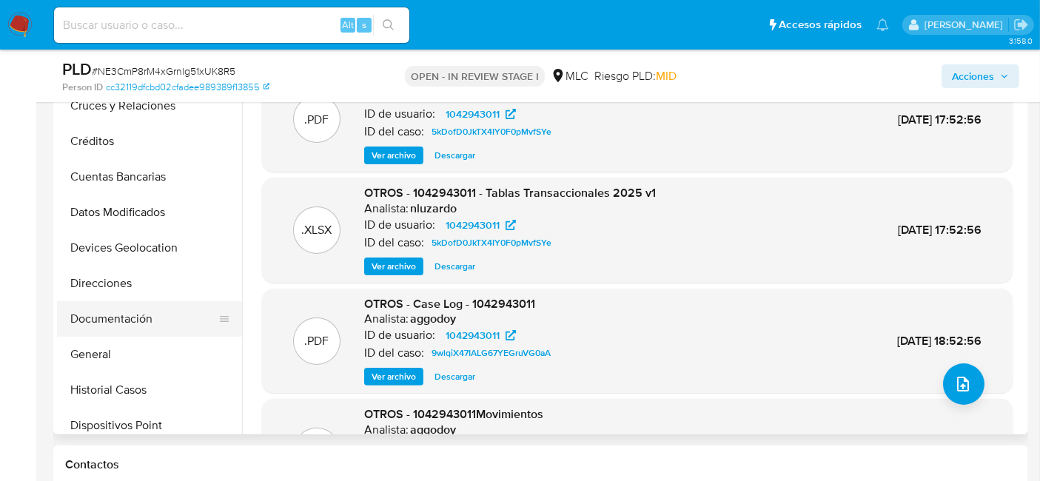
click at [124, 320] on button "Documentación" at bounding box center [143, 319] width 173 height 36
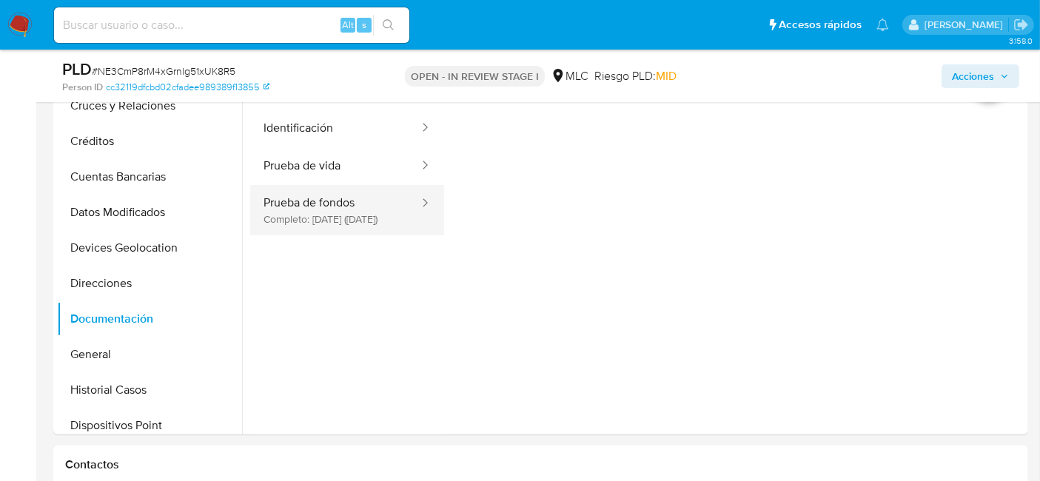
click at [349, 198] on button "Prueba de fondos Completo: 10/01/2025 (hace 8 meses)" at bounding box center [335, 210] width 170 height 50
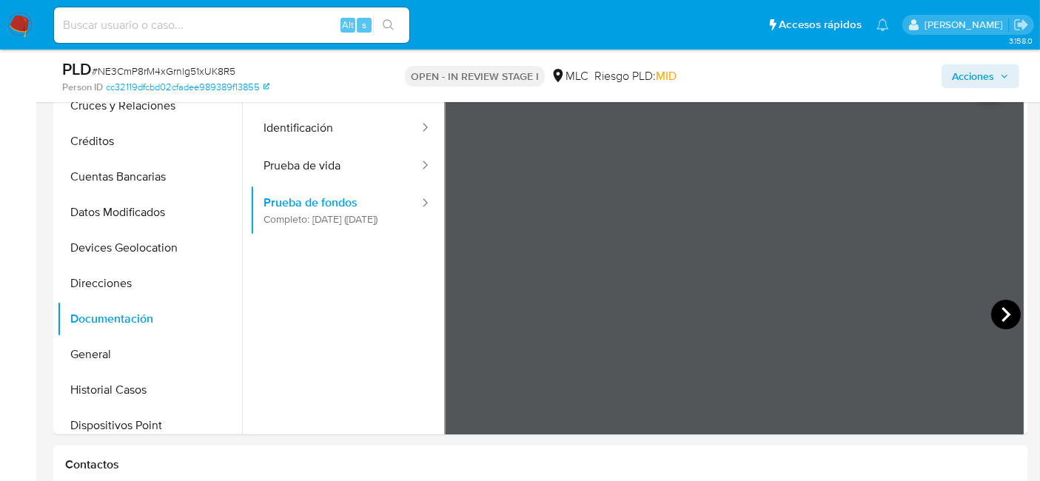
click at [993, 312] on icon at bounding box center [1006, 315] width 30 height 30
click at [1011, 312] on icon at bounding box center [1006, 315] width 30 height 30
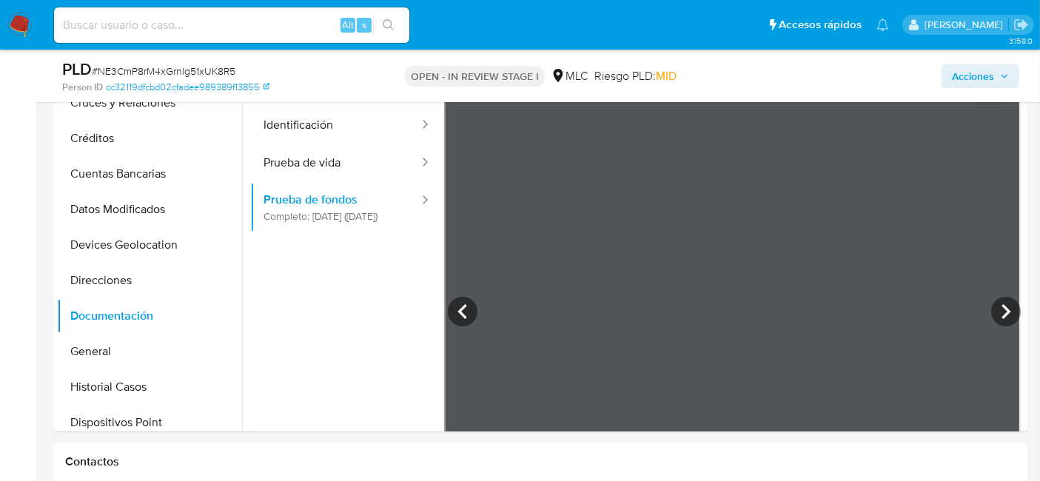
scroll to position [247, 0]
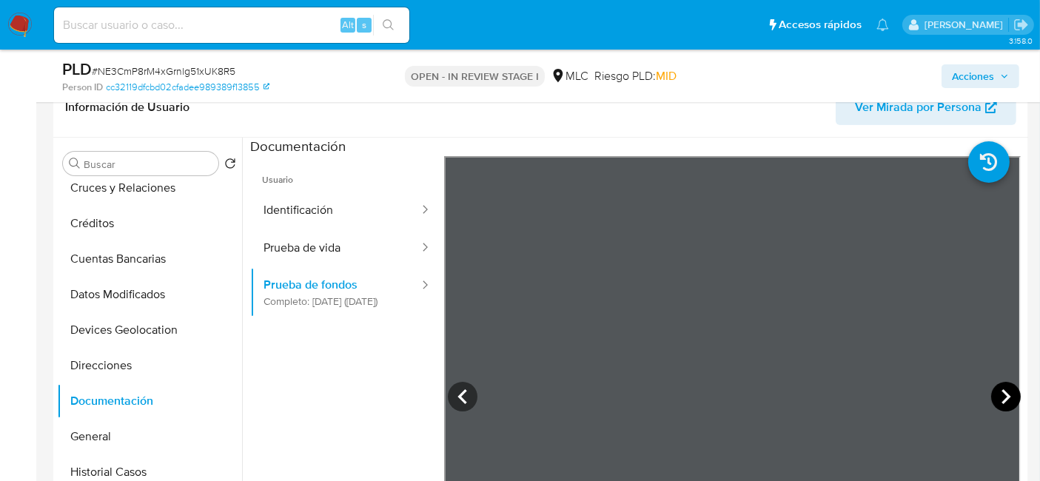
click at [998, 396] on icon at bounding box center [1006, 397] width 30 height 30
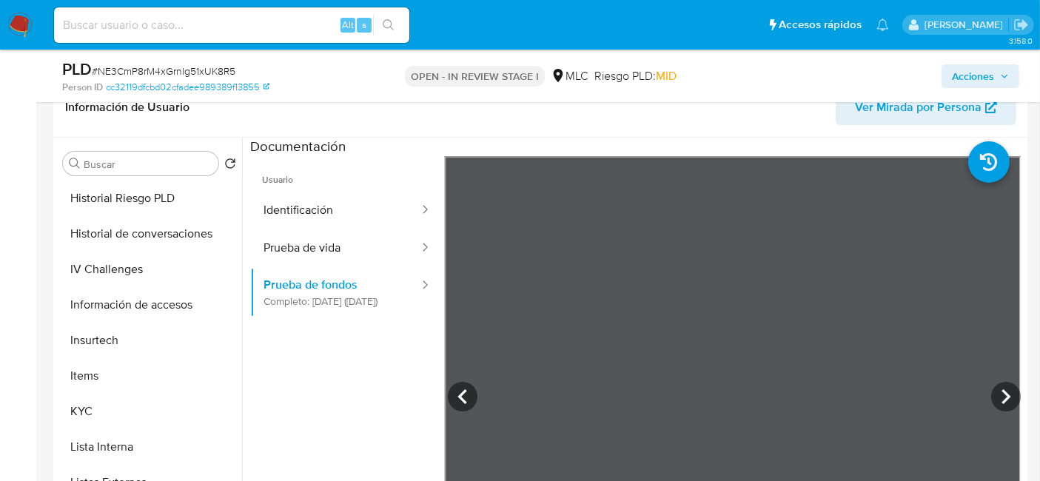
scroll to position [438, 0]
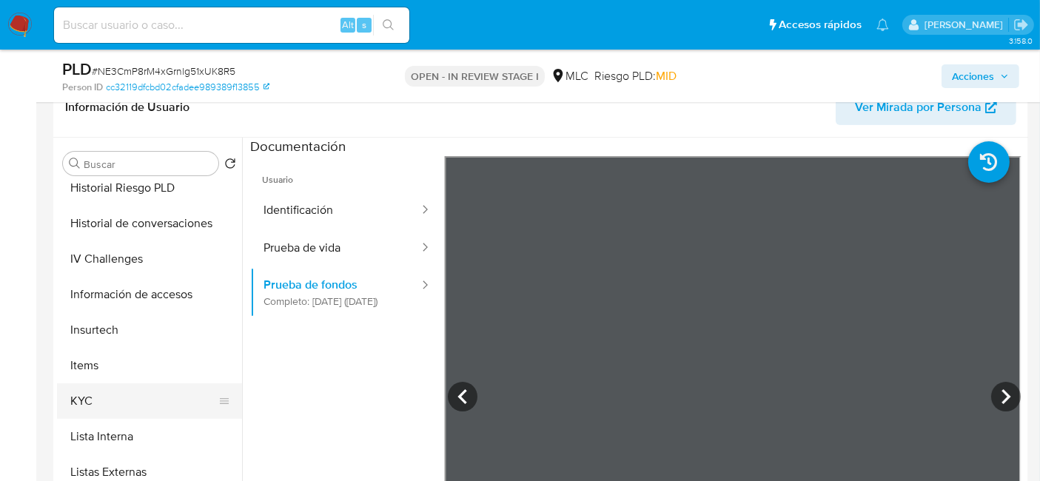
click at [95, 398] on button "KYC" at bounding box center [143, 401] width 173 height 36
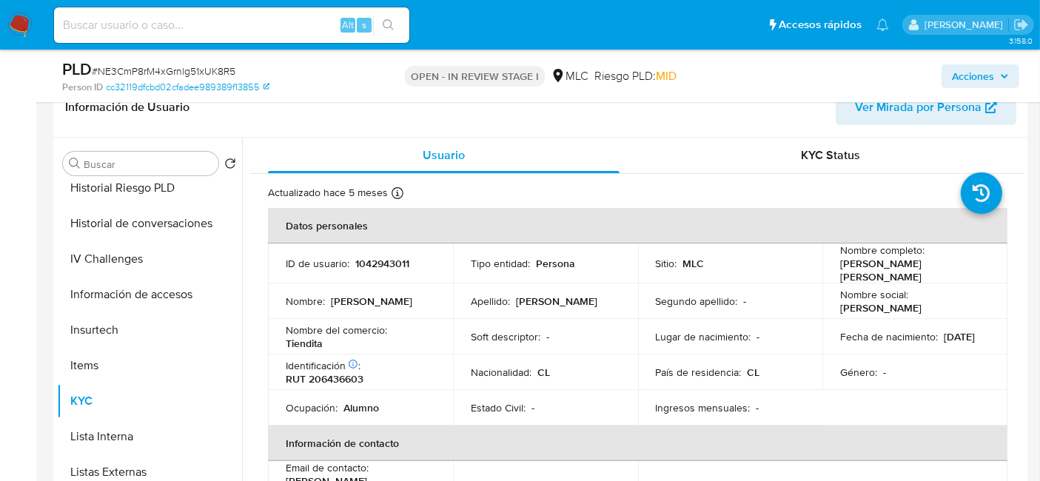
drag, startPoint x: 874, startPoint y: 275, endPoint x: 828, endPoint y: 263, distance: 47.6
click at [828, 263] on td "Nombre completo : Angel Adam Josue Bozeta Peña" at bounding box center [914, 264] width 185 height 40
copy p "[PERSON_NAME] [PERSON_NAME] [PERSON_NAME]"
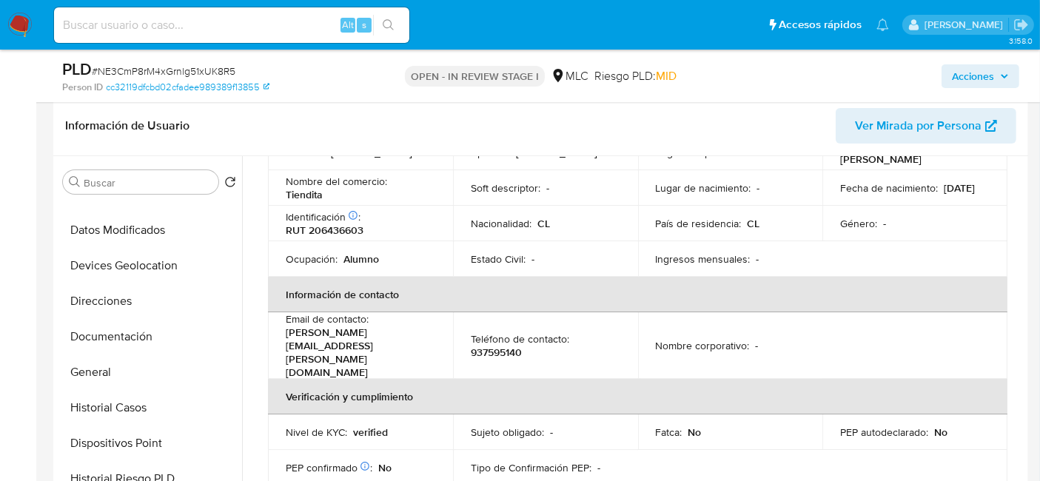
scroll to position [116, 0]
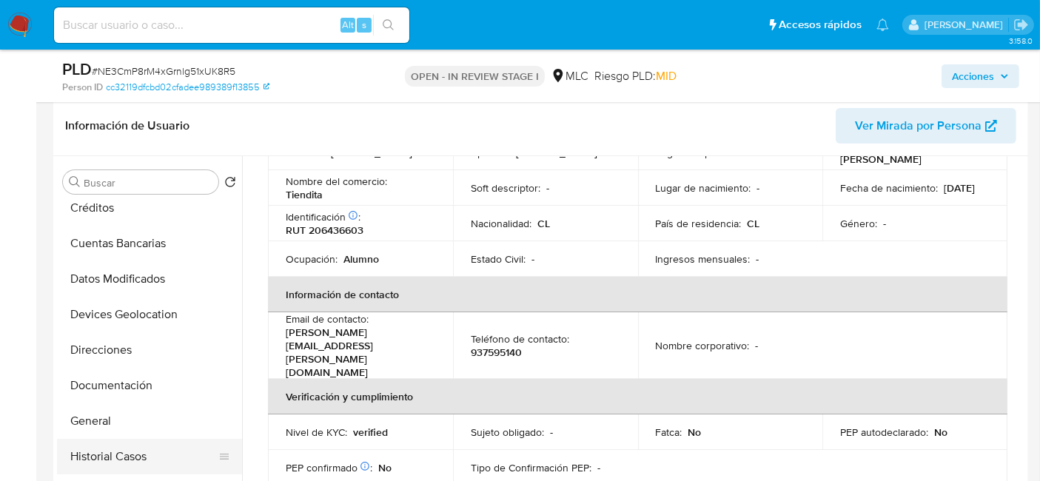
click at [127, 466] on button "Historial Casos" at bounding box center [143, 457] width 173 height 36
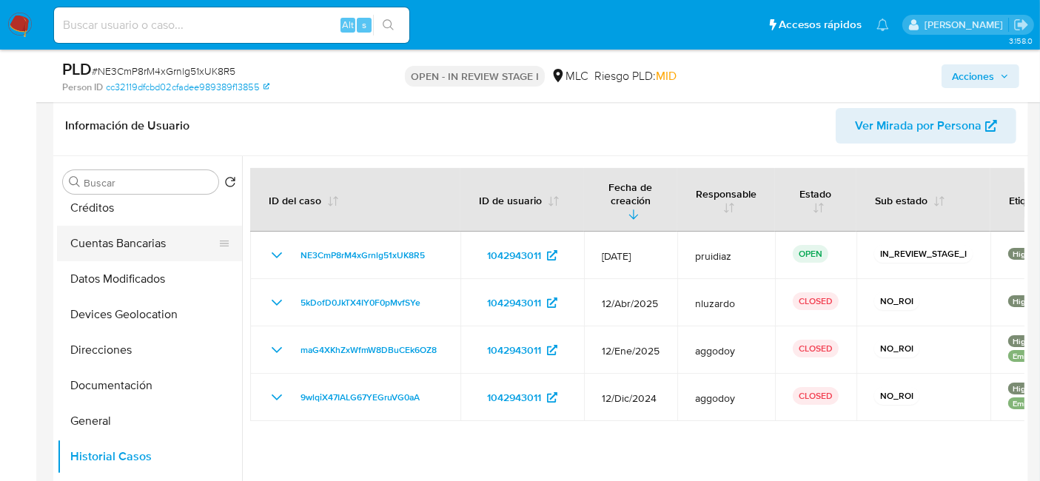
scroll to position [0, 0]
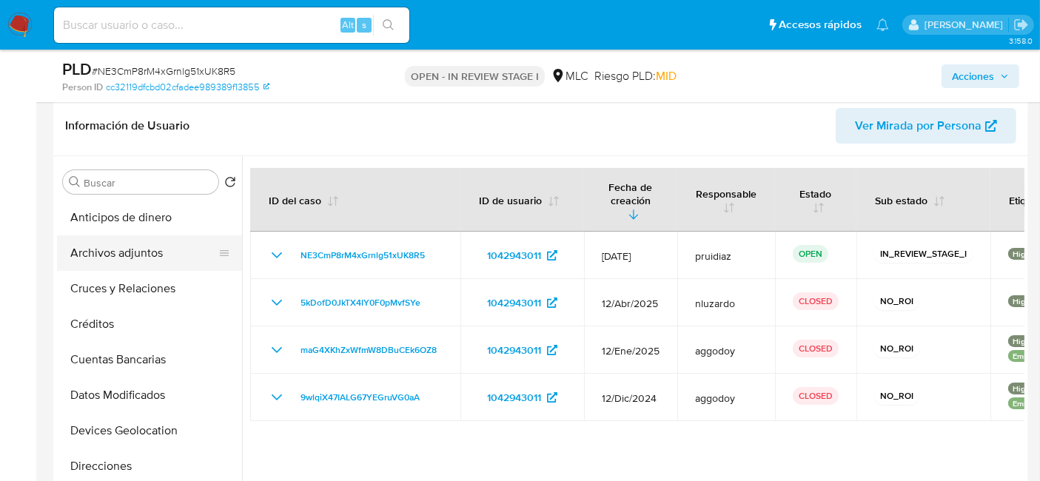
click at [124, 255] on button "Archivos adjuntos" at bounding box center [143, 253] width 173 height 36
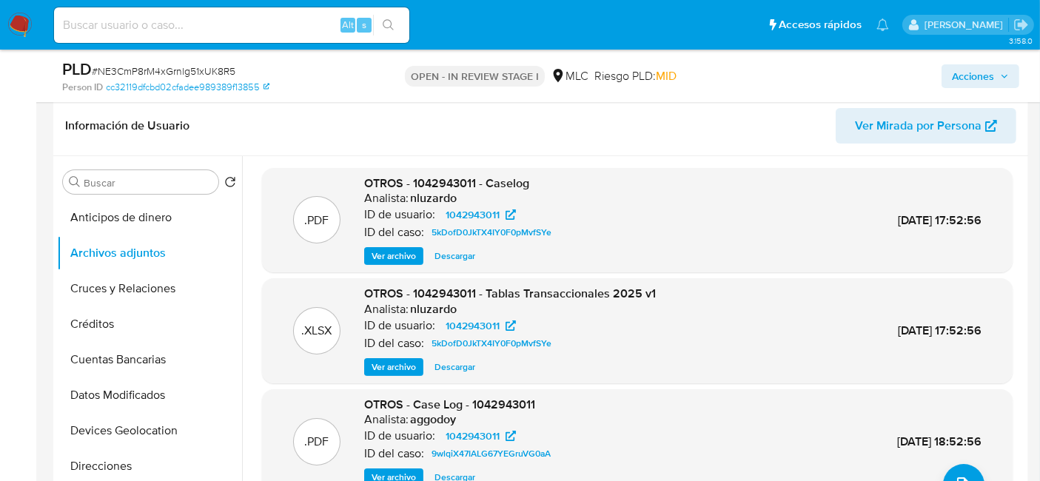
click at [401, 257] on span "Ver archivo" at bounding box center [394, 256] width 44 height 15
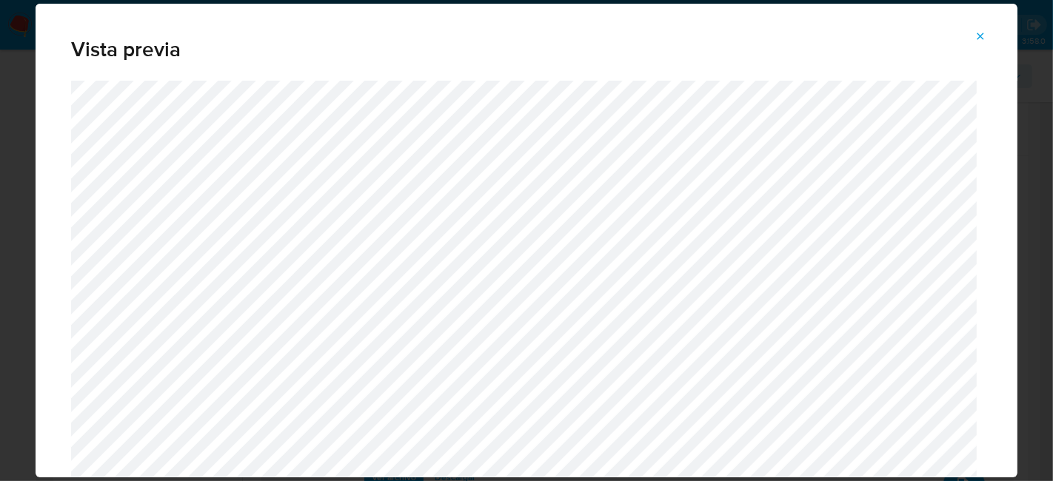
click at [986, 32] on icon "Attachment preview" at bounding box center [980, 36] width 12 height 12
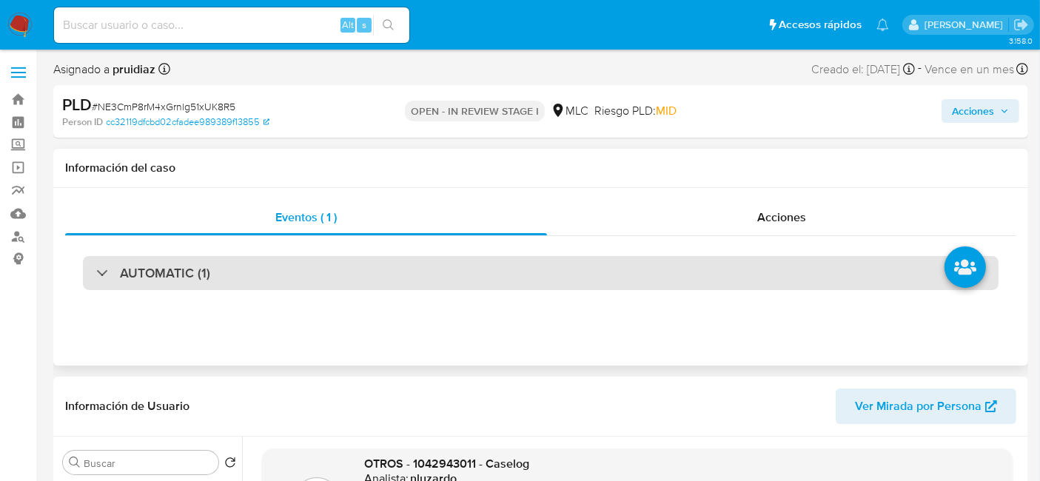
click at [145, 272] on h3 "AUTOMATIC (1)" at bounding box center [165, 273] width 90 height 16
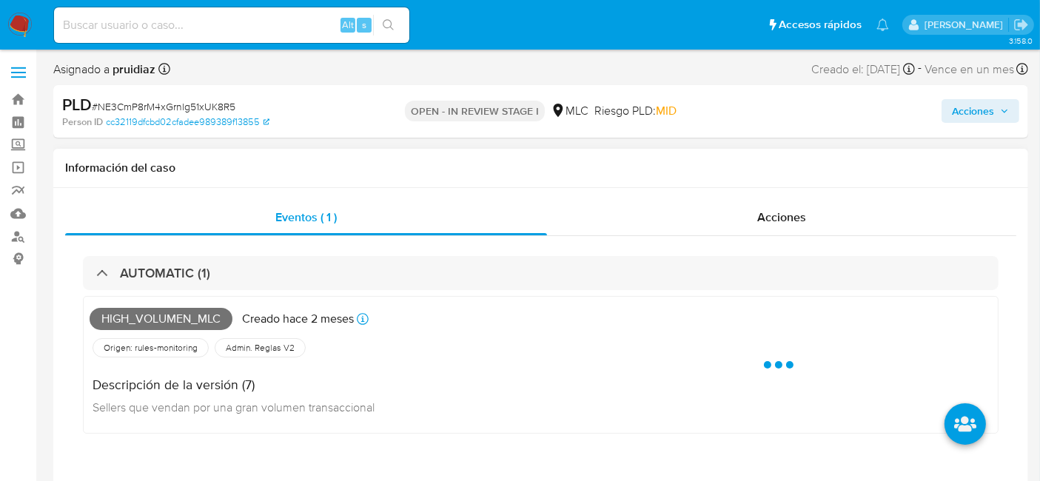
click at [135, 324] on span "High_volumen_mlc" at bounding box center [161, 319] width 143 height 22
copy span "High_volumen_mlc"
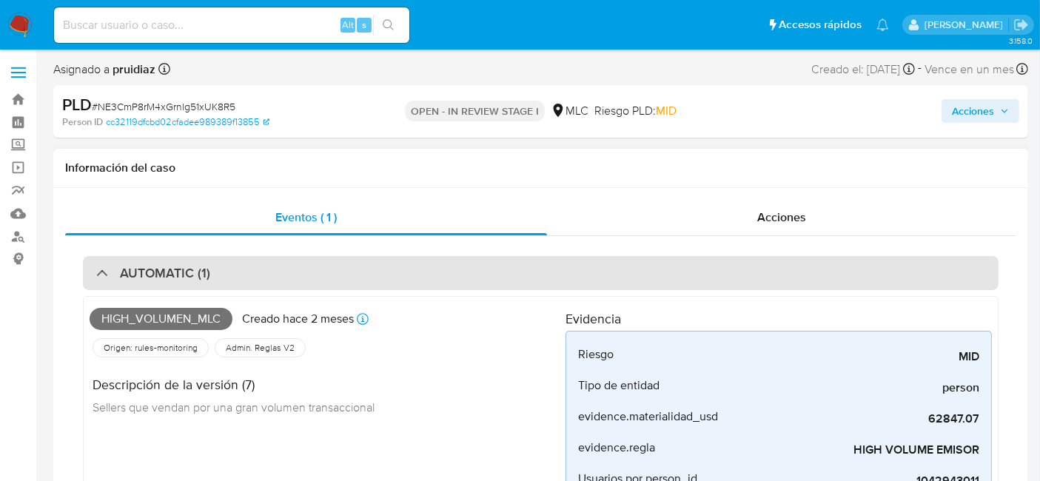
click at [217, 273] on div "AUTOMATIC (1)" at bounding box center [541, 273] width 916 height 34
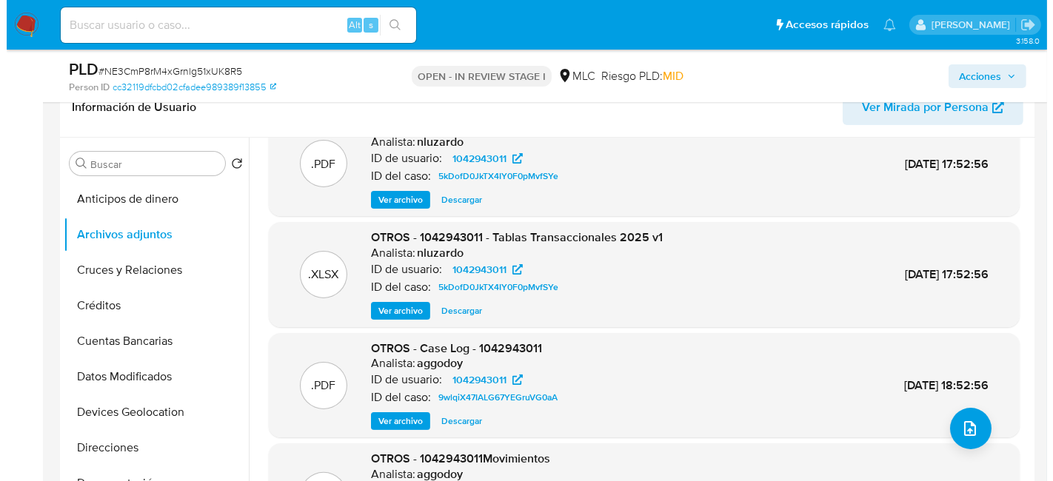
scroll to position [83, 0]
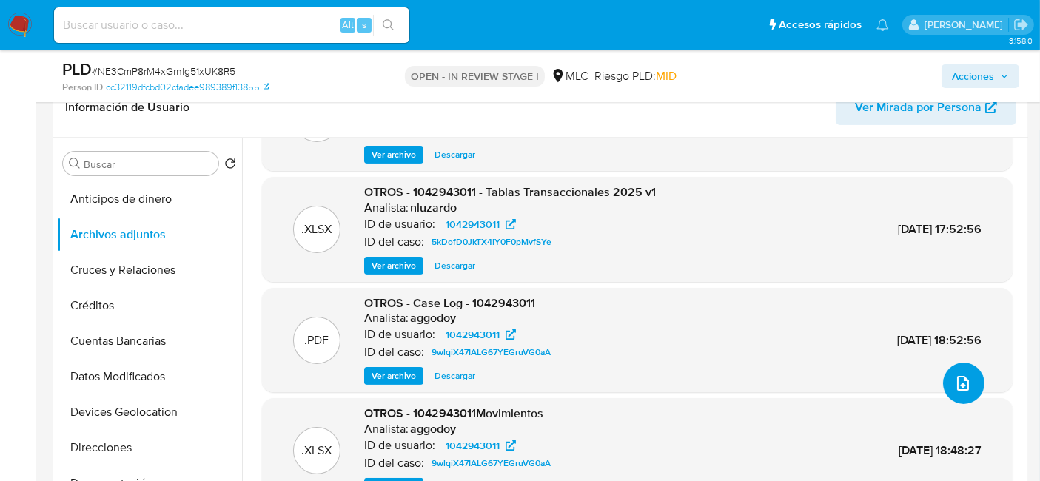
click at [954, 376] on icon "upload-file" at bounding box center [963, 384] width 18 height 18
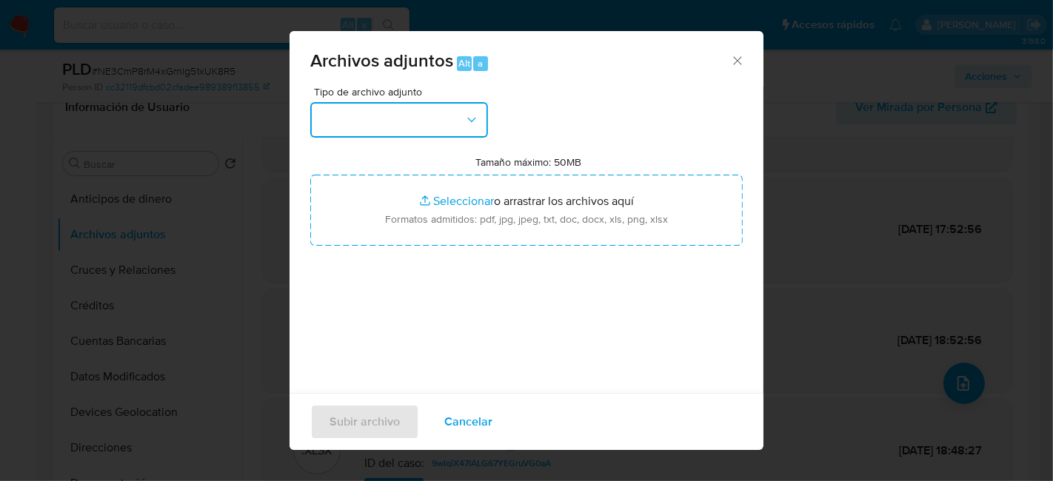
click at [431, 107] on button "button" at bounding box center [399, 120] width 178 height 36
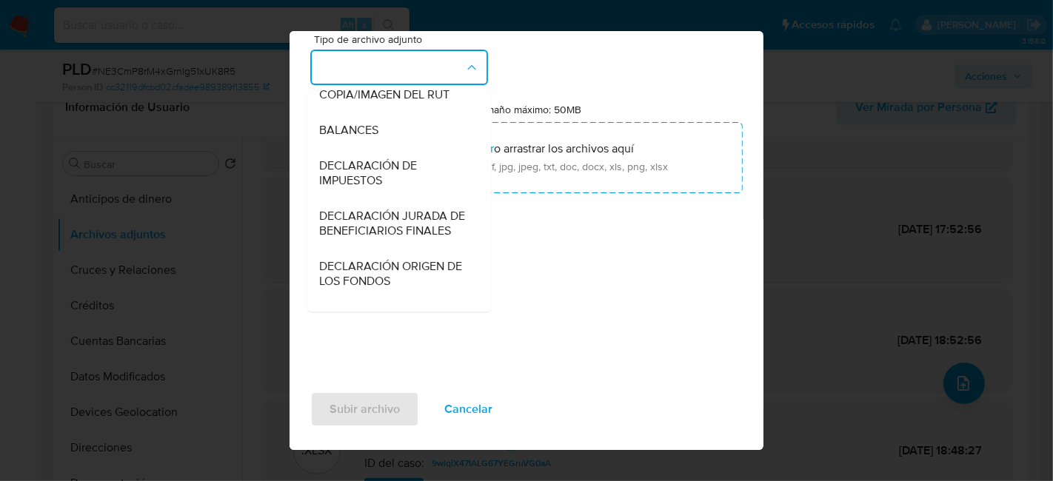
scroll to position [204, 0]
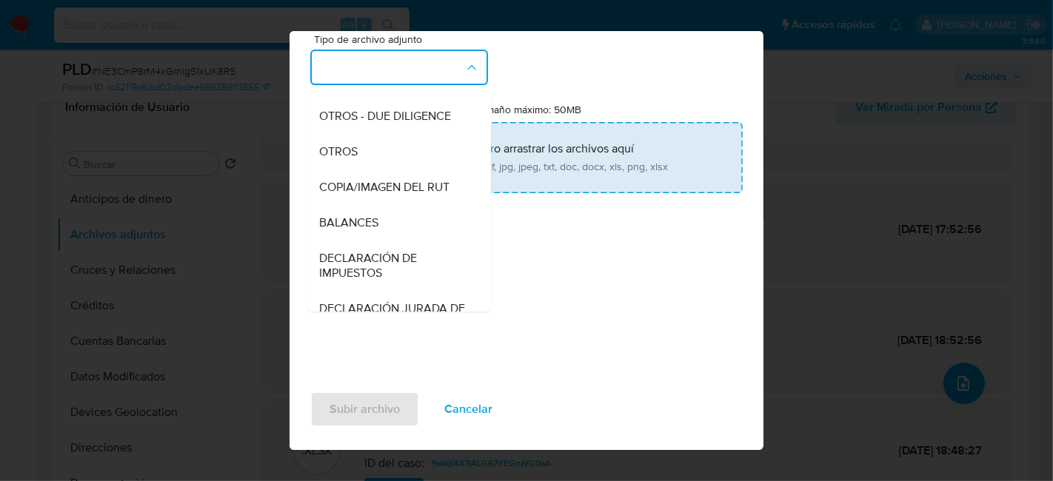
click at [361, 161] on div "OTROS" at bounding box center [394, 152] width 151 height 36
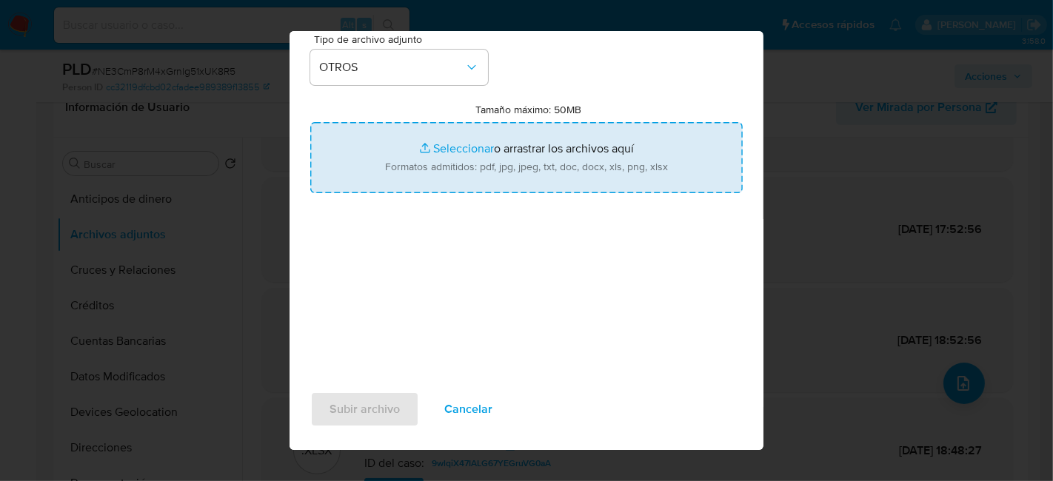
click at [475, 165] on input "Tamaño máximo: 50MB Seleccionar archivos" at bounding box center [526, 157] width 432 height 71
type input "C:\fakepath\1042943011 - 10_09_2025.xlsx"
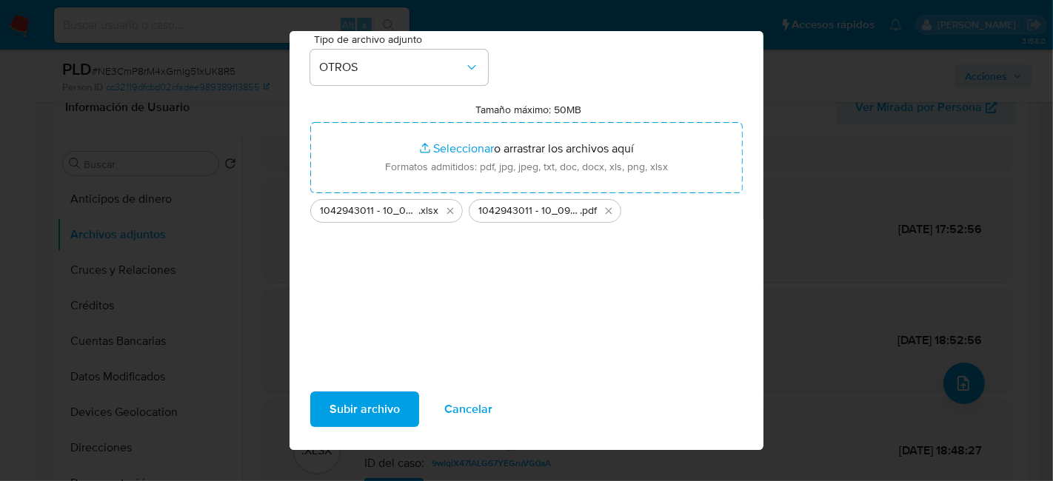
click at [364, 403] on span "Subir archivo" at bounding box center [364, 408] width 70 height 33
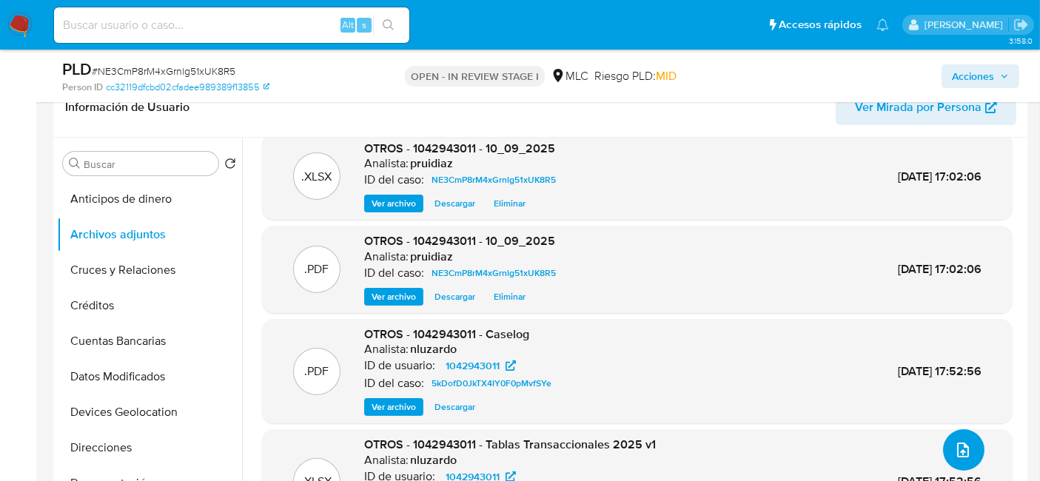
scroll to position [0, 0]
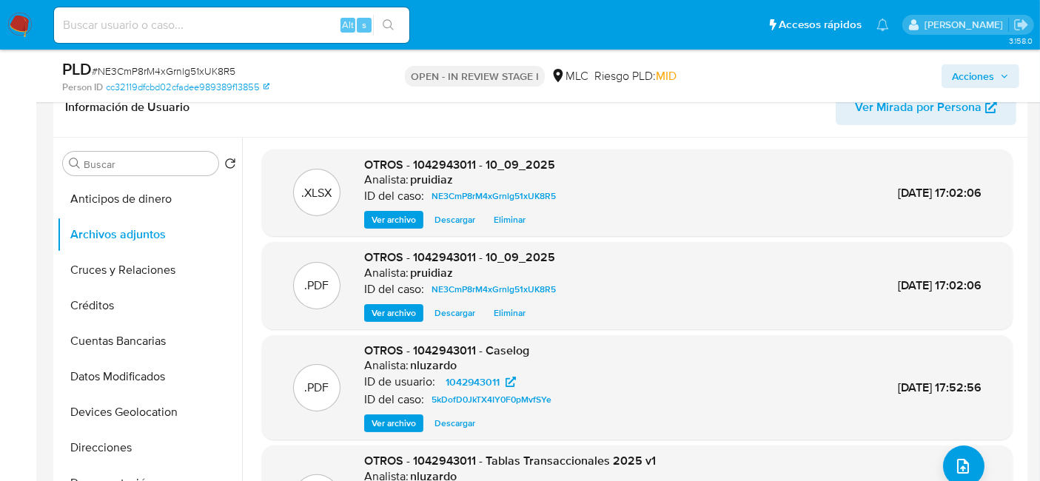
drag, startPoint x: 975, startPoint y: 82, endPoint x: 962, endPoint y: 84, distance: 13.5
click at [974, 84] on span "Acciones" at bounding box center [973, 76] width 42 height 24
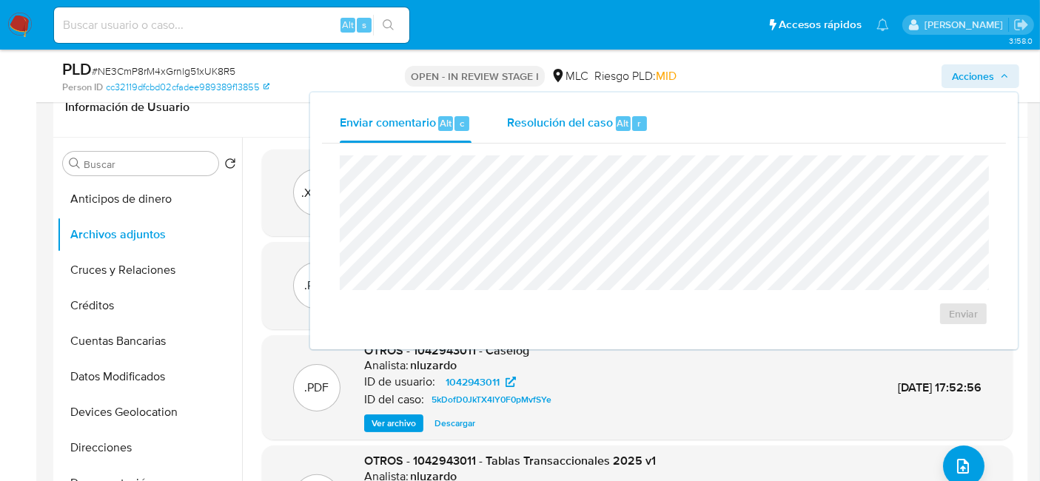
click at [574, 110] on div "Resolución del caso Alt r" at bounding box center [577, 123] width 141 height 38
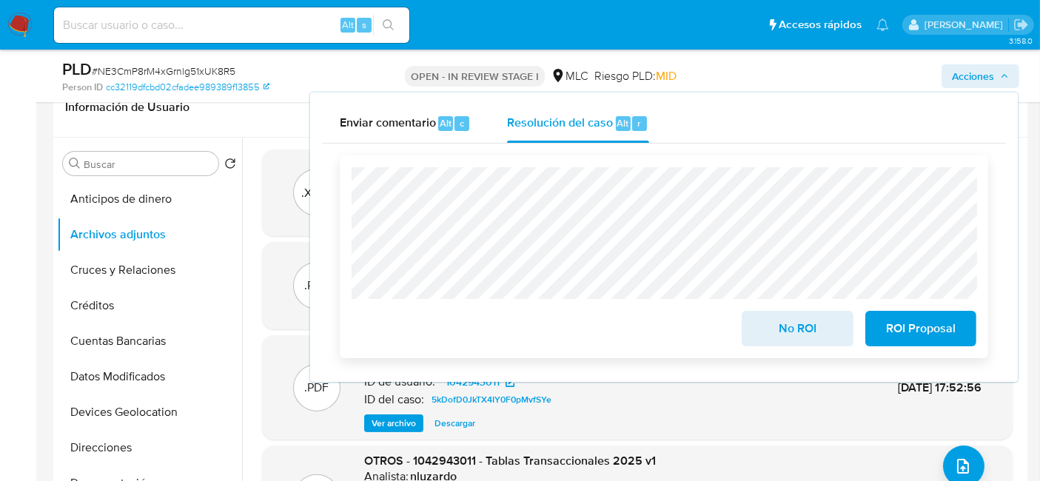
click at [791, 329] on span "No ROI" at bounding box center [797, 328] width 73 height 33
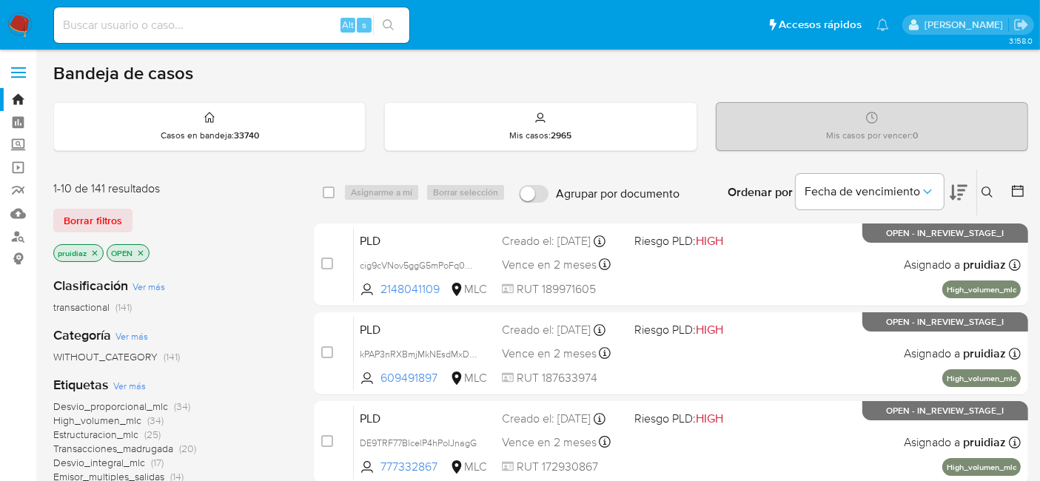
click at [19, 28] on img at bounding box center [19, 25] width 25 height 25
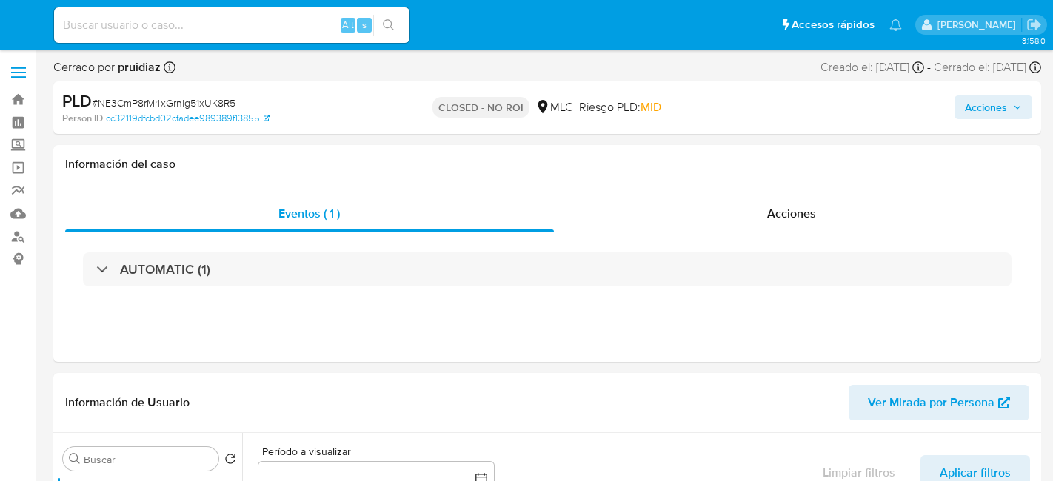
select select "10"
